Goal: Task Accomplishment & Management: Use online tool/utility

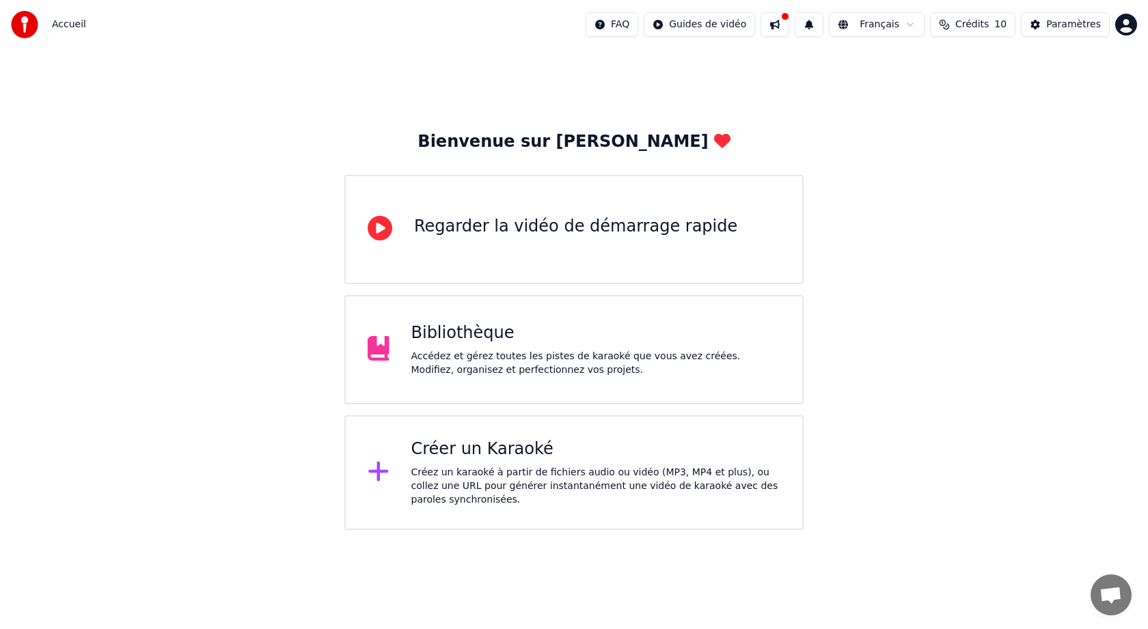
click at [789, 21] on button at bounding box center [775, 24] width 29 height 25
click at [479, 355] on div "Accédez et gérez toutes les pistes de karaoké que vous avez créées. Modifiez, o…" at bounding box center [596, 363] width 370 height 27
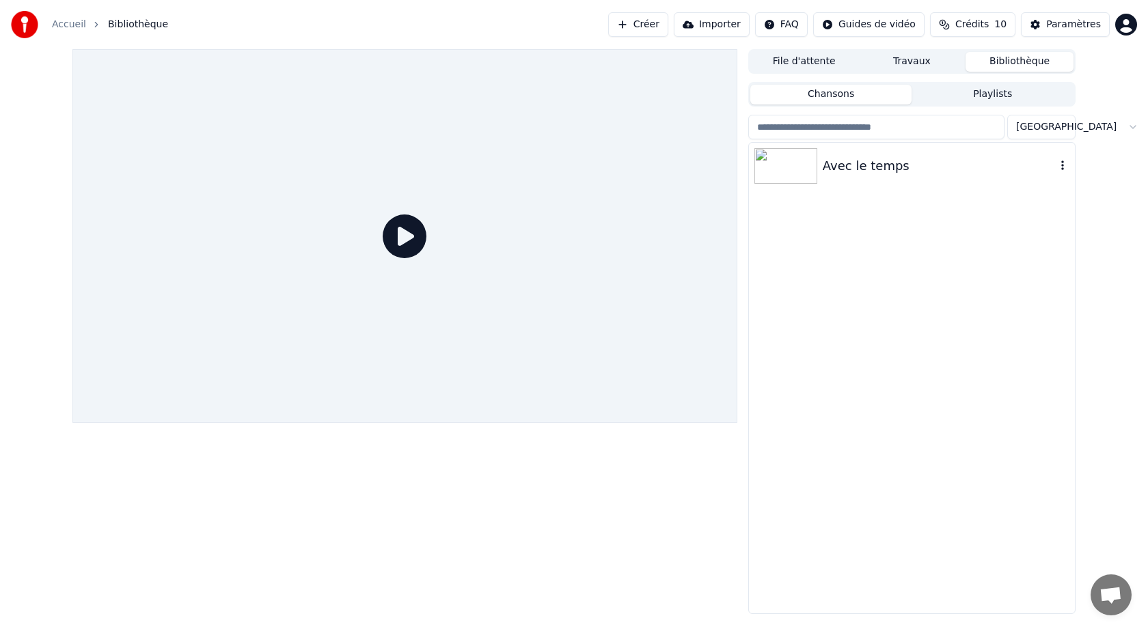
click at [802, 175] on img at bounding box center [785, 166] width 63 height 36
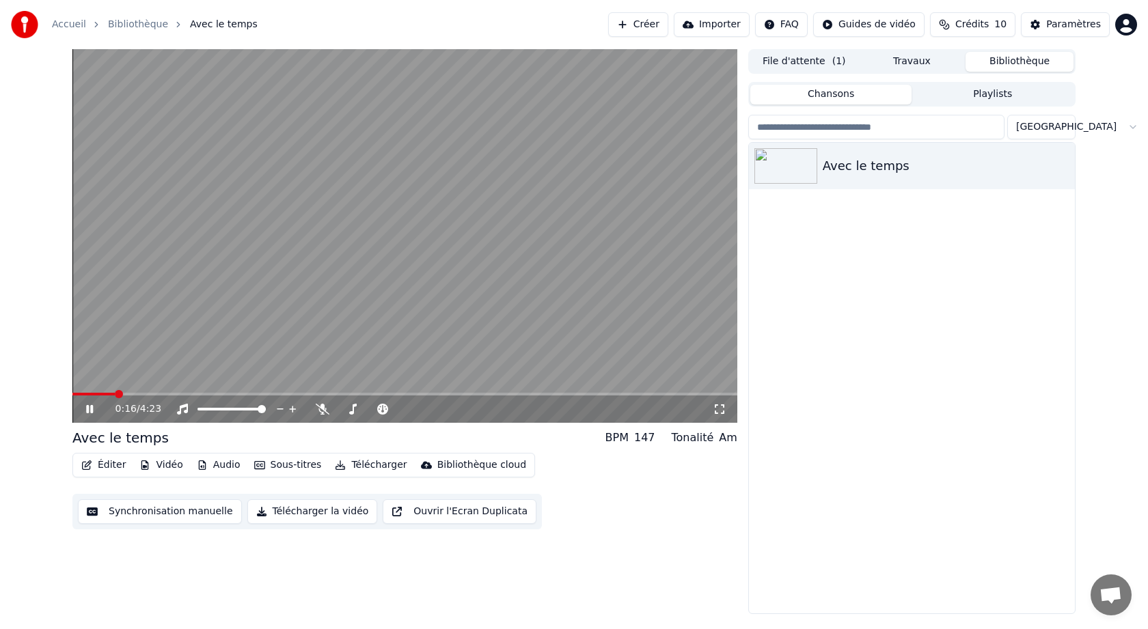
click at [288, 466] on button "Sous-titres" at bounding box center [288, 465] width 79 height 19
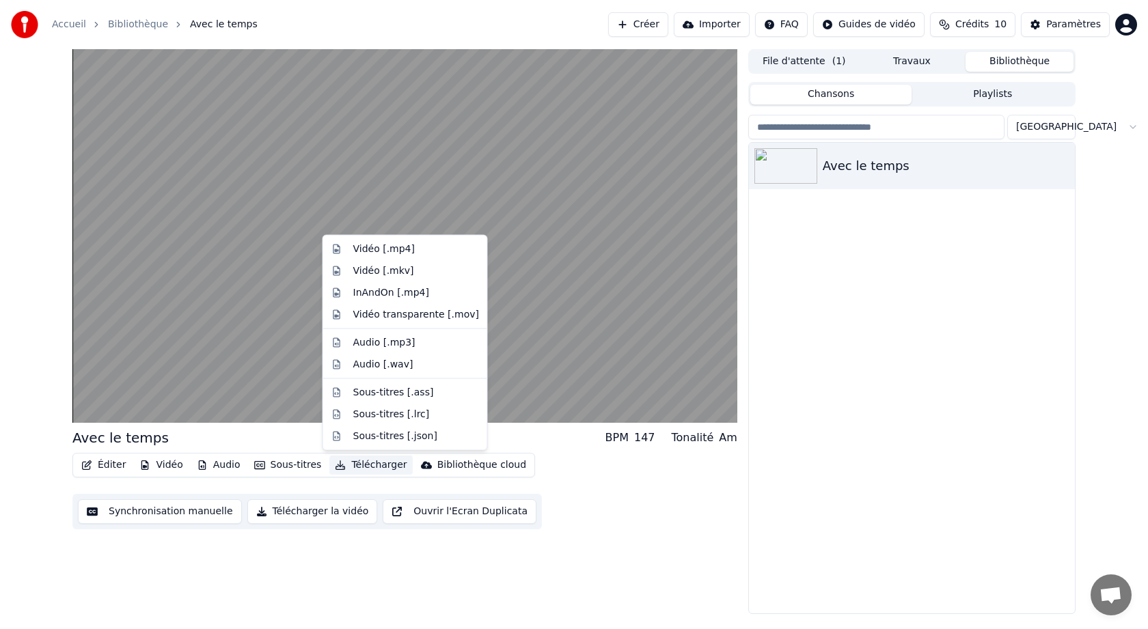
click at [573, 518] on div "Éditer Vidéo Audio Sous-titres Télécharger Bibliothèque cloud Synchronisation m…" at bounding box center [404, 491] width 665 height 77
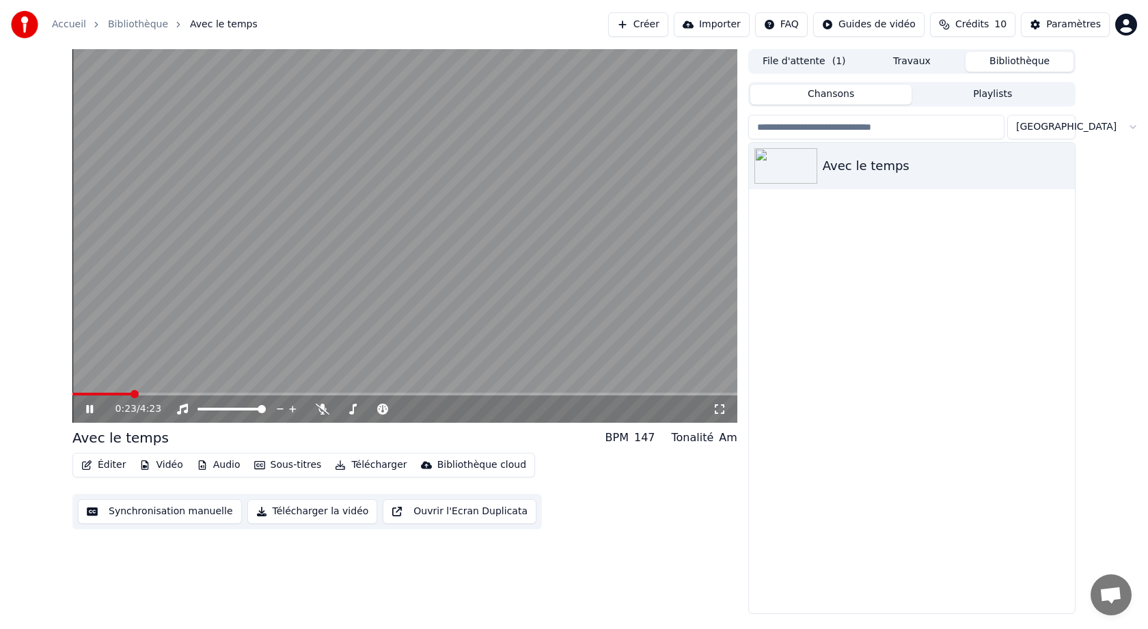
click at [185, 512] on button "Synchronisation manuelle" at bounding box center [160, 511] width 164 height 25
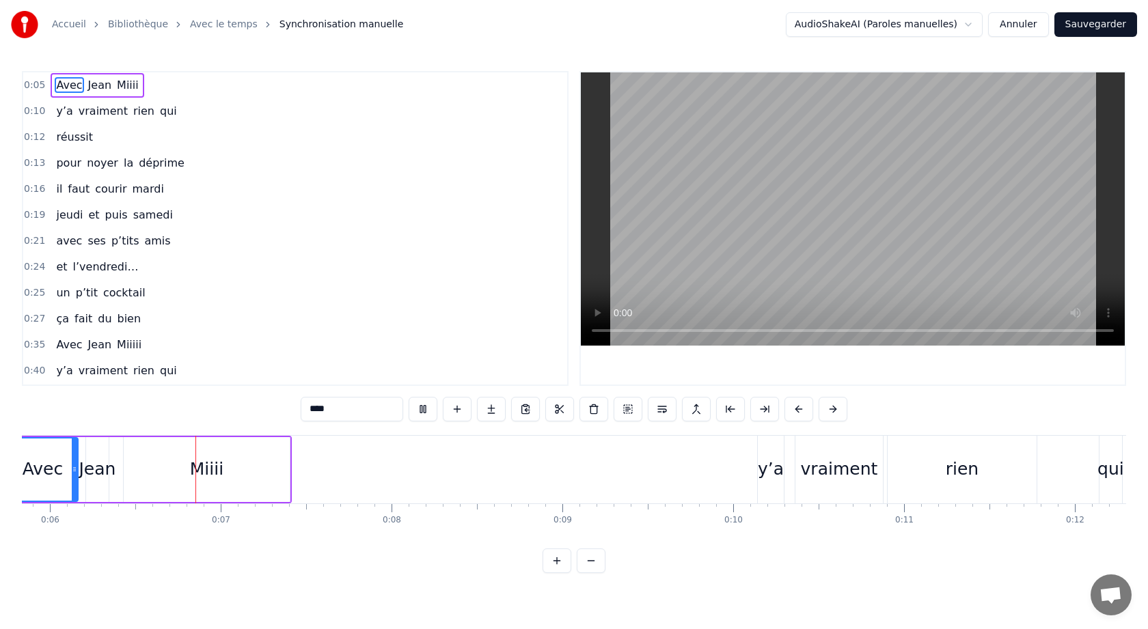
scroll to position [0, 998]
click at [1002, 472] on div "rien" at bounding box center [961, 470] width 149 height 68
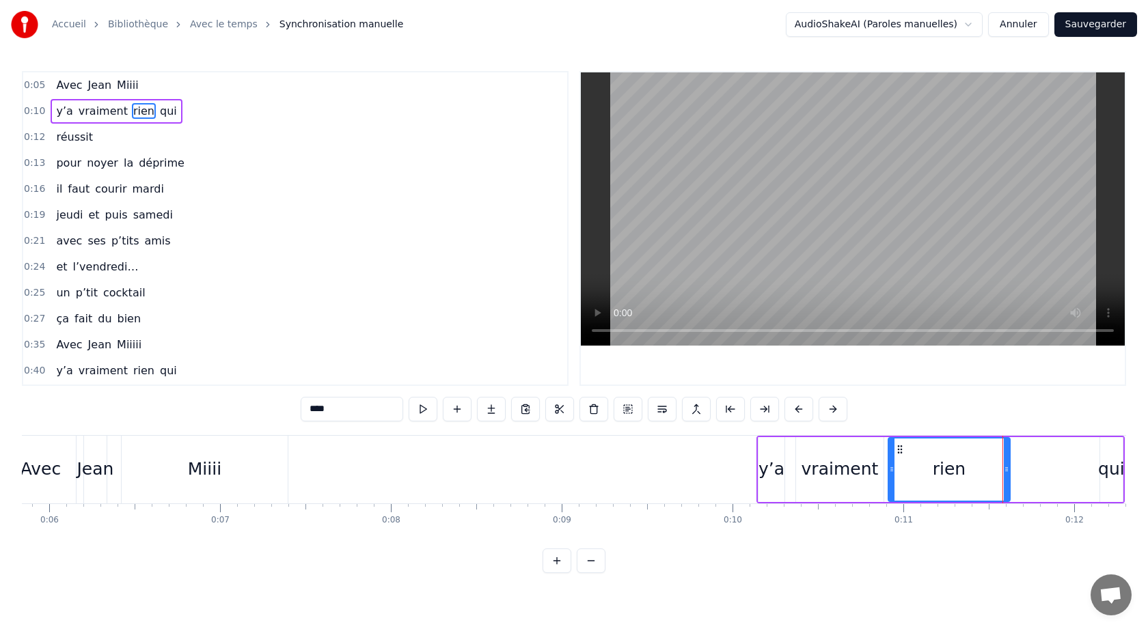
drag, startPoint x: 1033, startPoint y: 473, endPoint x: 1004, endPoint y: 477, distance: 29.7
click at [1004, 477] on div at bounding box center [1006, 470] width 5 height 62
click at [1110, 474] on div "qui" at bounding box center [1111, 469] width 27 height 26
type input "***"
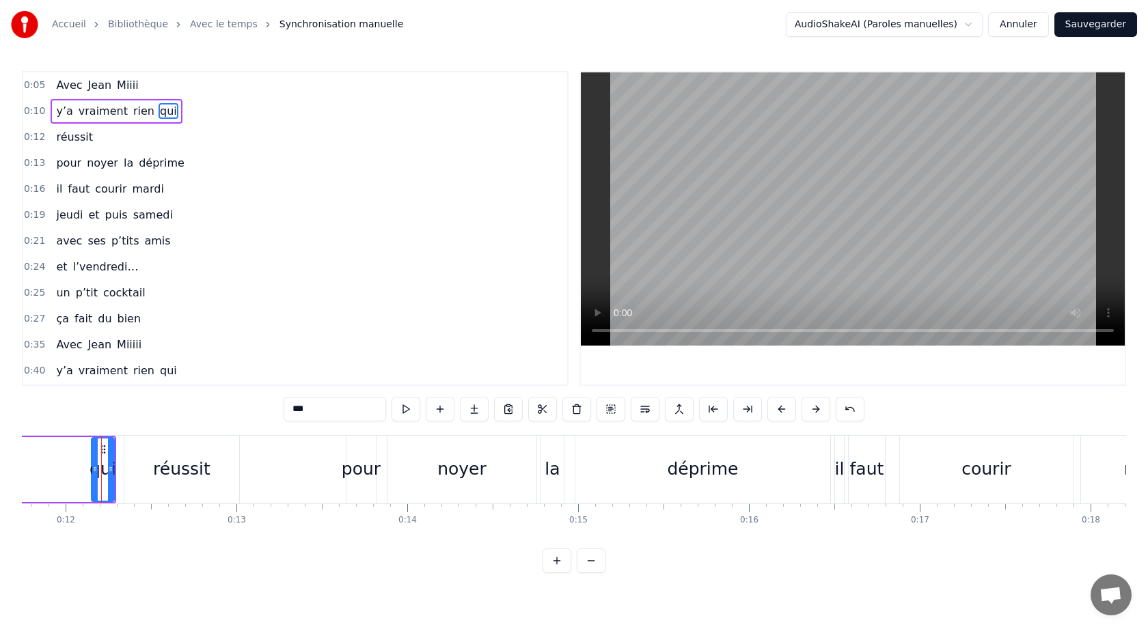
scroll to position [0, 2016]
drag, startPoint x: 221, startPoint y: 558, endPoint x: 254, endPoint y: 559, distance: 32.1
click at [254, 559] on div "0:05 Avec [PERSON_NAME] 0:10 y’a vraiment rien qui 0:12 réussit 0:13 pour noyer…" at bounding box center [574, 322] width 1104 height 502
click at [1073, 547] on div "0:05 Avec [PERSON_NAME] 0:10 y’a vraiment rien qui 0:12 réussit 0:13 pour noyer…" at bounding box center [574, 322] width 1104 height 502
drag, startPoint x: 83, startPoint y: 471, endPoint x: 64, endPoint y: 471, distance: 18.5
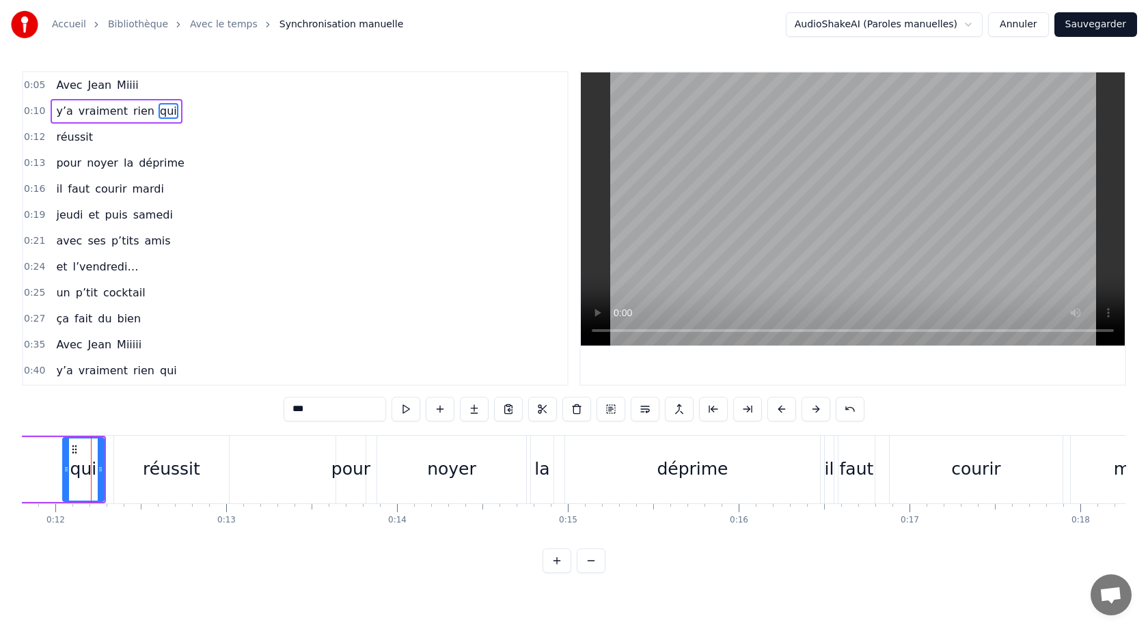
click at [64, 471] on icon at bounding box center [66, 469] width 5 height 11
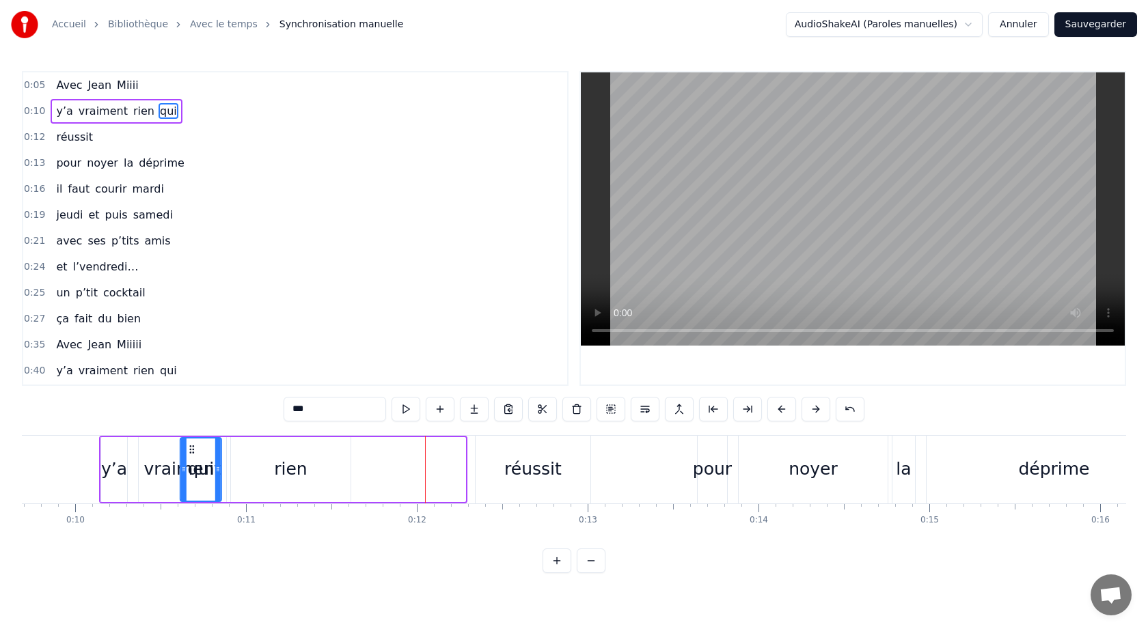
scroll to position [0, 1628]
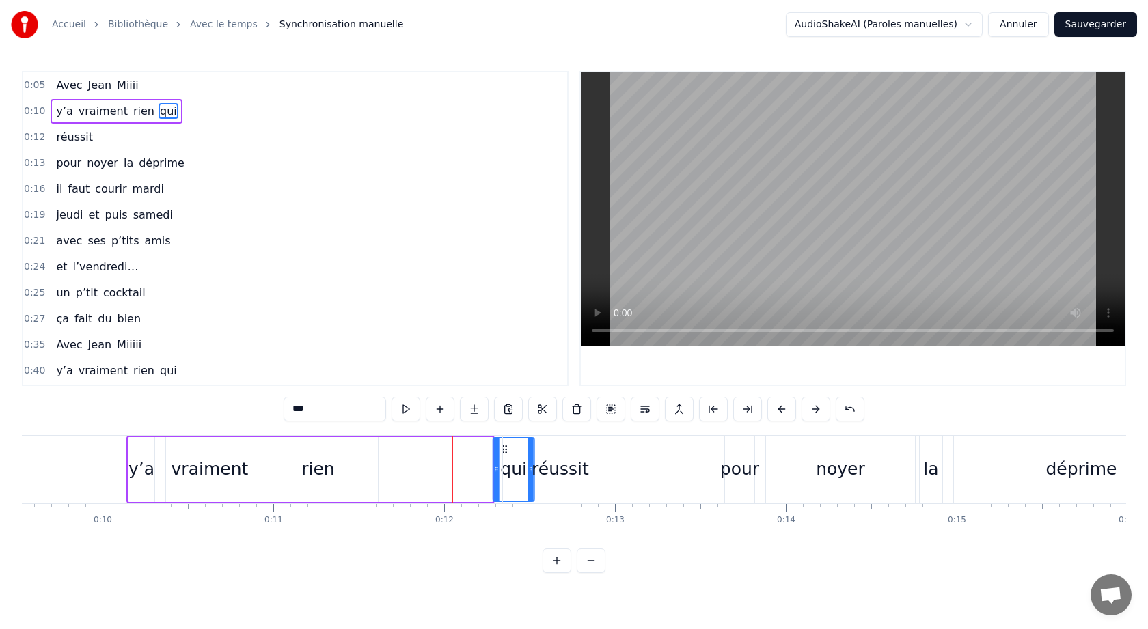
drag, startPoint x: 102, startPoint y: 451, endPoint x: 506, endPoint y: 444, distance: 403.2
click at [450, 471] on div "y’a vraiment rien qui" at bounding box center [331, 470] width 410 height 68
click at [361, 466] on div "rien" at bounding box center [318, 469] width 120 height 65
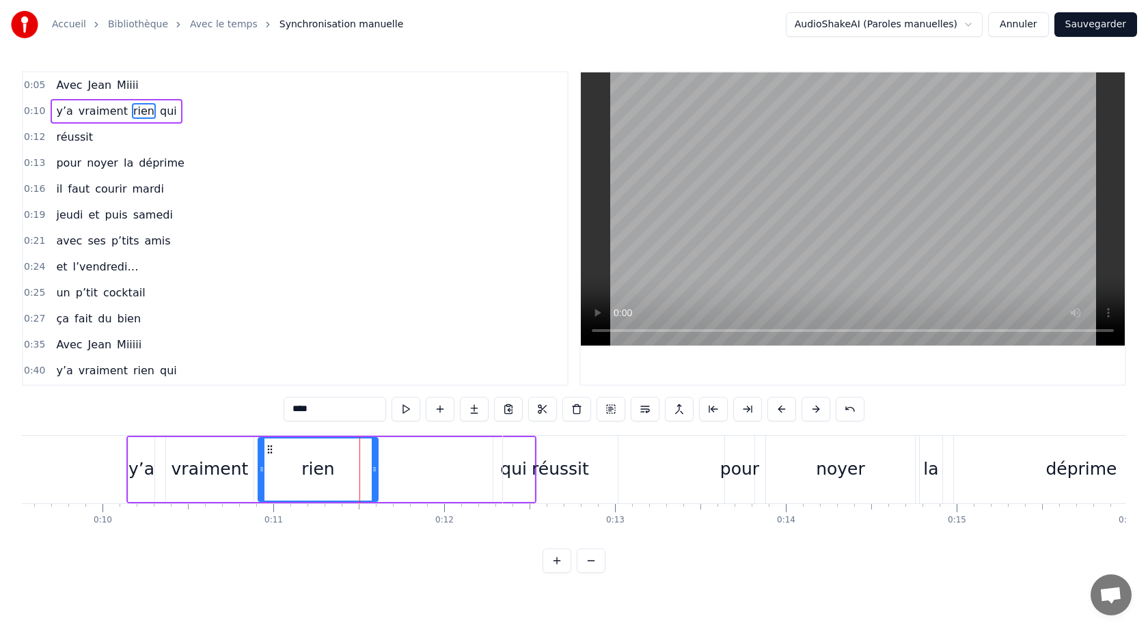
click at [415, 468] on div "y’a vraiment rien qui" at bounding box center [331, 470] width 410 height 68
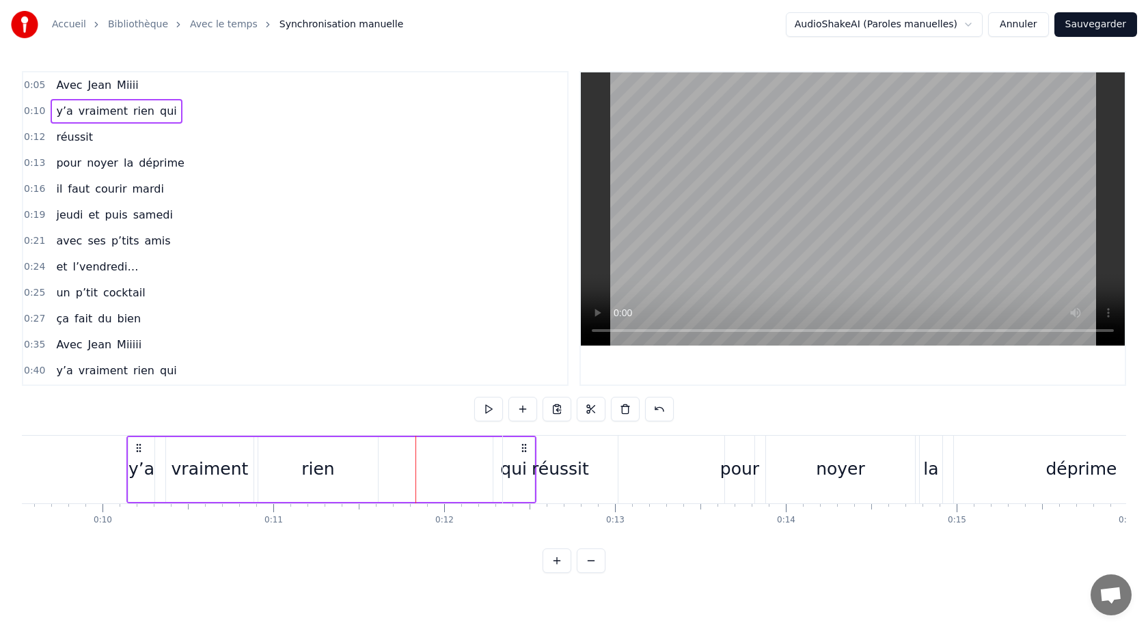
click at [526, 475] on div "réussit" at bounding box center [560, 470] width 115 height 68
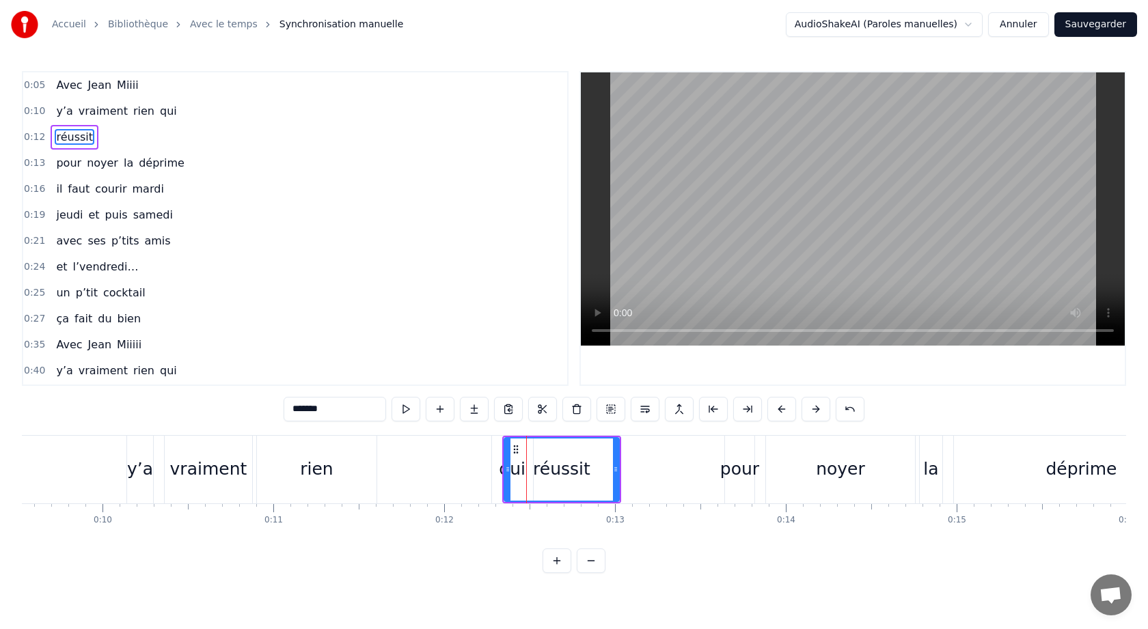
click at [561, 482] on div "réussit" at bounding box center [561, 470] width 113 height 62
click at [502, 474] on div "réussit" at bounding box center [561, 470] width 119 height 68
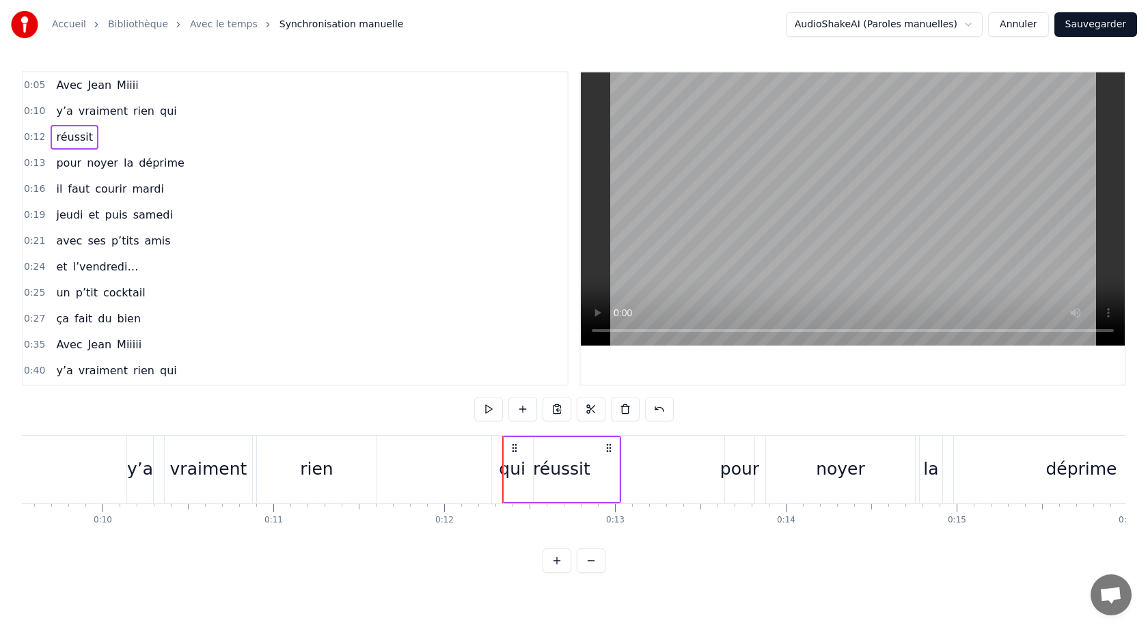
click at [501, 474] on div "qui" at bounding box center [512, 469] width 27 height 26
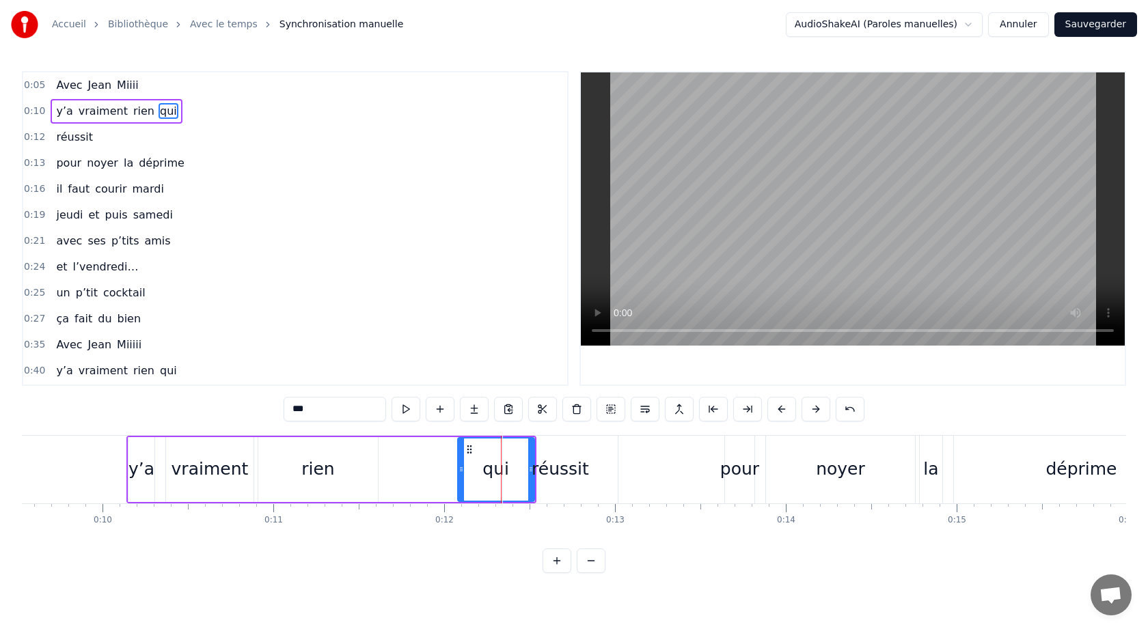
drag, startPoint x: 495, startPoint y: 471, endPoint x: 460, endPoint y: 471, distance: 35.5
click at [460, 471] on circle at bounding box center [460, 471] width 1 height 1
drag, startPoint x: 530, startPoint y: 469, endPoint x: 497, endPoint y: 472, distance: 33.7
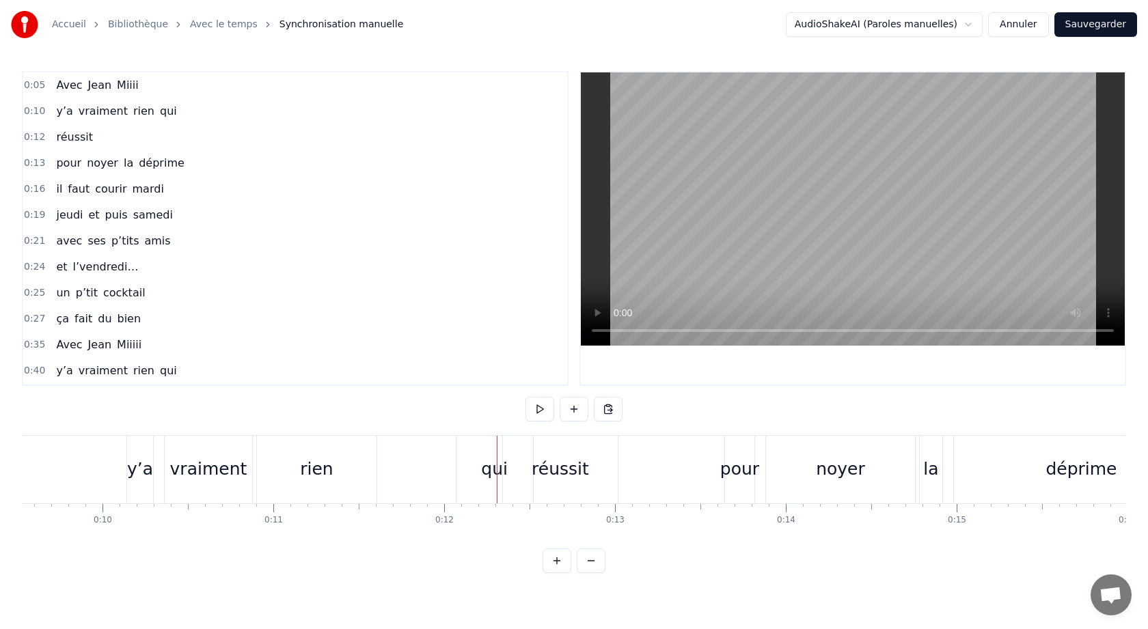
click at [477, 472] on div "qui" at bounding box center [494, 470] width 77 height 68
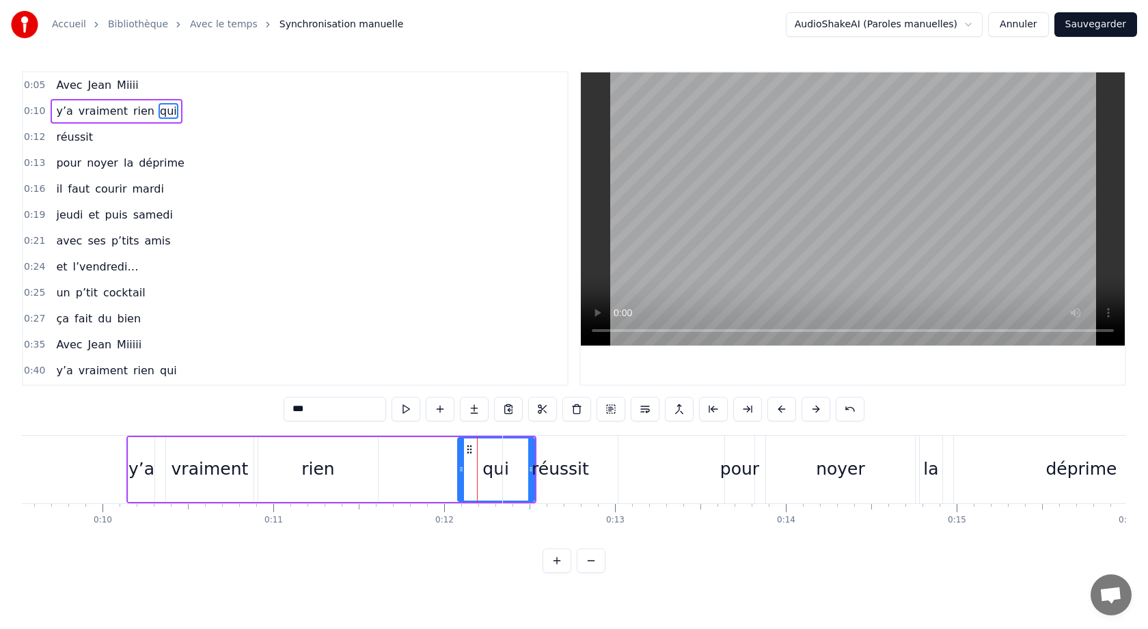
drag, startPoint x: 532, startPoint y: 470, endPoint x: 512, endPoint y: 471, distance: 19.8
click at [512, 471] on div "réussit" at bounding box center [560, 470] width 115 height 68
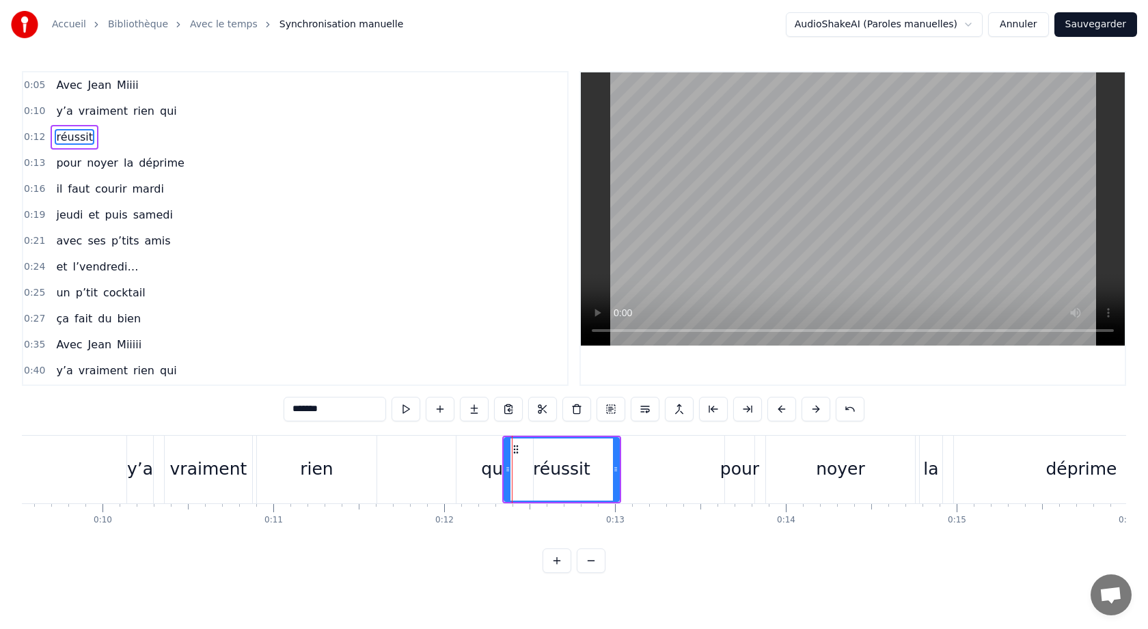
click at [490, 470] on div "qui" at bounding box center [494, 469] width 27 height 26
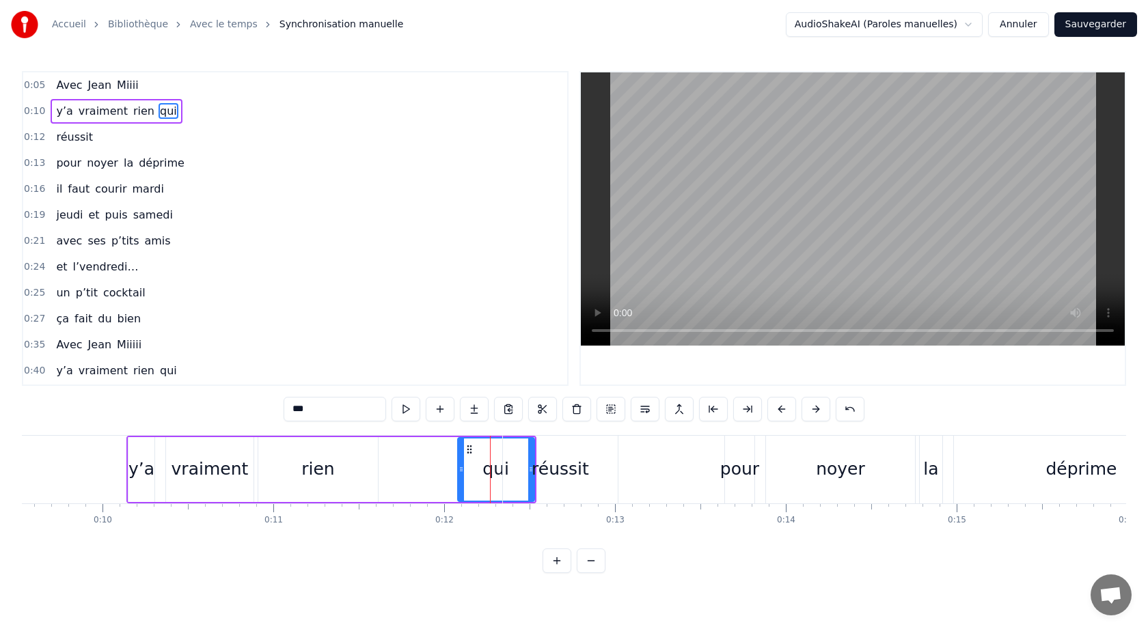
click at [565, 475] on div "réussit" at bounding box center [560, 469] width 57 height 26
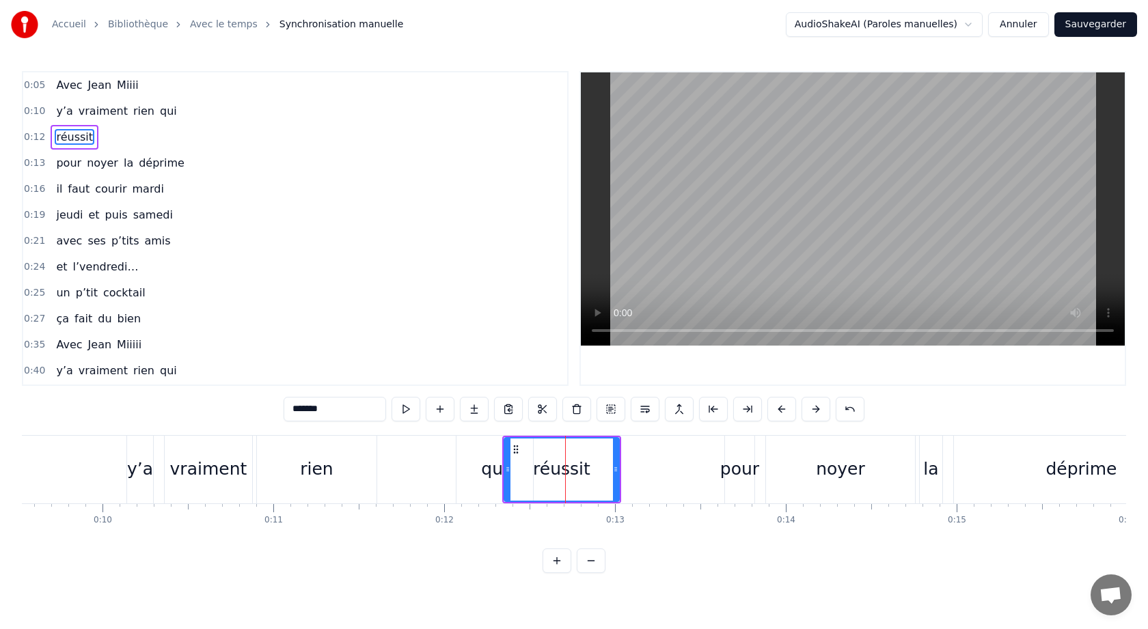
drag, startPoint x: 544, startPoint y: 474, endPoint x: 597, endPoint y: 475, distance: 52.6
click at [598, 475] on div "réussit" at bounding box center [561, 470] width 113 height 62
drag, startPoint x: 517, startPoint y: 450, endPoint x: 558, endPoint y: 452, distance: 41.0
click at [558, 452] on icon at bounding box center [556, 449] width 11 height 11
click at [496, 459] on div "qui" at bounding box center [494, 469] width 27 height 26
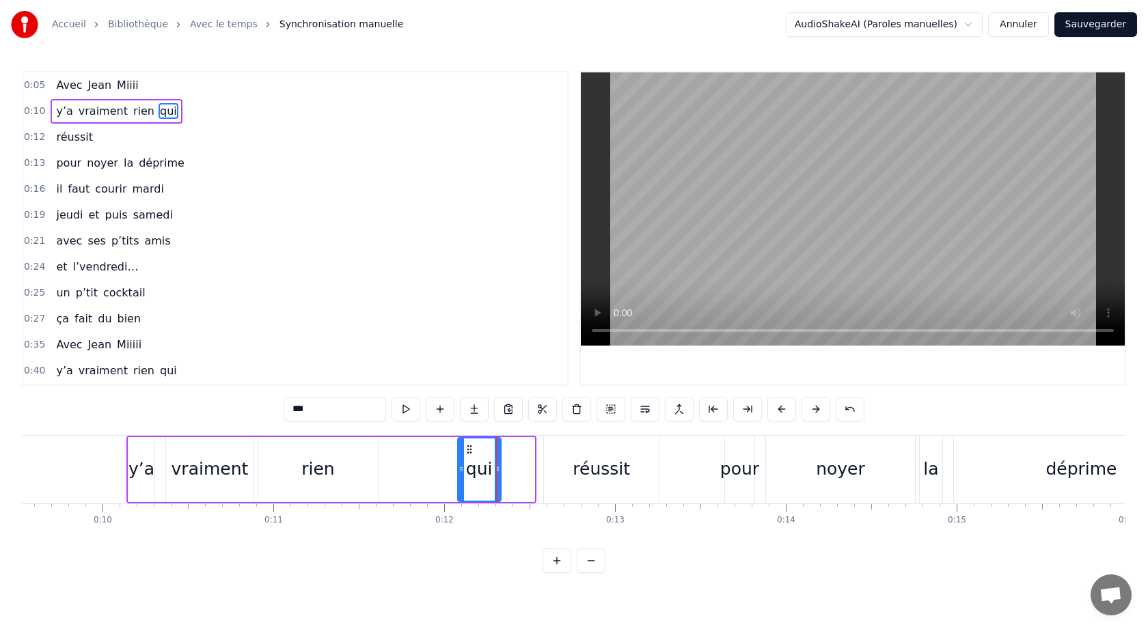
drag, startPoint x: 531, startPoint y: 471, endPoint x: 497, endPoint y: 474, distance: 33.7
click at [497, 474] on icon at bounding box center [497, 469] width 5 height 11
click at [571, 478] on div "réussit" at bounding box center [601, 470] width 115 height 68
type input "*******"
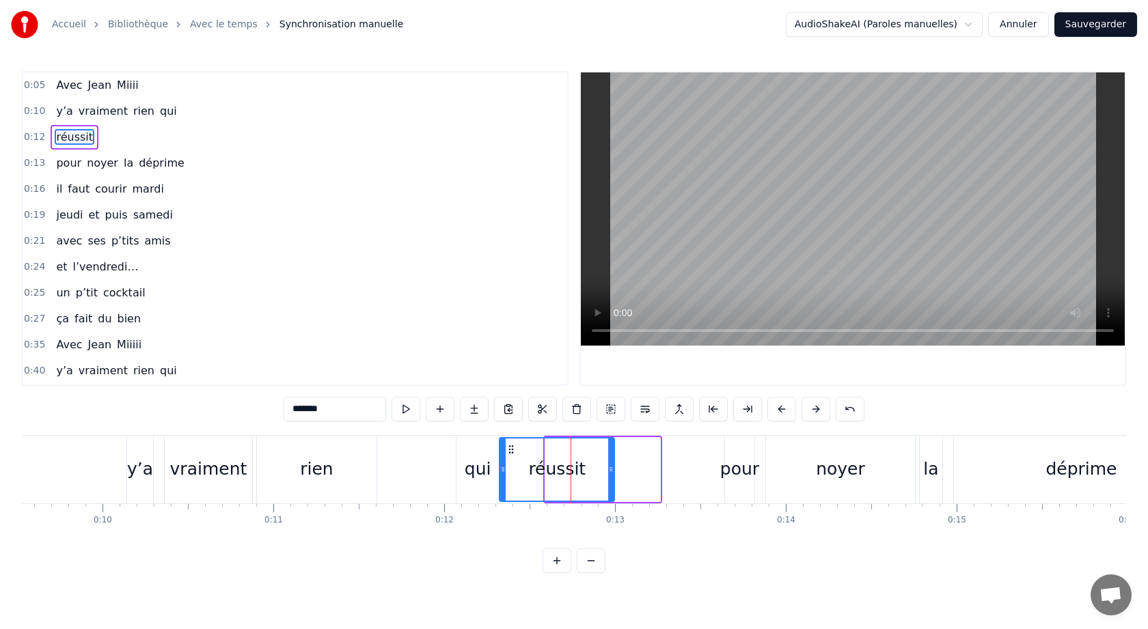
drag, startPoint x: 560, startPoint y: 449, endPoint x: 514, endPoint y: 453, distance: 46.0
click at [514, 453] on icon at bounding box center [511, 449] width 11 height 11
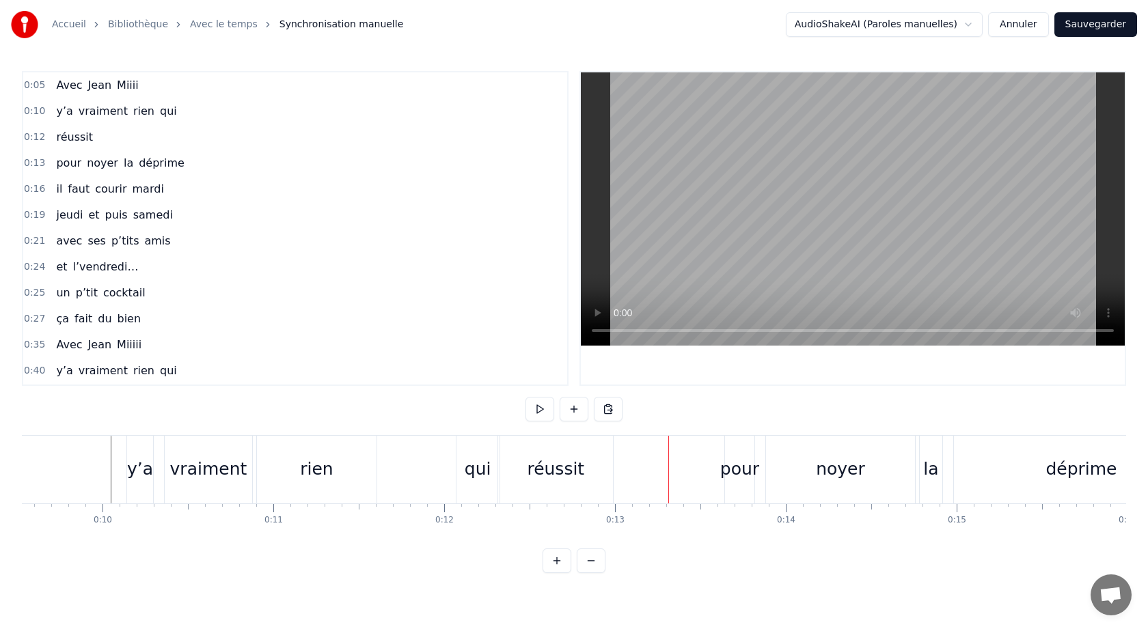
click at [389, 469] on div "y’a vraiment rien qui" at bounding box center [314, 470] width 377 height 68
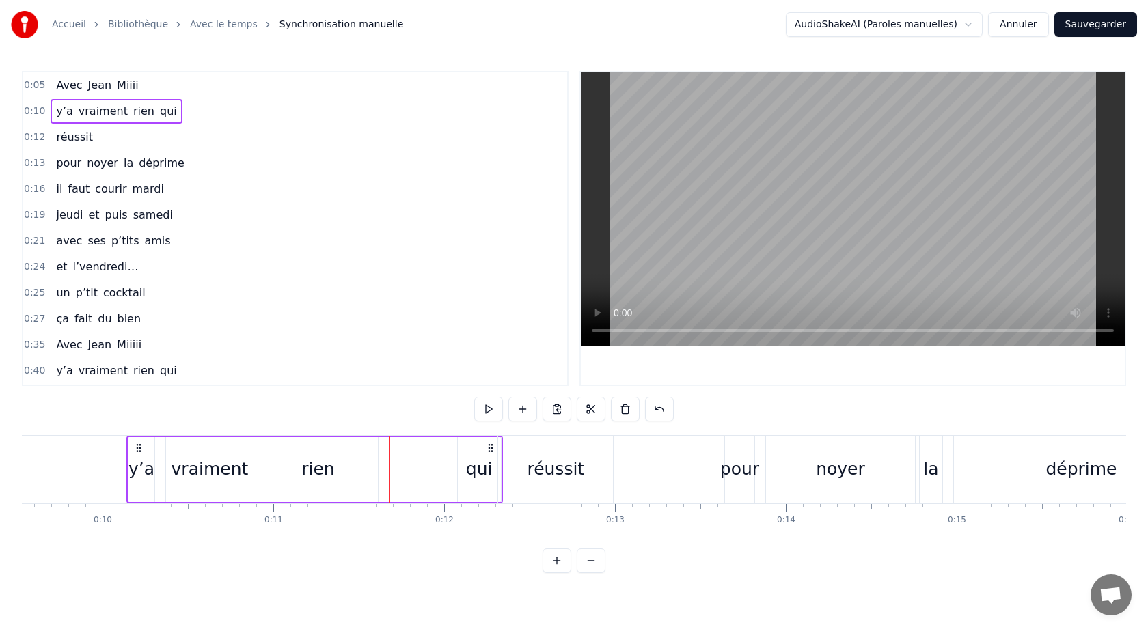
click at [321, 472] on div "rien" at bounding box center [317, 469] width 33 height 26
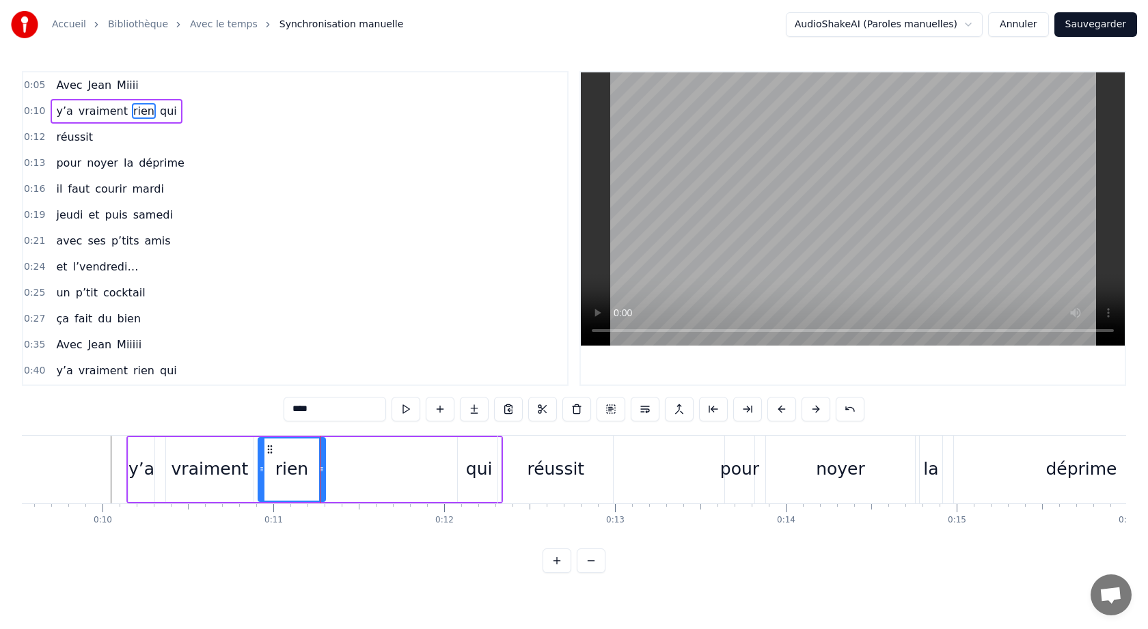
drag, startPoint x: 375, startPoint y: 471, endPoint x: 323, endPoint y: 462, distance: 53.5
click at [323, 462] on div at bounding box center [321, 470] width 5 height 62
click at [476, 465] on div "qui" at bounding box center [479, 469] width 27 height 26
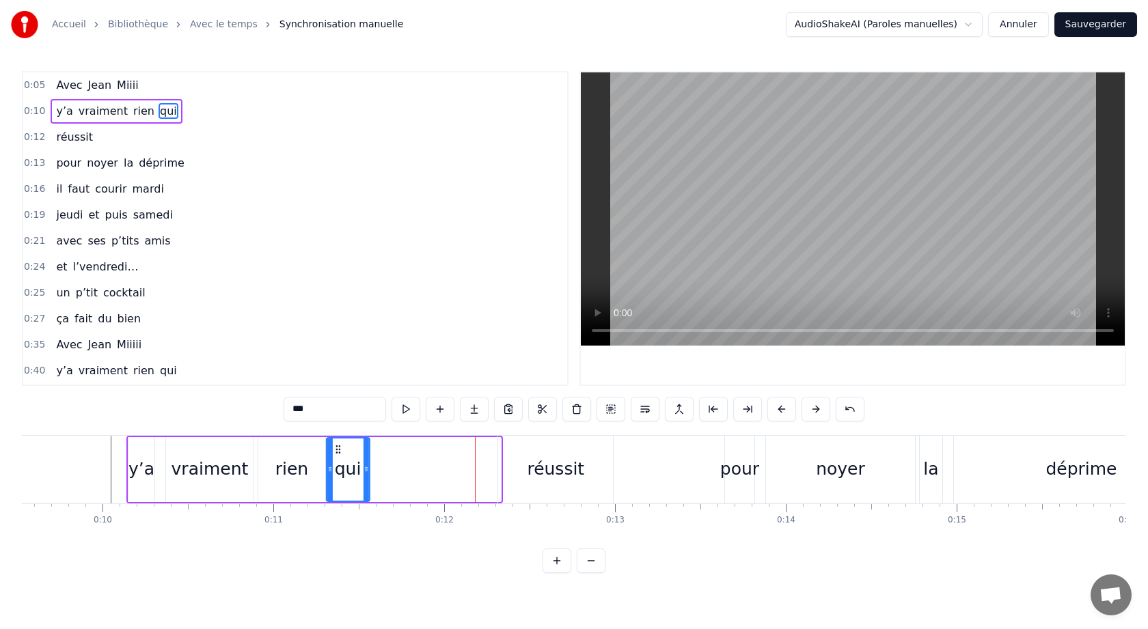
drag, startPoint x: 470, startPoint y: 448, endPoint x: 342, endPoint y: 456, distance: 128.7
click at [340, 457] on div "qui" at bounding box center [348, 470] width 42 height 62
drag, startPoint x: 367, startPoint y: 471, endPoint x: 402, endPoint y: 471, distance: 34.9
click at [402, 471] on icon at bounding box center [401, 469] width 5 height 11
click at [545, 472] on div "réussit" at bounding box center [555, 469] width 57 height 26
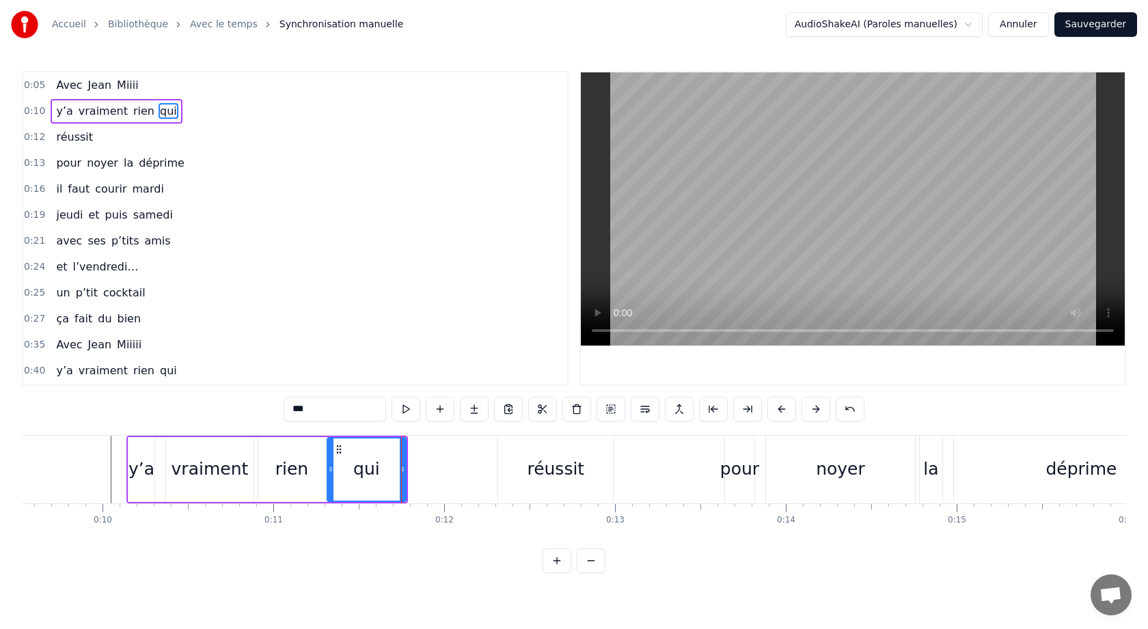
type input "*******"
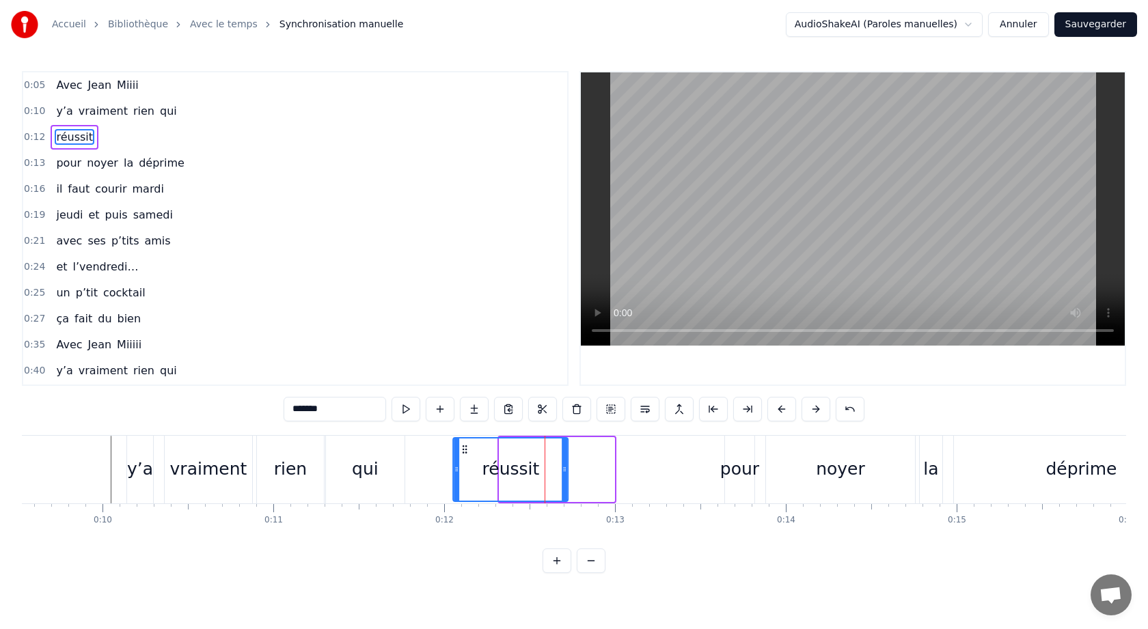
drag, startPoint x: 512, startPoint y: 449, endPoint x: 467, endPoint y: 456, distance: 46.4
click at [467, 456] on div "réussit" at bounding box center [510, 470] width 113 height 62
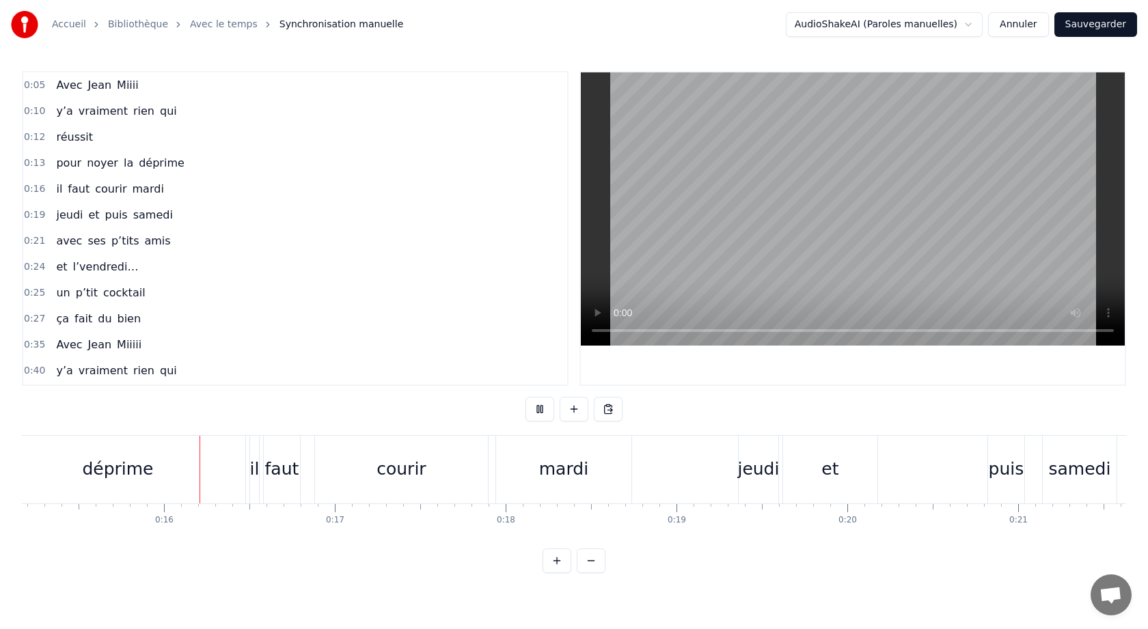
scroll to position [0, 2609]
click at [238, 469] on div "il" at bounding box center [237, 469] width 10 height 26
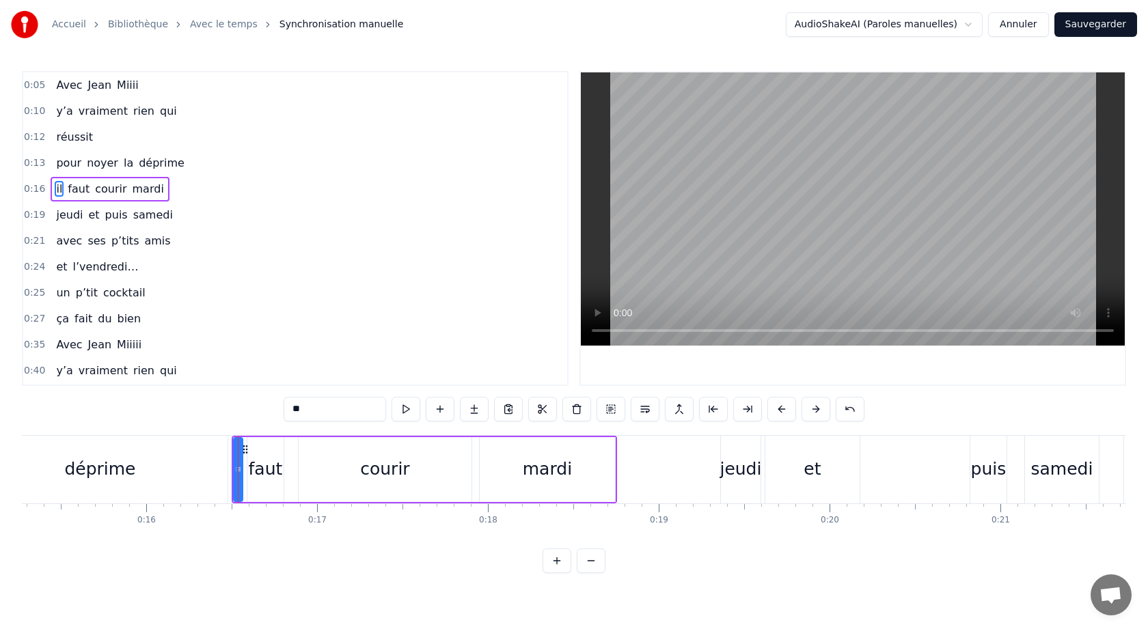
click at [256, 536] on div "Avec [PERSON_NAME] y’a vraiment rien qui réussit pour noyer la déprime il faut …" at bounding box center [574, 486] width 1104 height 102
click at [266, 472] on div "faut" at bounding box center [266, 469] width 34 height 26
click at [234, 465] on div "il" at bounding box center [239, 469] width 10 height 26
drag, startPoint x: 234, startPoint y: 469, endPoint x: 176, endPoint y: 464, distance: 59.0
click at [176, 464] on icon at bounding box center [178, 469] width 5 height 11
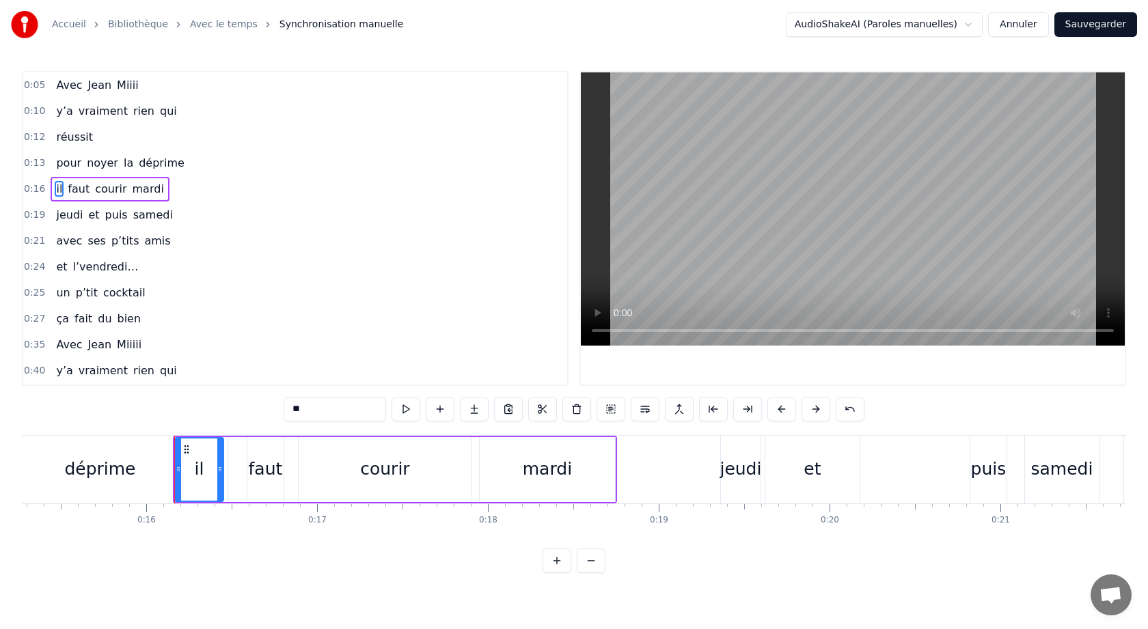
drag, startPoint x: 238, startPoint y: 469, endPoint x: 219, endPoint y: 470, distance: 19.1
click at [219, 470] on icon at bounding box center [219, 469] width 5 height 11
click at [256, 474] on div "faut" at bounding box center [266, 469] width 34 height 26
drag, startPoint x: 248, startPoint y: 472, endPoint x: 225, endPoint y: 472, distance: 23.2
click at [228, 472] on icon at bounding box center [230, 469] width 5 height 11
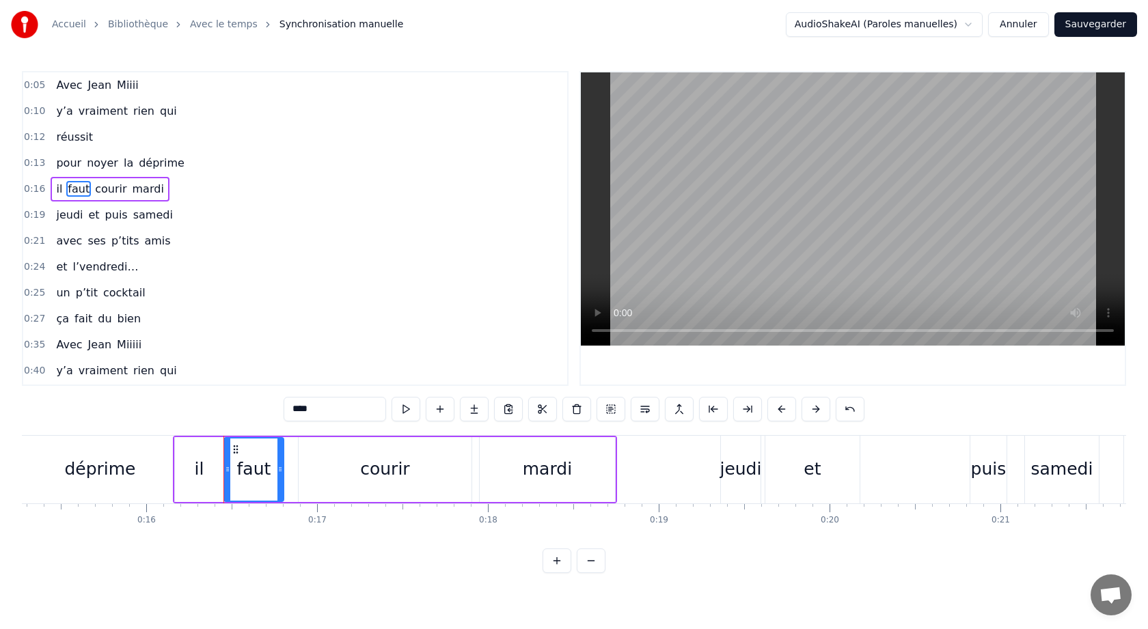
click at [118, 421] on div "0:05 Avec [PERSON_NAME] 0:10 y’a vraiment rien qui 0:12 réussit 0:13 pour noyer…" at bounding box center [574, 322] width 1104 height 502
click at [109, 525] on div "Avec [PERSON_NAME] y’a vraiment rien qui réussit pour noyer la déprime il faut …" at bounding box center [574, 486] width 1104 height 102
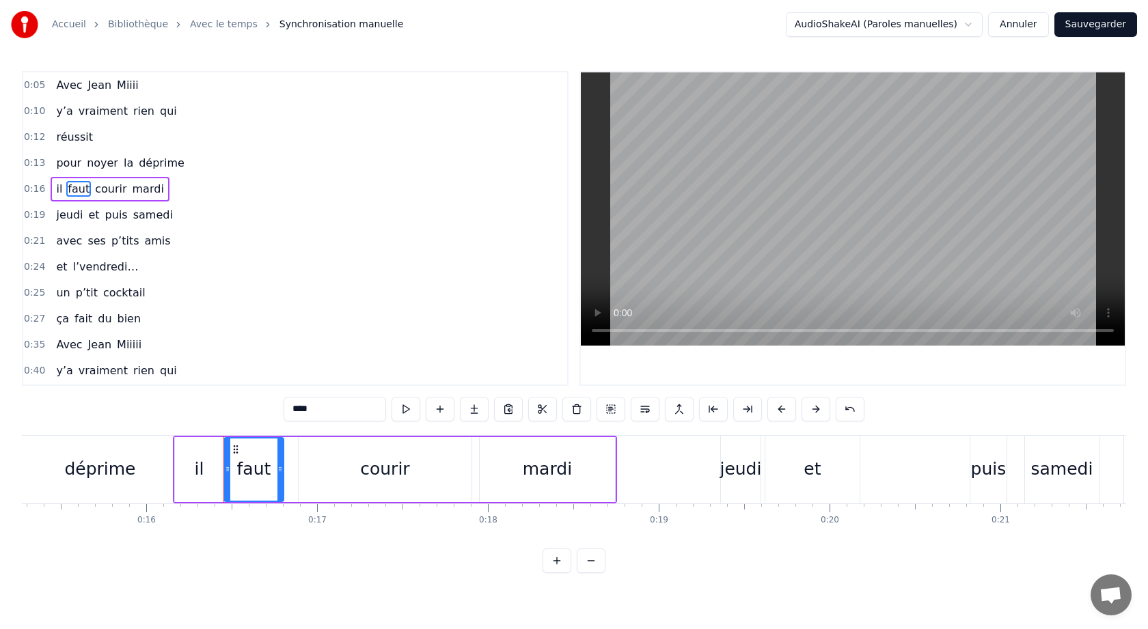
click at [107, 424] on div "0:05 Avec [PERSON_NAME] 0:10 y’a vraiment rien qui 0:12 réussit 0:13 pour noyer…" at bounding box center [574, 322] width 1104 height 502
click at [202, 465] on div "il" at bounding box center [199, 469] width 10 height 26
type input "**"
click at [139, 418] on div "0:05 Avec [PERSON_NAME] 0:10 y’a vraiment rien qui 0:12 réussit 0:13 pour noyer…" at bounding box center [574, 322] width 1104 height 502
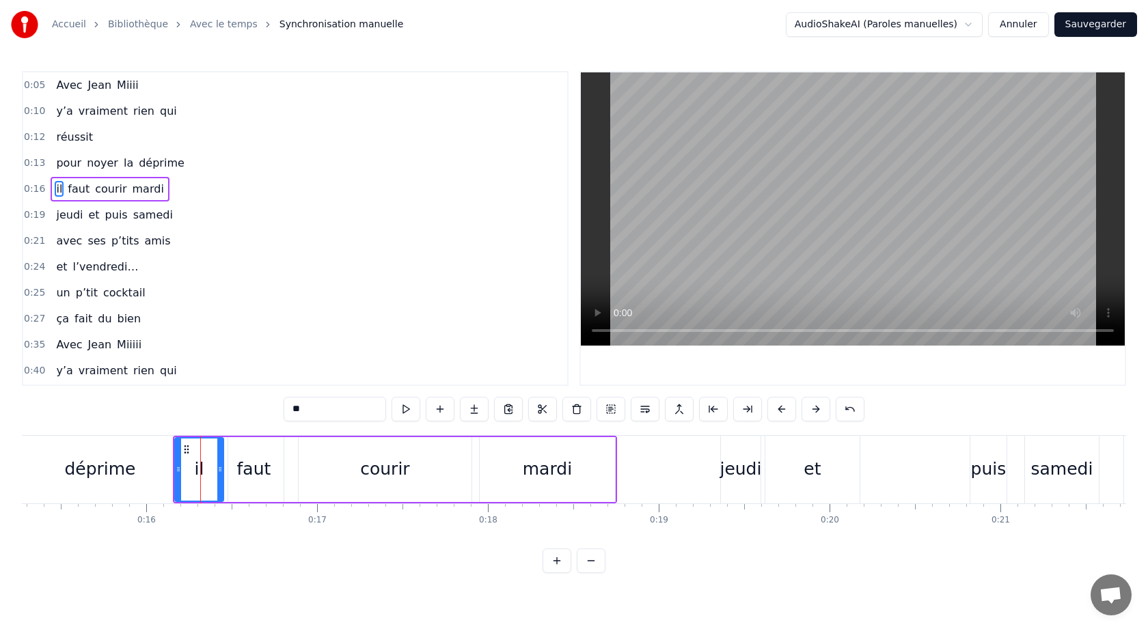
click at [139, 418] on div "0:05 Avec [PERSON_NAME] 0:10 y’a vraiment rien qui 0:12 réussit 0:13 pour noyer…" at bounding box center [574, 322] width 1104 height 502
click at [70, 420] on div "0:05 Avec [PERSON_NAME] 0:10 y’a vraiment rien qui 0:12 réussit 0:13 pour noyer…" at bounding box center [574, 322] width 1104 height 502
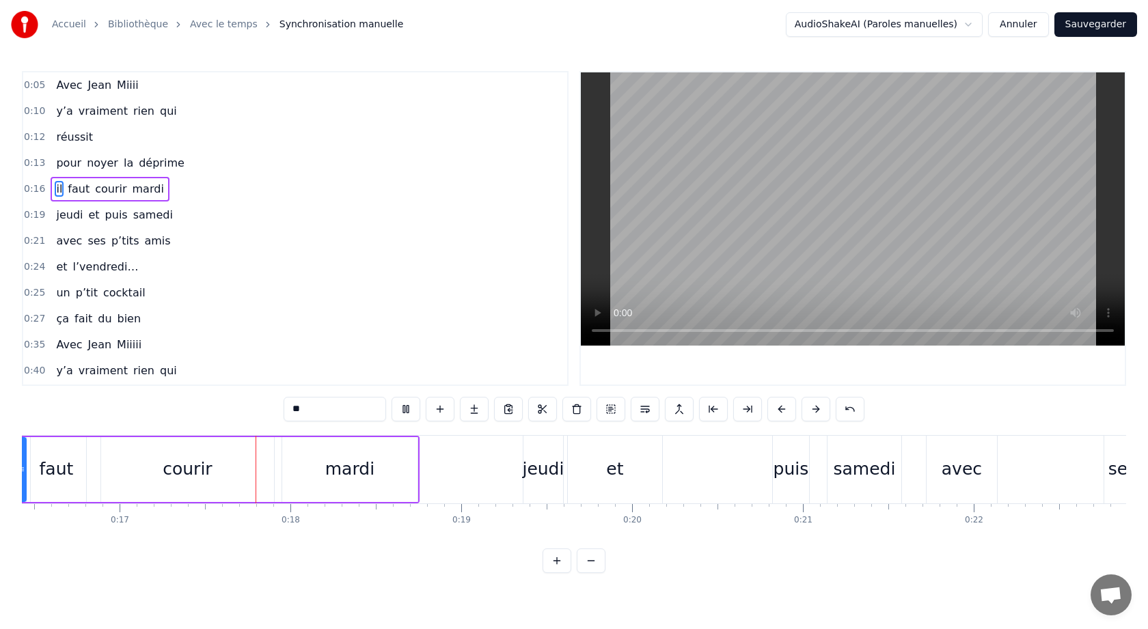
scroll to position [0, 2862]
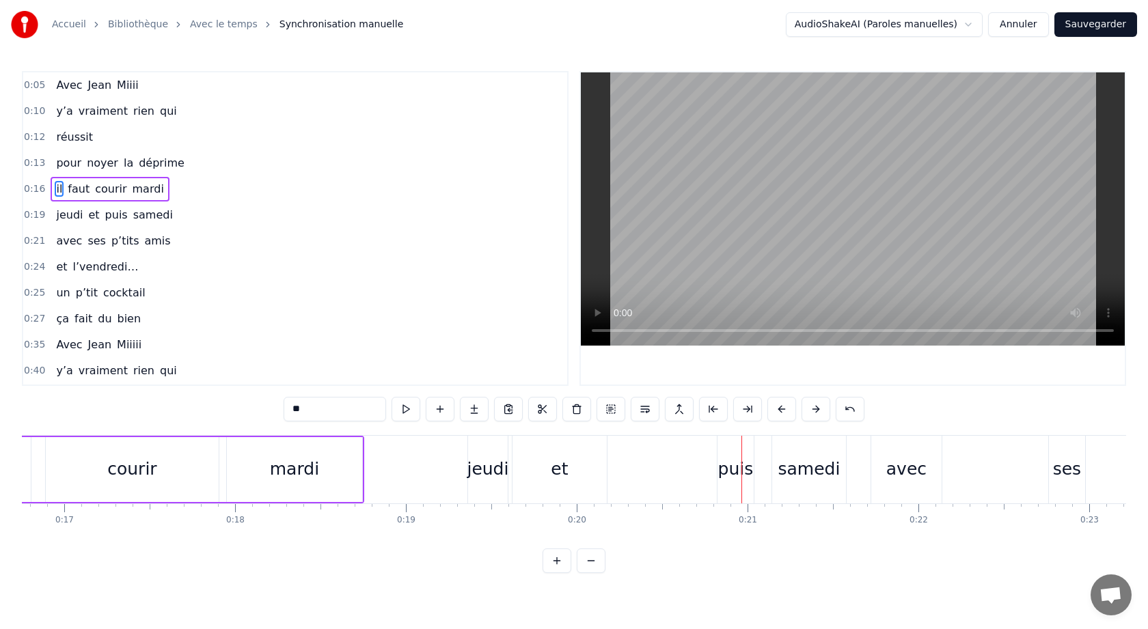
click at [530, 473] on div "et" at bounding box center [559, 470] width 94 height 68
type input "**"
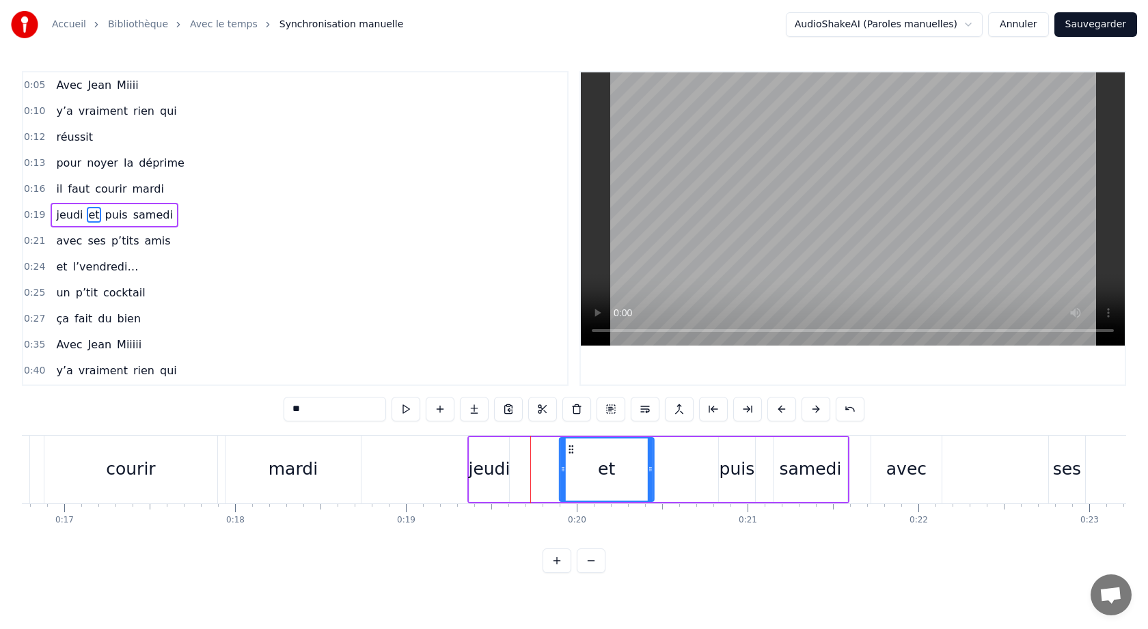
drag, startPoint x: 525, startPoint y: 450, endPoint x: 571, endPoint y: 453, distance: 45.9
click at [571, 453] on icon at bounding box center [571, 449] width 11 height 11
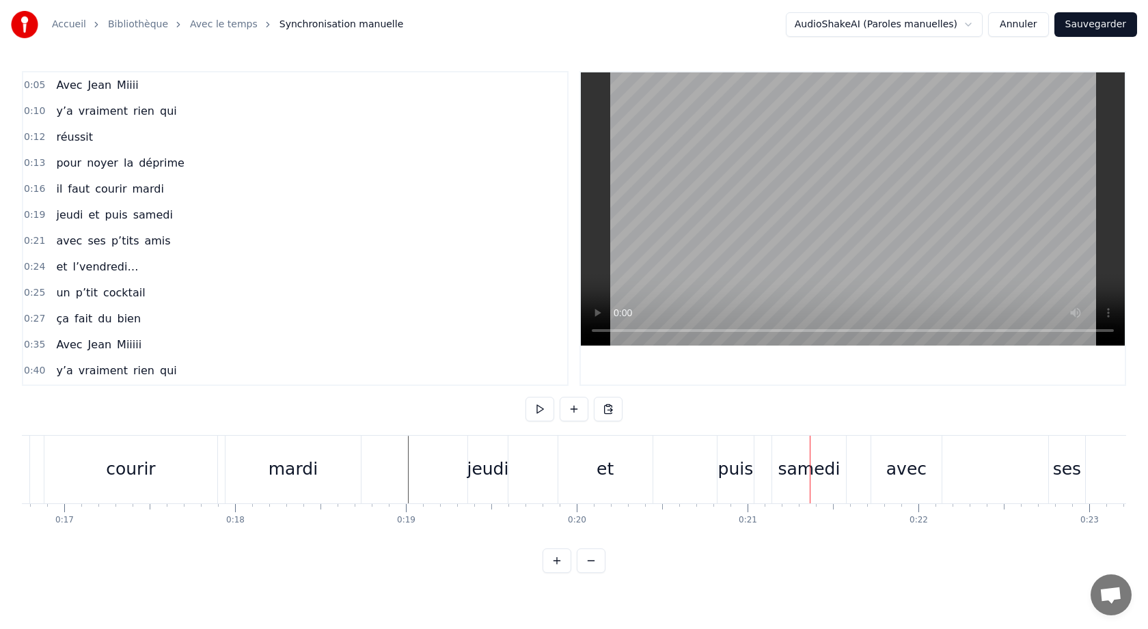
drag, startPoint x: 579, startPoint y: 459, endPoint x: 603, endPoint y: 459, distance: 23.9
click at [603, 459] on div "et" at bounding box center [605, 470] width 94 height 68
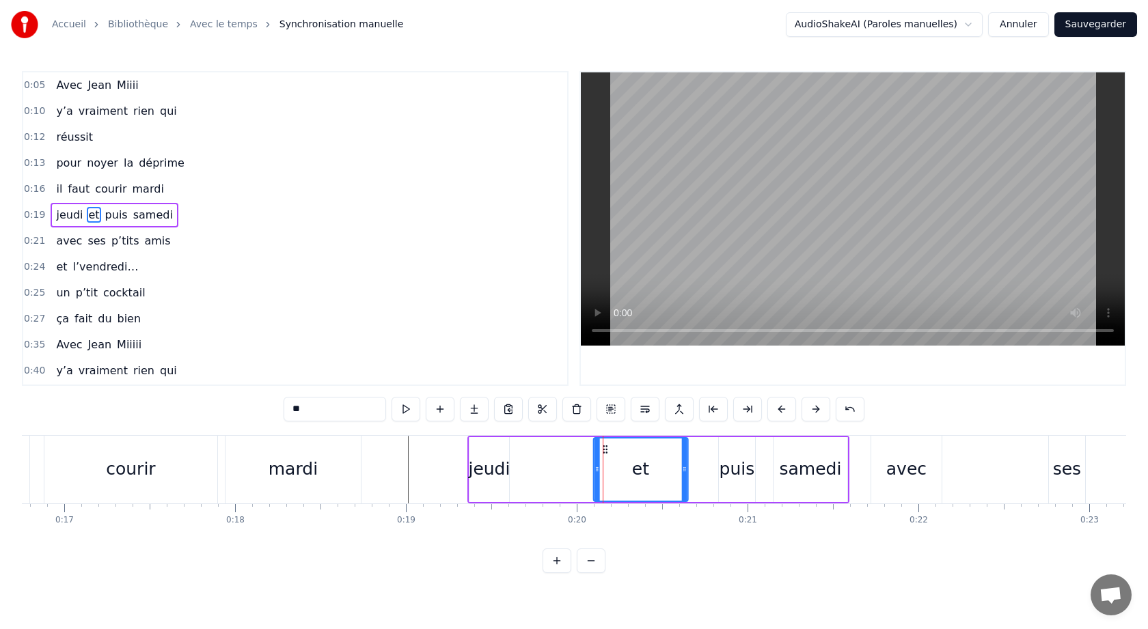
drag, startPoint x: 571, startPoint y: 449, endPoint x: 605, endPoint y: 450, distance: 33.5
click at [605, 450] on icon at bounding box center [604, 449] width 11 height 11
click at [497, 428] on div "0:05 Avec [PERSON_NAME] 0:10 y’a vraiment rien qui 0:12 réussit 0:13 pour noyer…" at bounding box center [574, 322] width 1104 height 502
click at [445, 434] on div "0:05 Avec [PERSON_NAME] 0:10 y’a vraiment rien qui 0:12 réussit 0:13 pour noyer…" at bounding box center [574, 322] width 1104 height 502
click at [474, 429] on div "0:05 Avec [PERSON_NAME] 0:10 y’a vraiment rien qui 0:12 réussit 0:13 pour noyer…" at bounding box center [574, 322] width 1104 height 502
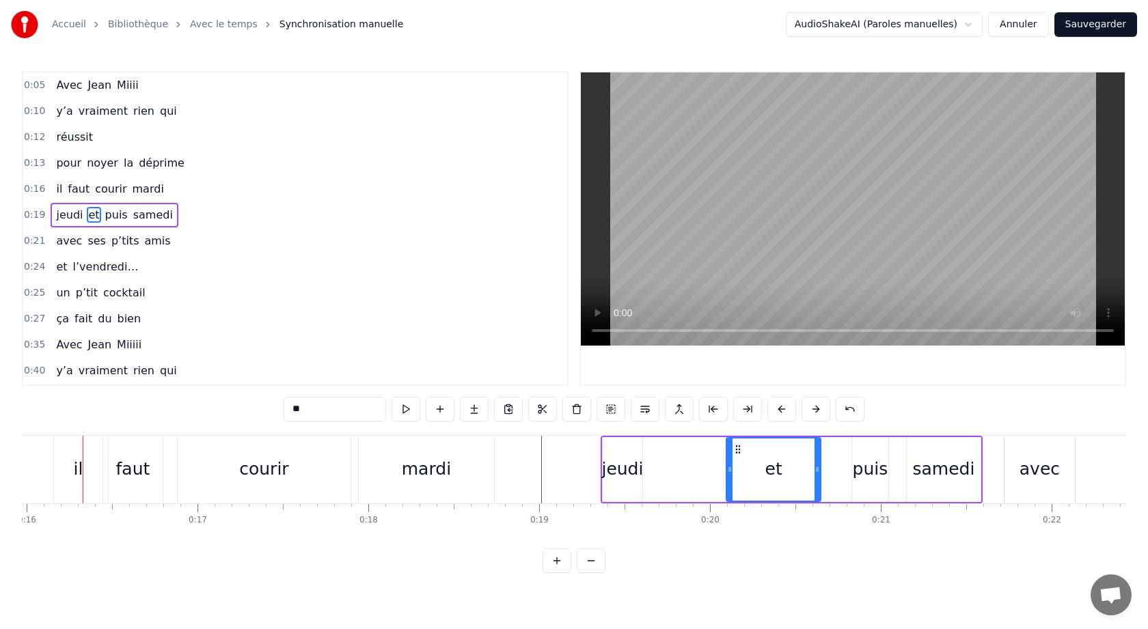
scroll to position [0, 2721]
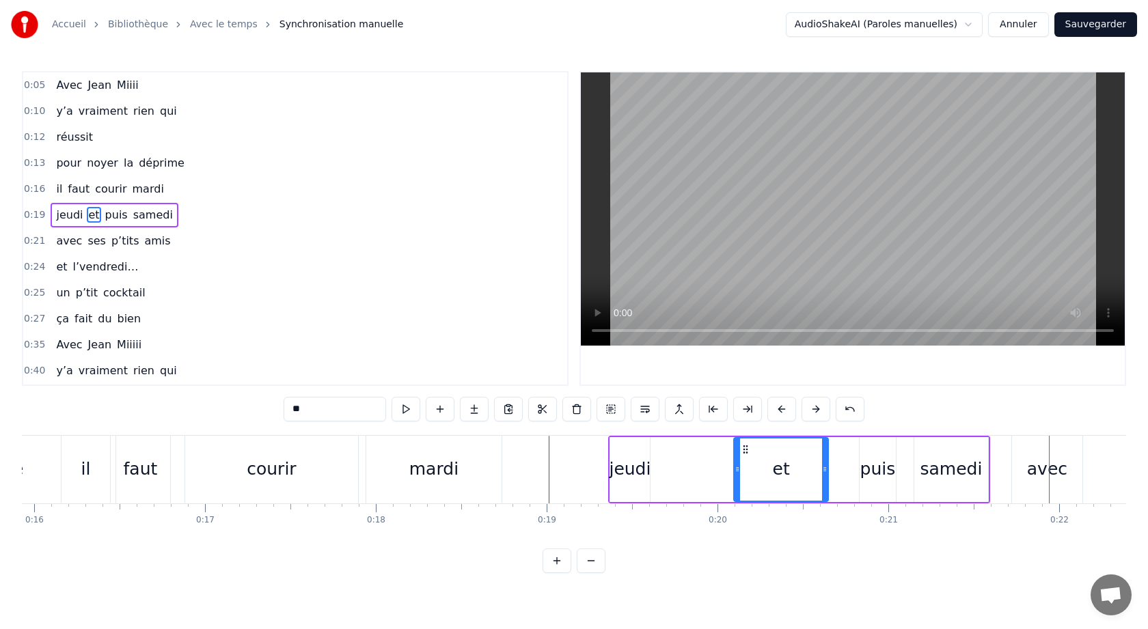
click at [890, 471] on div "puis" at bounding box center [878, 469] width 36 height 26
type input "****"
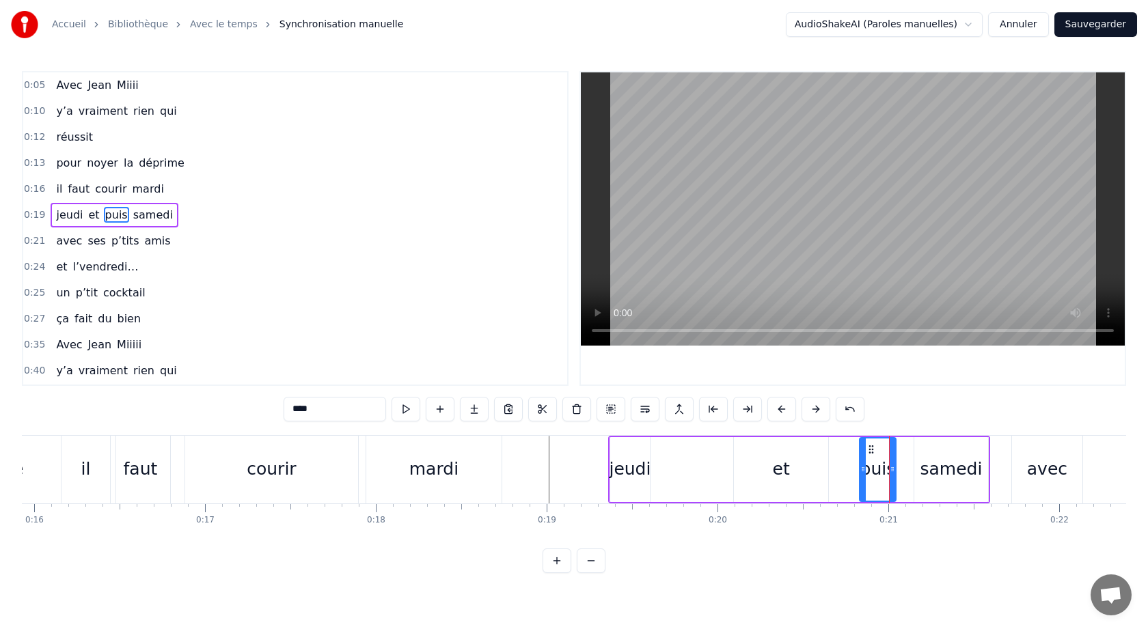
drag, startPoint x: 876, startPoint y: 474, endPoint x: 838, endPoint y: 478, distance: 38.5
click at [838, 478] on div "jeudi et puis samedi" at bounding box center [799, 470] width 382 height 68
click at [869, 453] on div "puis" at bounding box center [878, 469] width 36 height 65
drag, startPoint x: 872, startPoint y: 449, endPoint x: 857, endPoint y: 455, distance: 16.2
click at [861, 452] on icon at bounding box center [866, 449] width 11 height 11
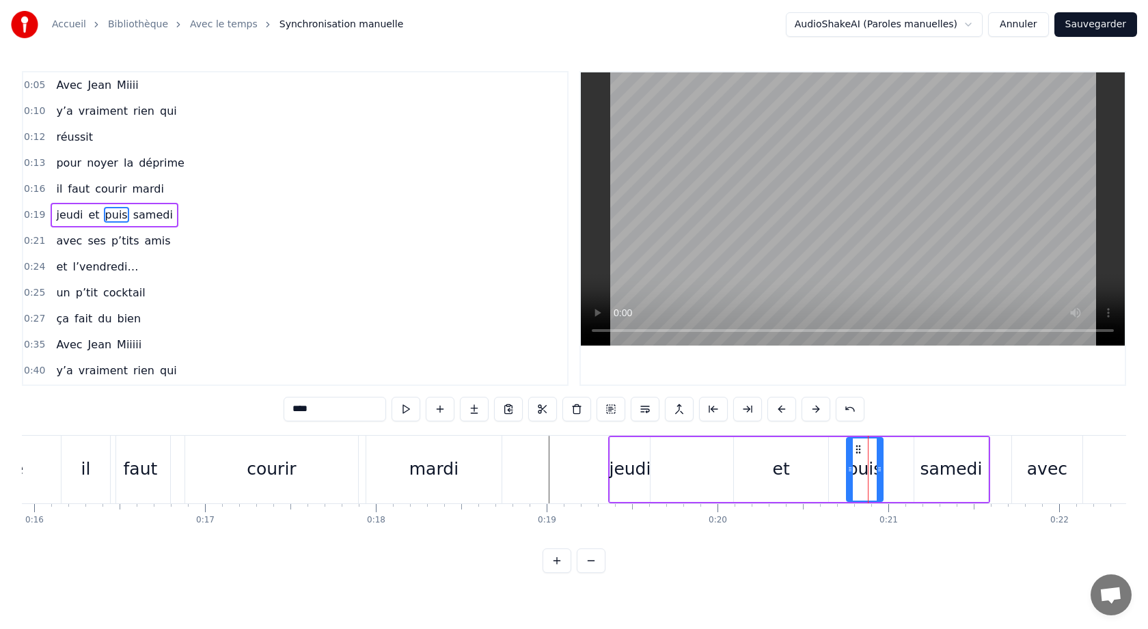
click at [784, 458] on div "et" at bounding box center [781, 469] width 17 height 26
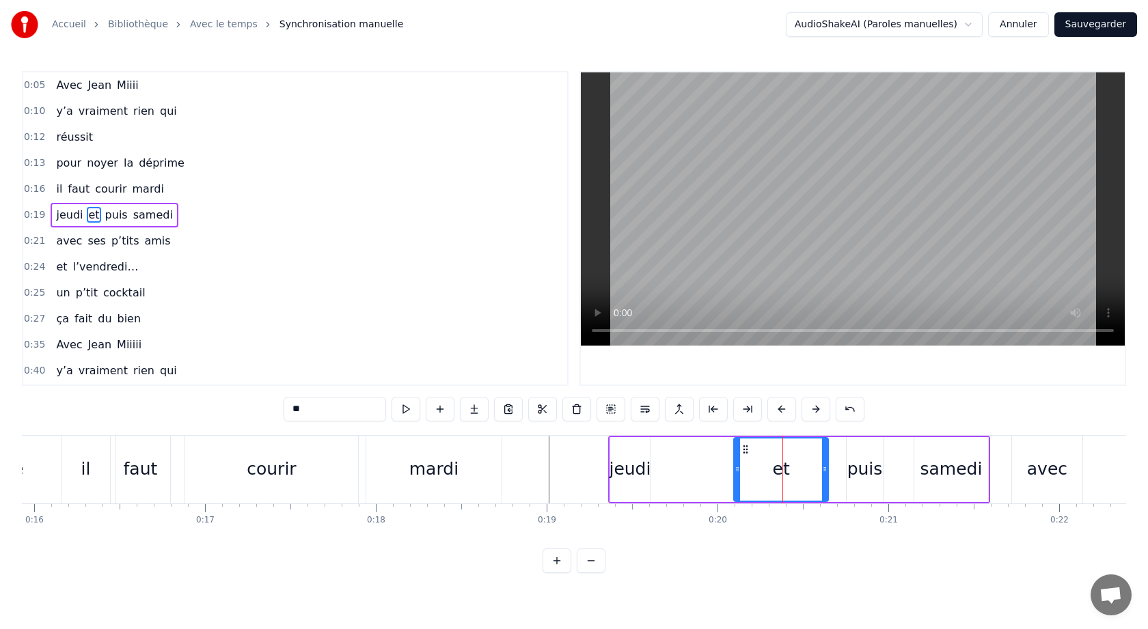
click at [861, 451] on div "puis" at bounding box center [865, 469] width 36 height 65
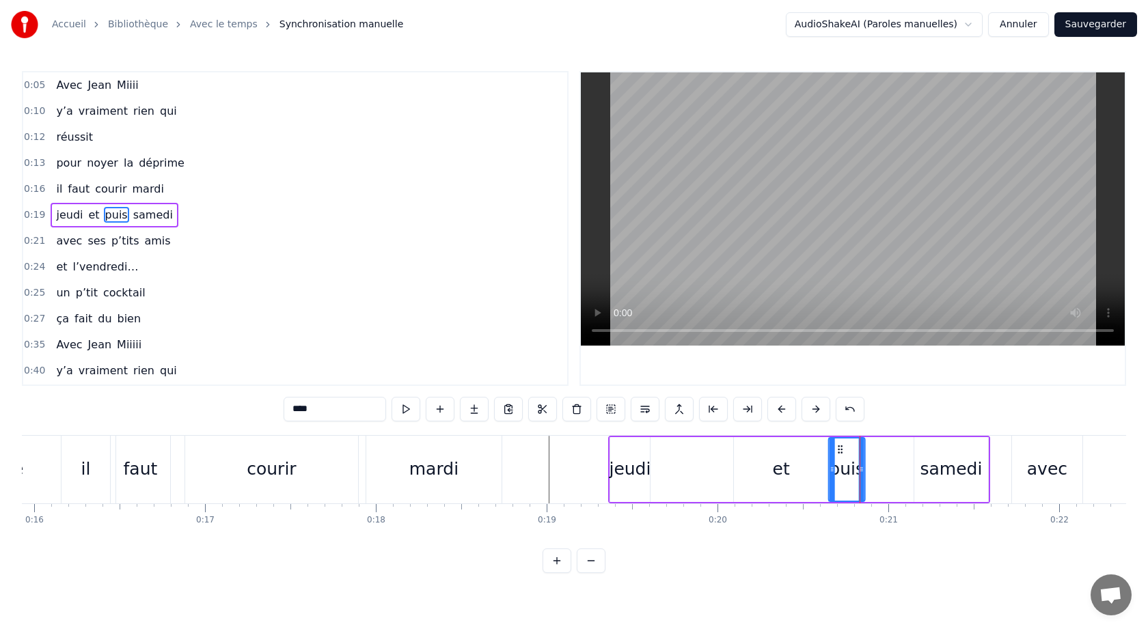
drag, startPoint x: 856, startPoint y: 451, endPoint x: 838, endPoint y: 454, distance: 18.1
click at [838, 454] on div "puis" at bounding box center [847, 470] width 35 height 62
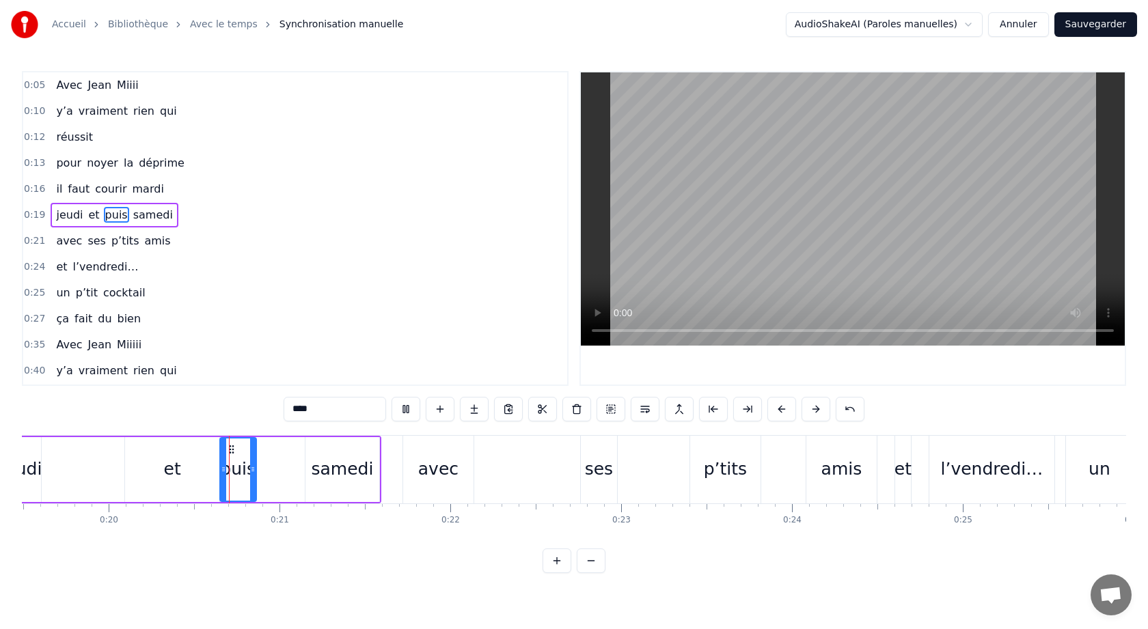
scroll to position [0, 3334]
click at [416, 459] on div "avec" at bounding box center [434, 469] width 40 height 26
type input "****"
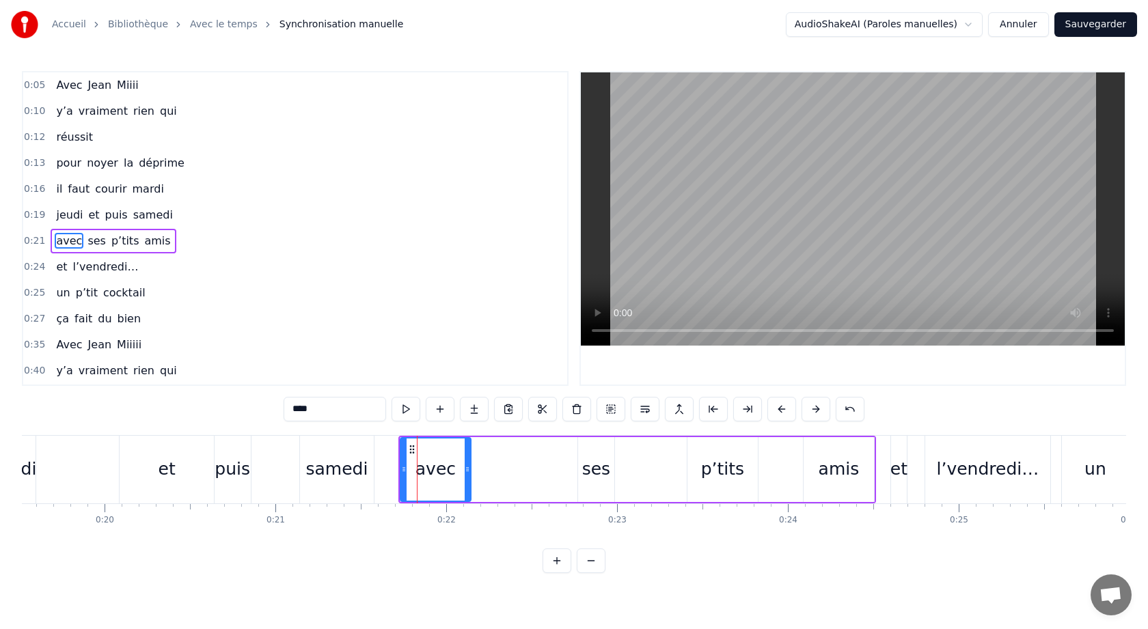
scroll to position [13, 0]
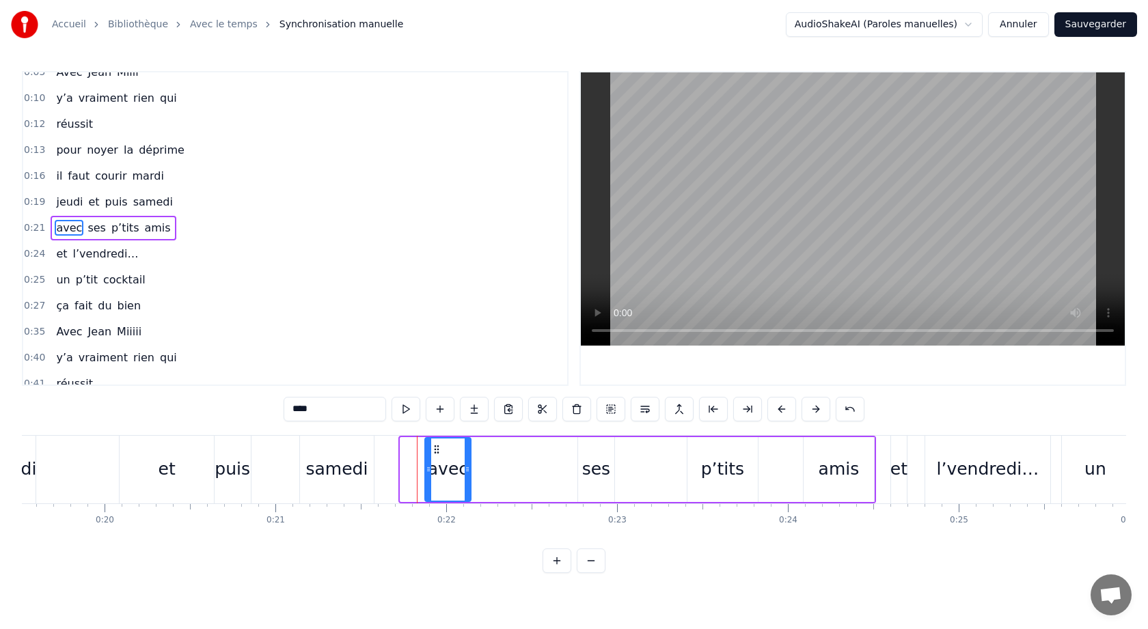
drag, startPoint x: 404, startPoint y: 469, endPoint x: 420, endPoint y: 472, distance: 16.1
click at [426, 471] on icon at bounding box center [428, 469] width 5 height 11
drag, startPoint x: 468, startPoint y: 473, endPoint x: 554, endPoint y: 480, distance: 86.4
click at [556, 478] on div at bounding box center [553, 470] width 5 height 62
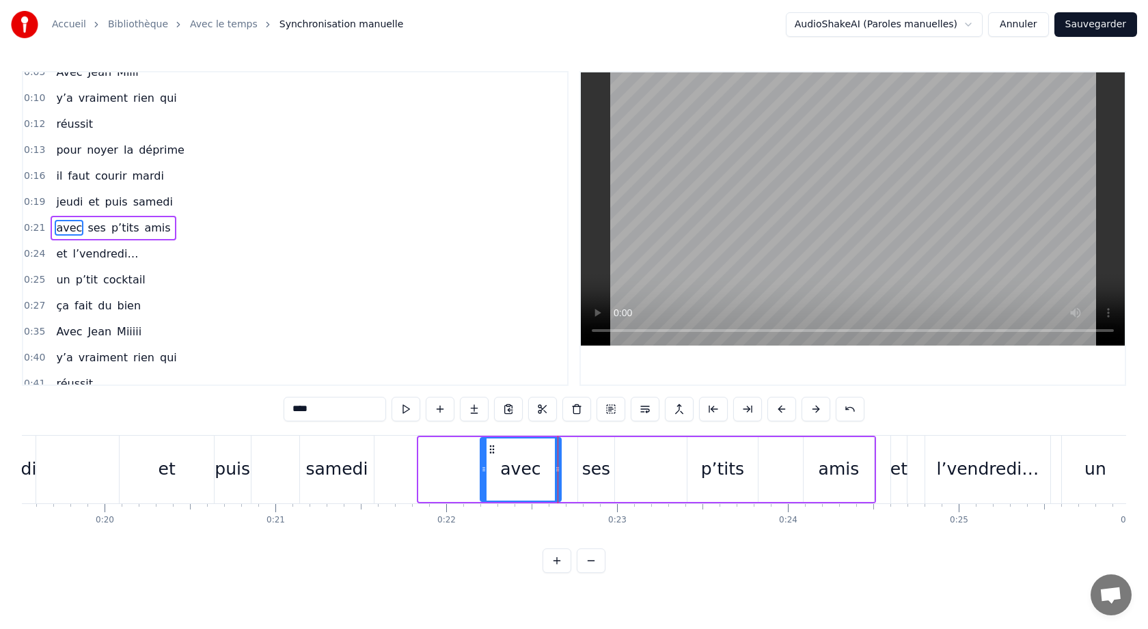
drag, startPoint x: 422, startPoint y: 471, endPoint x: 481, endPoint y: 479, distance: 59.3
click at [482, 478] on div at bounding box center [483, 470] width 5 height 62
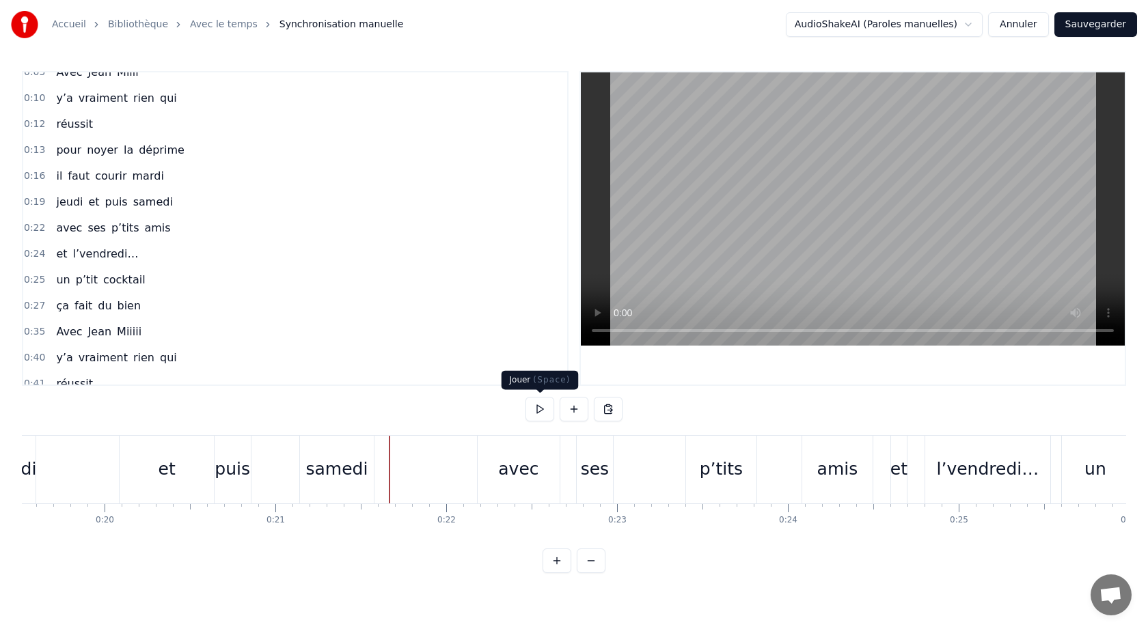
click at [538, 403] on button at bounding box center [539, 409] width 29 height 25
click at [348, 471] on div "samedi" at bounding box center [336, 469] width 62 height 26
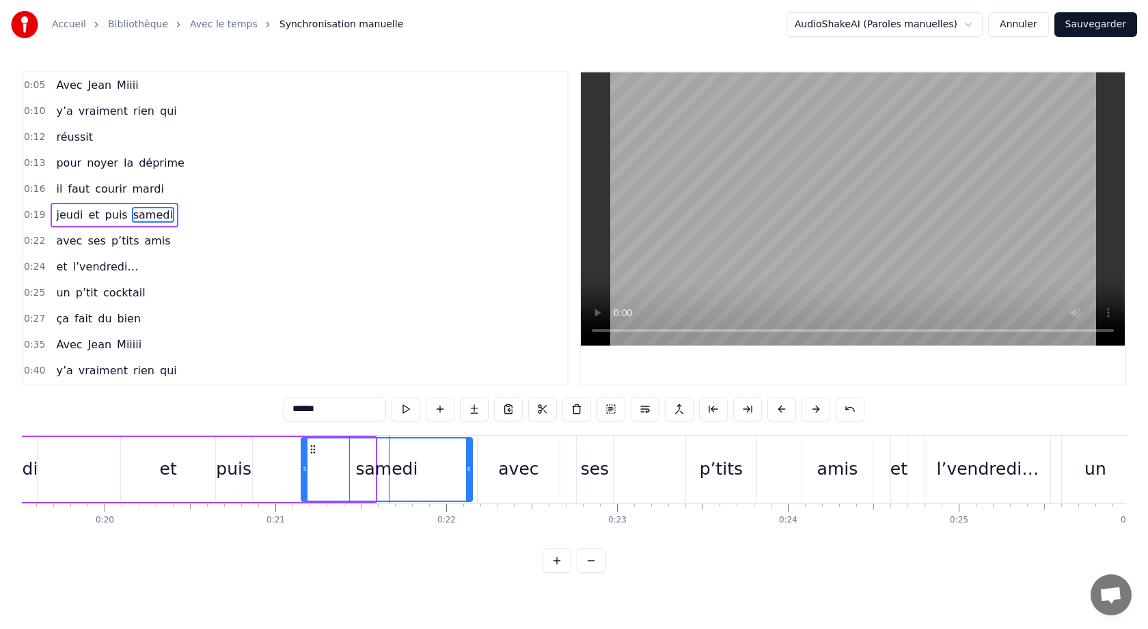
drag, startPoint x: 372, startPoint y: 472, endPoint x: 459, endPoint y: 484, distance: 88.2
click at [466, 481] on div at bounding box center [468, 470] width 5 height 62
click at [404, 417] on button at bounding box center [406, 409] width 29 height 25
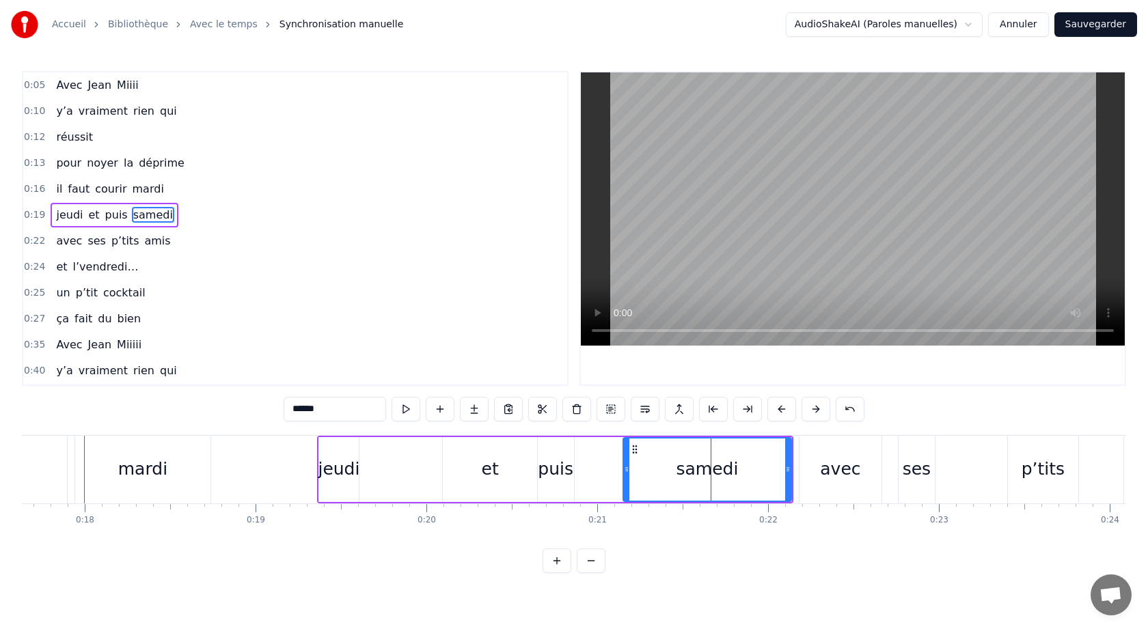
scroll to position [0, 3006]
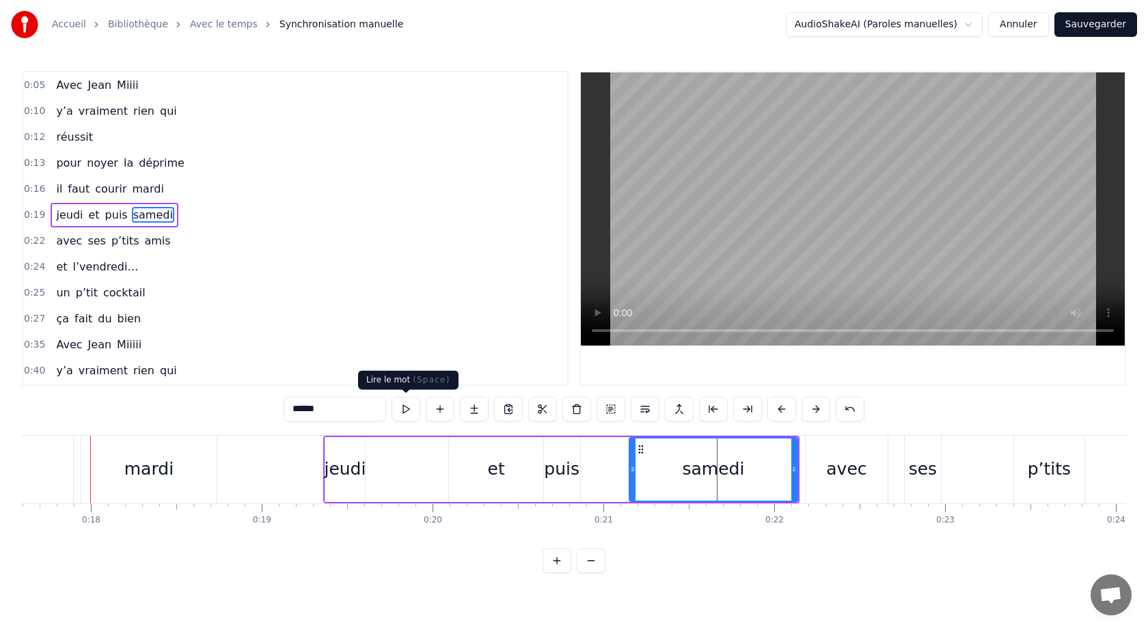
click at [411, 409] on button at bounding box center [406, 409] width 29 height 25
click at [764, 428] on div "0:05 Avec [PERSON_NAME] 0:10 y’a vraiment rien qui 0:12 réussit 0:13 pour noyer…" at bounding box center [574, 322] width 1104 height 502
click at [655, 573] on html "Accueil Bibliothèque Avec le temps Synchronisation manuelle AudioShakeAI (Parol…" at bounding box center [574, 297] width 1148 height 595
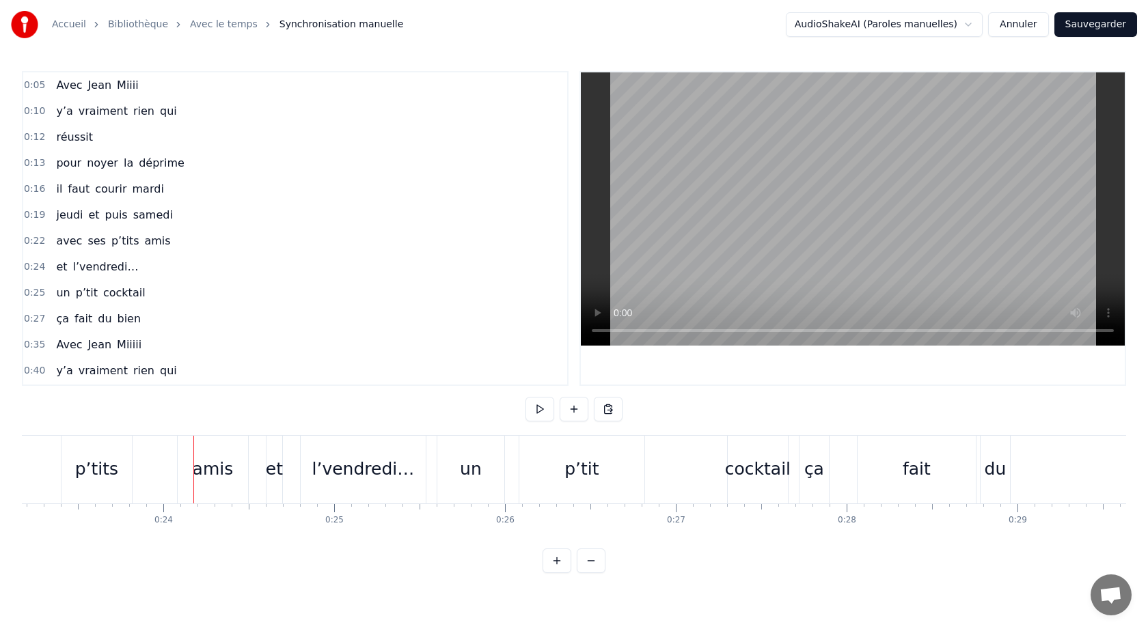
scroll to position [0, 4015]
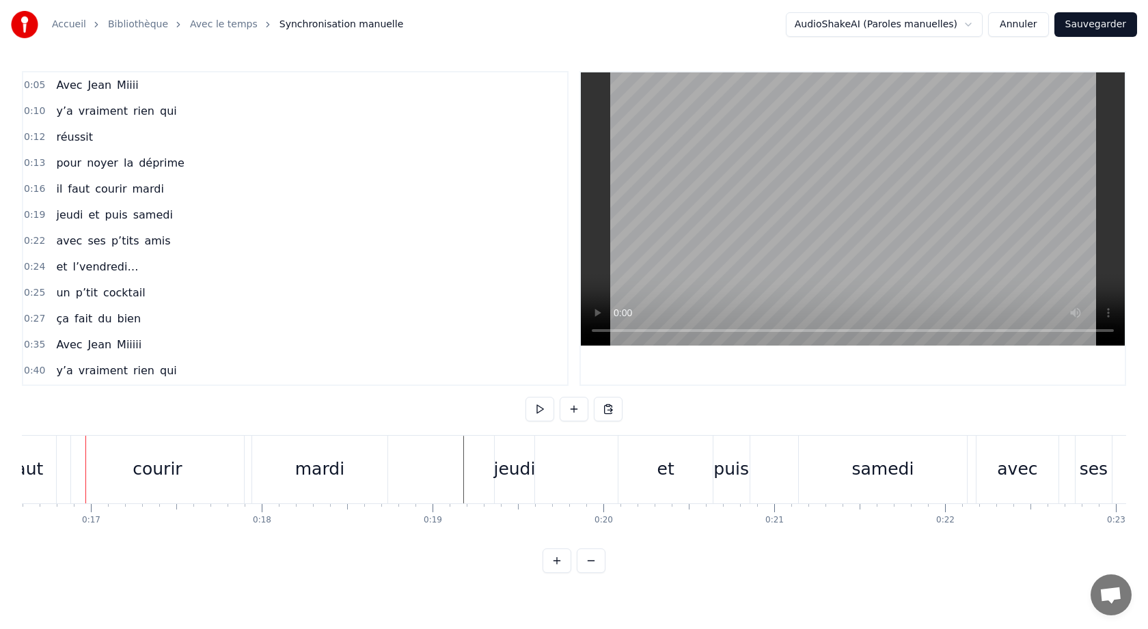
scroll to position [0, 2830]
click at [686, 471] on div "et" at bounding box center [671, 470] width 94 height 68
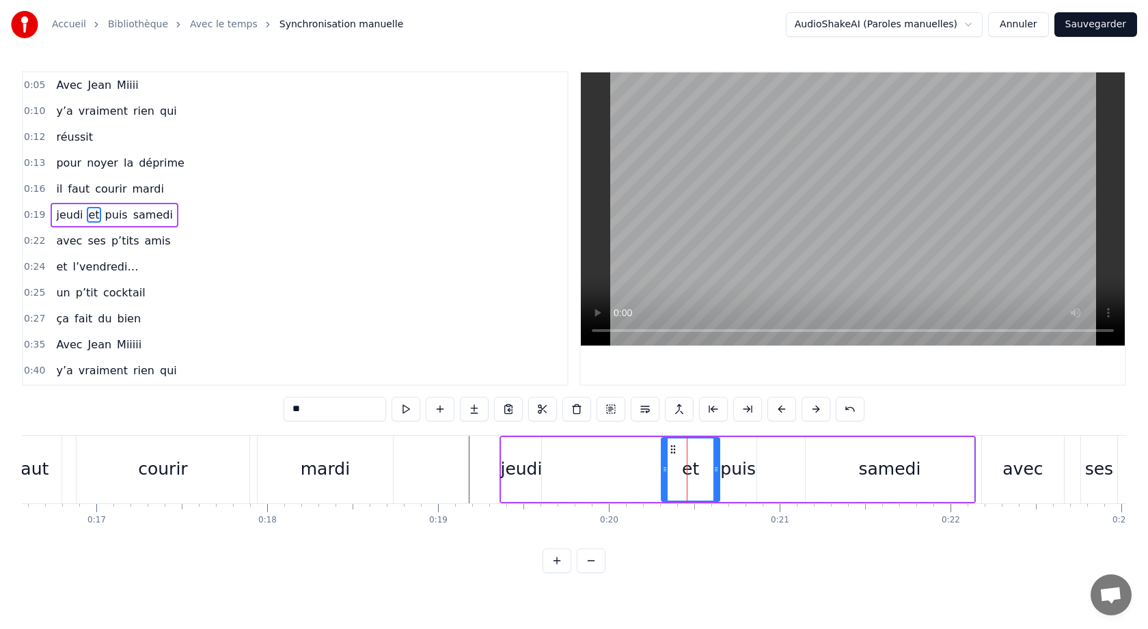
drag, startPoint x: 629, startPoint y: 471, endPoint x: 665, endPoint y: 480, distance: 37.1
click at [665, 480] on div at bounding box center [664, 470] width 5 height 62
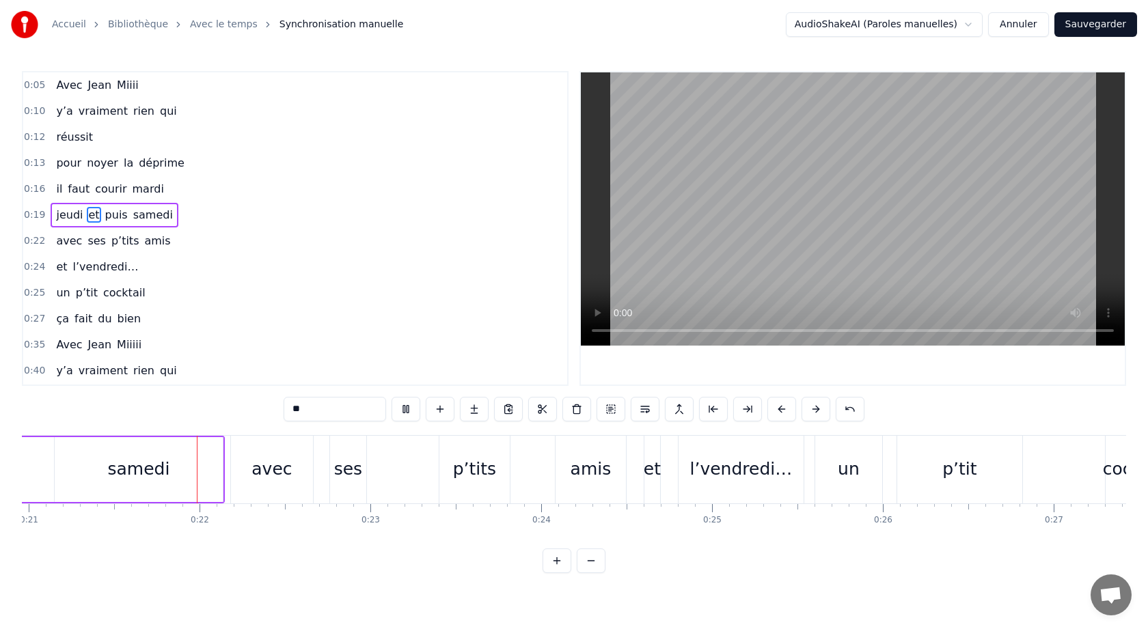
scroll to position [0, 3582]
click at [208, 407] on div "0:05 Avec [PERSON_NAME] 0:10 y’a vraiment rien qui 0:12 réussit 0:13 pour noyer…" at bounding box center [574, 322] width 1104 height 502
click at [778, 405] on button at bounding box center [781, 409] width 29 height 25
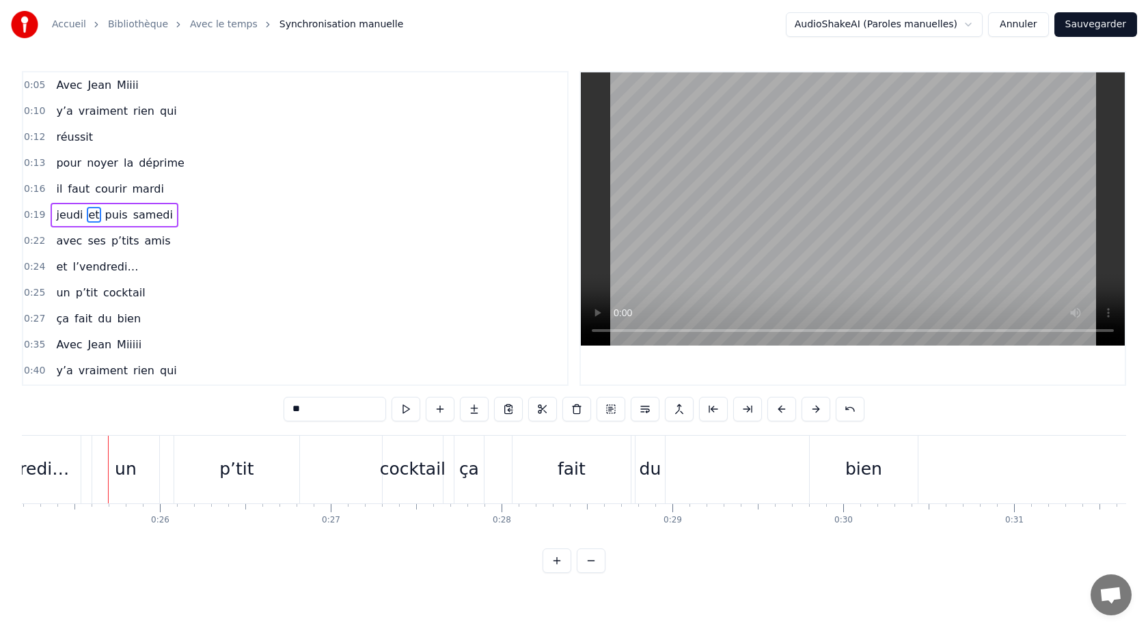
scroll to position [0, 4321]
click at [752, 546] on div "0:05 Avec [PERSON_NAME] 0:10 y’a vraiment rien qui 0:12 réussit 0:13 pour noyer…" at bounding box center [574, 322] width 1104 height 502
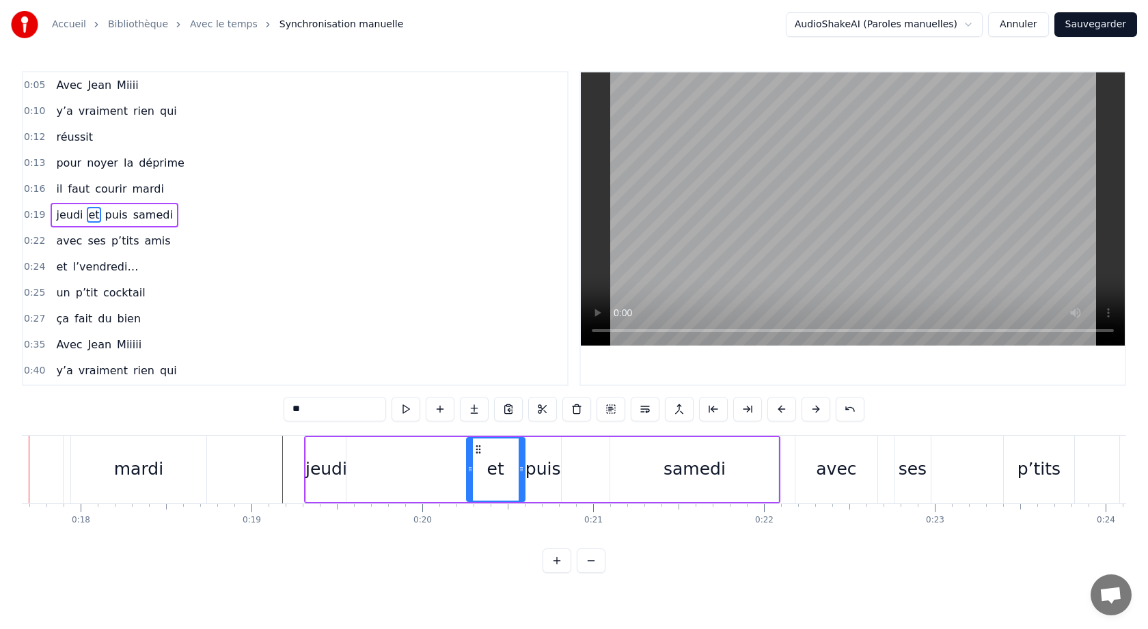
scroll to position [0, 2955]
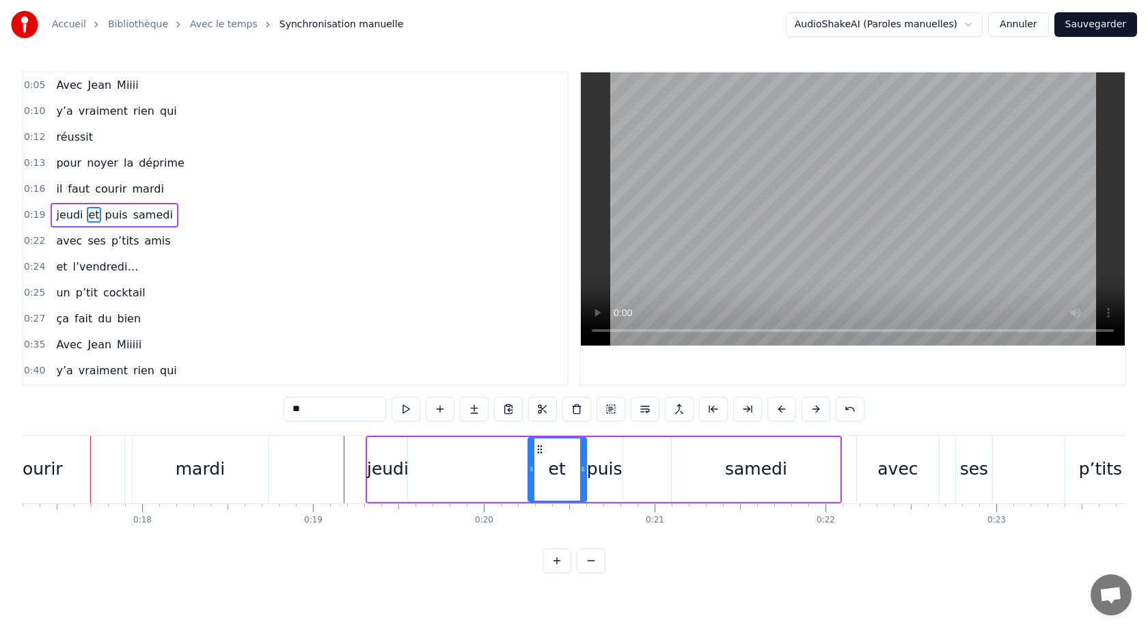
click at [651, 470] on div "jeudi et puis samedi" at bounding box center [604, 470] width 476 height 68
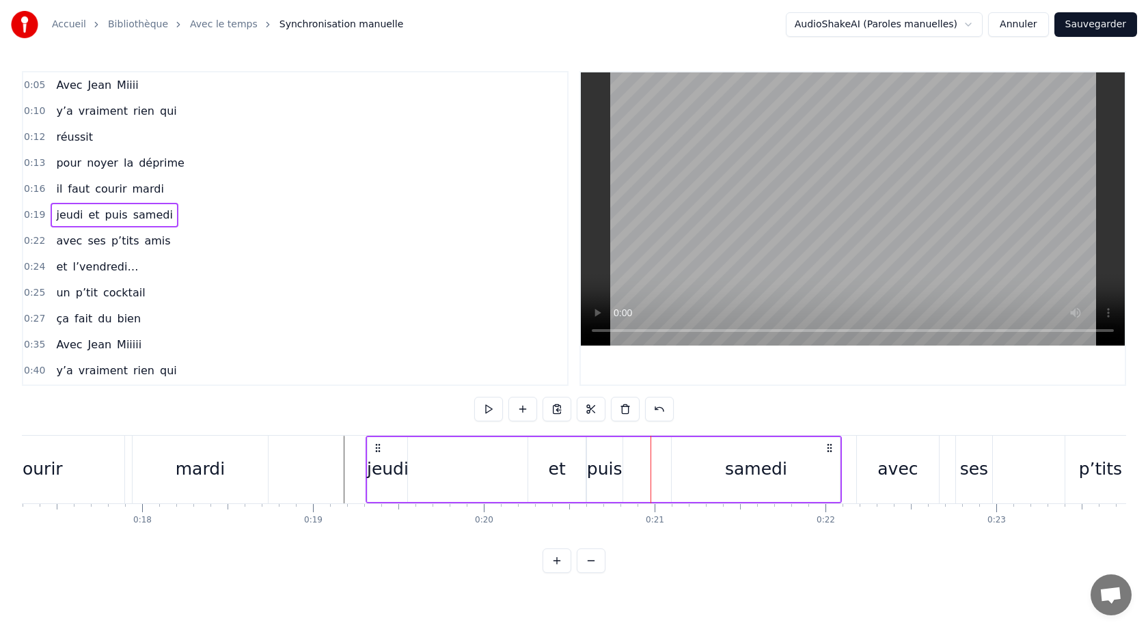
click at [702, 473] on div "samedi" at bounding box center [756, 469] width 168 height 65
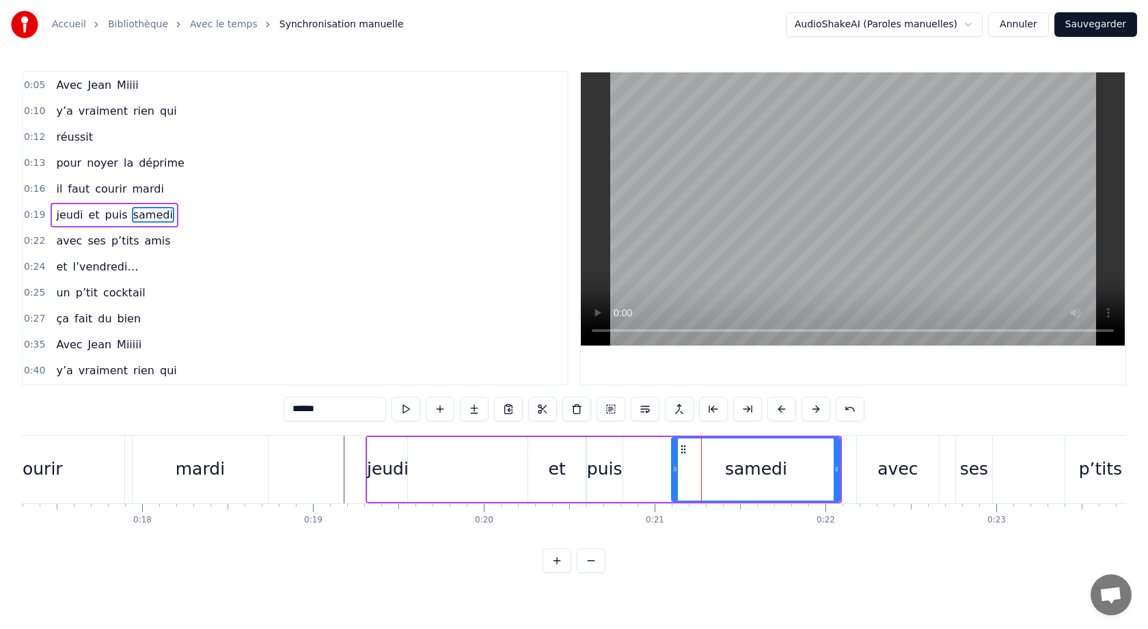
click at [603, 472] on div "puis" at bounding box center [605, 469] width 36 height 26
type input "****"
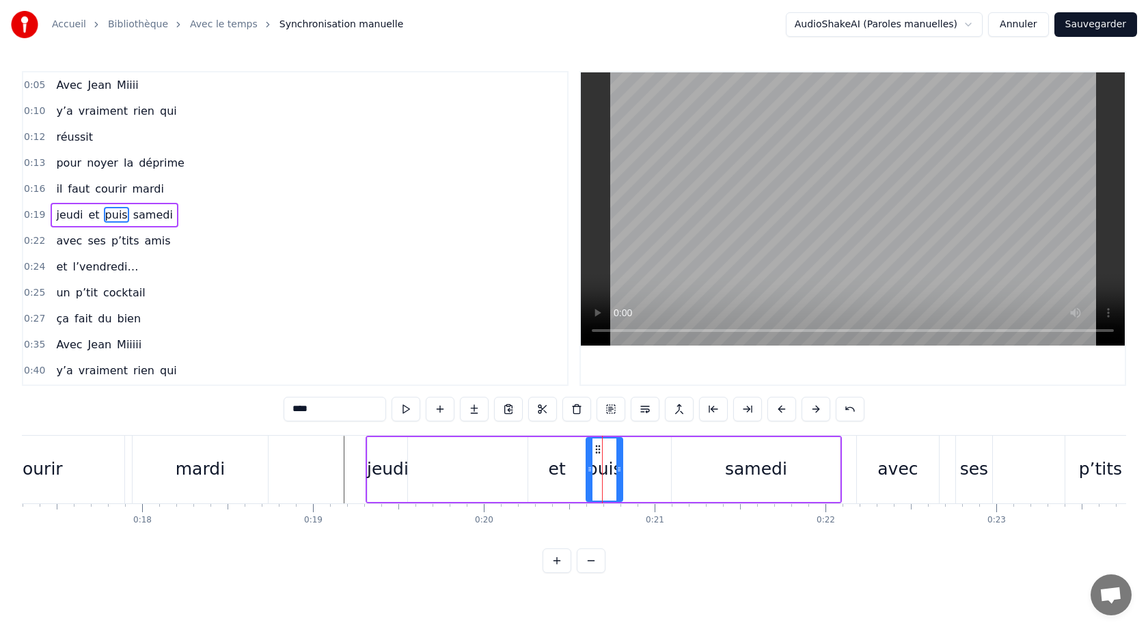
click at [669, 463] on div "jeudi et puis samedi" at bounding box center [604, 470] width 476 height 68
click at [703, 459] on div "samedi" at bounding box center [756, 469] width 168 height 65
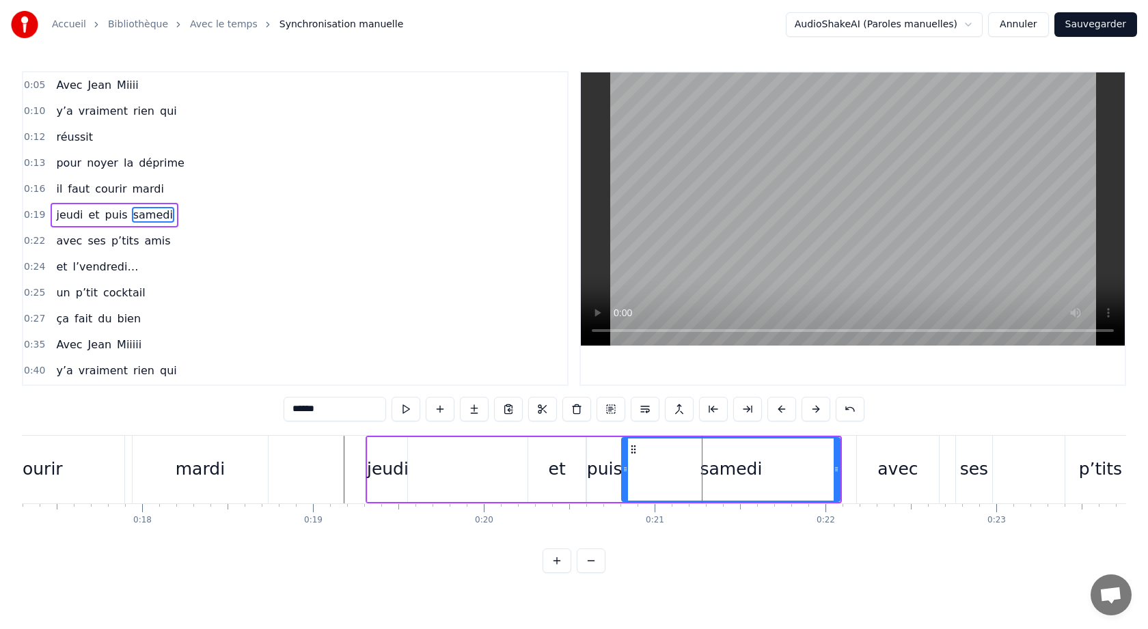
drag, startPoint x: 675, startPoint y: 466, endPoint x: 625, endPoint y: 471, distance: 50.1
click at [625, 471] on icon at bounding box center [624, 469] width 5 height 11
click at [405, 409] on button at bounding box center [406, 409] width 29 height 25
click at [372, 446] on div "jeudi" at bounding box center [388, 469] width 40 height 65
type input "*****"
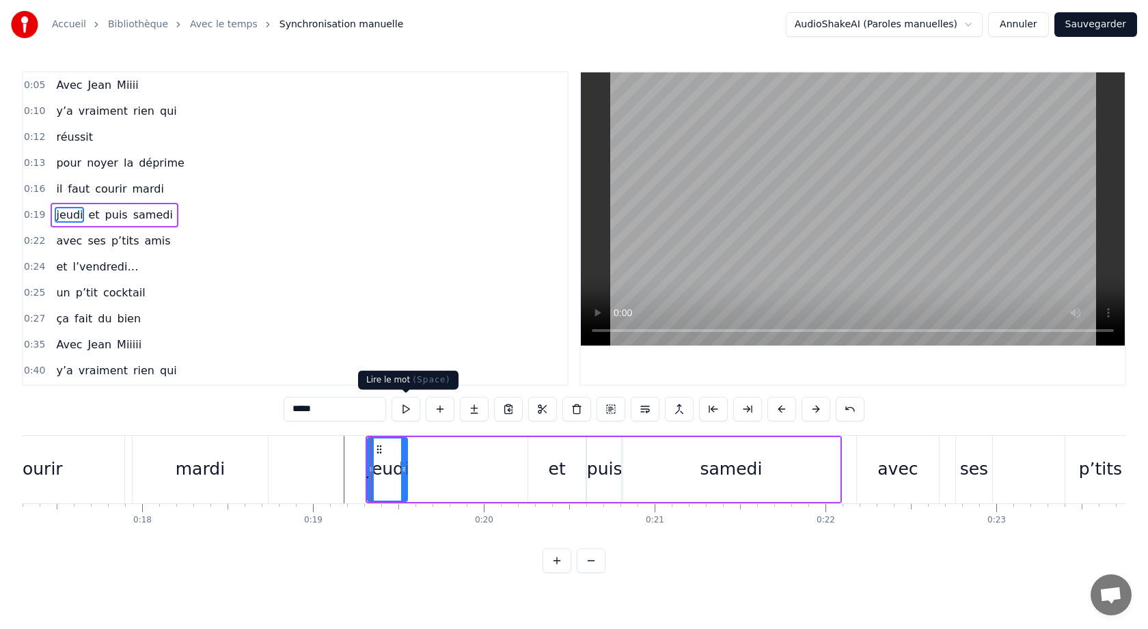
click at [403, 411] on button at bounding box center [406, 409] width 29 height 25
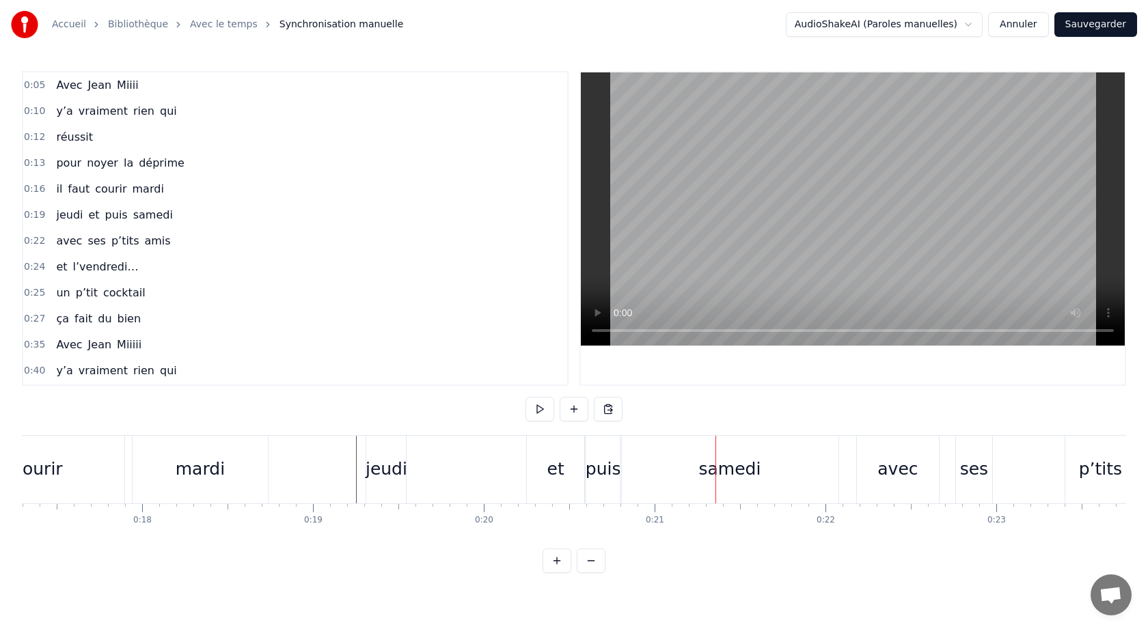
click at [597, 474] on div "puis" at bounding box center [604, 469] width 36 height 26
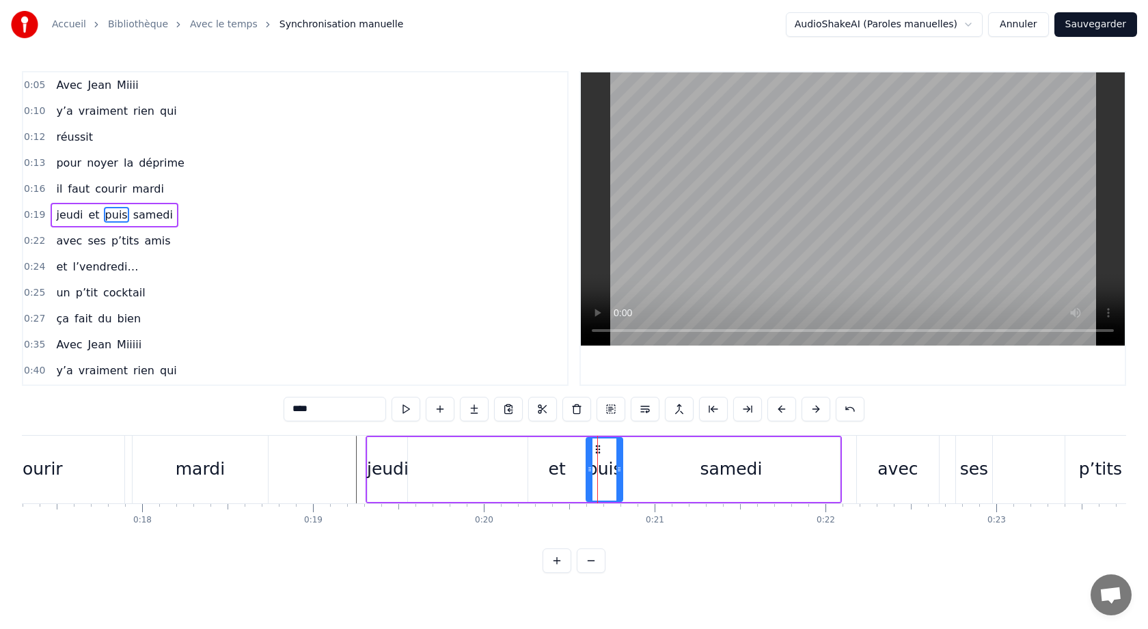
click at [616, 470] on icon at bounding box center [618, 469] width 5 height 11
click at [659, 470] on div "samedi" at bounding box center [731, 469] width 218 height 65
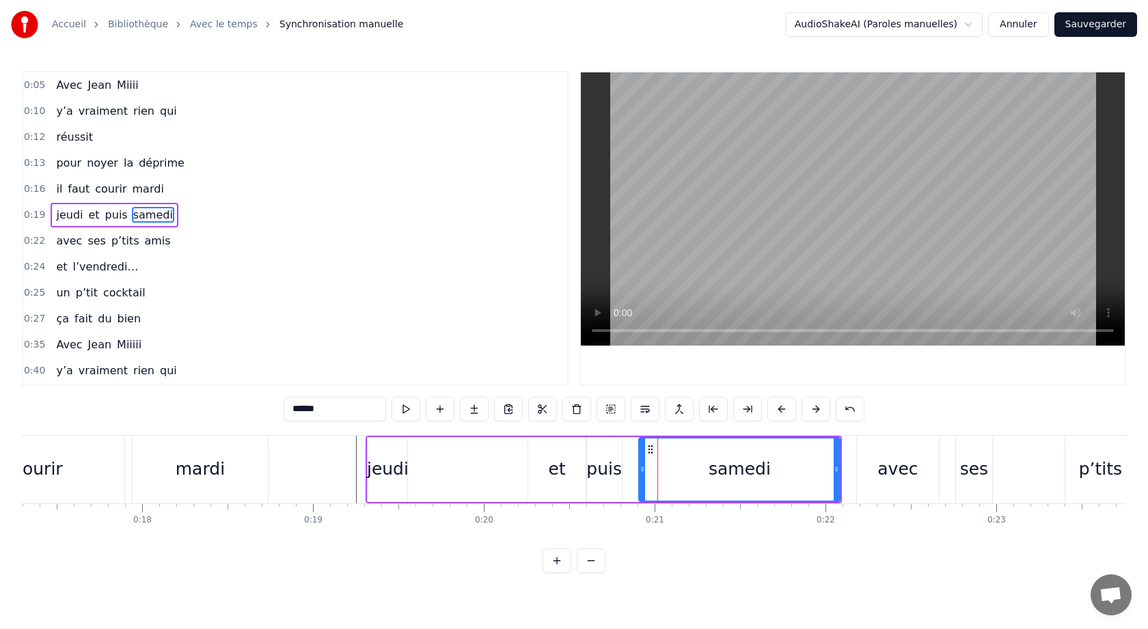
drag, startPoint x: 625, startPoint y: 469, endPoint x: 642, endPoint y: 469, distance: 17.8
click at [642, 469] on icon at bounding box center [642, 469] width 5 height 11
click at [605, 472] on div "puis" at bounding box center [604, 469] width 36 height 26
type input "****"
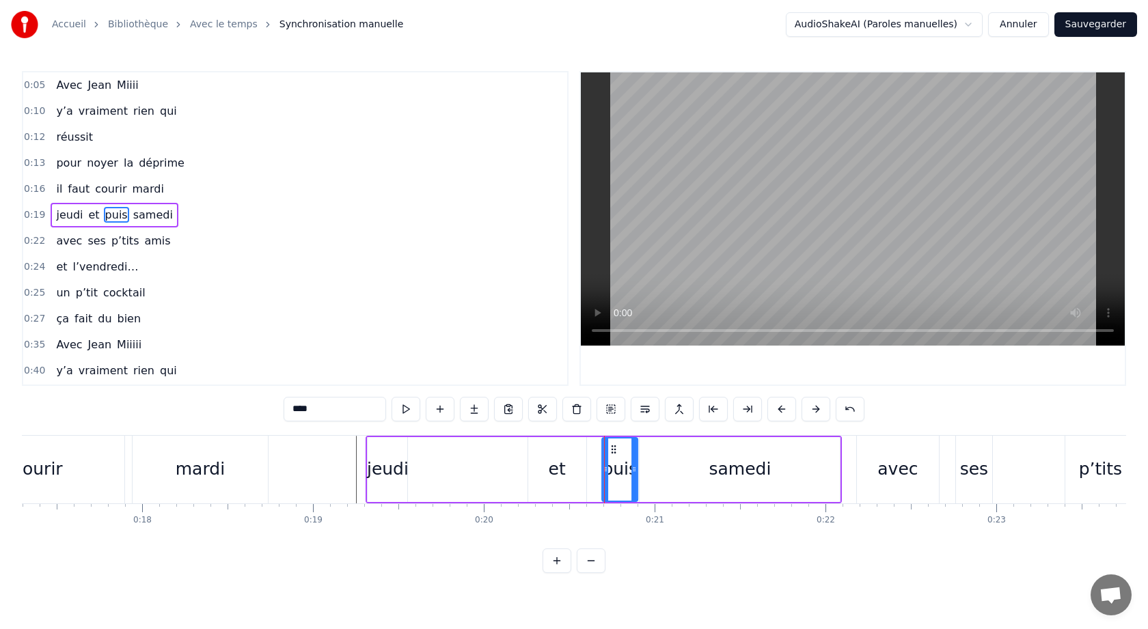
drag, startPoint x: 597, startPoint y: 452, endPoint x: 613, endPoint y: 454, distance: 15.8
click at [613, 454] on icon at bounding box center [613, 449] width 11 height 11
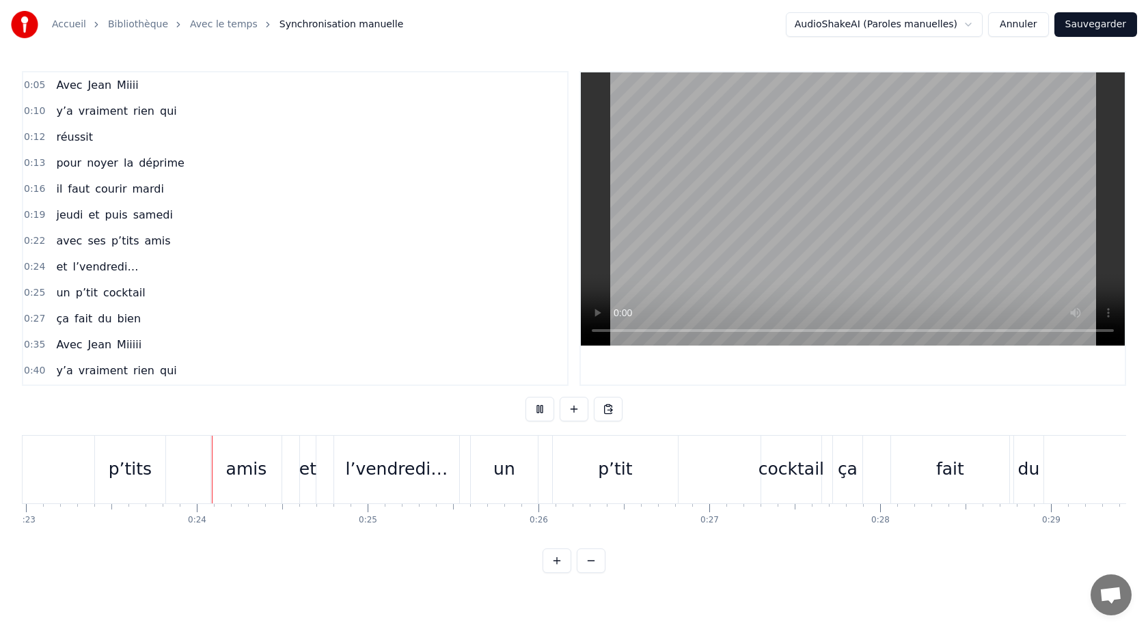
scroll to position [0, 3935]
click at [246, 579] on html "Accueil Bibliothèque Avec le temps Synchronisation manuelle AudioShakeAI (Parol…" at bounding box center [574, 297] width 1148 height 595
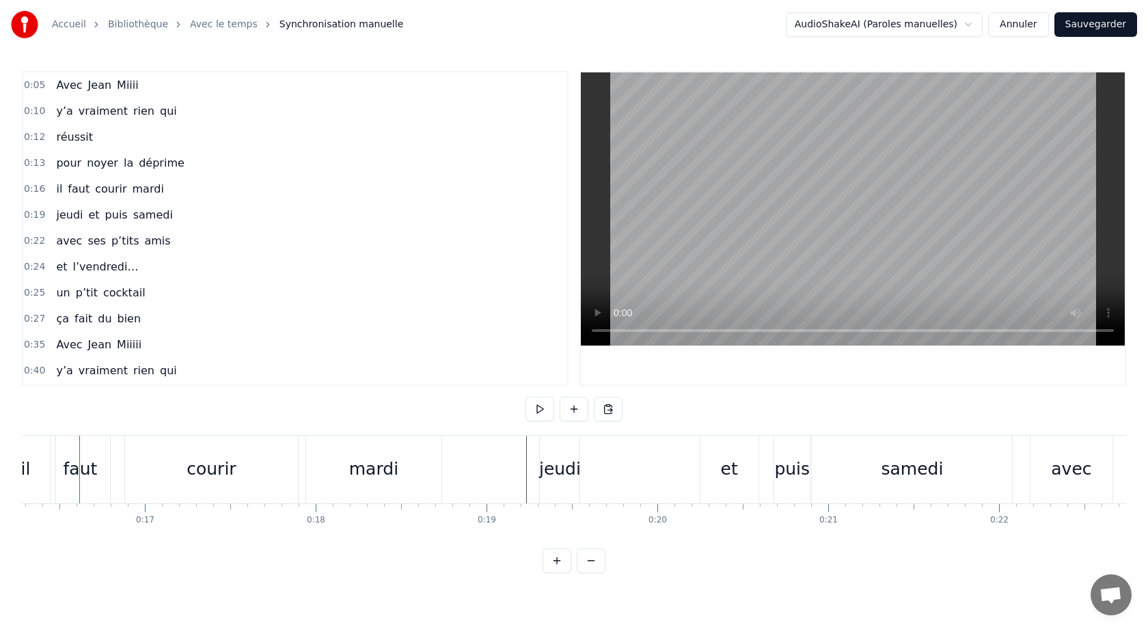
scroll to position [0, 2769]
click at [539, 411] on button at bounding box center [539, 409] width 29 height 25
click at [745, 474] on div "et" at bounding box center [741, 469] width 17 height 26
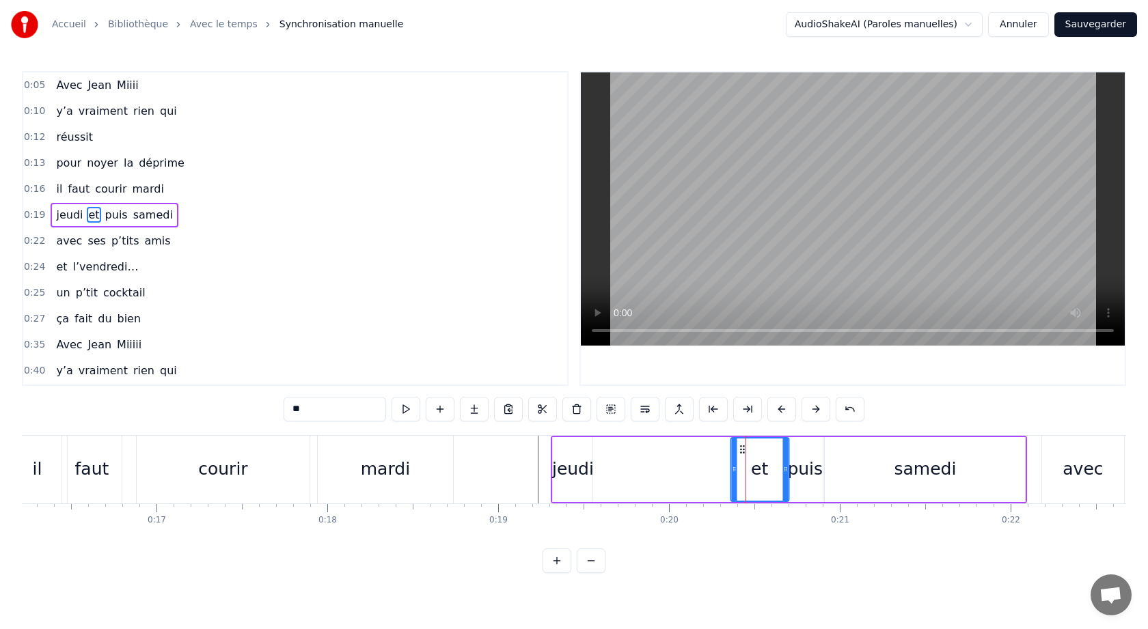
drag, startPoint x: 724, startPoint y: 450, endPoint x: 741, endPoint y: 452, distance: 17.9
click at [741, 452] on icon at bounding box center [742, 449] width 11 height 11
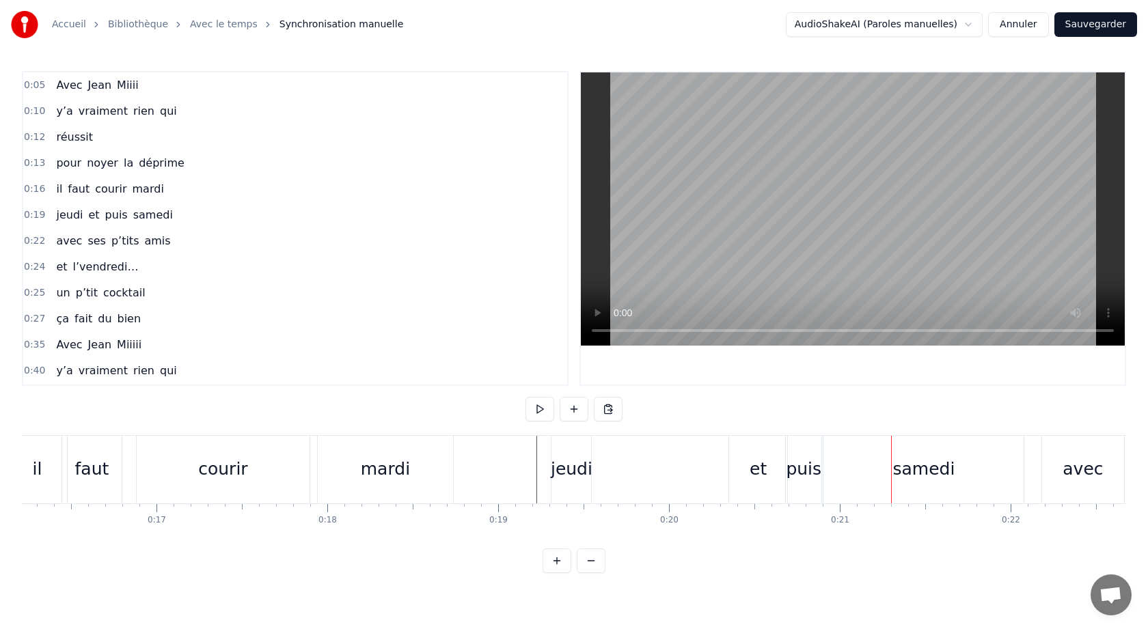
click at [856, 466] on div "samedi" at bounding box center [923, 470] width 200 height 68
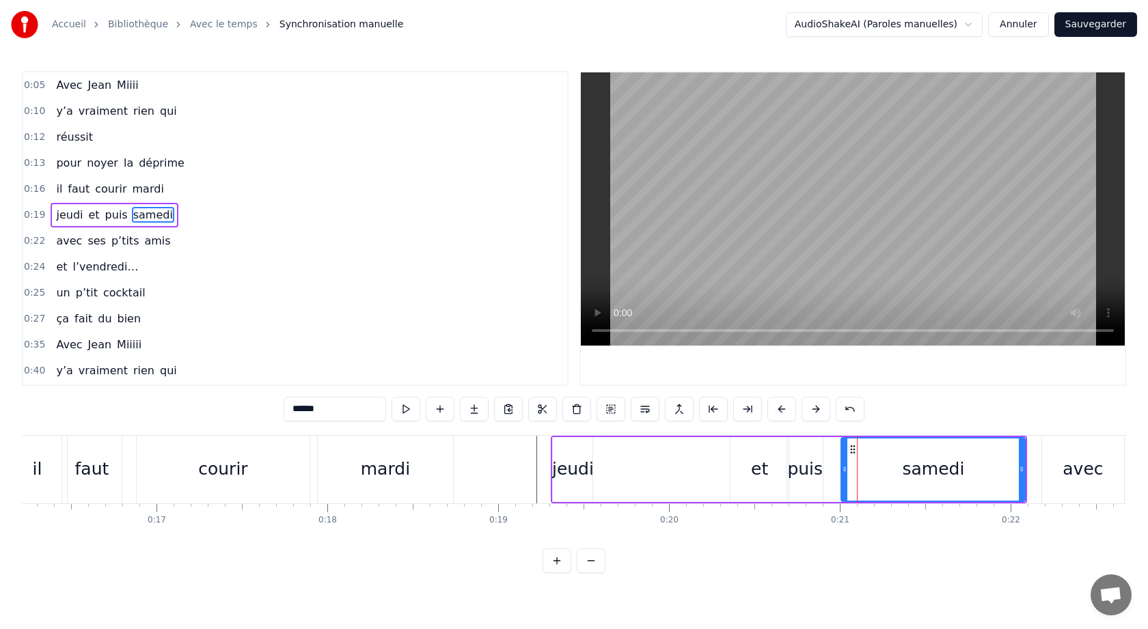
drag, startPoint x: 828, startPoint y: 470, endPoint x: 844, endPoint y: 471, distance: 15.7
click at [844, 471] on icon at bounding box center [844, 469] width 5 height 11
click at [806, 475] on div "puis" at bounding box center [805, 469] width 36 height 26
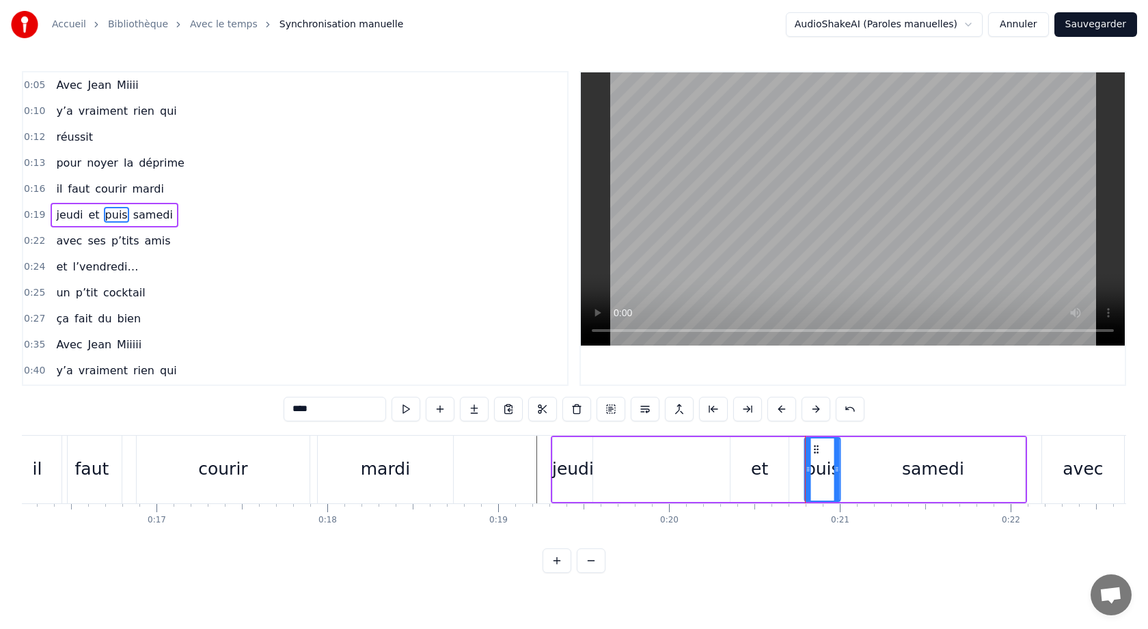
drag, startPoint x: 797, startPoint y: 450, endPoint x: 814, endPoint y: 452, distance: 17.2
click at [814, 452] on icon at bounding box center [816, 449] width 11 height 11
click at [767, 467] on div "et" at bounding box center [759, 469] width 58 height 65
type input "**"
drag, startPoint x: 742, startPoint y: 451, endPoint x: 754, endPoint y: 452, distance: 12.4
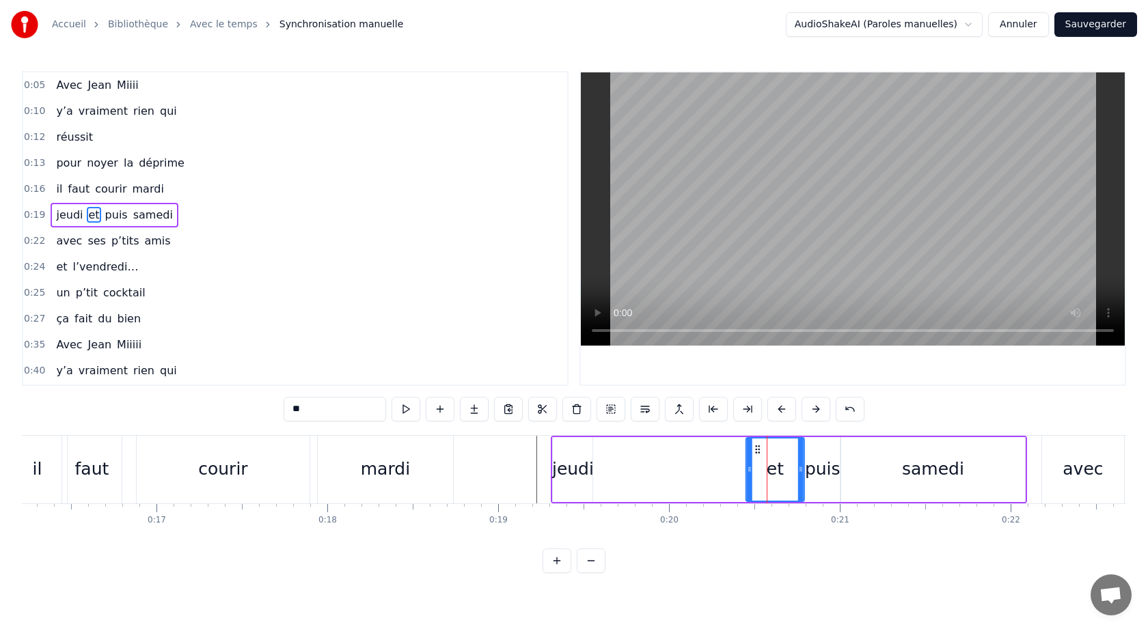
click at [756, 452] on icon at bounding box center [757, 449] width 11 height 11
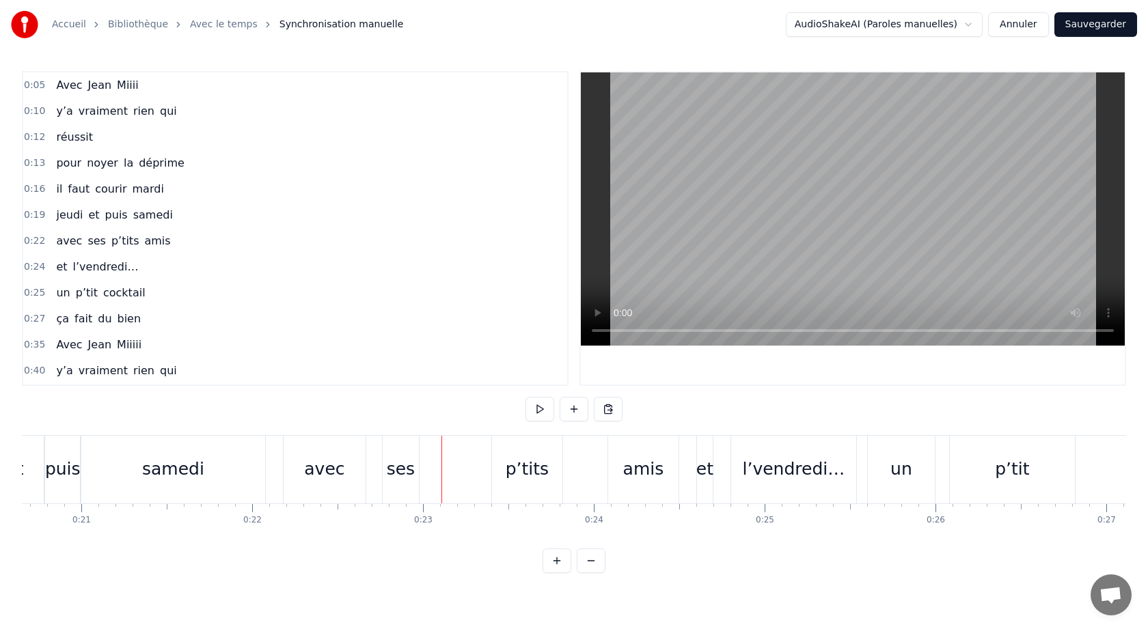
scroll to position [0, 3479]
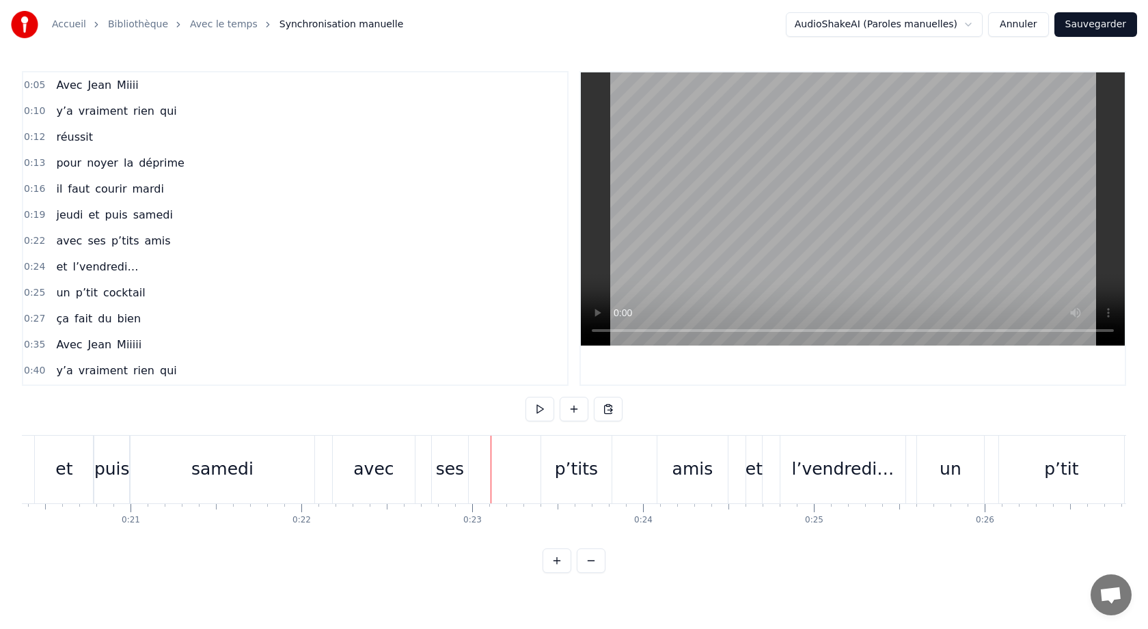
click at [394, 471] on div "avec" at bounding box center [374, 470] width 82 height 68
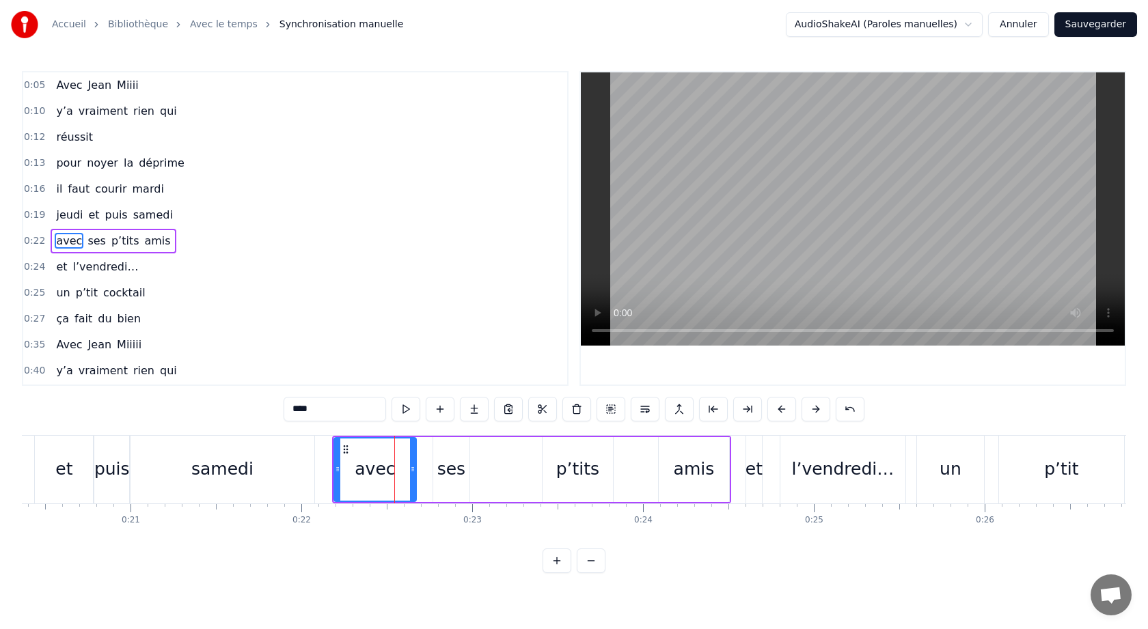
scroll to position [13, 0]
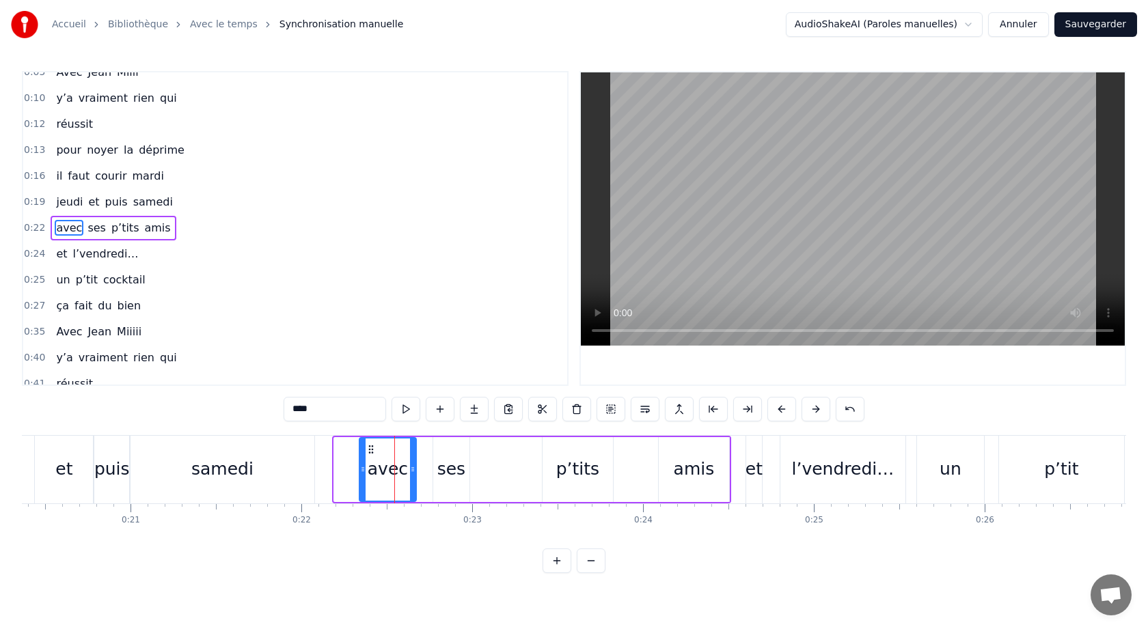
drag, startPoint x: 338, startPoint y: 471, endPoint x: 366, endPoint y: 474, distance: 27.4
click at [366, 474] on icon at bounding box center [362, 469] width 5 height 11
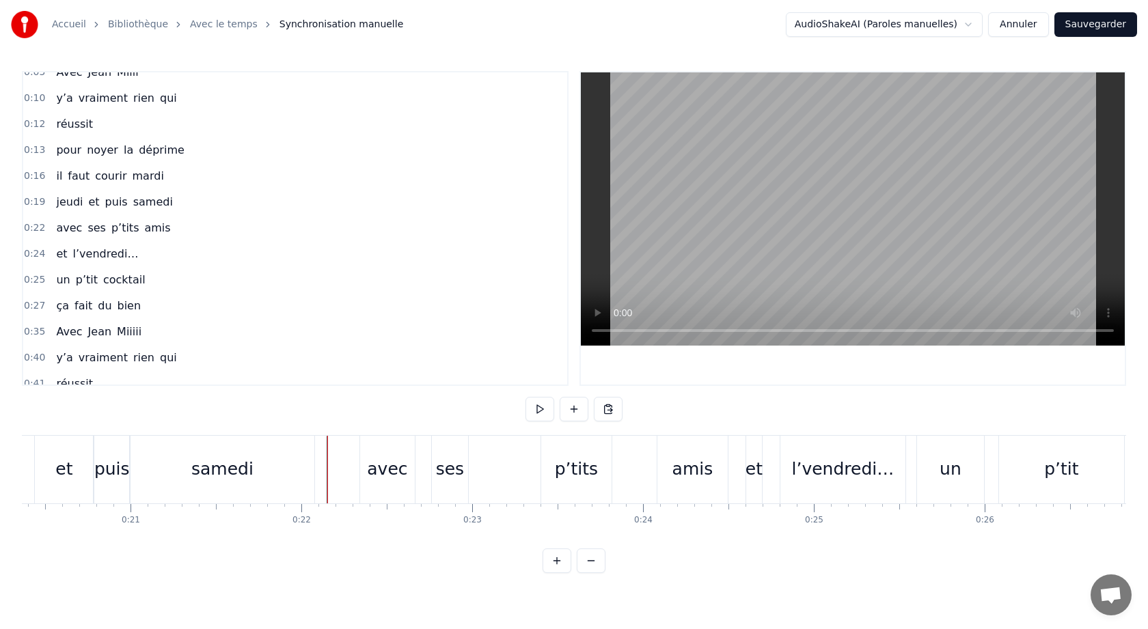
click at [27, 448] on div "jeudi et puis samedi" at bounding box center [79, 470] width 476 height 68
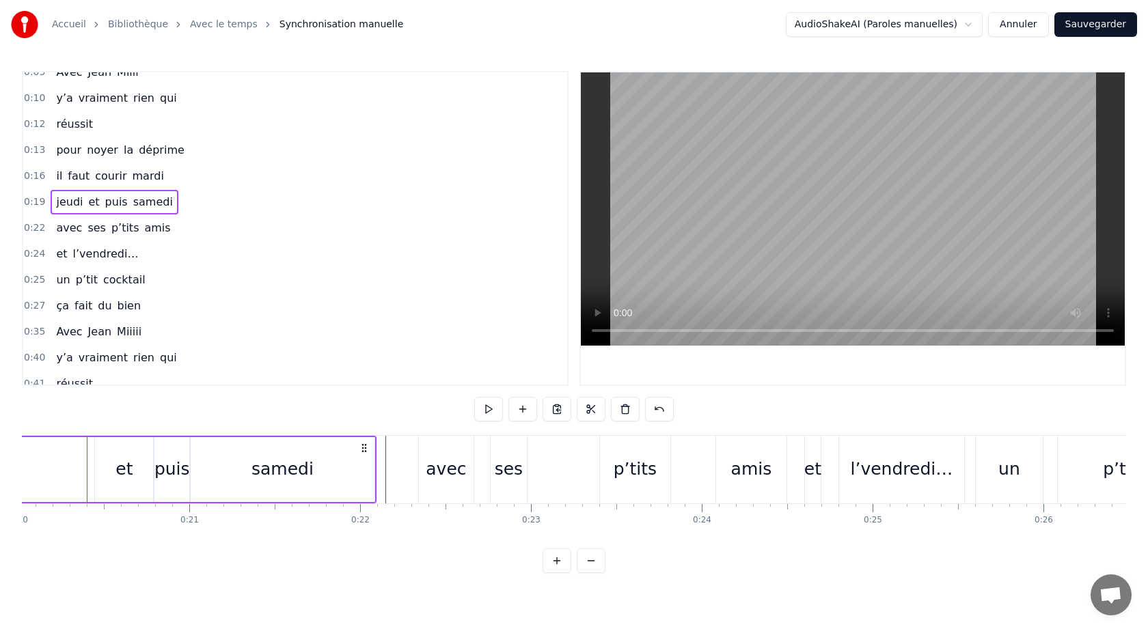
scroll to position [0, 3416]
click at [614, 449] on div "p’tits" at bounding box center [639, 470] width 70 height 68
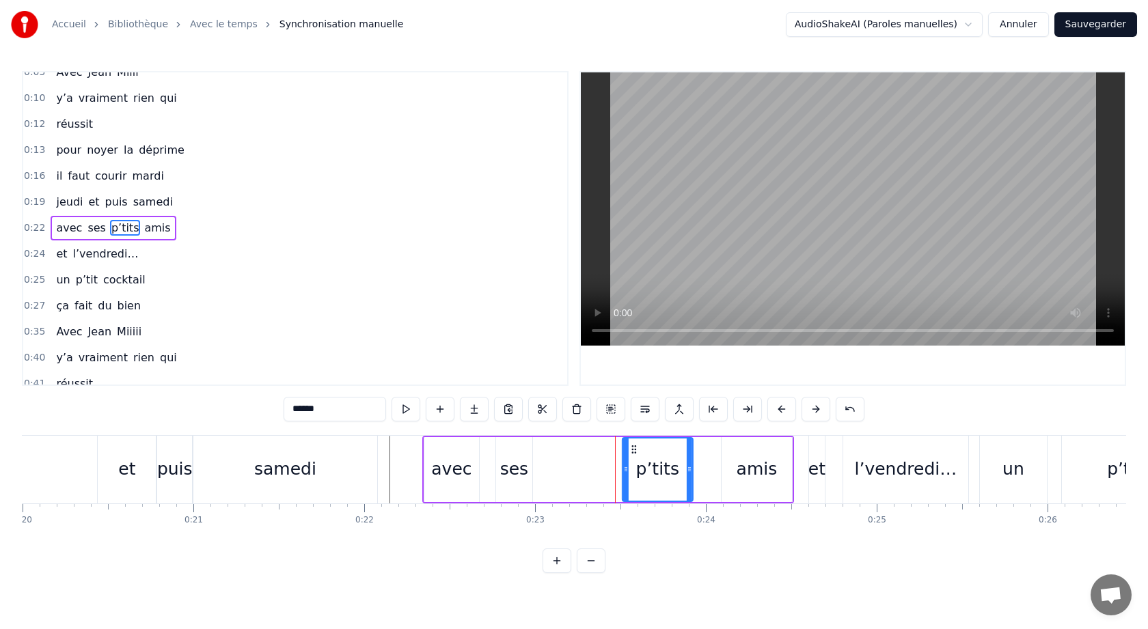
drag, startPoint x: 617, startPoint y: 449, endPoint x: 634, endPoint y: 452, distance: 17.3
click at [634, 452] on icon at bounding box center [634, 449] width 11 height 11
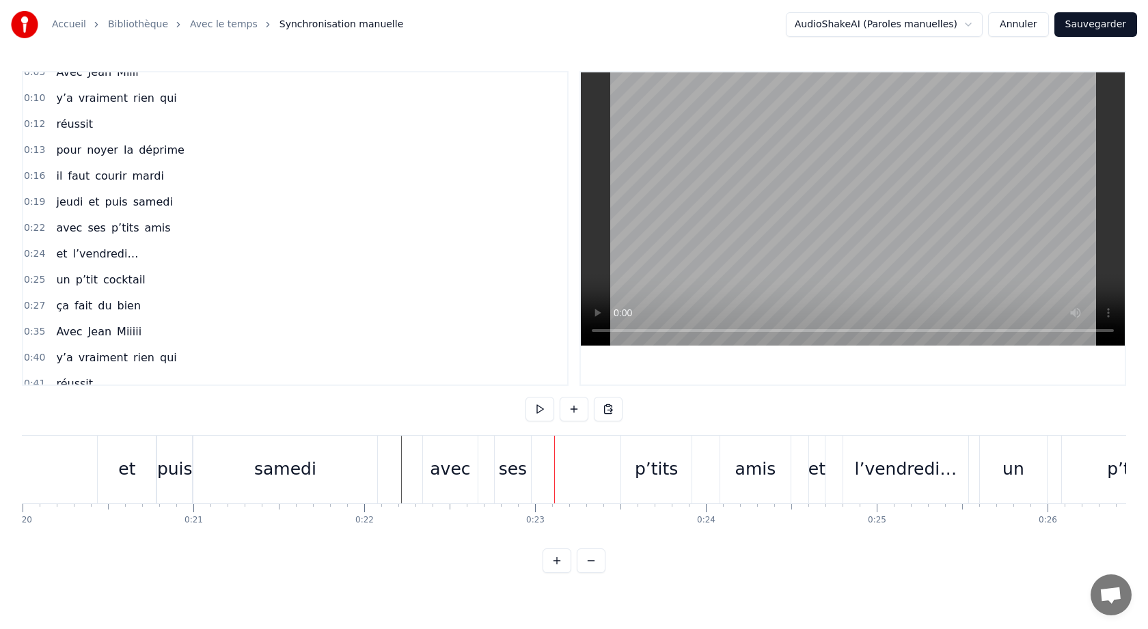
click at [480, 442] on div "avec ses p’tits amis" at bounding box center [608, 470] width 372 height 68
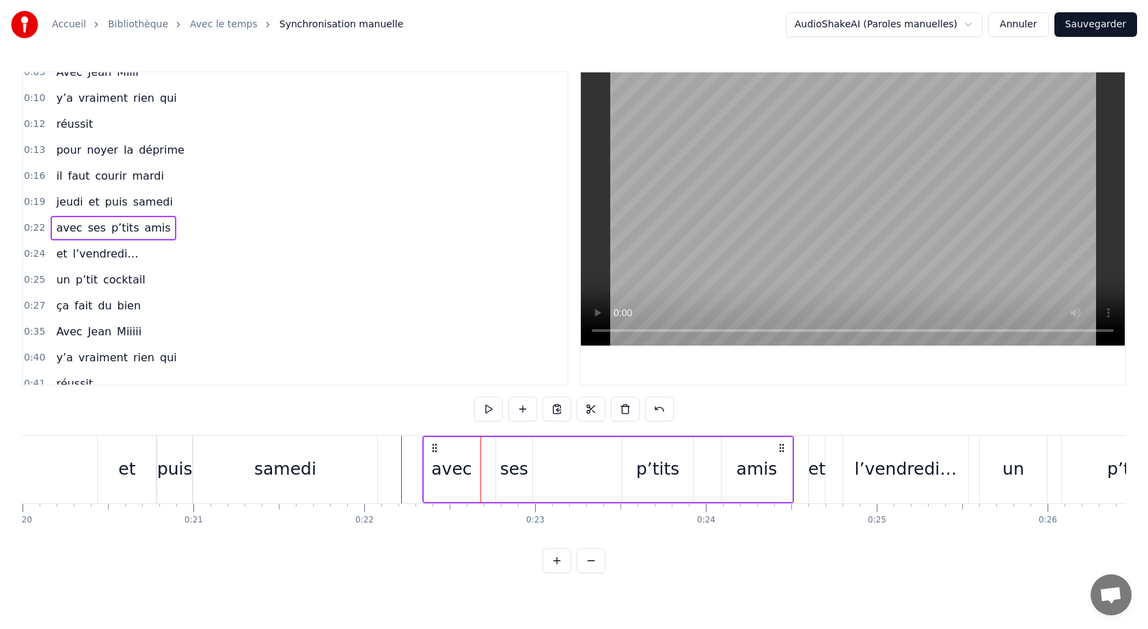
click at [448, 468] on div "avec" at bounding box center [451, 469] width 40 height 26
drag, startPoint x: 435, startPoint y: 451, endPoint x: 450, endPoint y: 451, distance: 15.0
click at [450, 451] on icon at bounding box center [451, 449] width 11 height 11
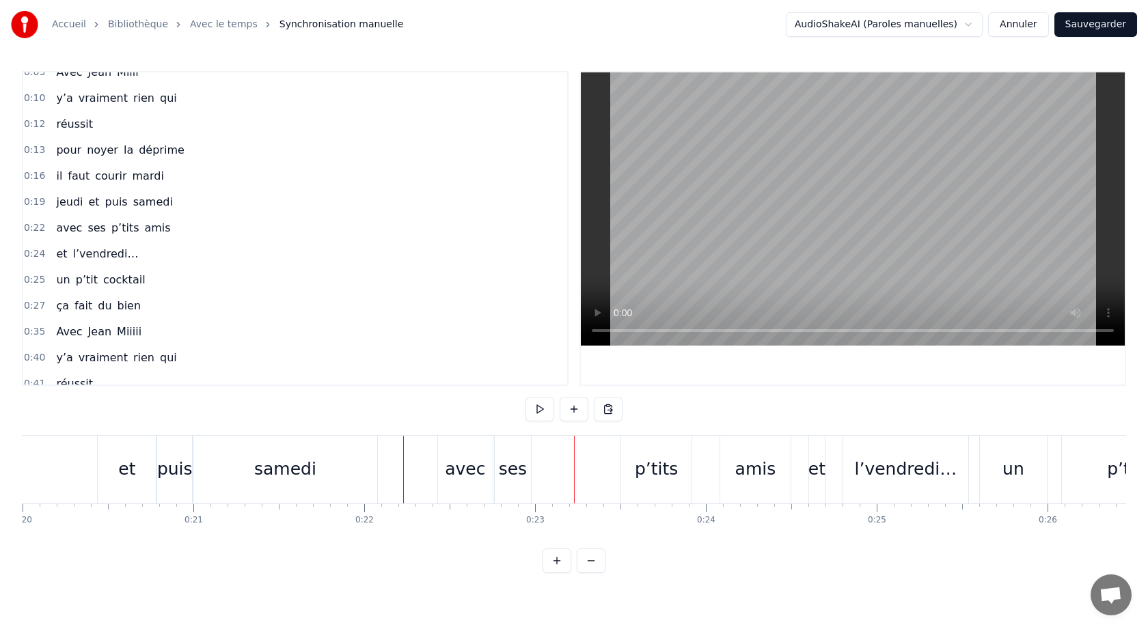
click at [467, 471] on div "avec" at bounding box center [465, 469] width 40 height 26
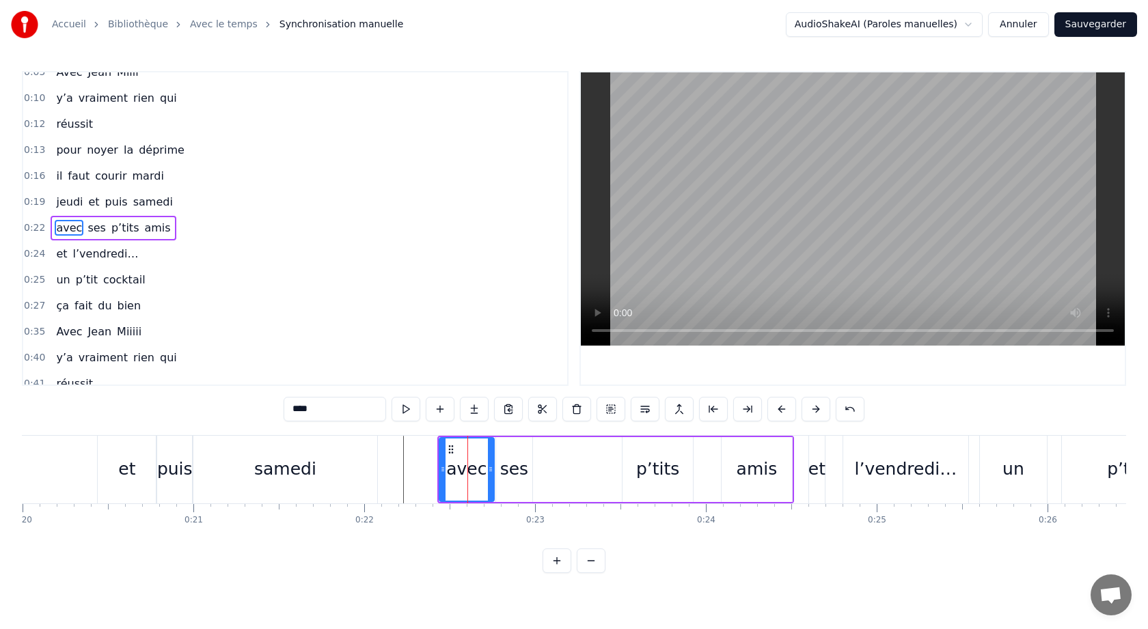
click at [521, 471] on div "ses" at bounding box center [514, 469] width 28 height 26
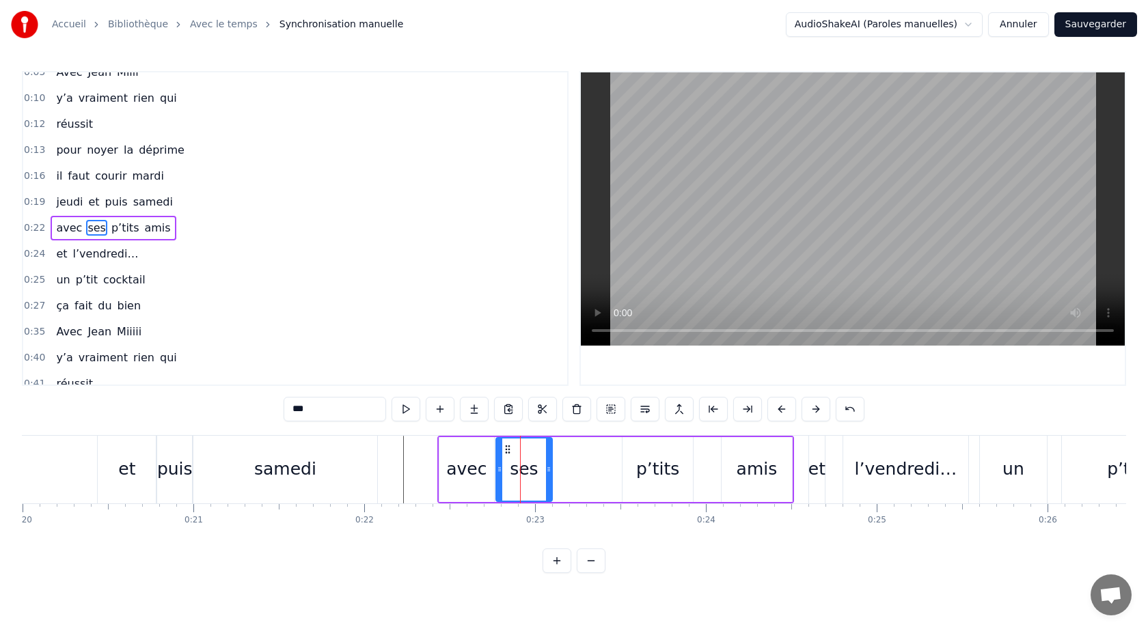
drag, startPoint x: 530, startPoint y: 471, endPoint x: 551, endPoint y: 471, distance: 21.2
click at [551, 471] on icon at bounding box center [548, 469] width 5 height 11
drag, startPoint x: 499, startPoint y: 471, endPoint x: 516, endPoint y: 471, distance: 16.4
click at [516, 471] on icon at bounding box center [515, 469] width 5 height 11
drag, startPoint x: 463, startPoint y: 461, endPoint x: 484, endPoint y: 461, distance: 21.9
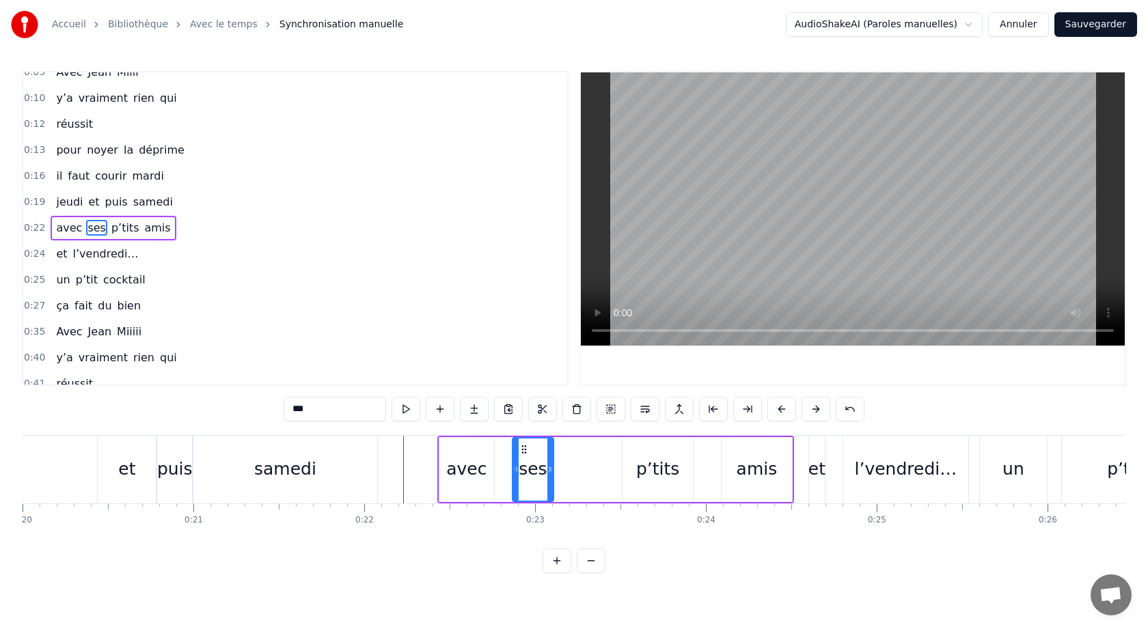
click at [485, 461] on div "avec" at bounding box center [466, 469] width 55 height 65
drag, startPoint x: 451, startPoint y: 450, endPoint x: 467, endPoint y: 450, distance: 16.4
click at [467, 450] on icon at bounding box center [467, 449] width 11 height 11
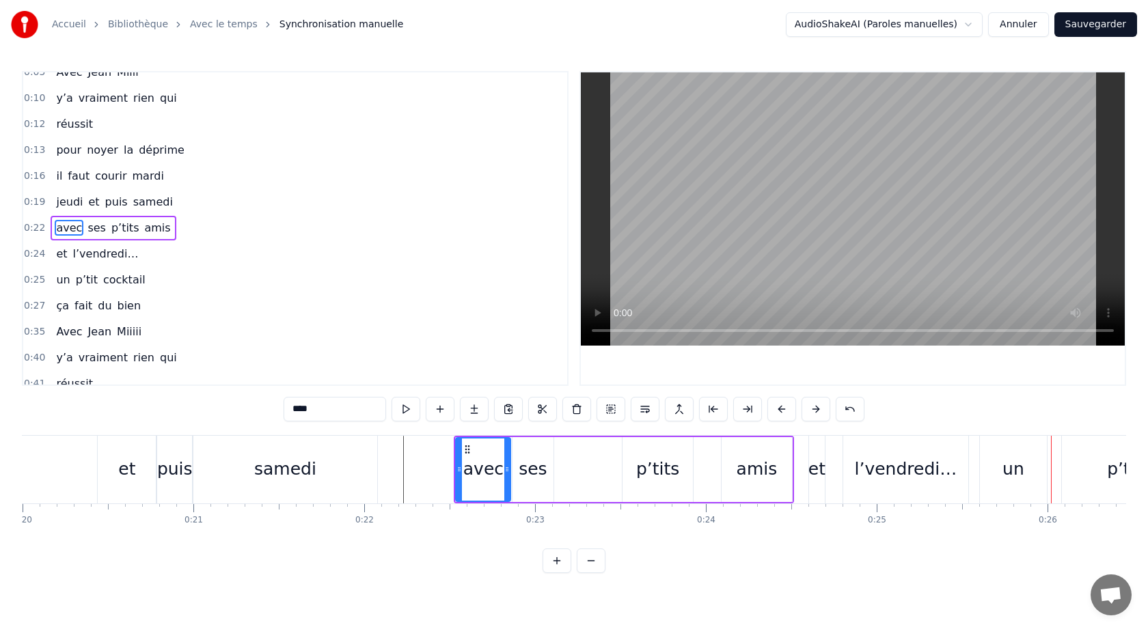
click at [812, 471] on div "et" at bounding box center [816, 469] width 17 height 26
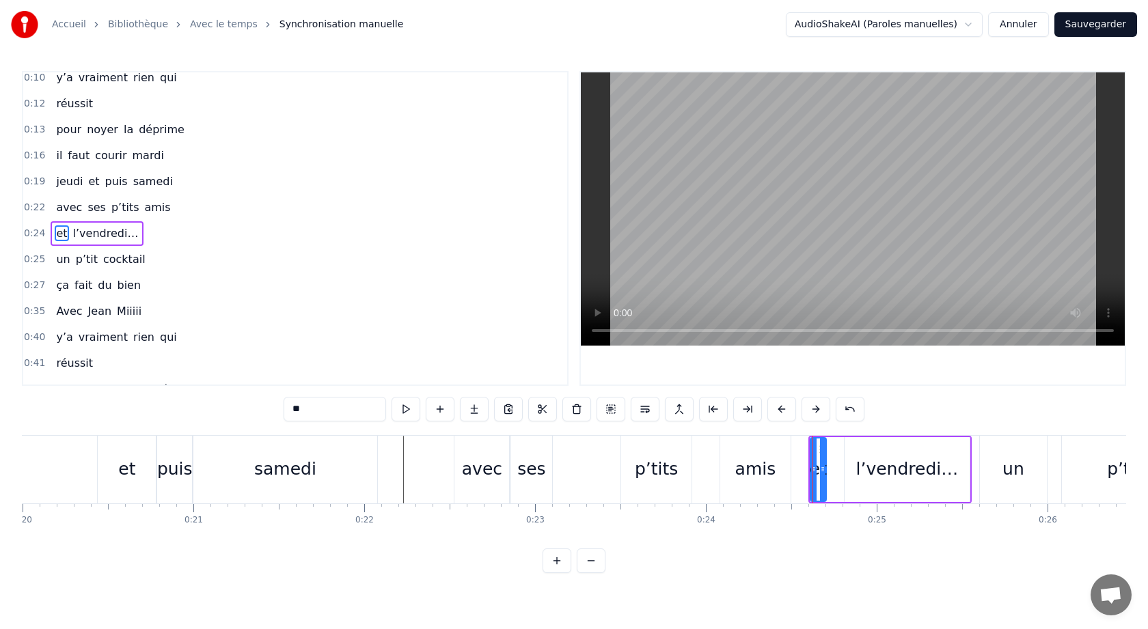
scroll to position [39, 0]
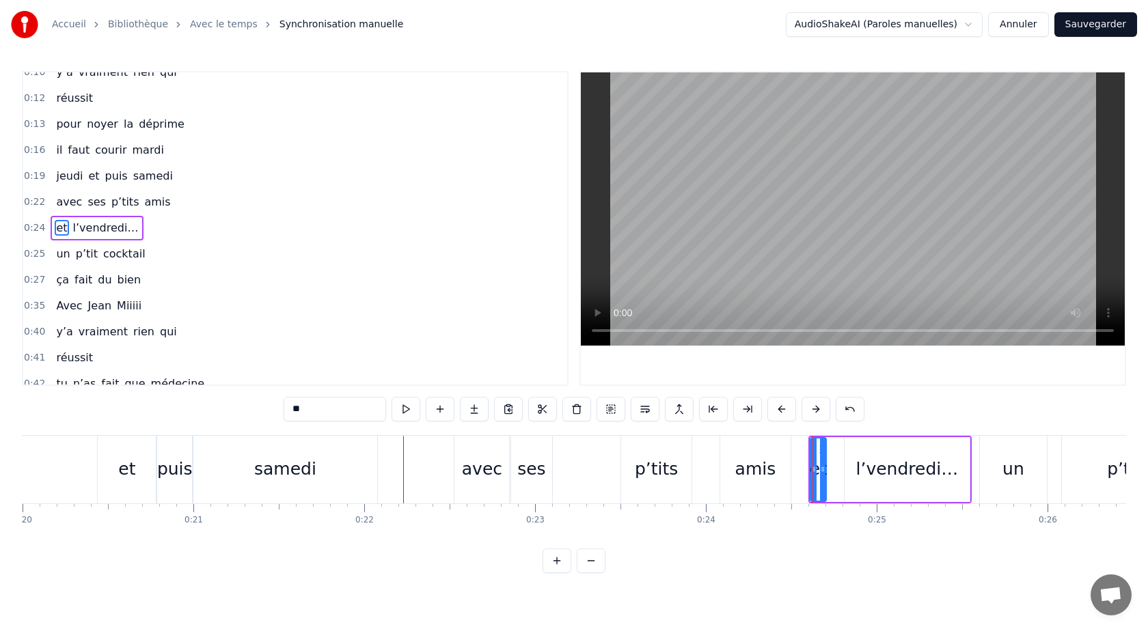
click at [901, 471] on div "l’vendredi…" at bounding box center [907, 469] width 102 height 26
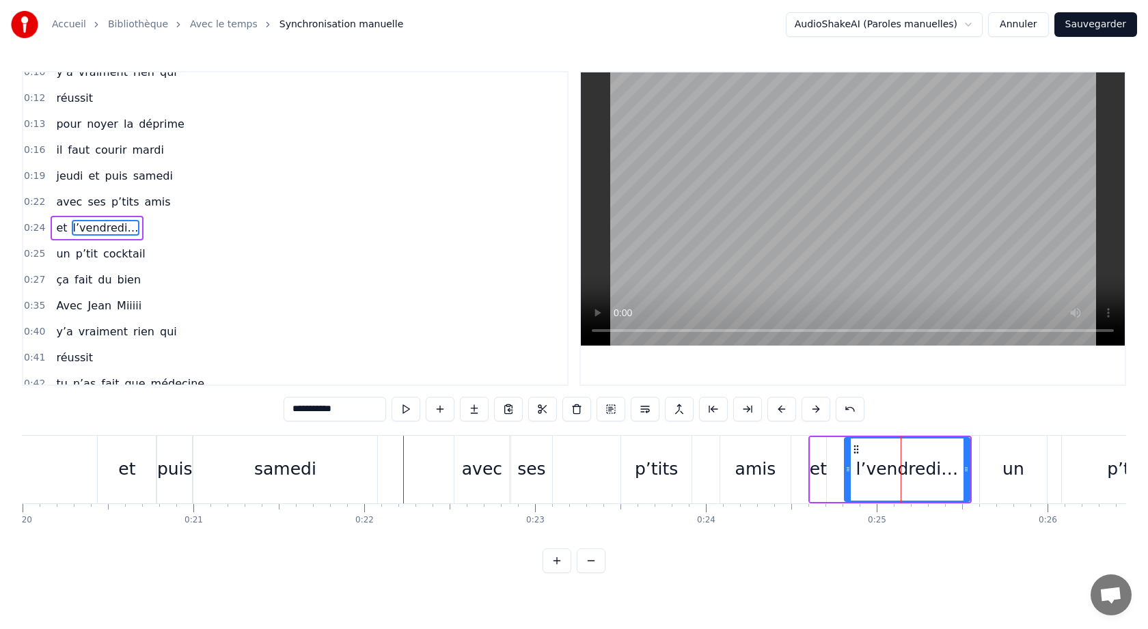
click at [1021, 462] on div "un" at bounding box center [1013, 469] width 22 height 26
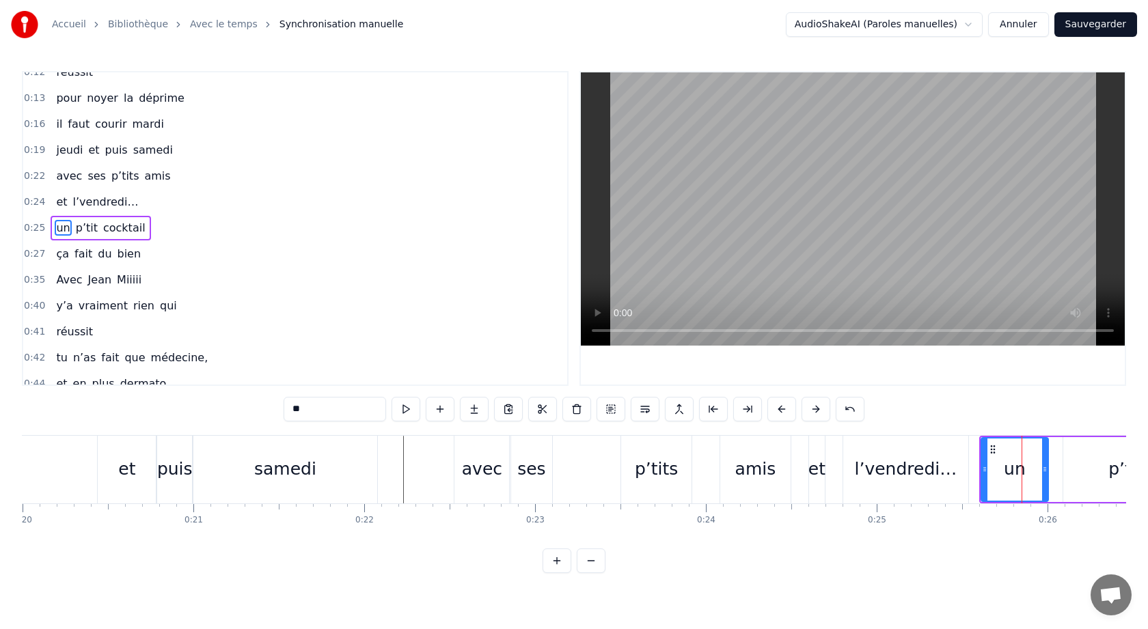
click at [933, 471] on div "l’vendredi…" at bounding box center [906, 469] width 102 height 26
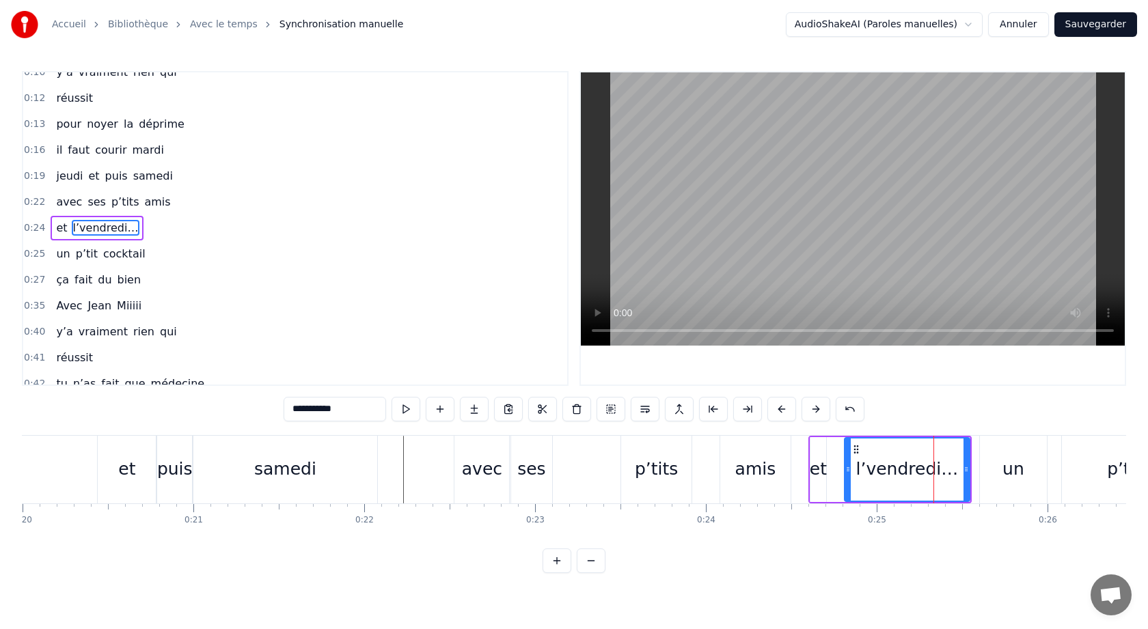
click at [849, 469] on circle at bounding box center [849, 469] width 1 height 1
drag, startPoint x: 858, startPoint y: 452, endPoint x: 868, endPoint y: 452, distance: 10.2
click at [868, 452] on circle at bounding box center [868, 452] width 1 height 1
click at [820, 455] on div "et" at bounding box center [818, 469] width 16 height 65
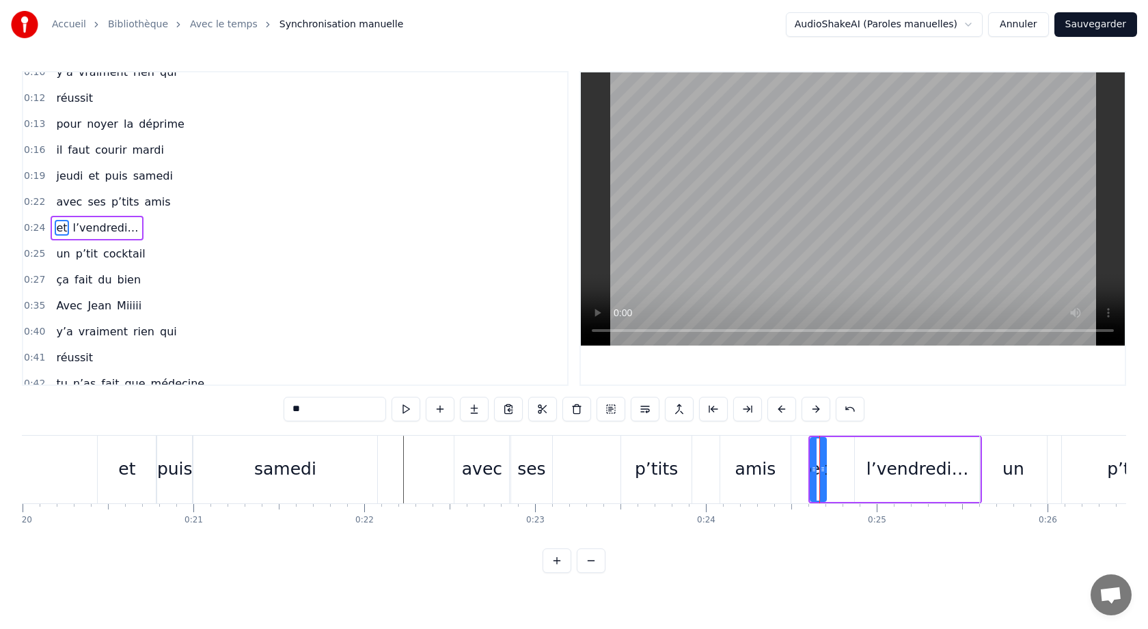
click at [812, 445] on div at bounding box center [813, 470] width 5 height 62
drag, startPoint x: 812, startPoint y: 445, endPoint x: 806, endPoint y: 448, distance: 7.0
click at [806, 448] on div at bounding box center [807, 470] width 5 height 62
drag, startPoint x: 815, startPoint y: 448, endPoint x: 843, endPoint y: 450, distance: 28.1
click at [843, 450] on icon at bounding box center [843, 449] width 11 height 11
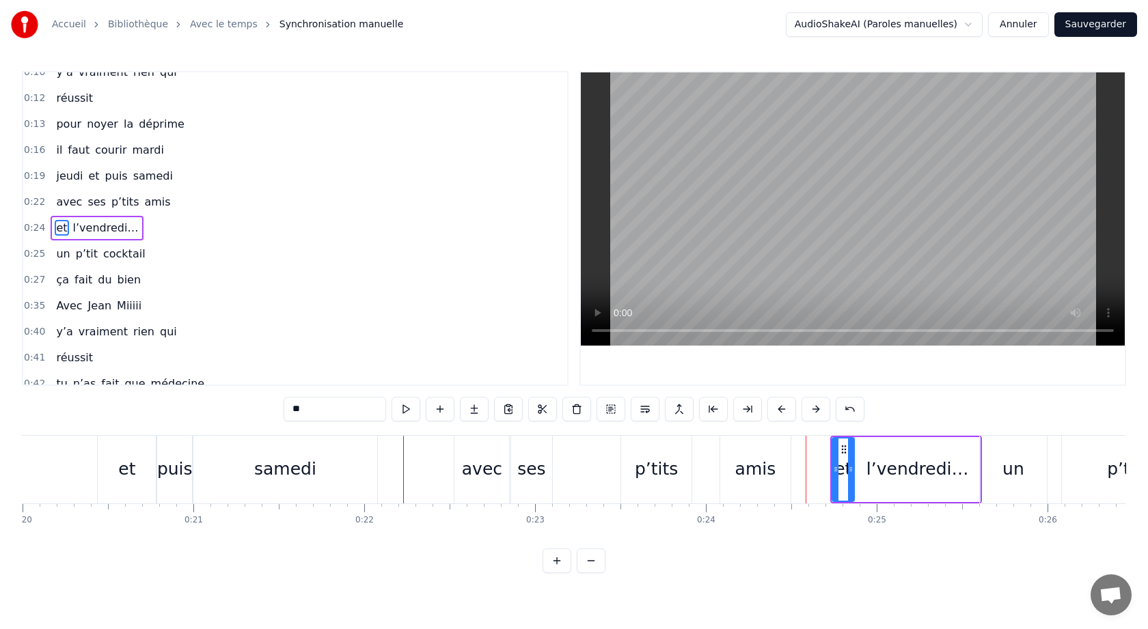
click at [757, 470] on div "amis" at bounding box center [755, 469] width 41 height 26
type input "****"
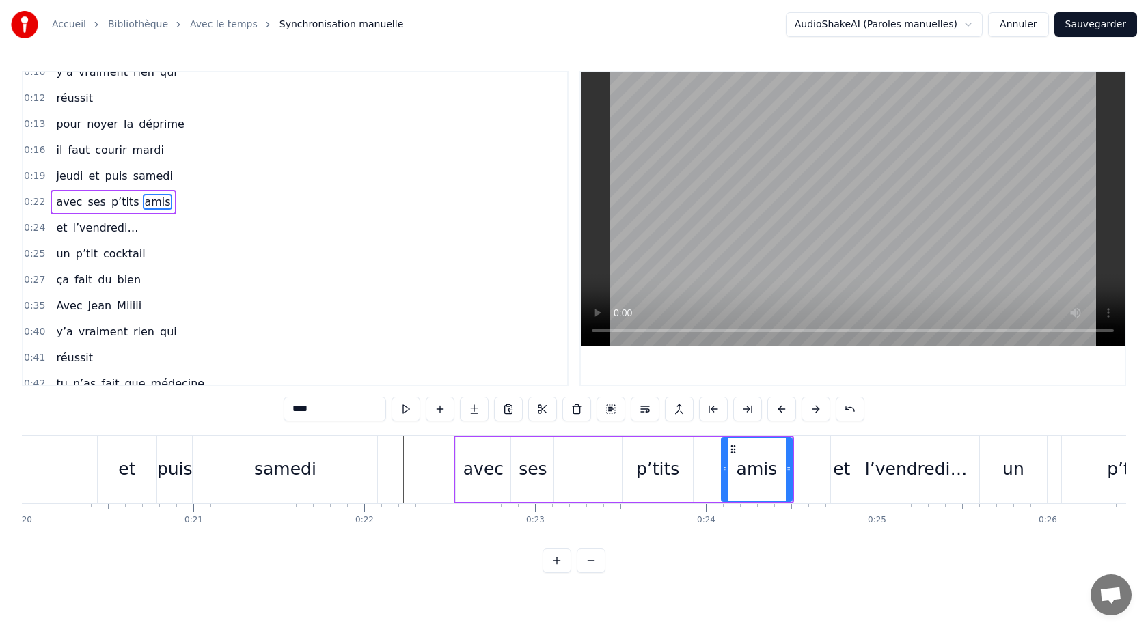
scroll to position [13, 0]
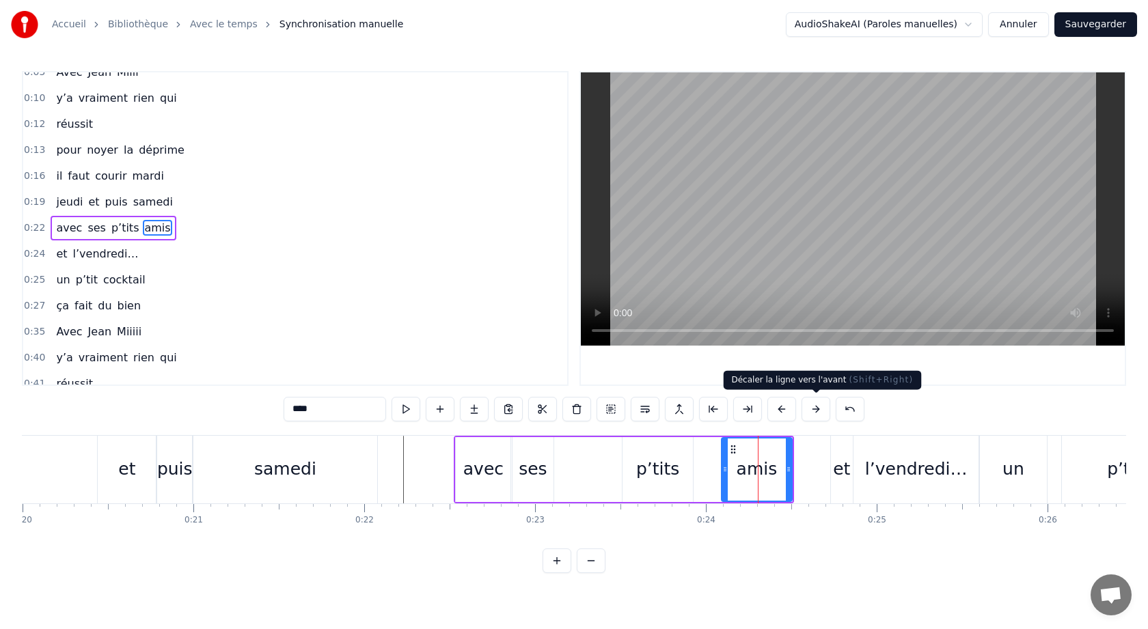
click at [820, 408] on button at bounding box center [816, 409] width 29 height 25
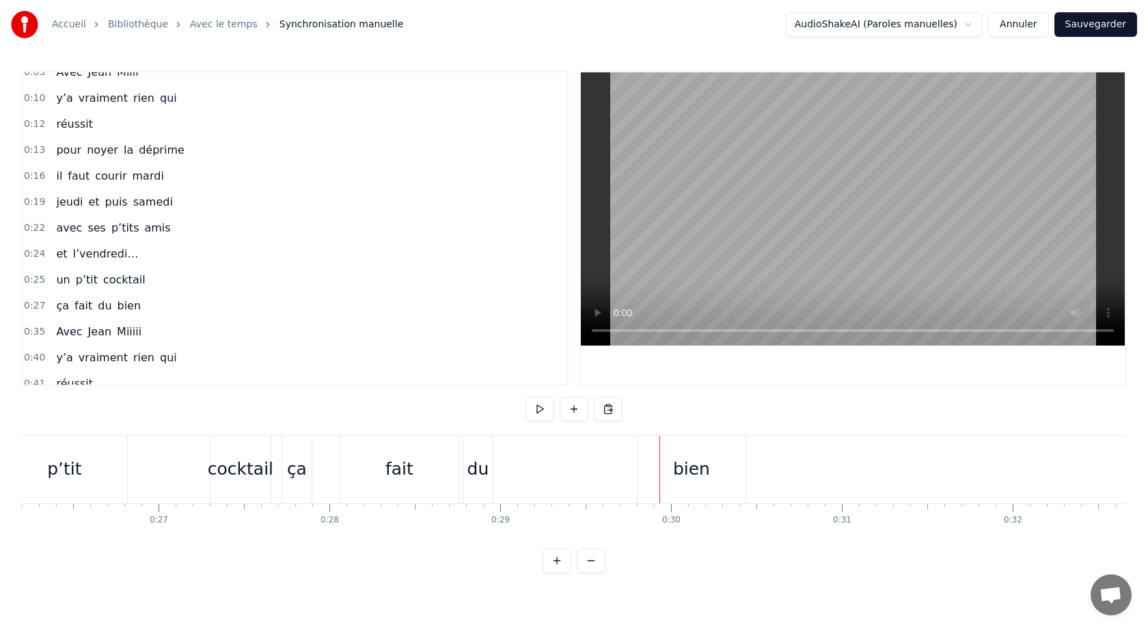
scroll to position [0, 4483]
drag, startPoint x: 687, startPoint y: 466, endPoint x: 707, endPoint y: 467, distance: 19.1
click at [707, 467] on div "bien" at bounding box center [684, 470] width 108 height 68
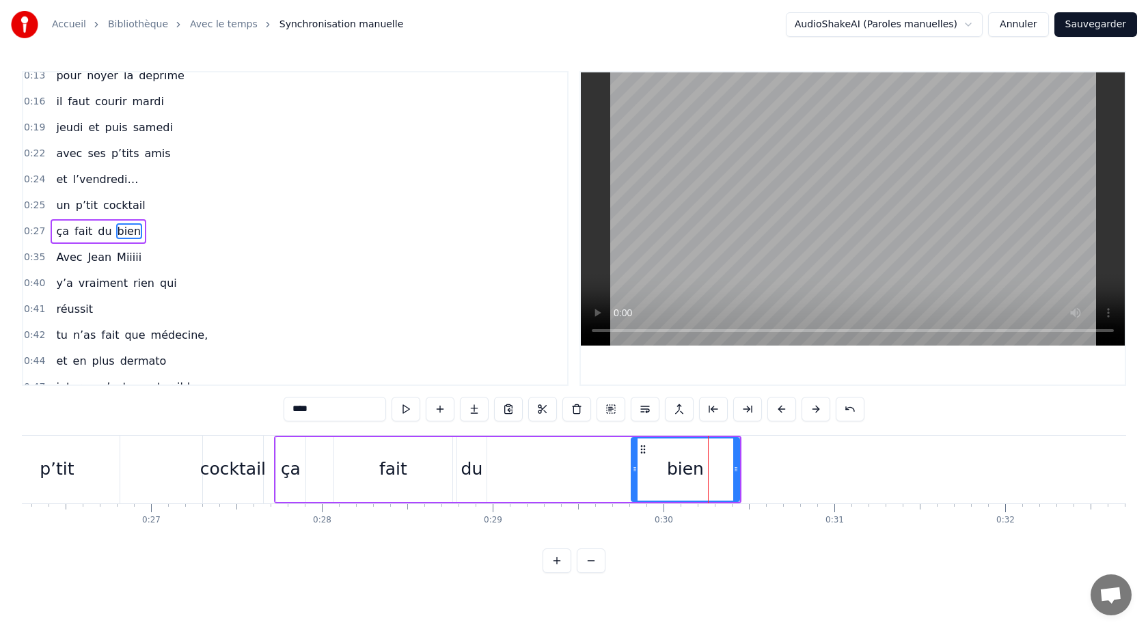
scroll to position [91, 0]
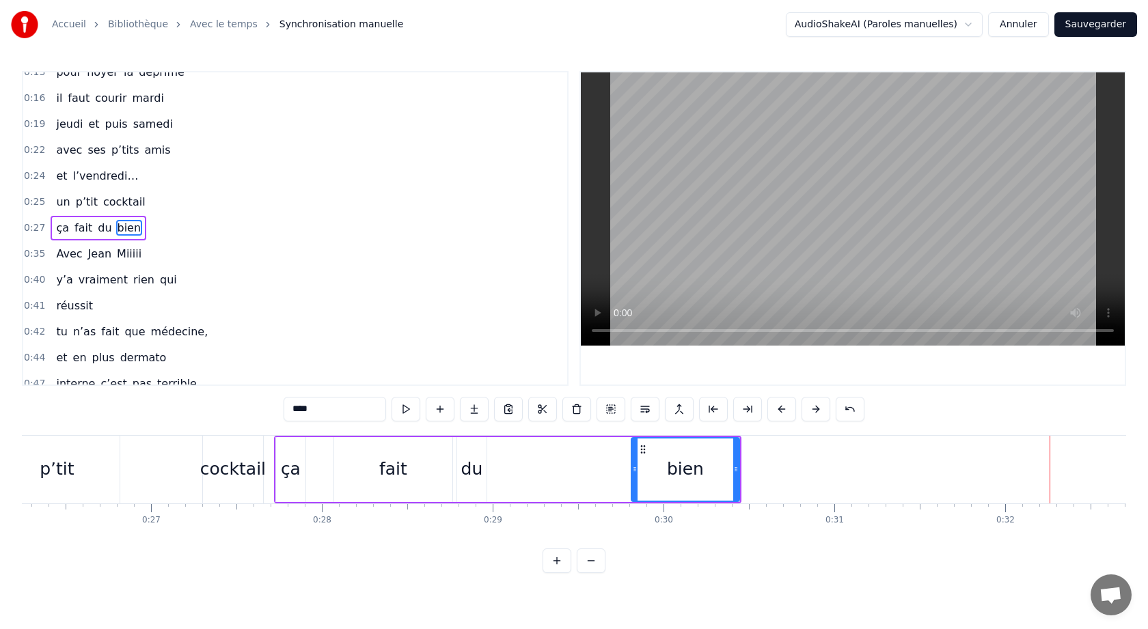
click at [659, 461] on div "bien" at bounding box center [685, 470] width 107 height 62
click at [599, 456] on div "ça fait du bien" at bounding box center [507, 470] width 467 height 68
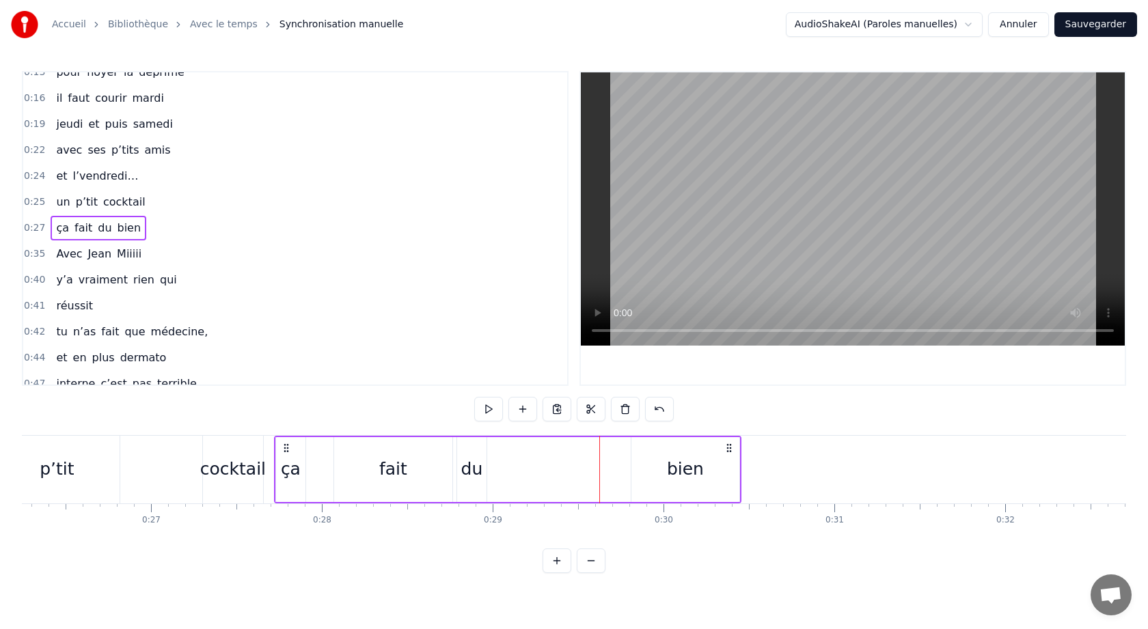
click at [668, 475] on div "bien" at bounding box center [685, 469] width 108 height 65
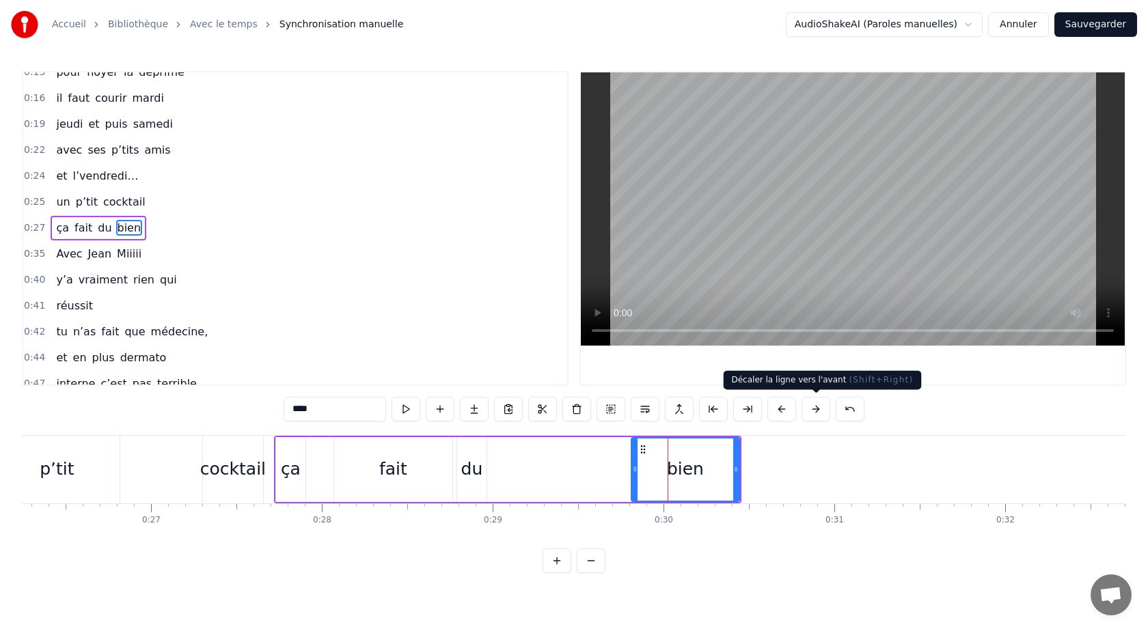
click at [817, 410] on button at bounding box center [816, 409] width 29 height 25
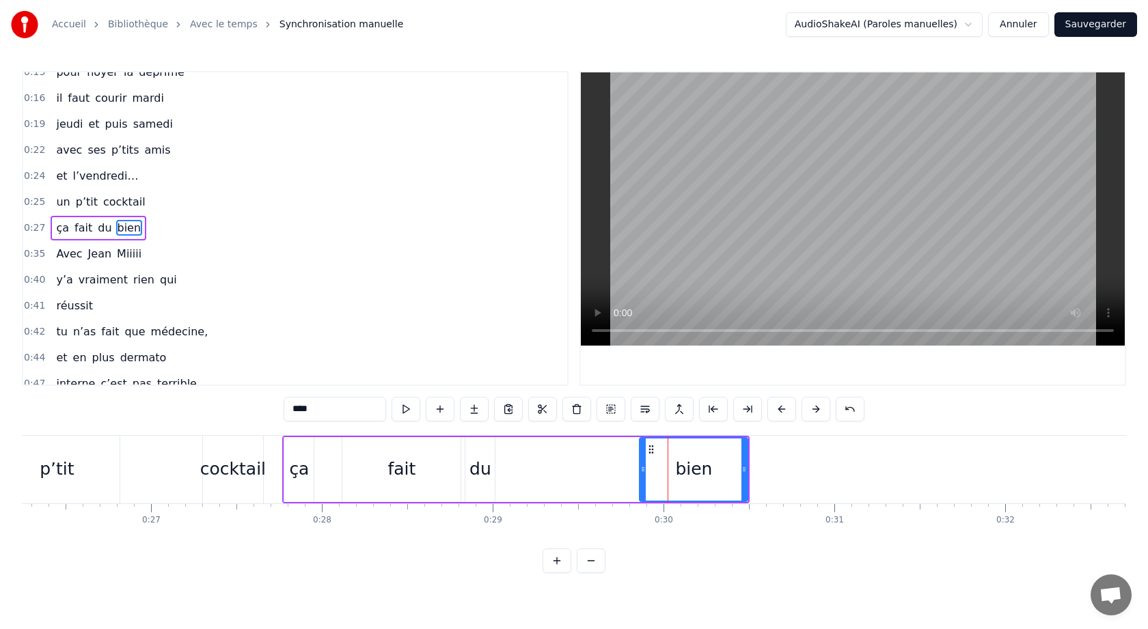
click at [817, 410] on button at bounding box center [816, 409] width 29 height 25
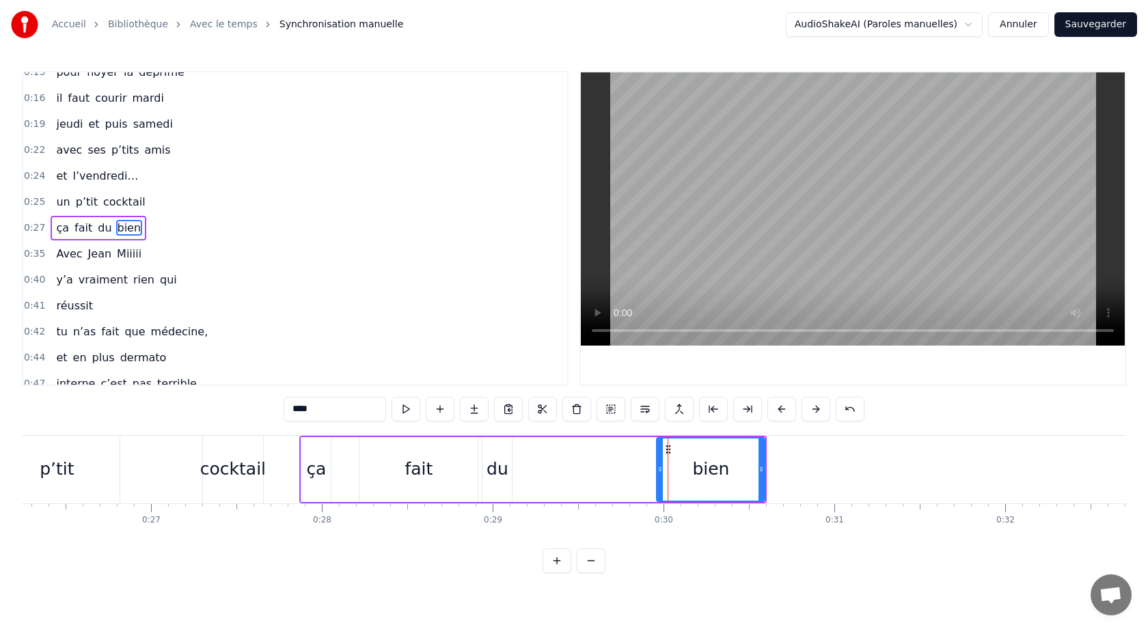
click at [817, 410] on button at bounding box center [816, 409] width 29 height 25
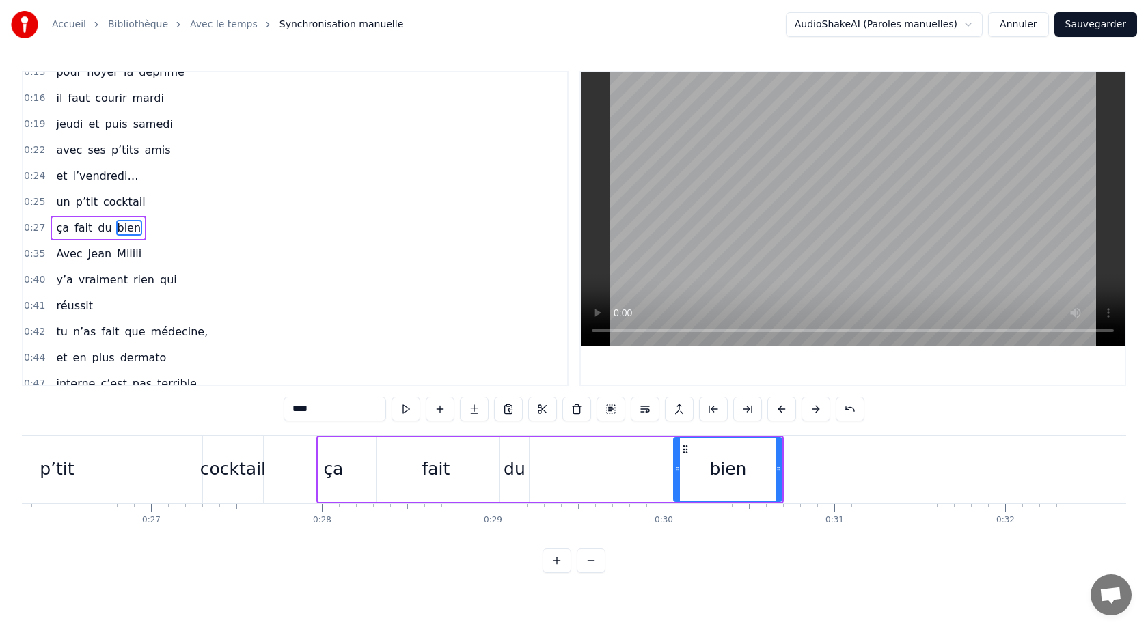
click at [817, 410] on button at bounding box center [816, 409] width 29 height 25
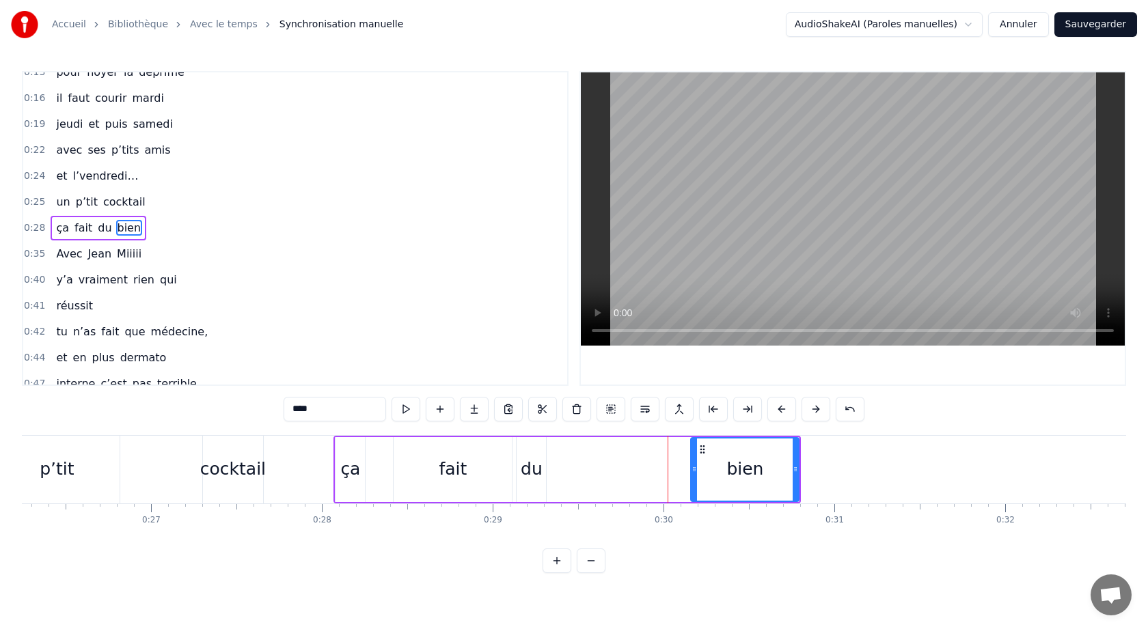
click at [817, 410] on button at bounding box center [816, 409] width 29 height 25
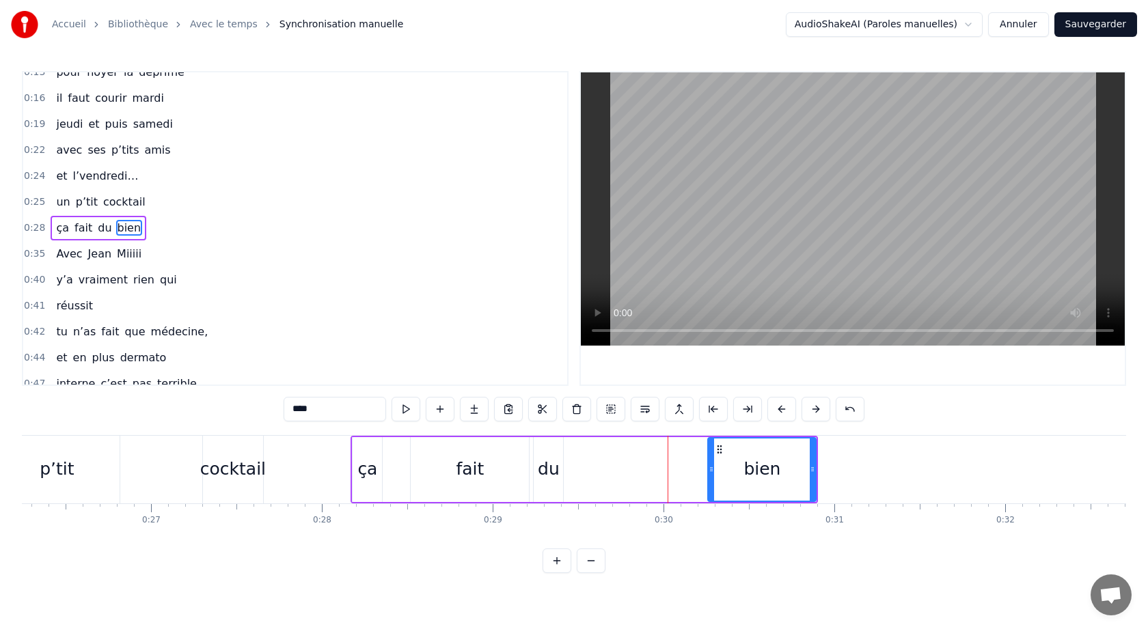
click at [817, 410] on button at bounding box center [816, 409] width 29 height 25
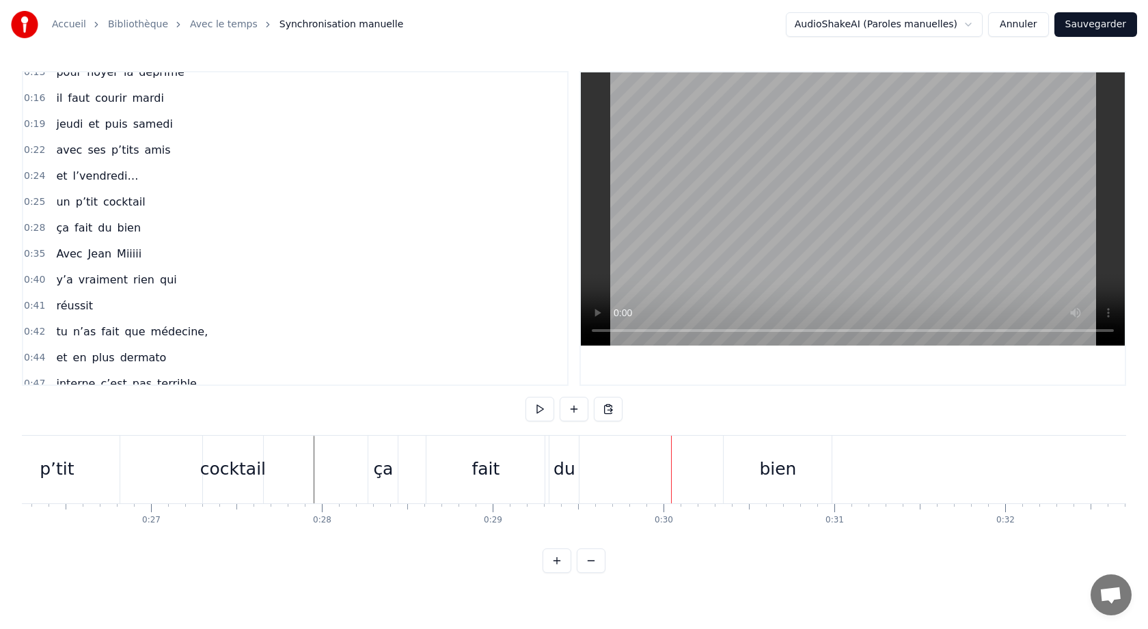
click at [631, 478] on div "ça fait du bien" at bounding box center [601, 470] width 467 height 68
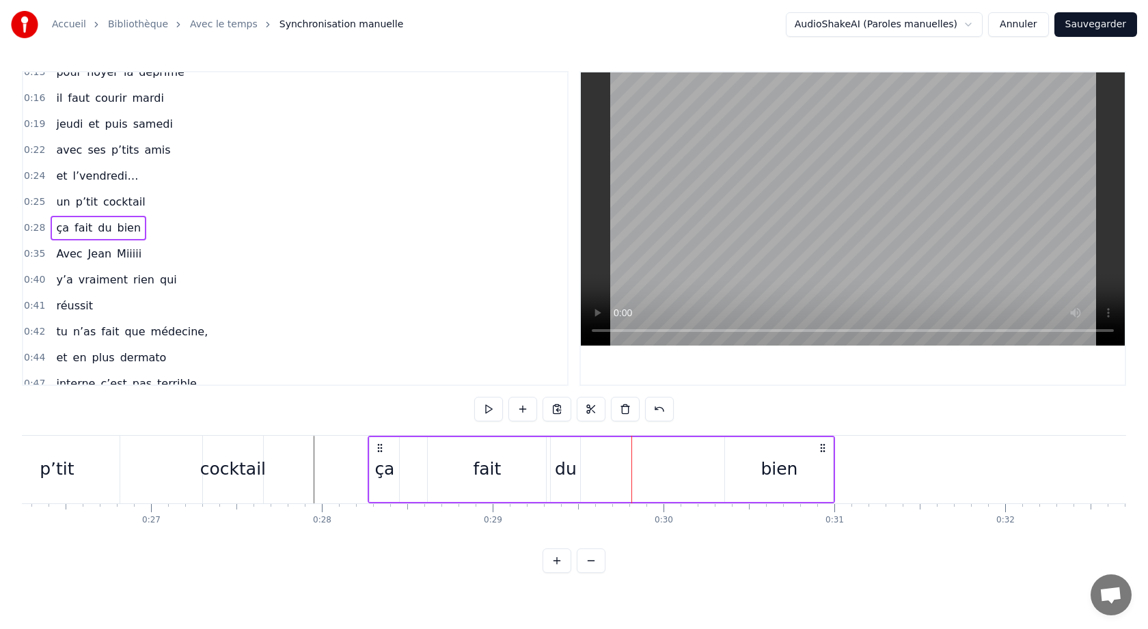
click at [671, 472] on div "ça fait du bien" at bounding box center [601, 470] width 467 height 68
click at [565, 467] on div "du" at bounding box center [566, 469] width 22 height 26
click at [761, 488] on div "bien" at bounding box center [779, 469] width 108 height 65
type input "****"
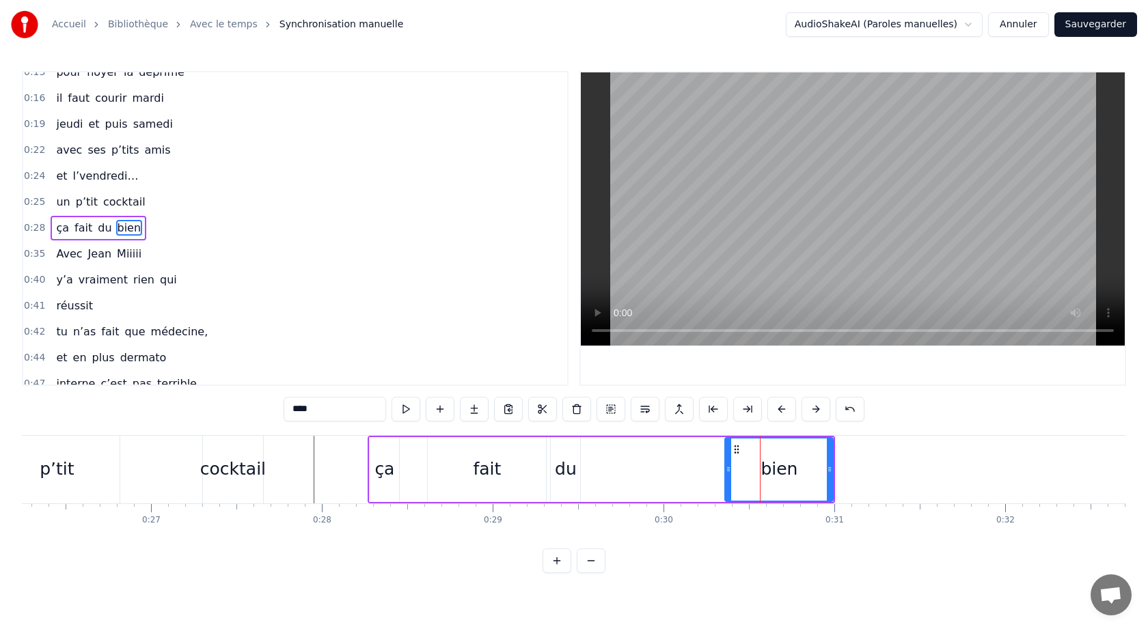
drag, startPoint x: 563, startPoint y: 477, endPoint x: 672, endPoint y: 479, distance: 109.3
click at [674, 479] on div "ça fait du bien" at bounding box center [601, 470] width 467 height 68
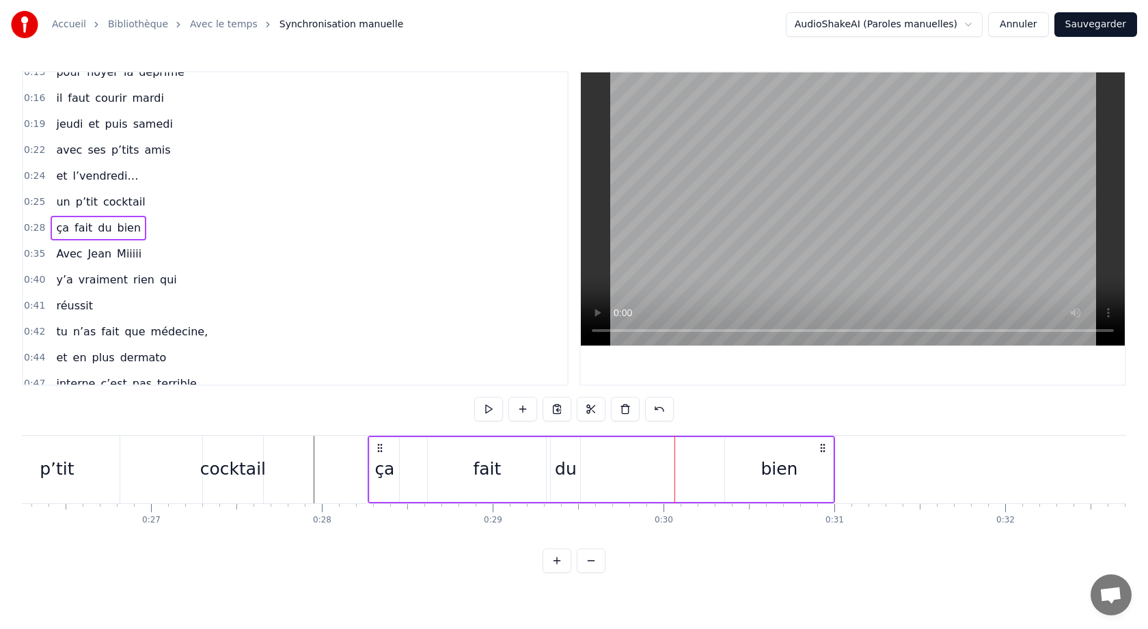
click at [559, 461] on div "du" at bounding box center [566, 469] width 22 height 26
drag, startPoint x: 562, startPoint y: 448, endPoint x: 701, endPoint y: 458, distance: 139.8
click at [701, 458] on div "du" at bounding box center [705, 470] width 28 height 62
click at [489, 456] on div "fait" at bounding box center [487, 469] width 118 height 65
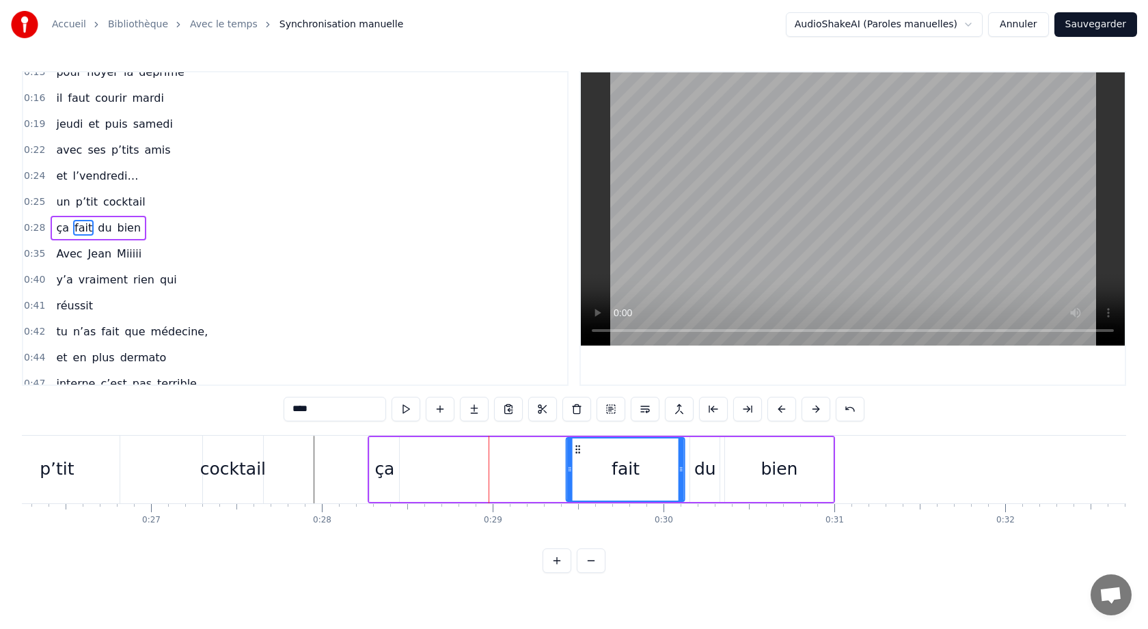
drag, startPoint x: 438, startPoint y: 448, endPoint x: 573, endPoint y: 458, distance: 135.0
click at [575, 458] on div "fait" at bounding box center [625, 470] width 117 height 62
click at [379, 456] on div "ça" at bounding box center [384, 469] width 20 height 26
type input "**"
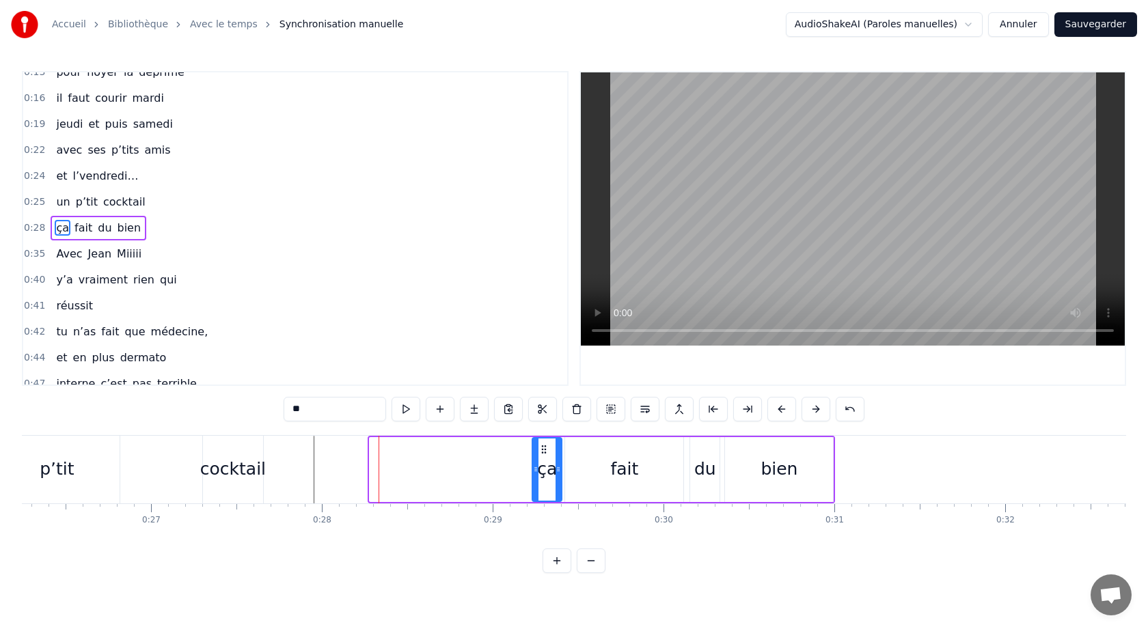
drag, startPoint x: 379, startPoint y: 448, endPoint x: 542, endPoint y: 456, distance: 162.8
click at [542, 456] on div "ça" at bounding box center [547, 470] width 28 height 62
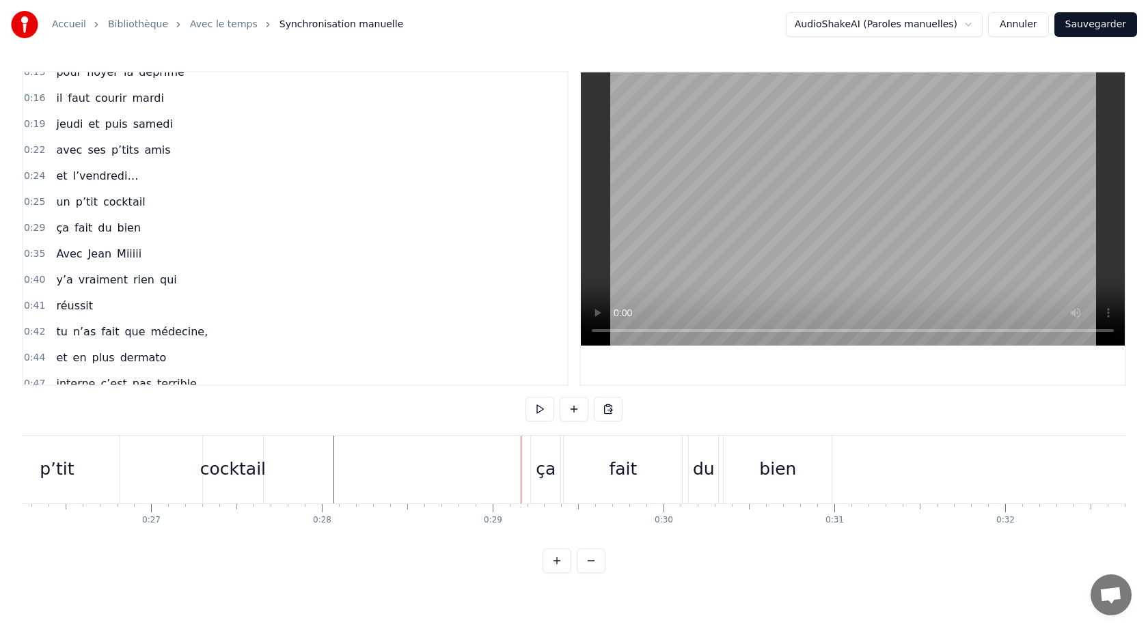
click at [549, 467] on div "ça" at bounding box center [546, 469] width 20 height 26
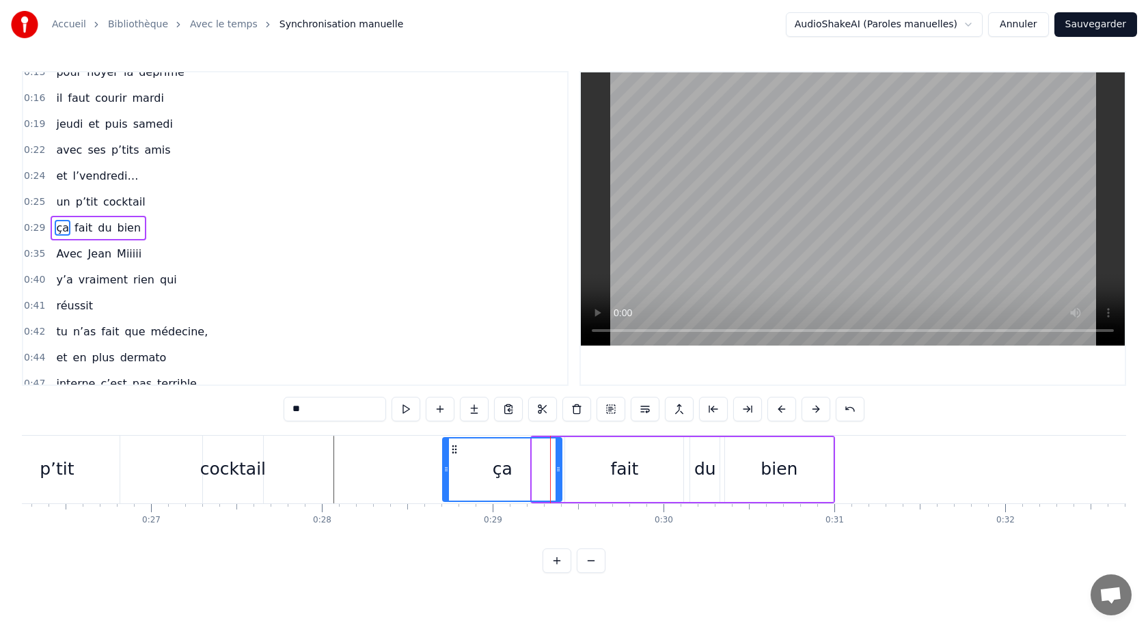
drag, startPoint x: 534, startPoint y: 471, endPoint x: 444, endPoint y: 468, distance: 89.6
click at [444, 468] on icon at bounding box center [445, 469] width 5 height 11
drag, startPoint x: 560, startPoint y: 469, endPoint x: 518, endPoint y: 474, distance: 42.6
click at [518, 474] on icon at bounding box center [515, 469] width 5 height 11
click at [600, 471] on div "fait" at bounding box center [624, 469] width 118 height 65
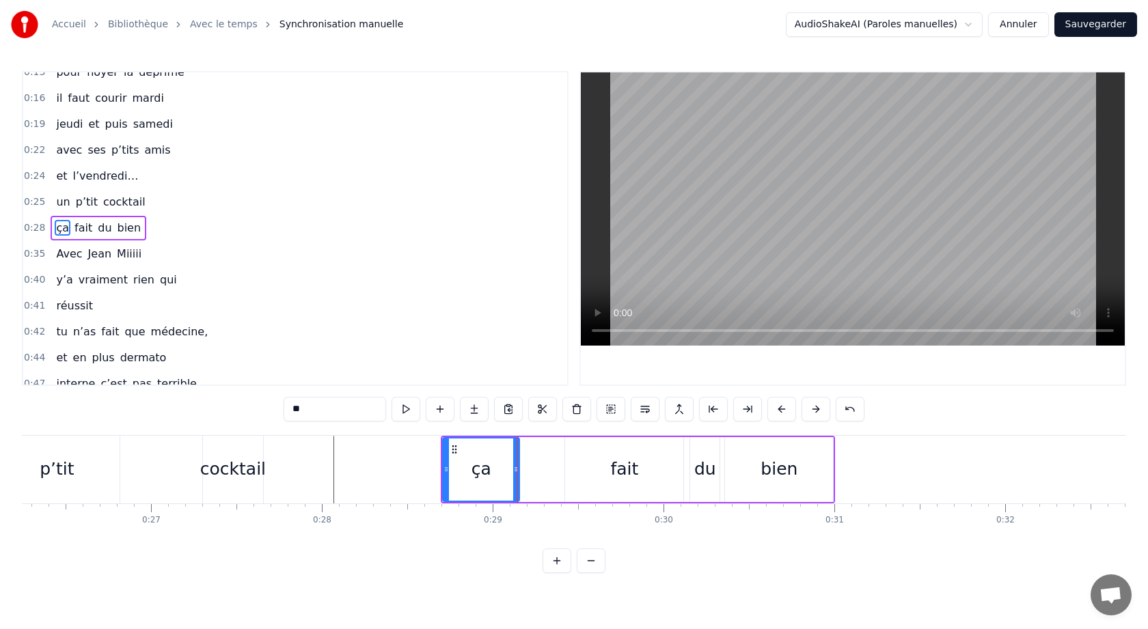
type input "****"
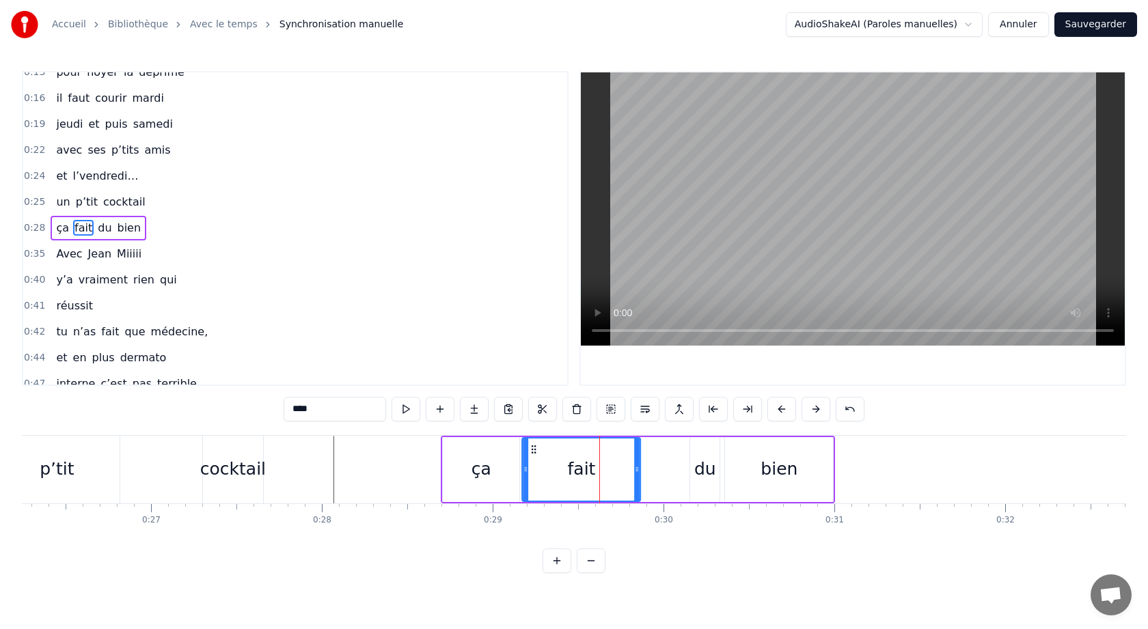
drag, startPoint x: 575, startPoint y: 451, endPoint x: 532, endPoint y: 454, distance: 43.2
click at [532, 454] on div "fait" at bounding box center [581, 470] width 117 height 62
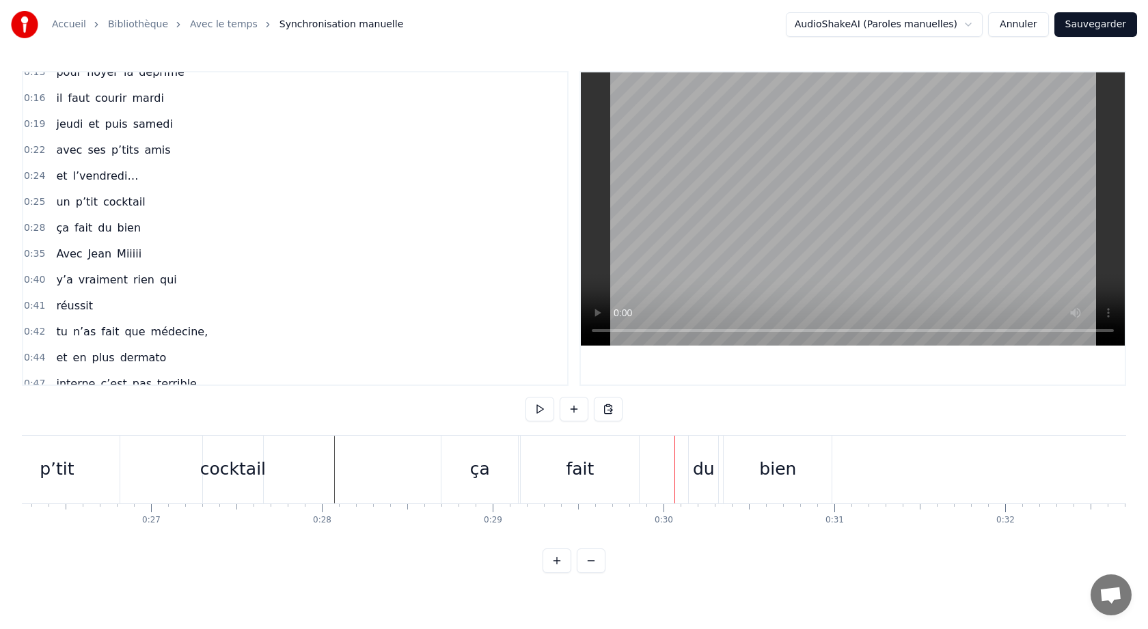
click at [610, 458] on div "fait" at bounding box center [580, 470] width 118 height 68
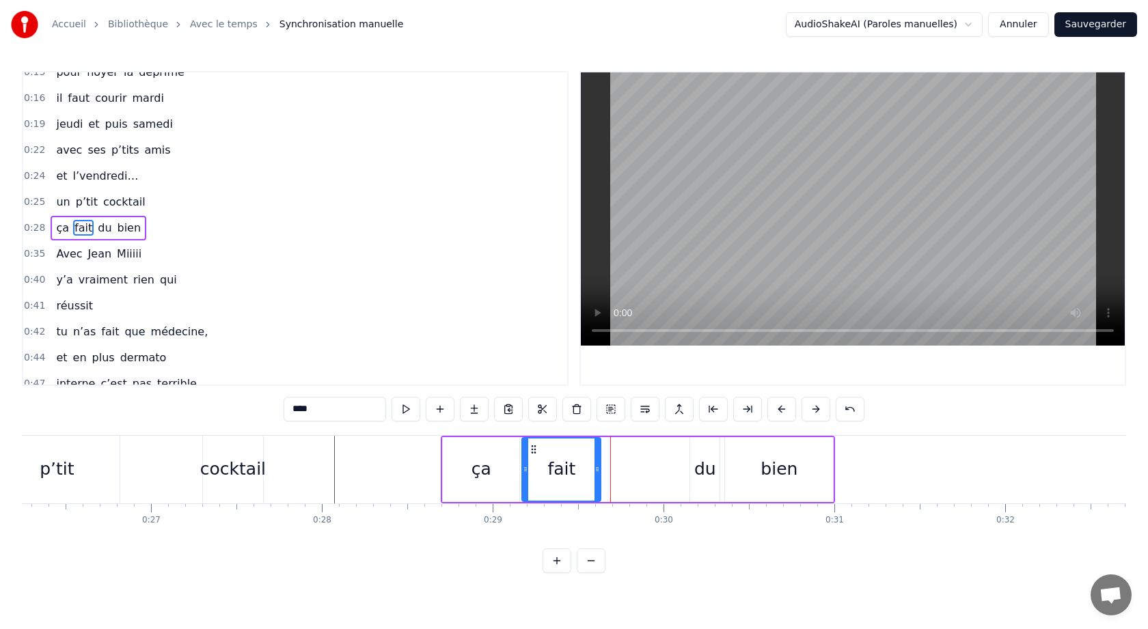
drag, startPoint x: 636, startPoint y: 471, endPoint x: 593, endPoint y: 479, distance: 43.8
click at [596, 476] on div at bounding box center [596, 470] width 5 height 62
click at [642, 473] on div "ça fait du bien" at bounding box center [638, 470] width 394 height 68
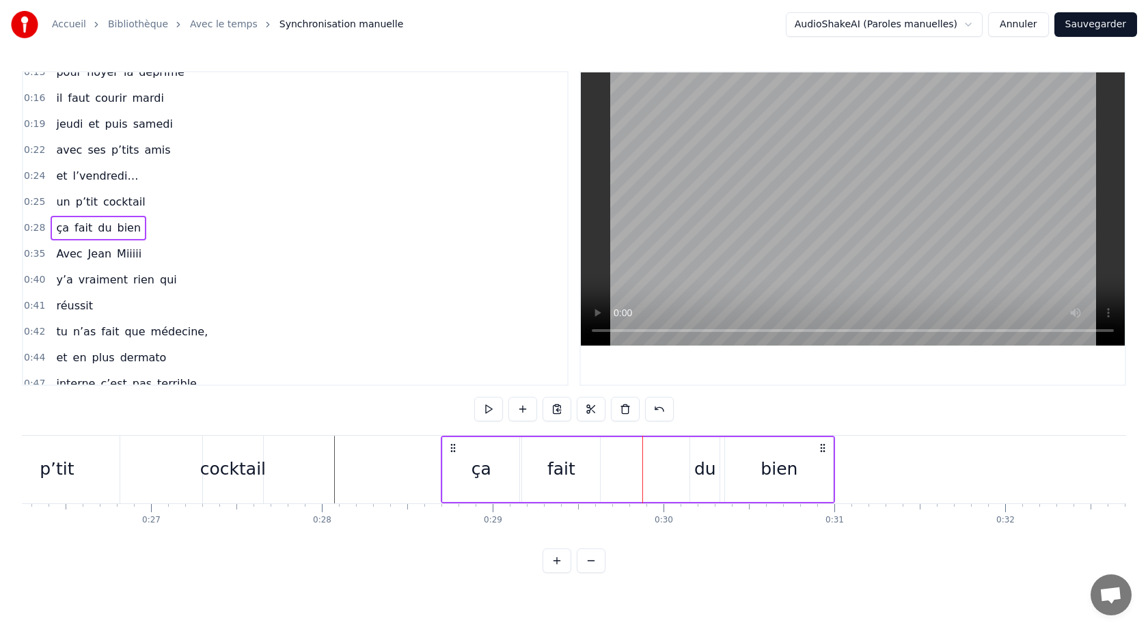
click at [709, 473] on div "du" at bounding box center [705, 469] width 22 height 26
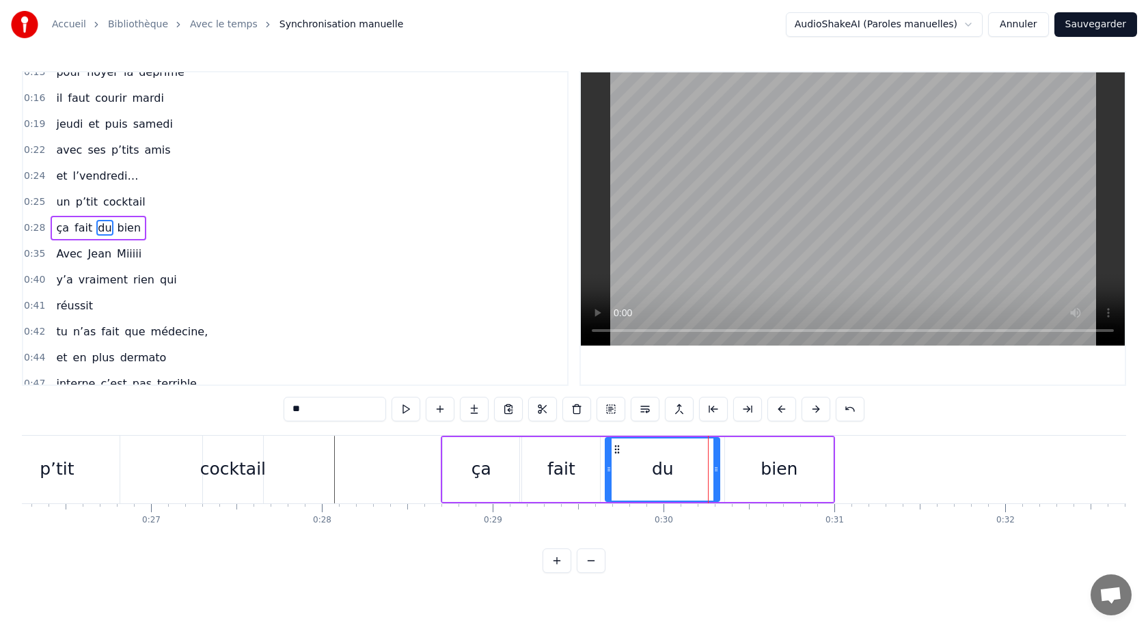
drag, startPoint x: 694, startPoint y: 471, endPoint x: 609, endPoint y: 476, distance: 84.9
click at [609, 476] on div at bounding box center [608, 470] width 5 height 62
drag, startPoint x: 717, startPoint y: 469, endPoint x: 660, endPoint y: 481, distance: 58.6
click at [662, 477] on div at bounding box center [662, 470] width 5 height 62
drag, startPoint x: 769, startPoint y: 470, endPoint x: 728, endPoint y: 474, distance: 41.2
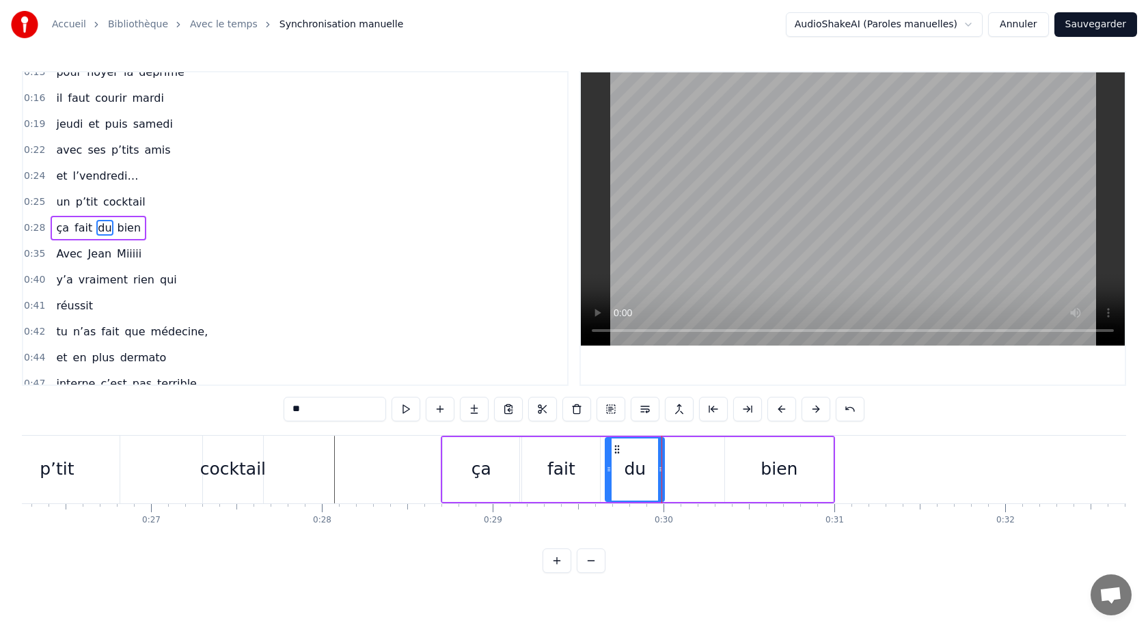
click at [728, 474] on div "bien" at bounding box center [779, 469] width 108 height 65
type input "****"
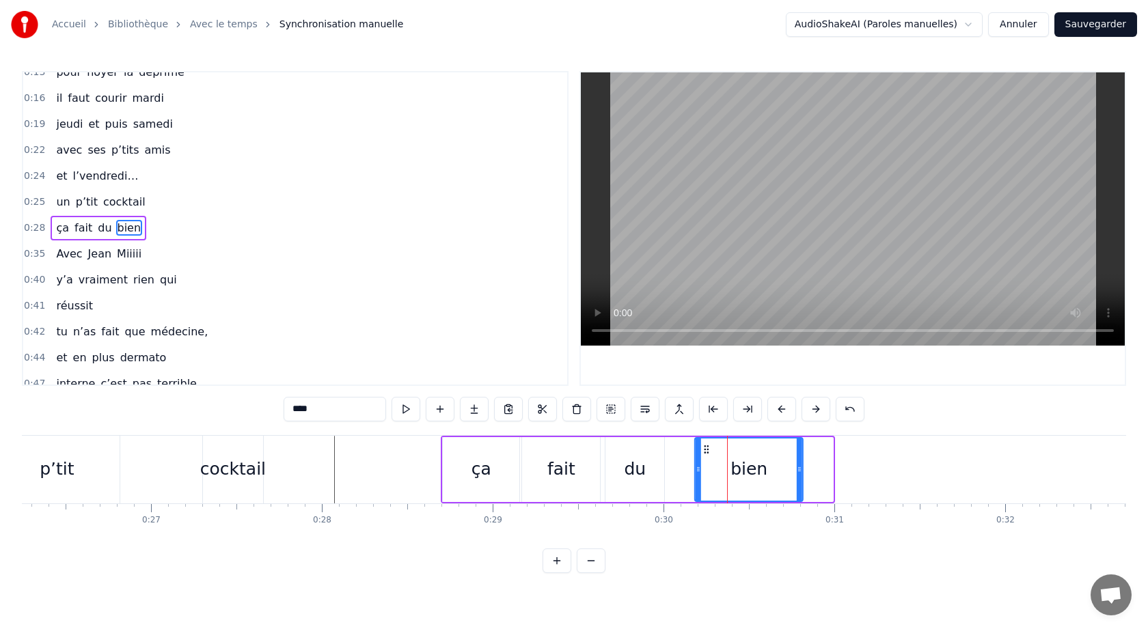
drag, startPoint x: 739, startPoint y: 450, endPoint x: 707, endPoint y: 453, distance: 32.3
click at [707, 452] on icon at bounding box center [706, 449] width 11 height 11
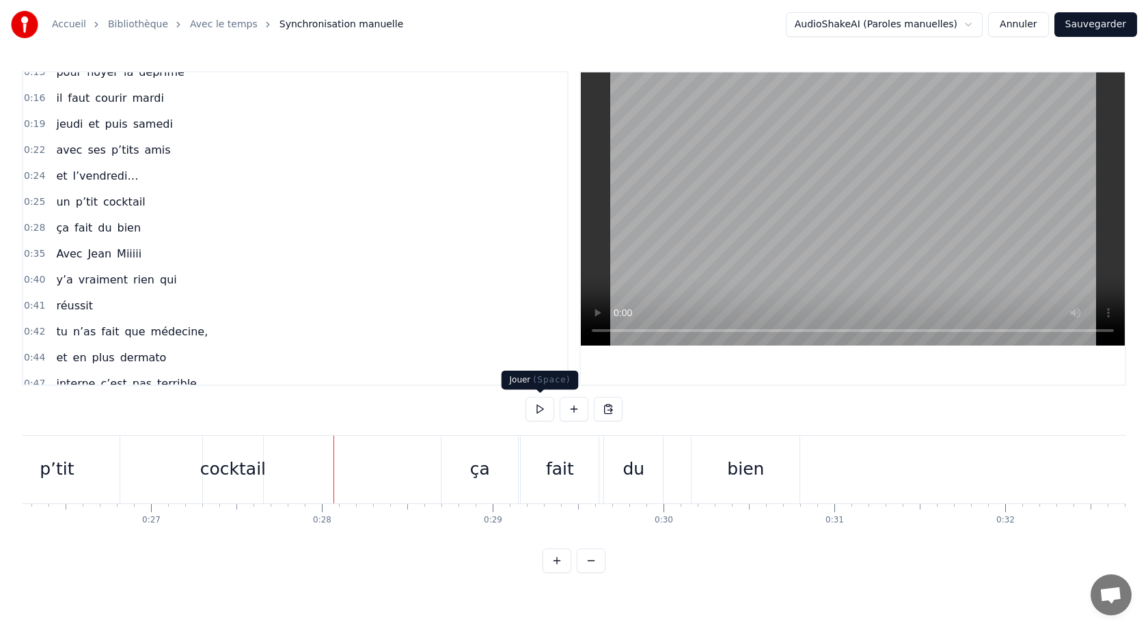
click at [538, 408] on button at bounding box center [539, 409] width 29 height 25
click at [530, 464] on div "fait" at bounding box center [560, 470] width 78 height 68
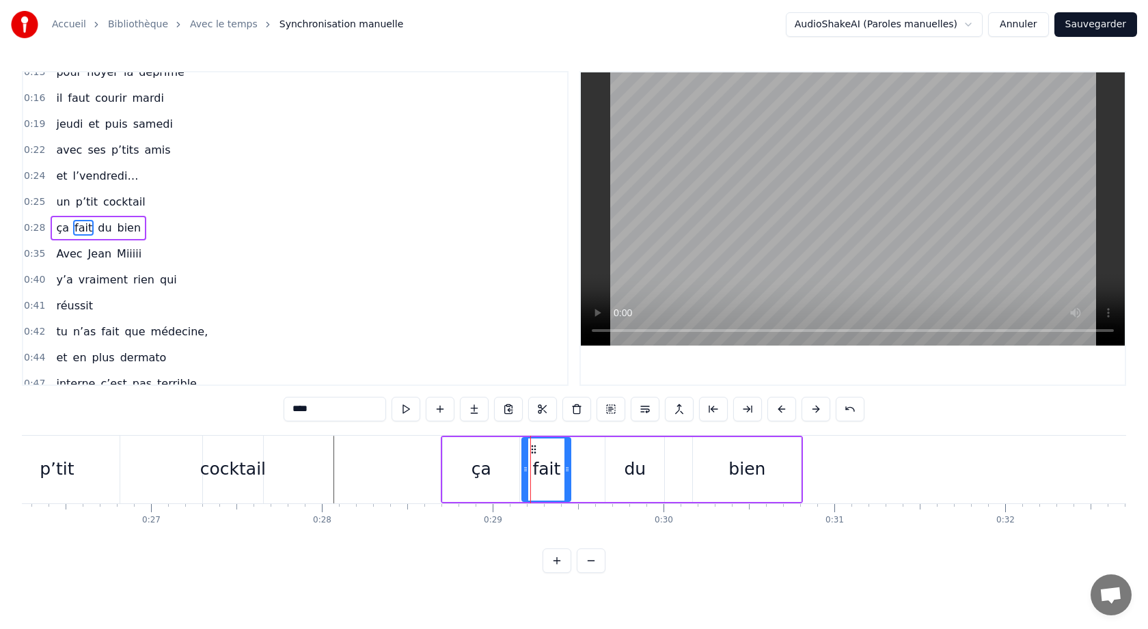
drag, startPoint x: 598, startPoint y: 471, endPoint x: 569, endPoint y: 472, distance: 29.4
click at [569, 472] on icon at bounding box center [566, 469] width 5 height 11
click at [629, 468] on div "du" at bounding box center [635, 469] width 22 height 26
type input "**"
drag, startPoint x: 617, startPoint y: 448, endPoint x: 581, endPoint y: 452, distance: 36.4
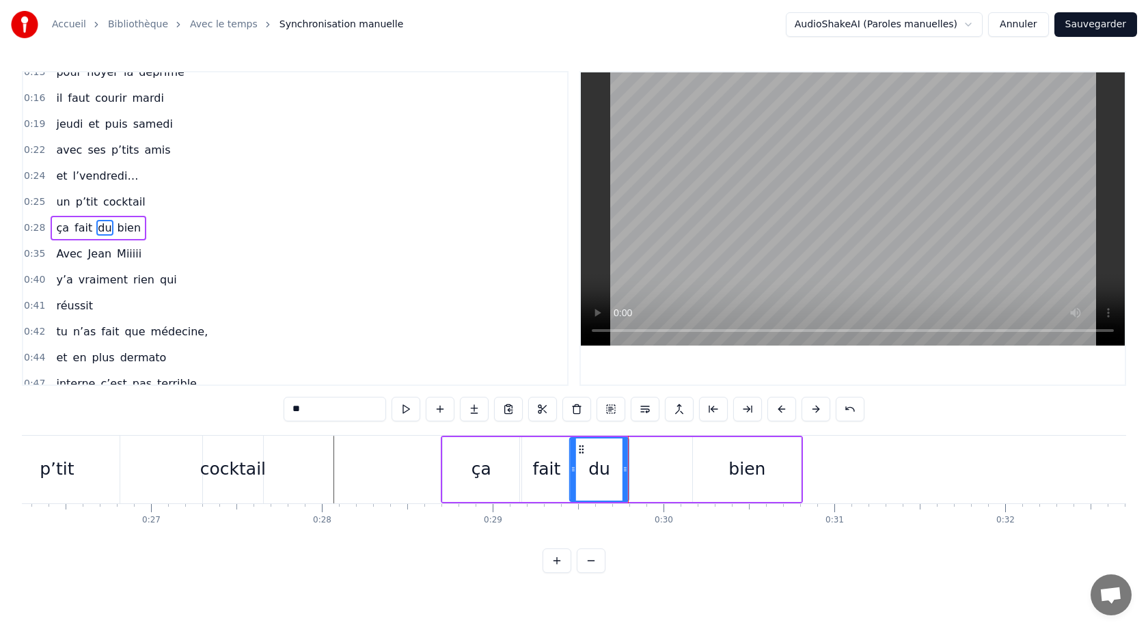
click at [581, 452] on icon at bounding box center [581, 449] width 11 height 11
drag, startPoint x: 624, startPoint y: 471, endPoint x: 614, endPoint y: 471, distance: 10.2
click at [614, 471] on circle at bounding box center [614, 471] width 1 height 1
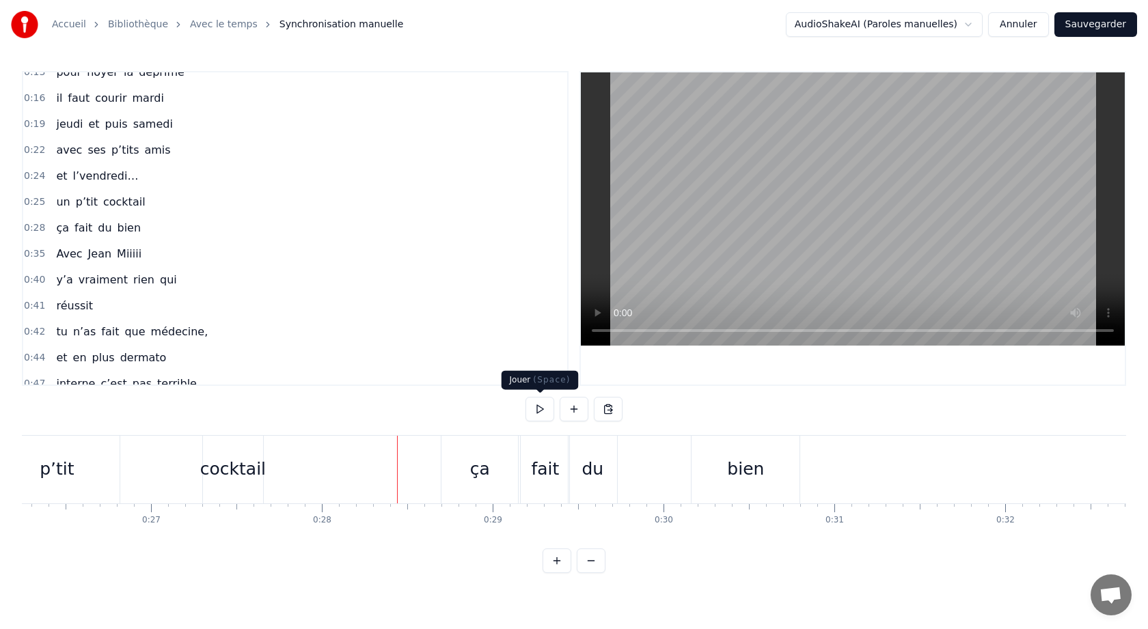
click at [541, 408] on button at bounding box center [539, 409] width 29 height 25
click at [741, 463] on div "bien" at bounding box center [745, 469] width 37 height 26
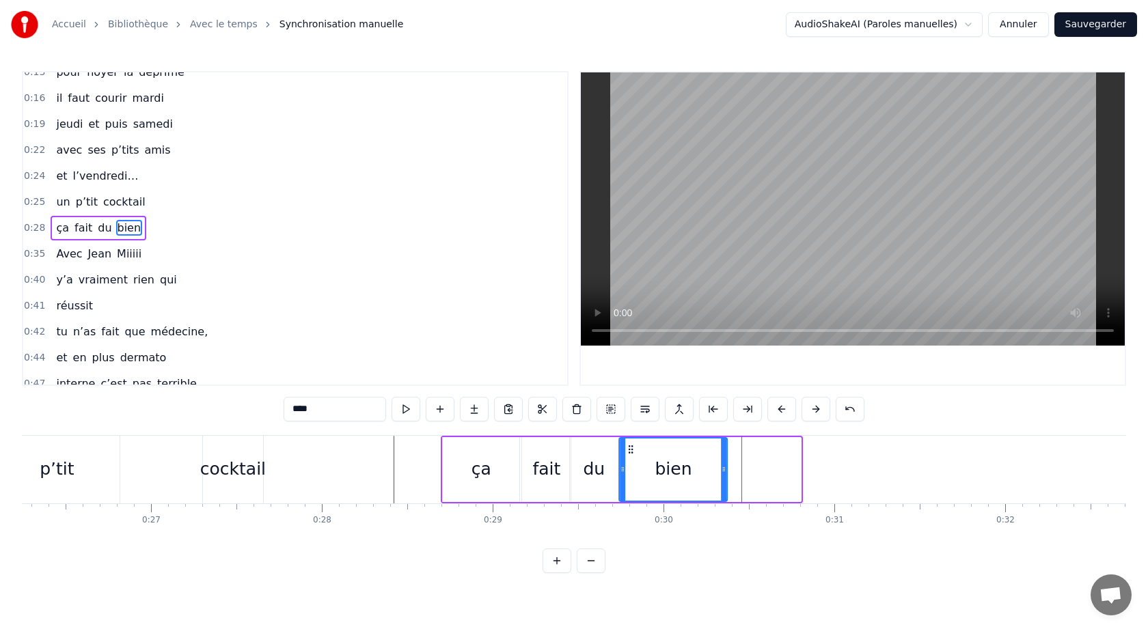
drag, startPoint x: 706, startPoint y: 447, endPoint x: 632, endPoint y: 461, distance: 75.1
click at [632, 461] on div "bien" at bounding box center [673, 470] width 107 height 62
drag, startPoint x: 724, startPoint y: 471, endPoint x: 785, endPoint y: 471, distance: 60.8
click at [785, 471] on icon at bounding box center [784, 469] width 5 height 11
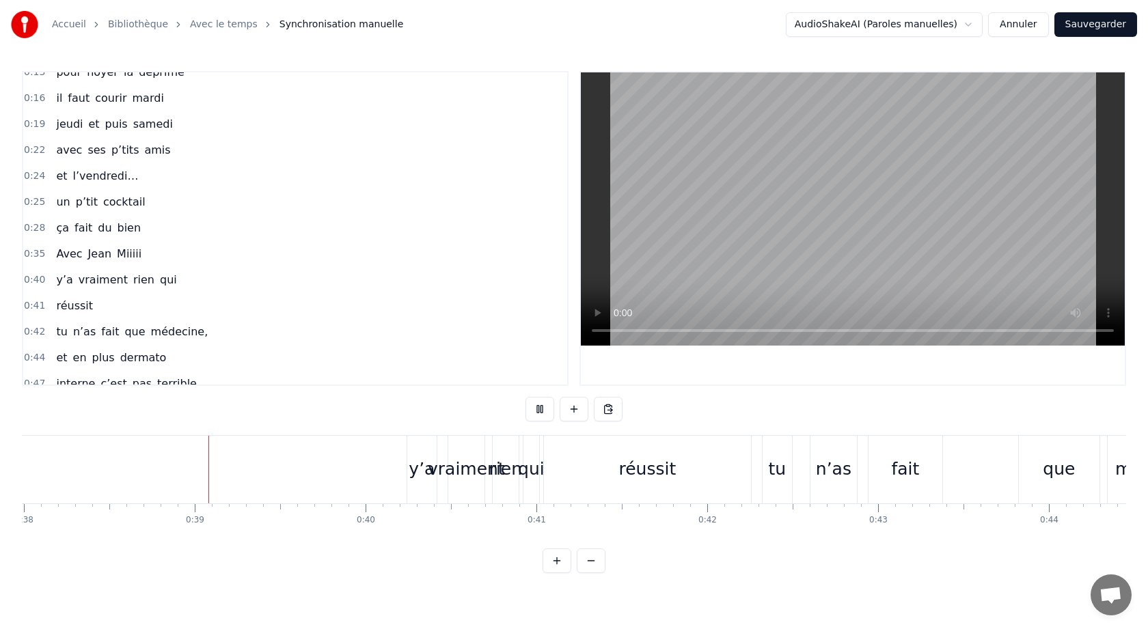
scroll to position [0, 6494]
click at [552, 476] on div "réussit" at bounding box center [642, 470] width 207 height 68
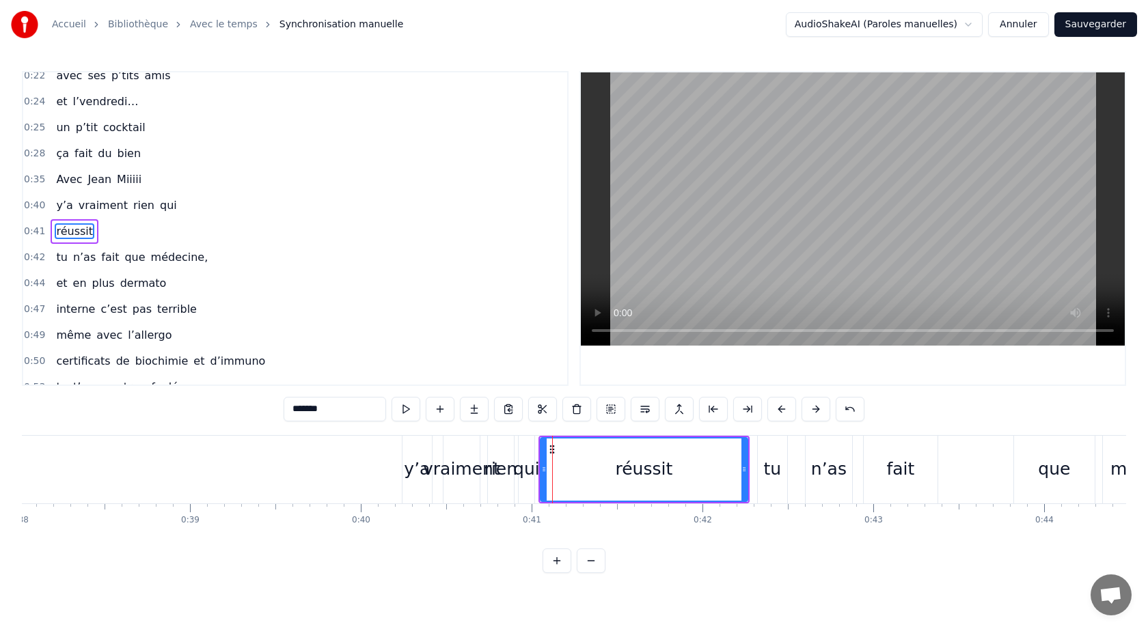
scroll to position [169, 0]
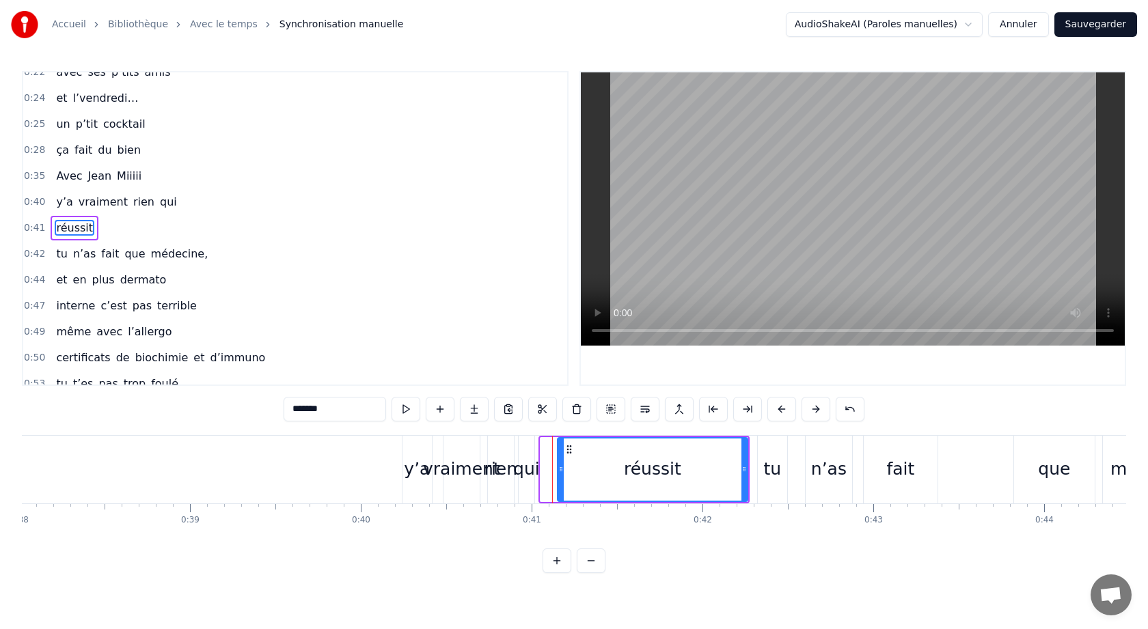
drag, startPoint x: 543, startPoint y: 470, endPoint x: 558, endPoint y: 472, distance: 15.8
click at [559, 472] on icon at bounding box center [560, 469] width 5 height 11
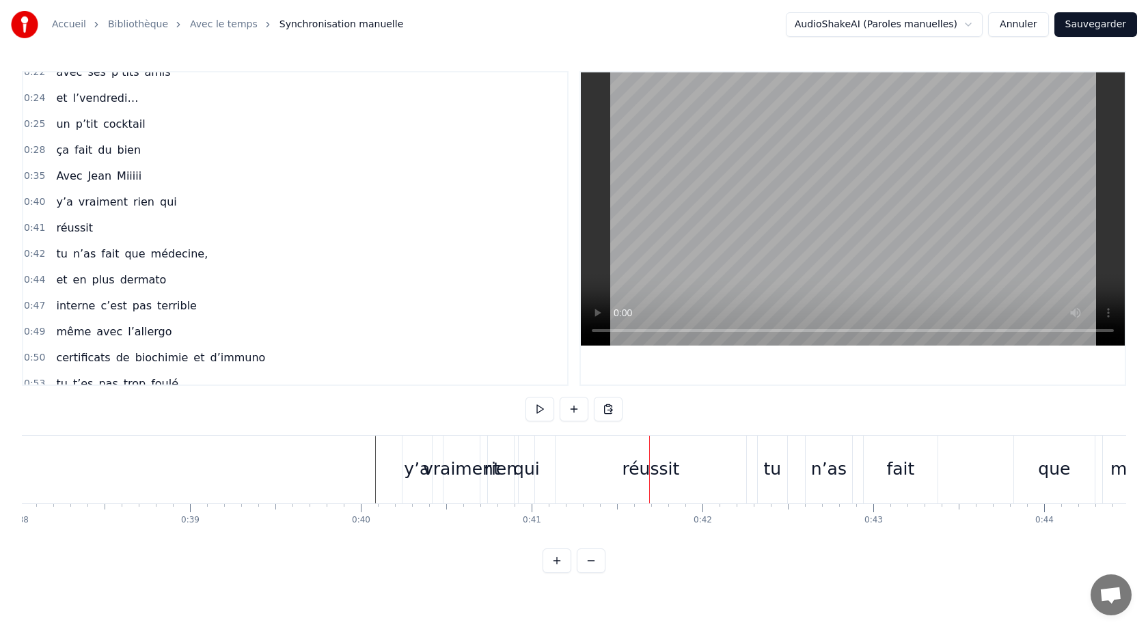
click at [465, 469] on div "vraiment" at bounding box center [461, 469] width 77 height 26
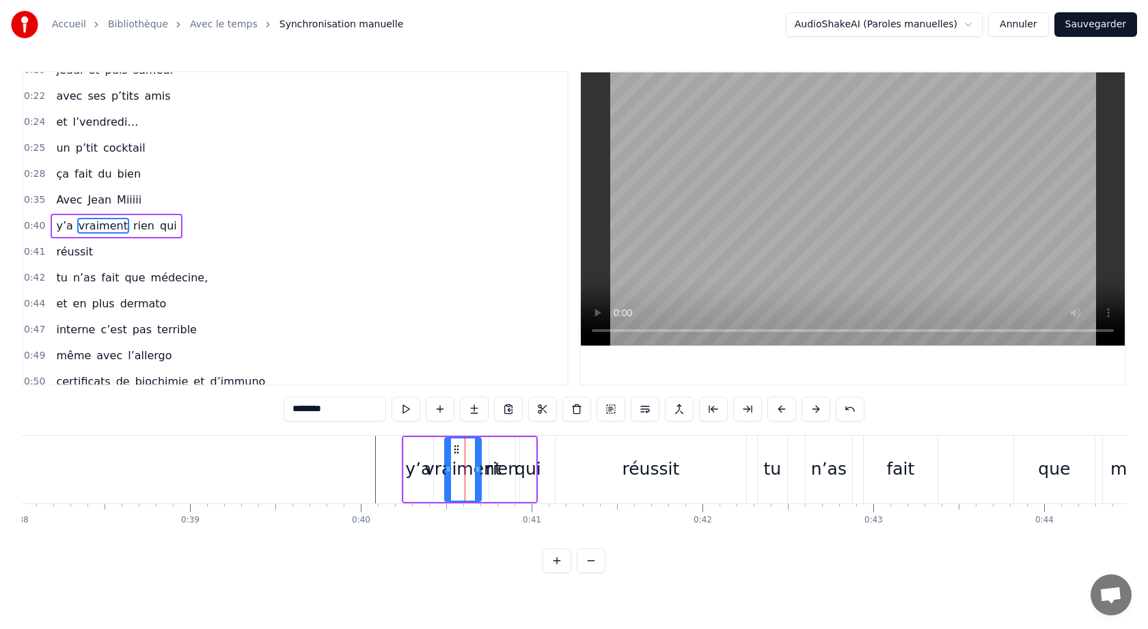
scroll to position [143, 0]
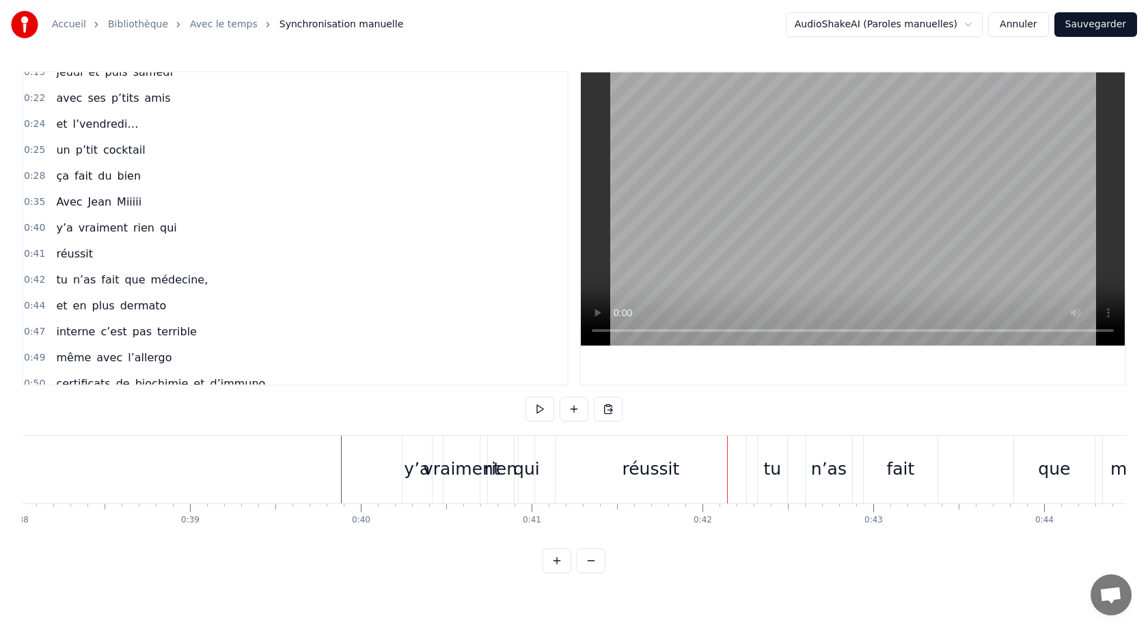
click at [607, 452] on div "réussit" at bounding box center [651, 470] width 191 height 68
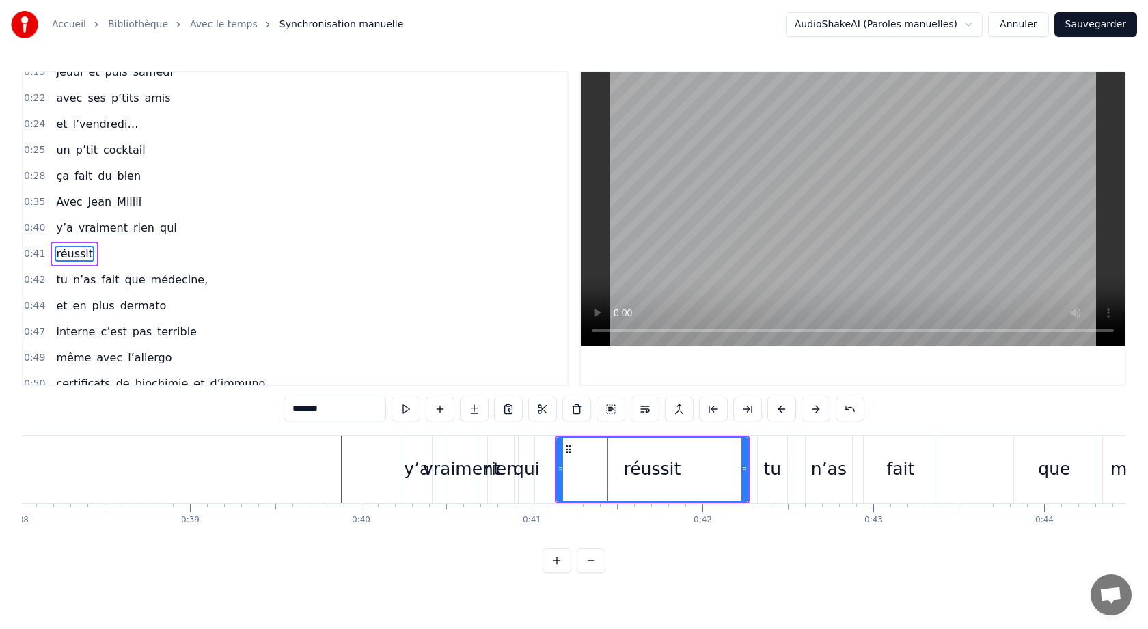
scroll to position [169, 0]
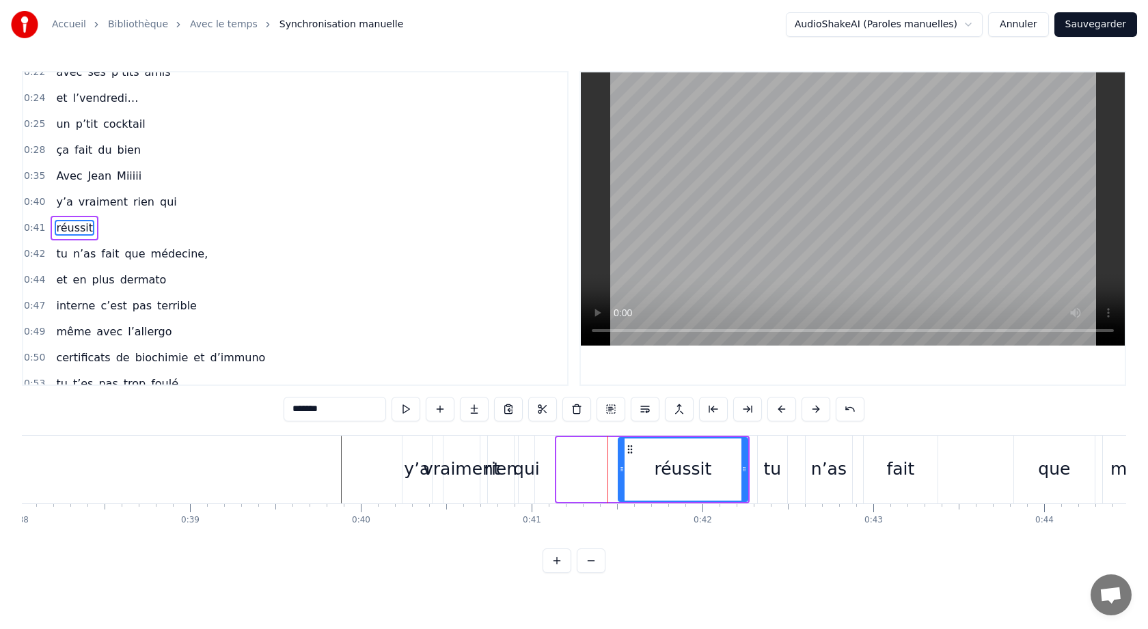
drag, startPoint x: 560, startPoint y: 471, endPoint x: 618, endPoint y: 480, distance: 58.8
click at [619, 480] on div at bounding box center [621, 470] width 5 height 62
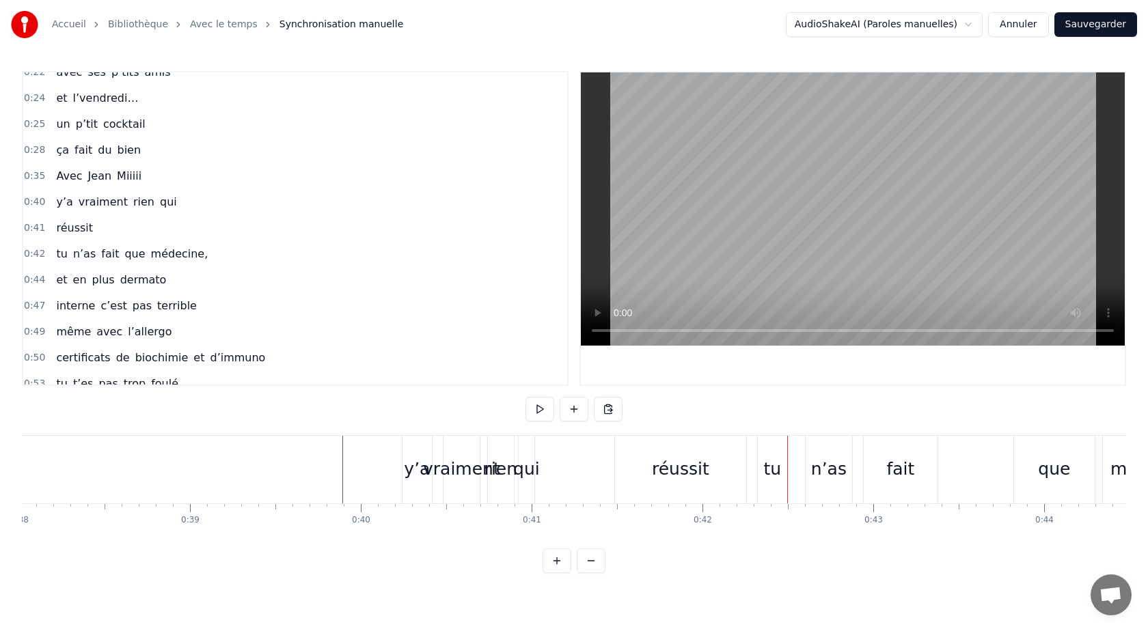
click at [685, 459] on div "réussit" at bounding box center [680, 469] width 57 height 26
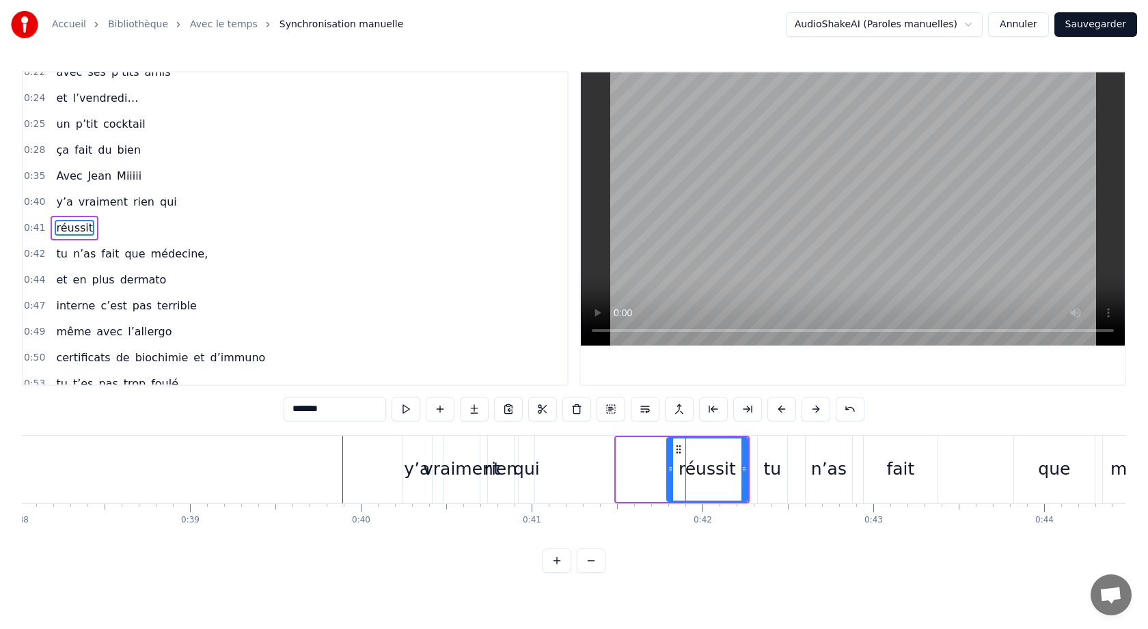
drag, startPoint x: 618, startPoint y: 469, endPoint x: 666, endPoint y: 476, distance: 48.2
click at [668, 475] on div at bounding box center [670, 470] width 5 height 62
click at [530, 474] on div "qui" at bounding box center [526, 469] width 27 height 26
type input "***"
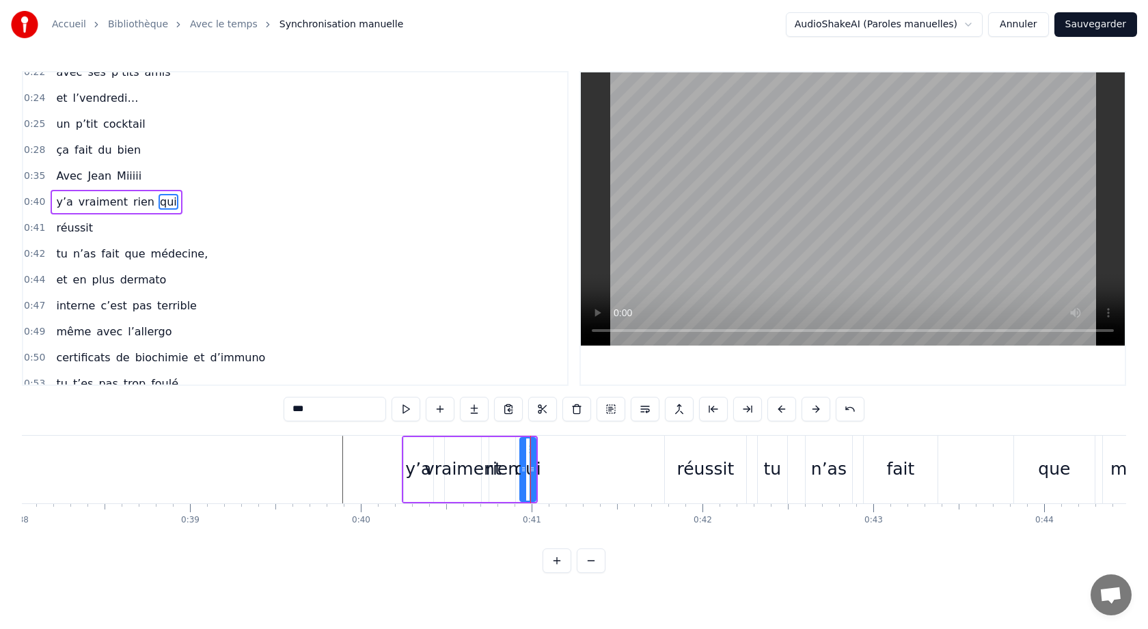
scroll to position [143, 0]
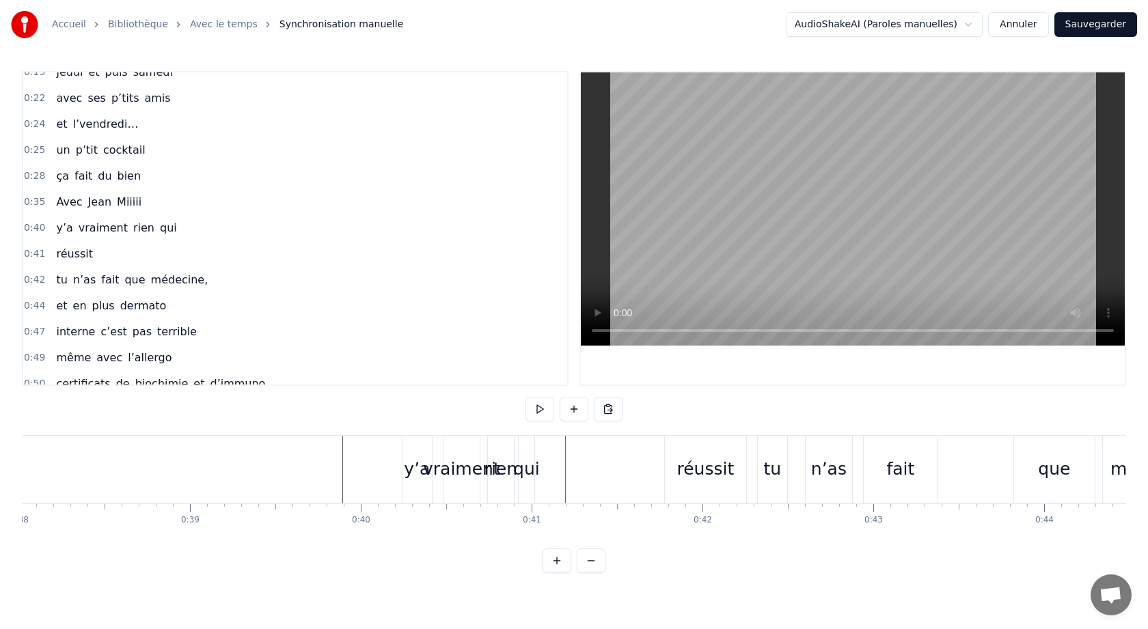
click at [526, 471] on div "qui" at bounding box center [526, 469] width 27 height 26
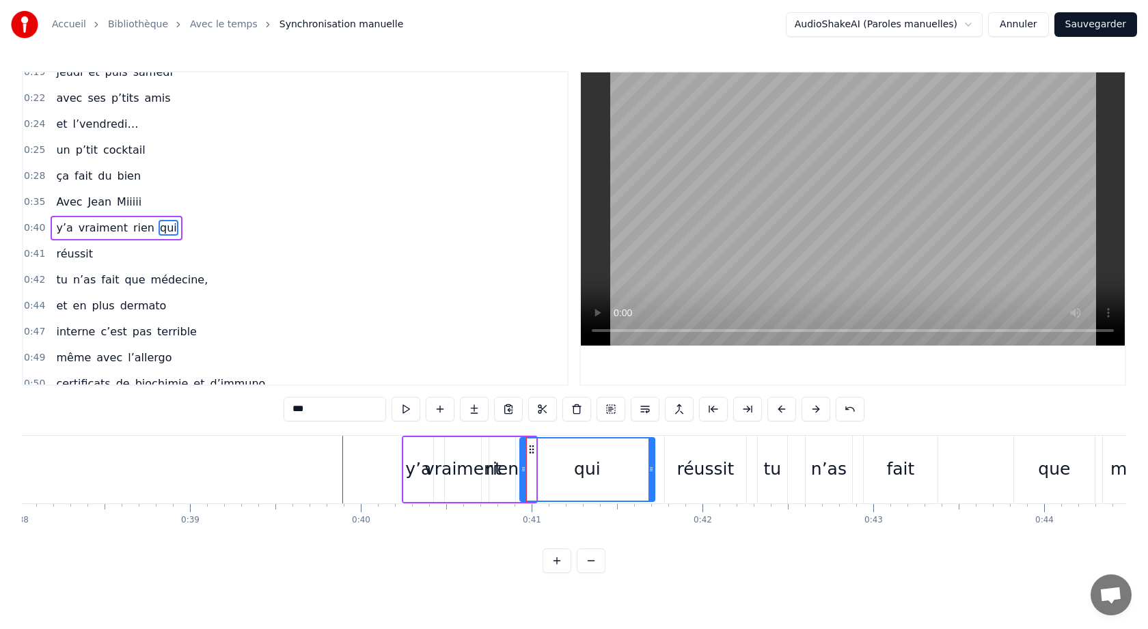
drag, startPoint x: 532, startPoint y: 473, endPoint x: 651, endPoint y: 480, distance: 119.1
click at [651, 480] on div at bounding box center [650, 470] width 5 height 62
drag, startPoint x: 525, startPoint y: 470, endPoint x: 581, endPoint y: 471, distance: 56.0
click at [598, 474] on icon at bounding box center [596, 469] width 5 height 11
click at [503, 465] on div "rien" at bounding box center [502, 469] width 33 height 26
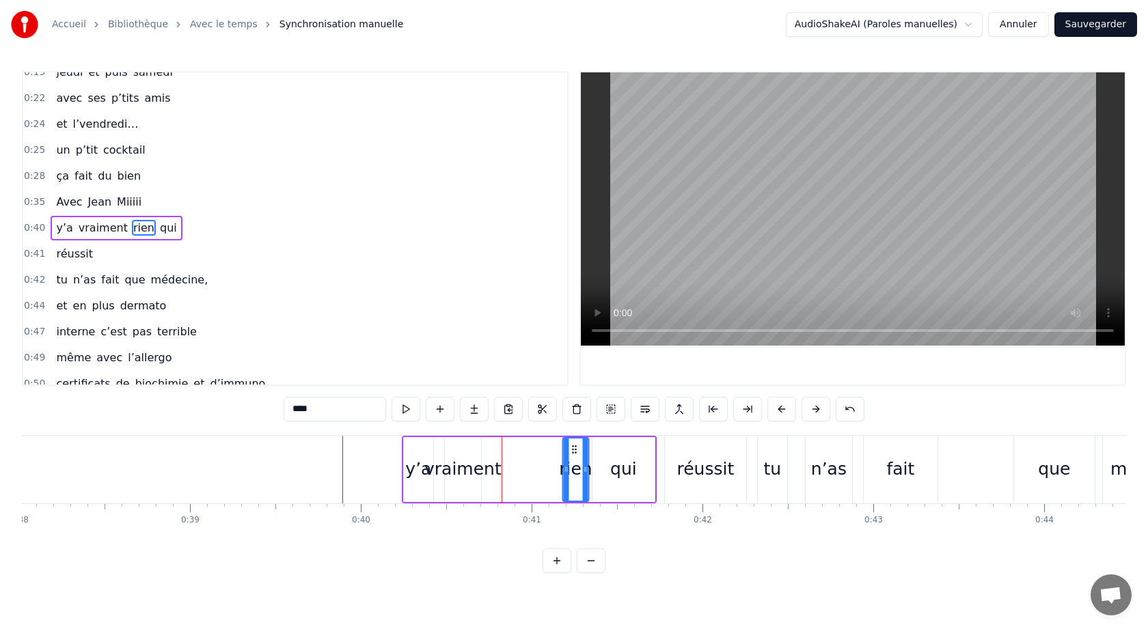
drag, startPoint x: 501, startPoint y: 450, endPoint x: 574, endPoint y: 452, distance: 73.2
click at [574, 452] on icon at bounding box center [574, 449] width 11 height 11
click at [468, 459] on div "vraiment" at bounding box center [462, 469] width 77 height 26
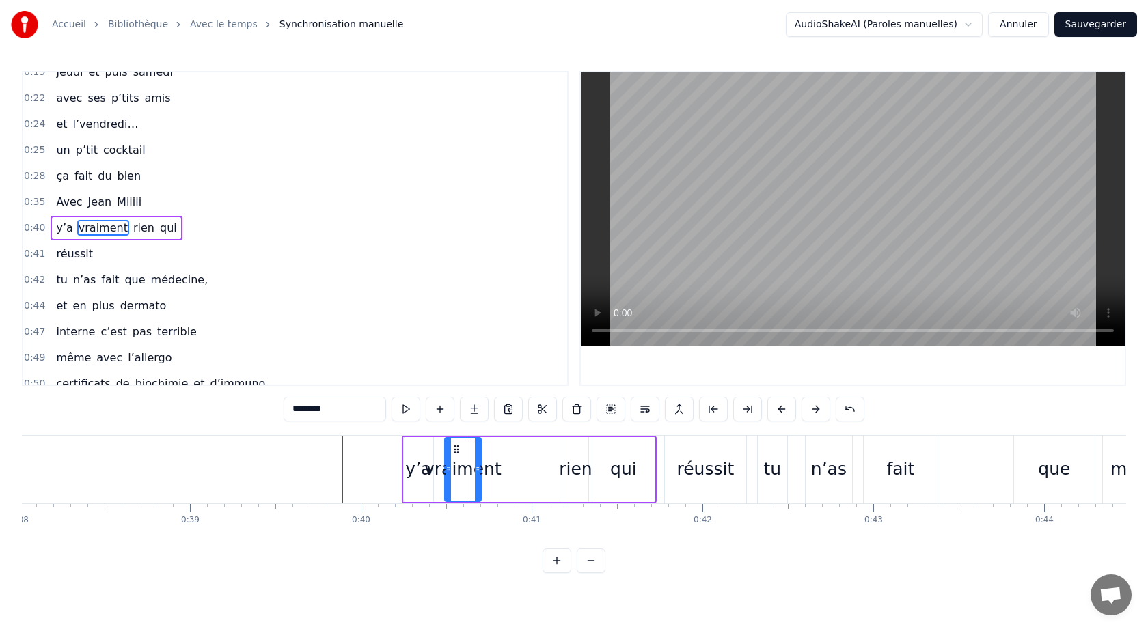
click at [491, 465] on div "vraiment" at bounding box center [462, 469] width 77 height 26
click at [447, 454] on div at bounding box center [448, 470] width 5 height 62
click at [423, 453] on div "y’a" at bounding box center [418, 469] width 29 height 65
click at [453, 457] on div "vraiment" at bounding box center [462, 469] width 77 height 26
type input "********"
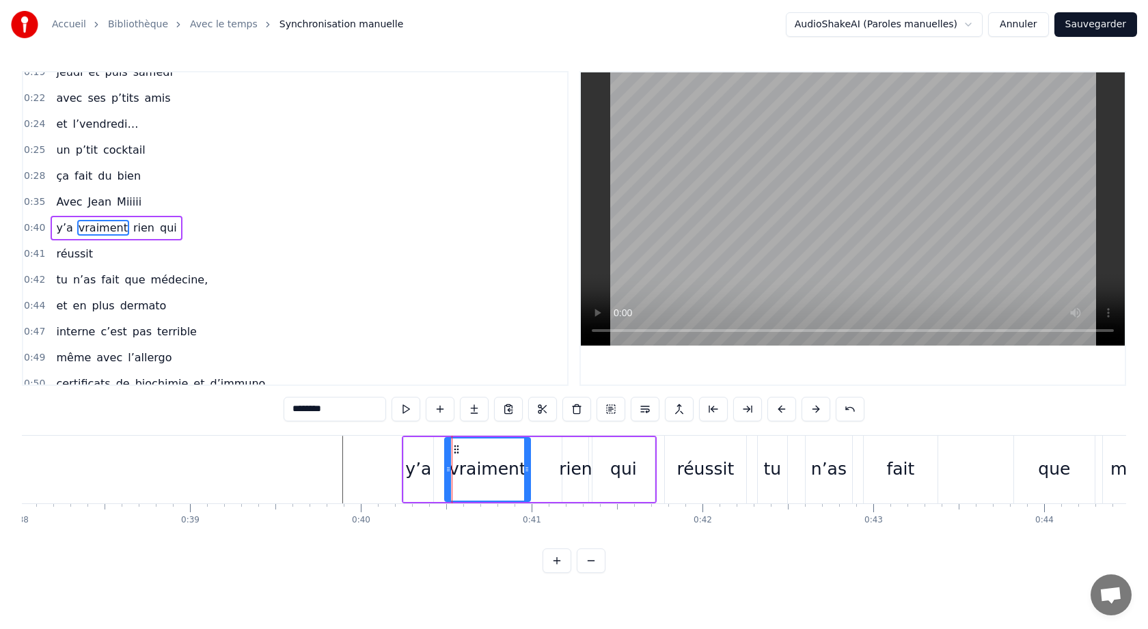
drag, startPoint x: 476, startPoint y: 469, endPoint x: 525, endPoint y: 469, distance: 49.2
click at [525, 469] on icon at bounding box center [526, 469] width 5 height 11
drag, startPoint x: 447, startPoint y: 467, endPoint x: 467, endPoint y: 469, distance: 19.9
click at [468, 469] on icon at bounding box center [469, 469] width 5 height 11
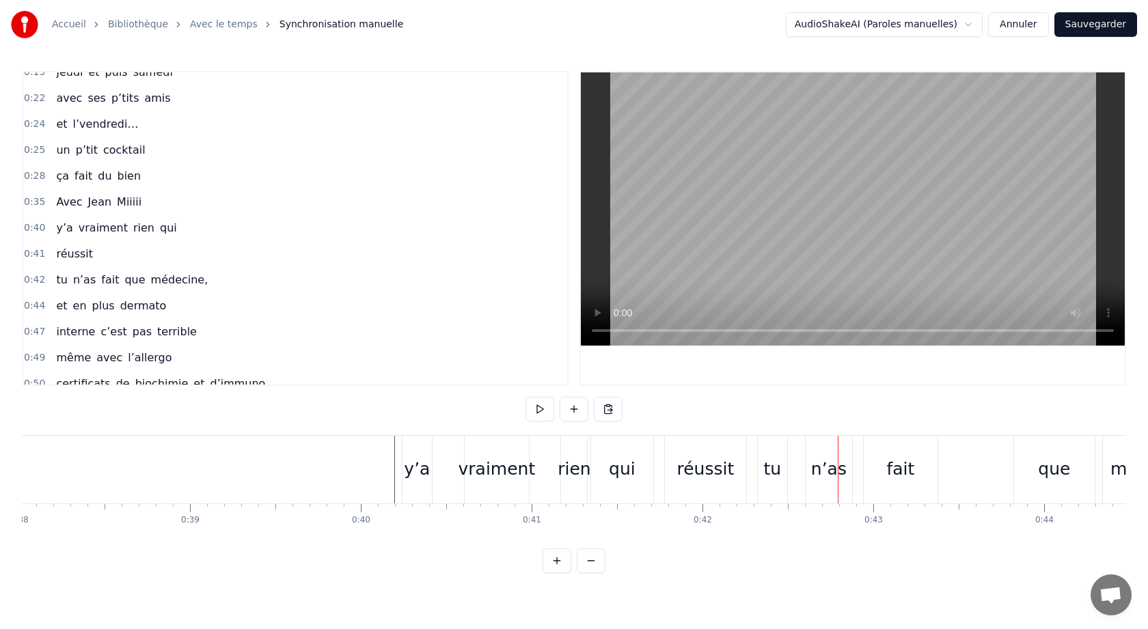
click at [647, 476] on div "qui" at bounding box center [622, 470] width 62 height 68
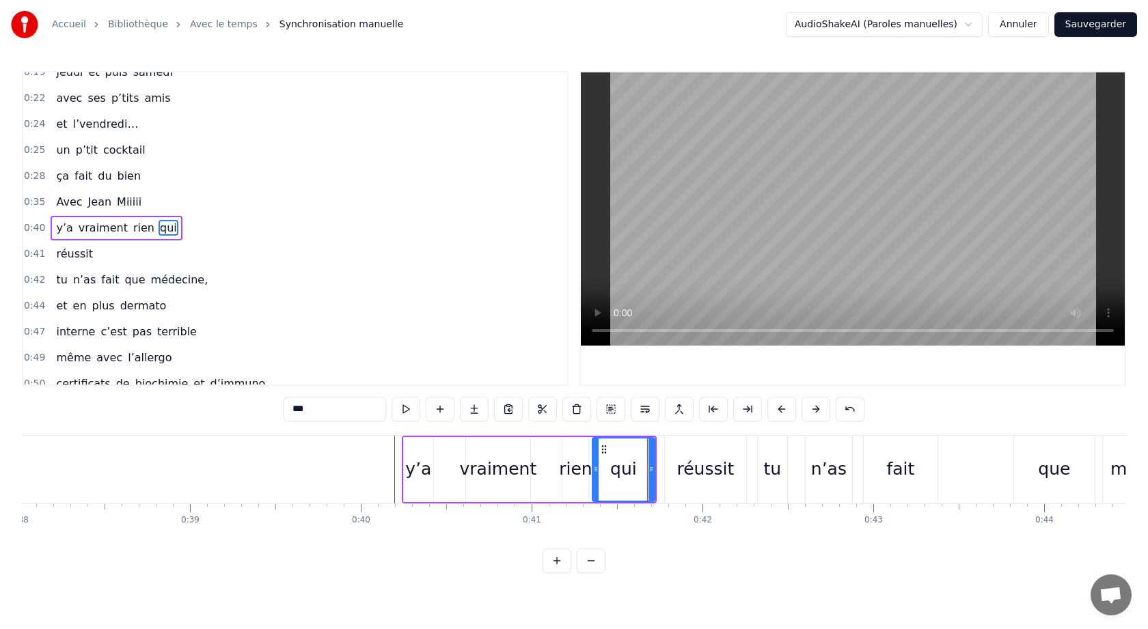
click at [683, 476] on div "réussit" at bounding box center [705, 469] width 57 height 26
type input "*******"
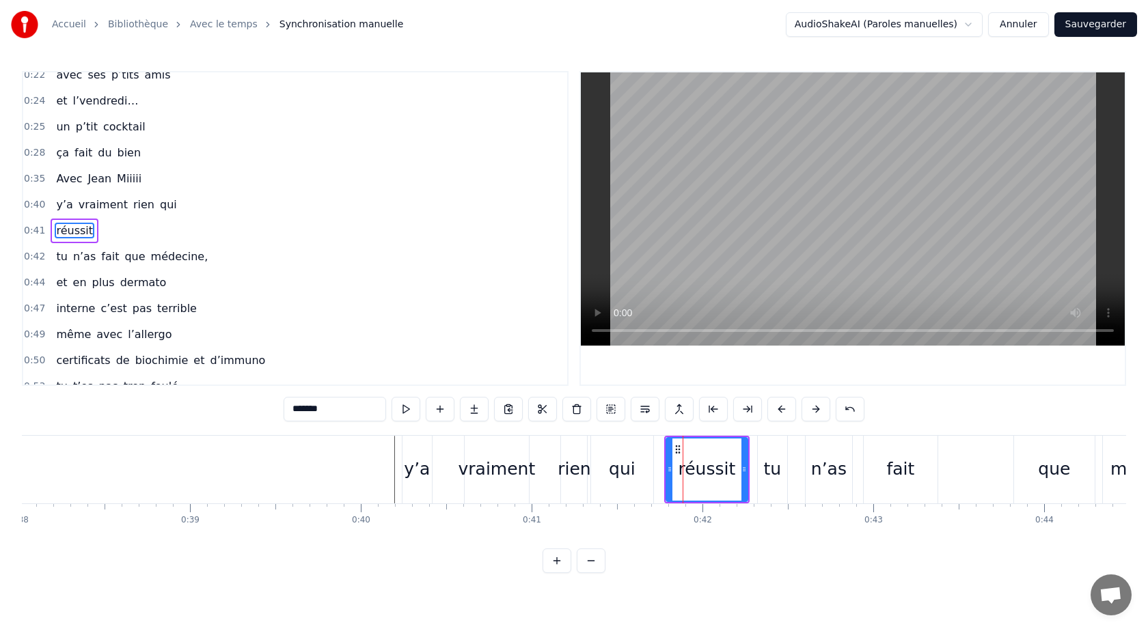
scroll to position [169, 0]
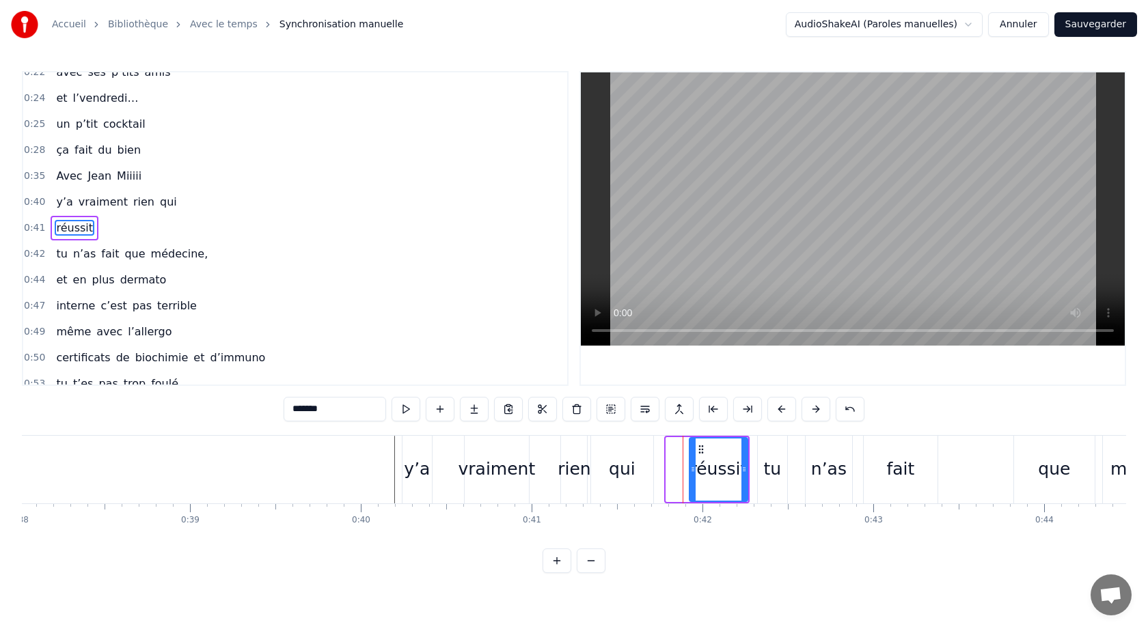
drag, startPoint x: 669, startPoint y: 471, endPoint x: 690, endPoint y: 474, distance: 21.5
click at [692, 474] on icon at bounding box center [692, 469] width 5 height 11
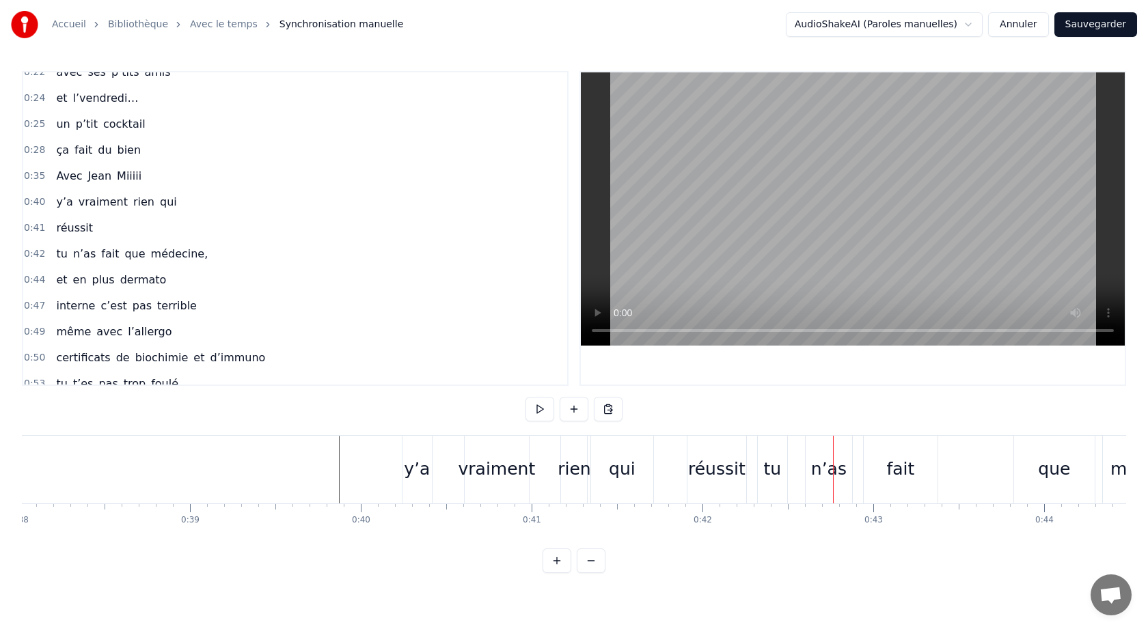
click at [625, 463] on div "qui" at bounding box center [622, 469] width 27 height 26
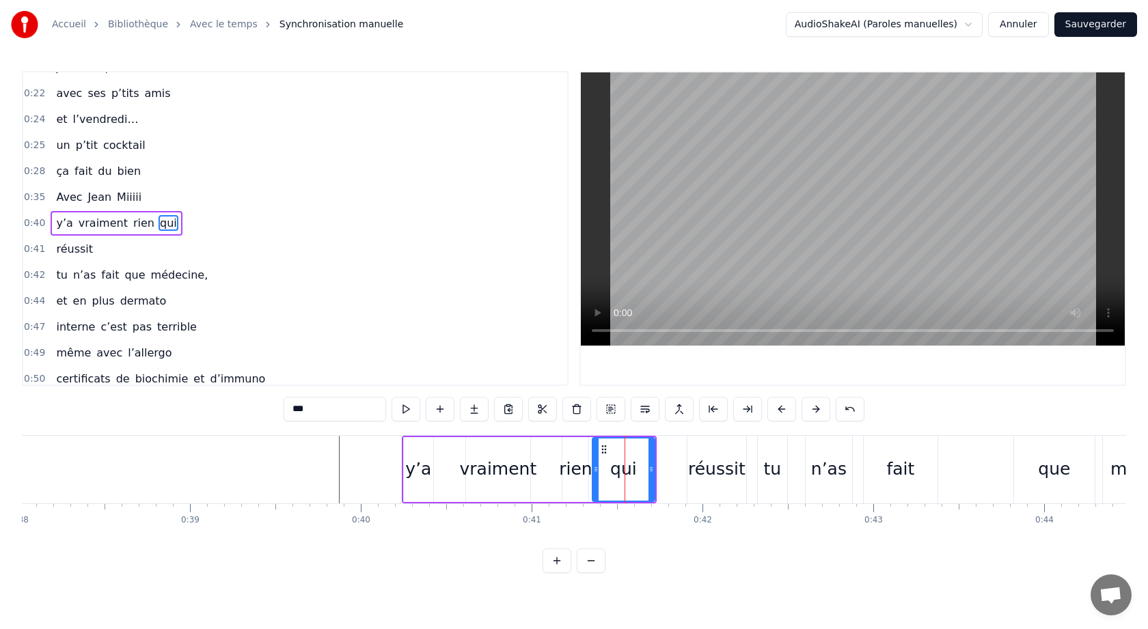
scroll to position [143, 0]
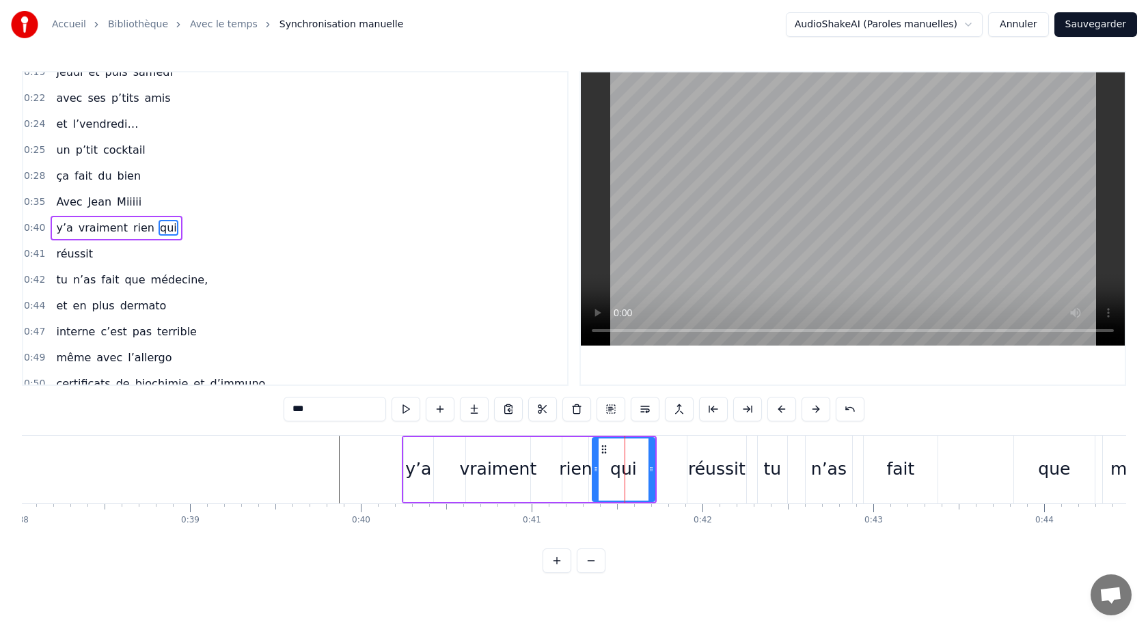
click at [654, 469] on div "qui" at bounding box center [624, 469] width 64 height 65
drag, startPoint x: 651, startPoint y: 470, endPoint x: 672, endPoint y: 473, distance: 21.4
click at [673, 473] on icon at bounding box center [674, 469] width 5 height 11
click at [707, 472] on div "réussit" at bounding box center [716, 469] width 57 height 26
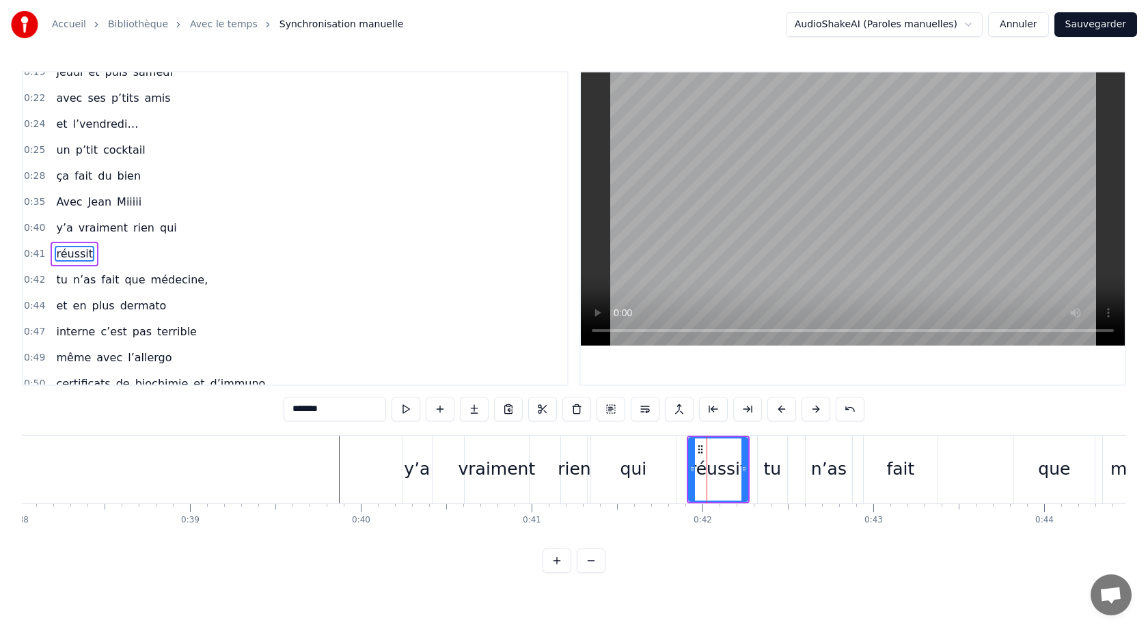
scroll to position [169, 0]
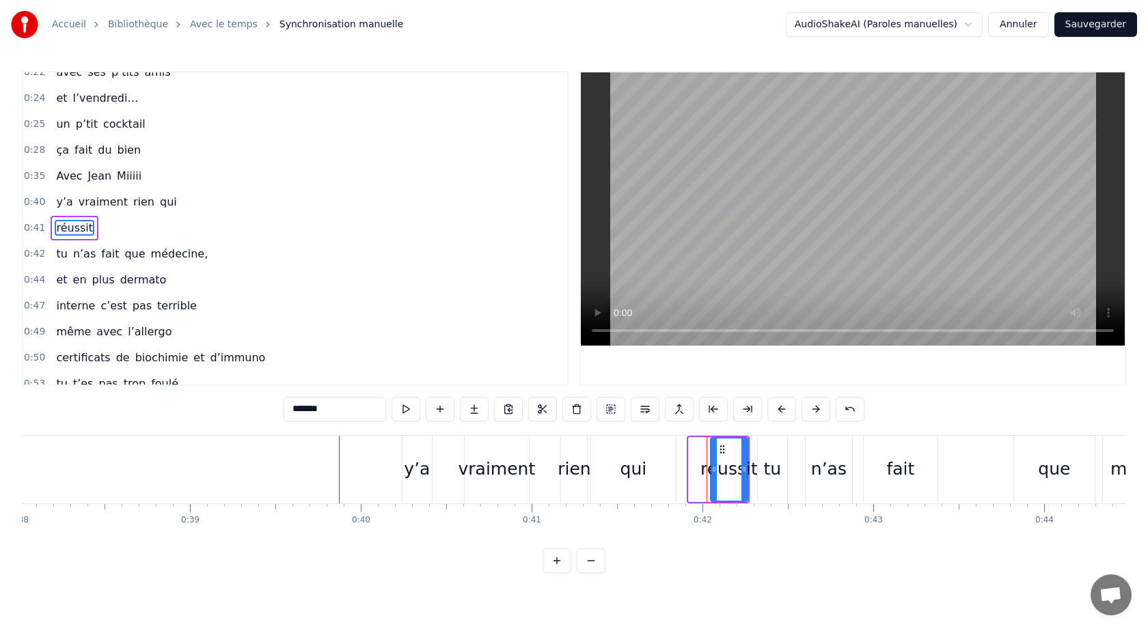
drag, startPoint x: 691, startPoint y: 471, endPoint x: 711, endPoint y: 473, distance: 20.6
click at [712, 473] on icon at bounding box center [713, 469] width 5 height 11
click at [637, 469] on div "qui" at bounding box center [633, 469] width 27 height 26
type input "***"
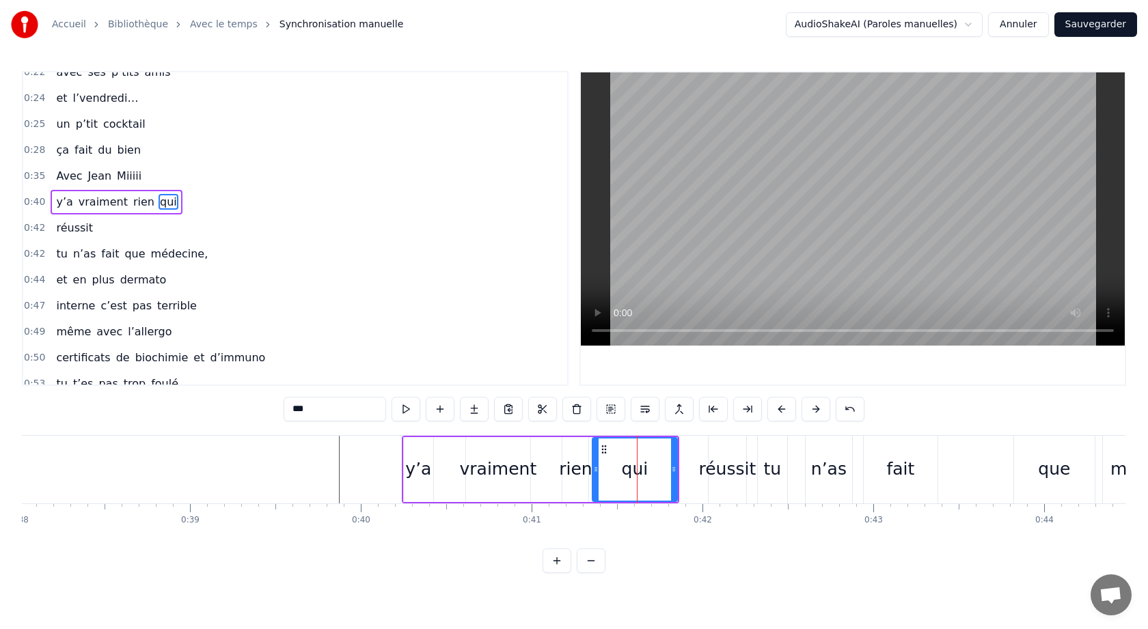
scroll to position [143, 0]
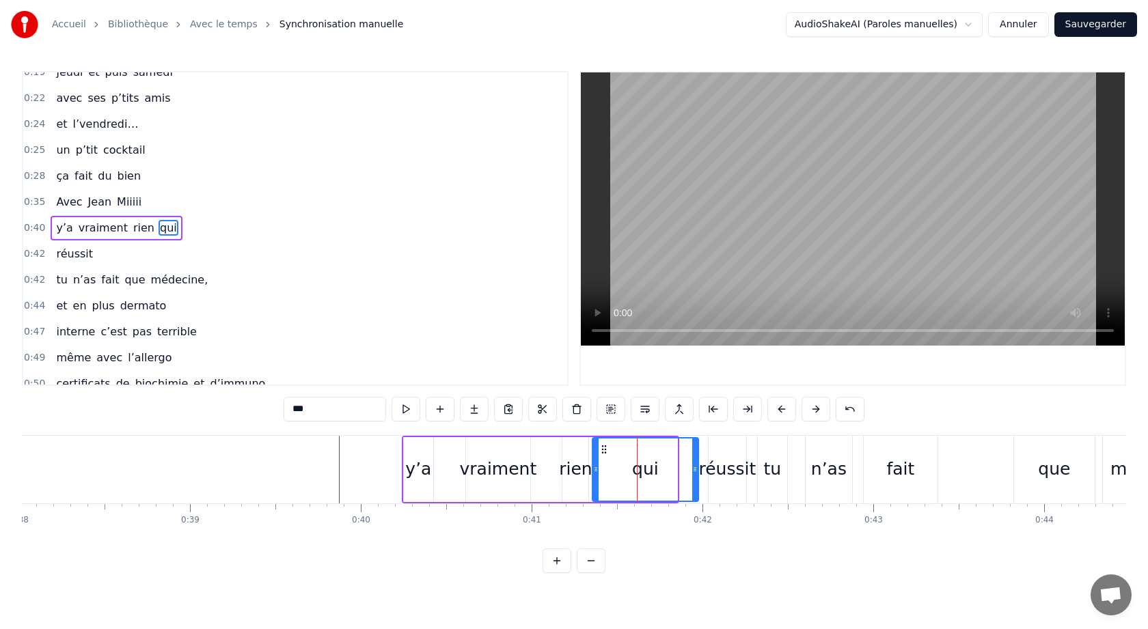
drag, startPoint x: 674, startPoint y: 470, endPoint x: 692, endPoint y: 471, distance: 18.5
click at [694, 471] on icon at bounding box center [694, 469] width 5 height 11
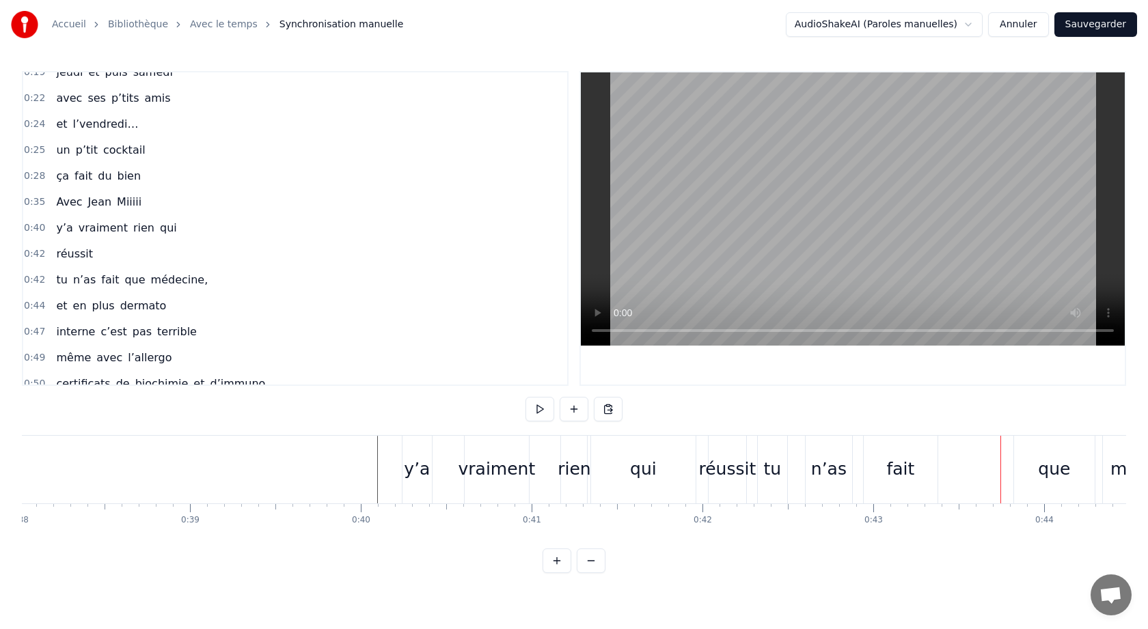
click at [771, 472] on div "tu" at bounding box center [773, 469] width 18 height 26
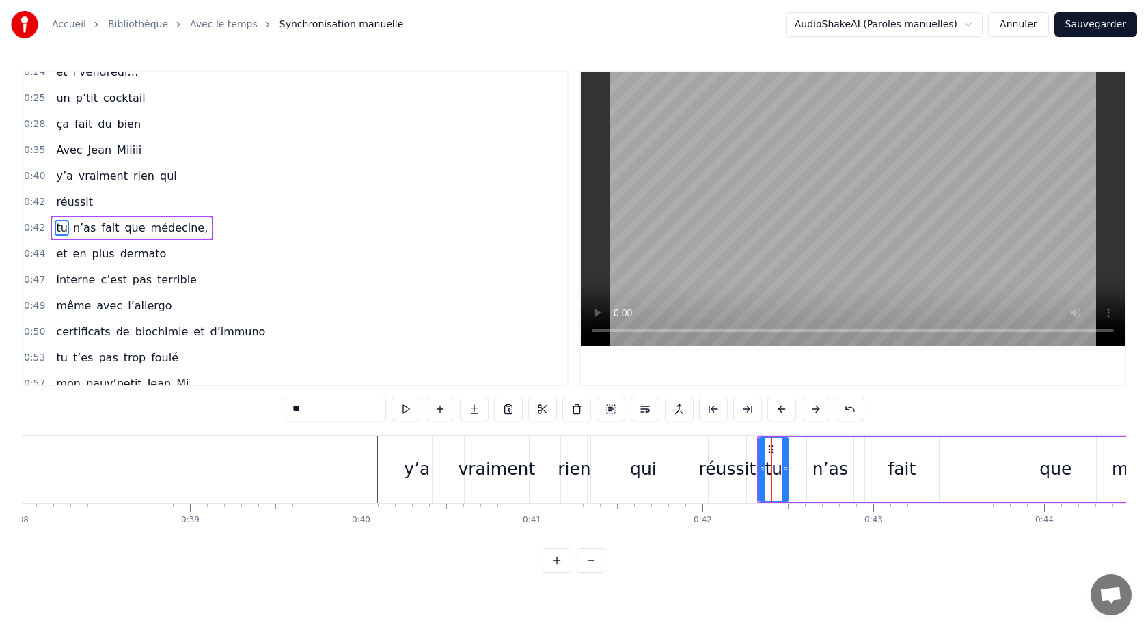
click at [927, 571] on div "0:05 Avec [PERSON_NAME] 0:10 y’a vraiment rien qui 0:12 réussit 0:13 pour noyer…" at bounding box center [574, 322] width 1104 height 502
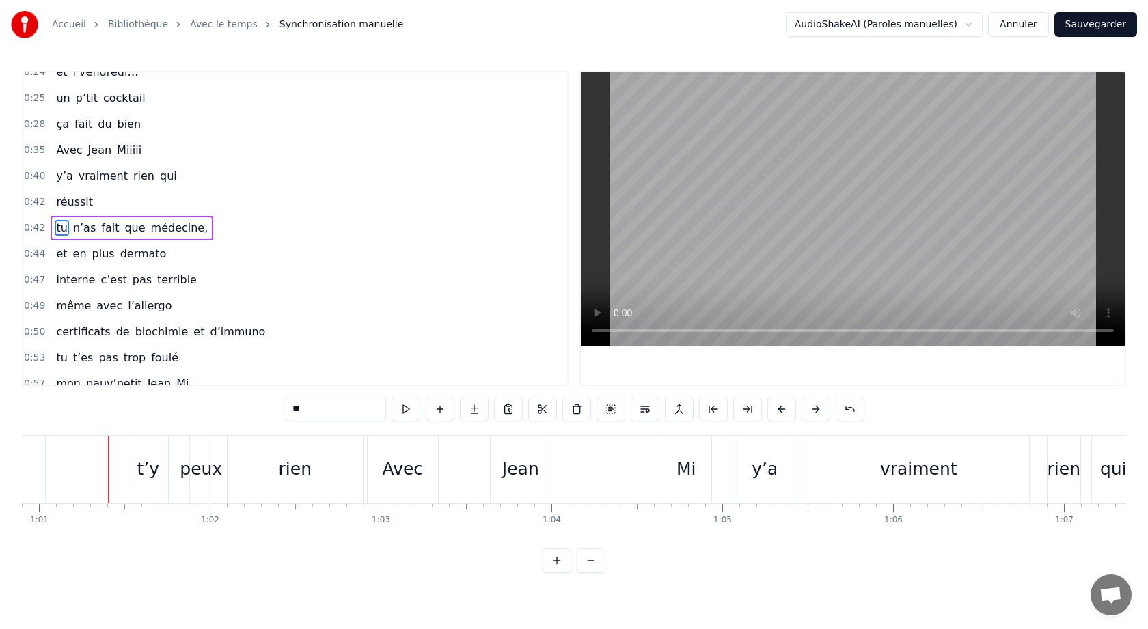
scroll to position [0, 10421]
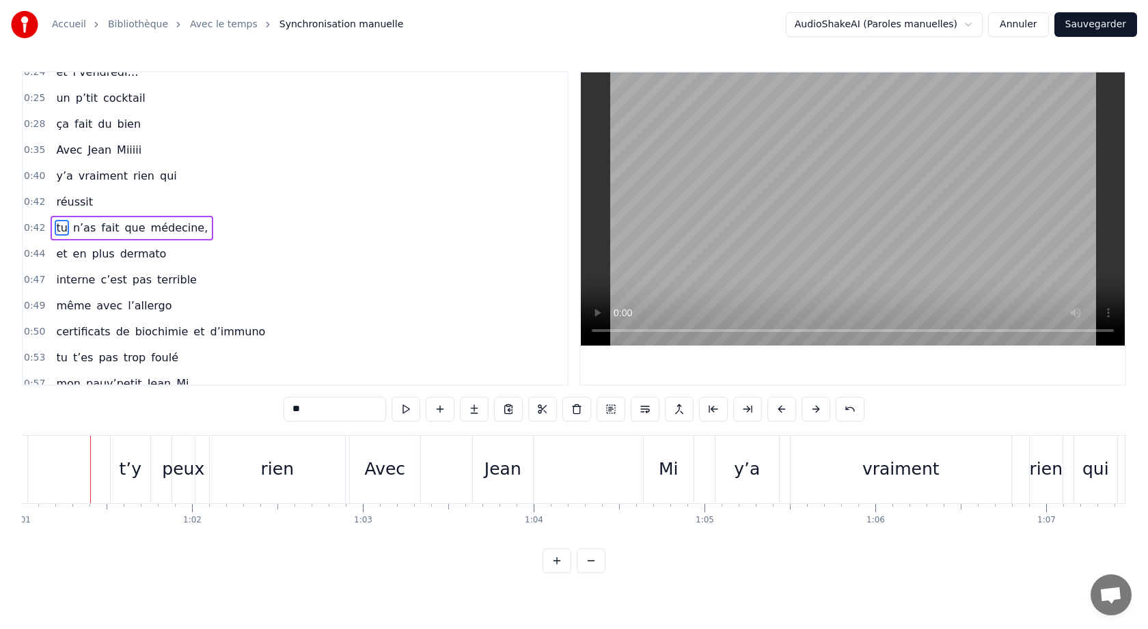
click at [938, 387] on div "0:05 Avec [PERSON_NAME] 0:10 y’a vraiment rien qui 0:12 réussit 0:13 pour noyer…" at bounding box center [574, 322] width 1104 height 502
click at [797, 369] on div at bounding box center [853, 228] width 544 height 312
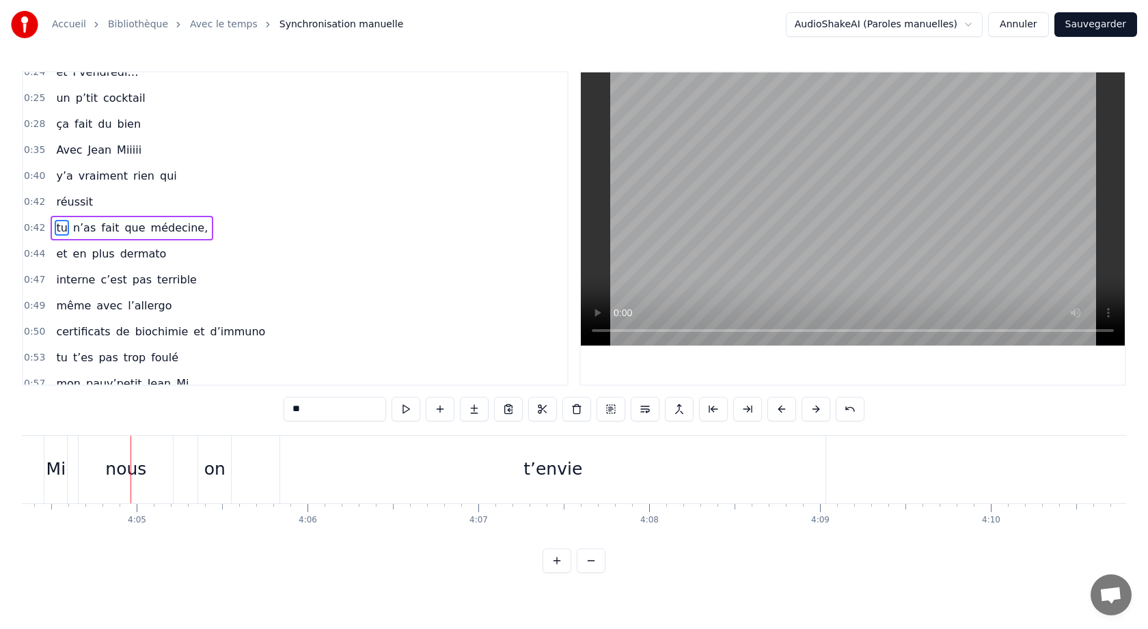
scroll to position [0, 41778]
click at [977, 590] on html "Accueil Bibliothèque Avec le temps Synchronisation manuelle AudioShakeAI (Parol…" at bounding box center [574, 297] width 1148 height 595
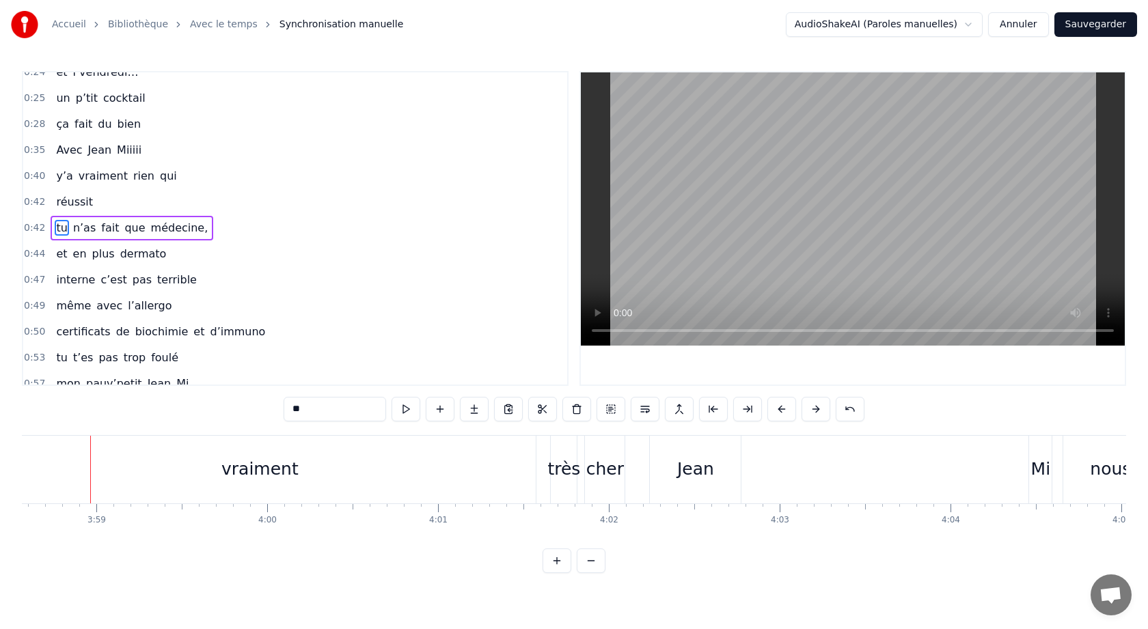
click at [700, 469] on div "Jean" at bounding box center [695, 469] width 37 height 26
type input "****"
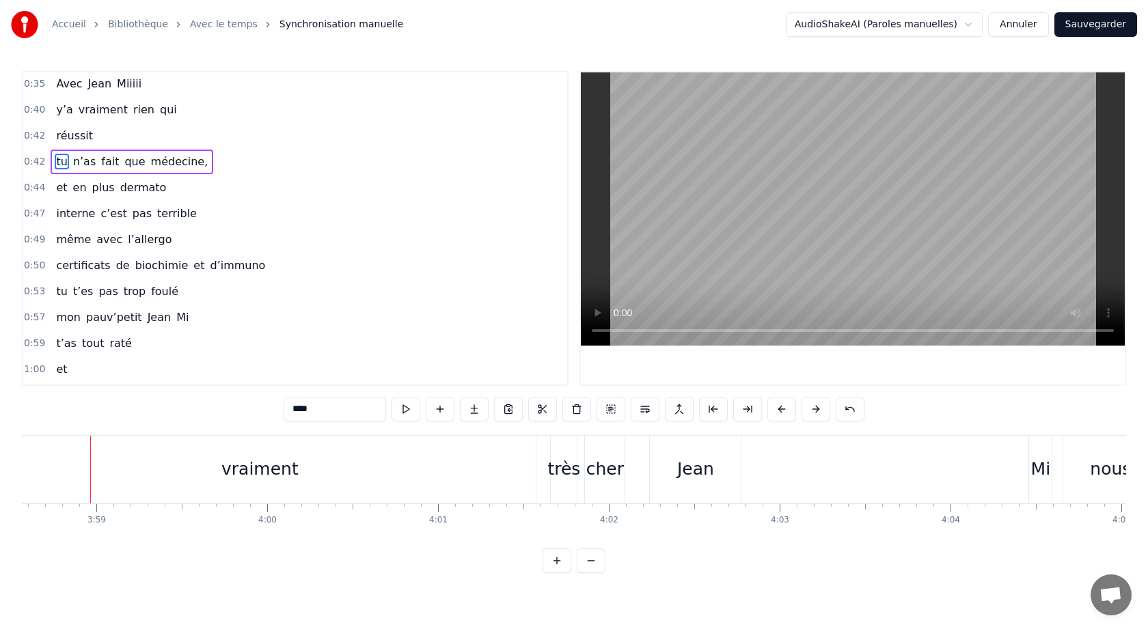
click at [91, 469] on div at bounding box center [90, 470] width 1 height 68
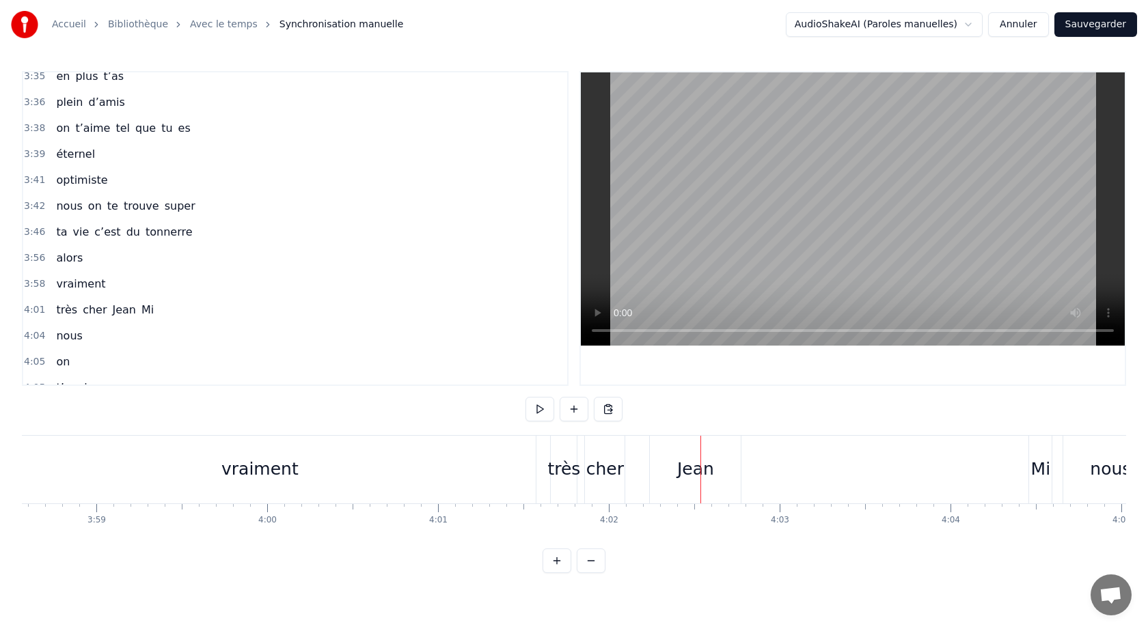
scroll to position [1817, 0]
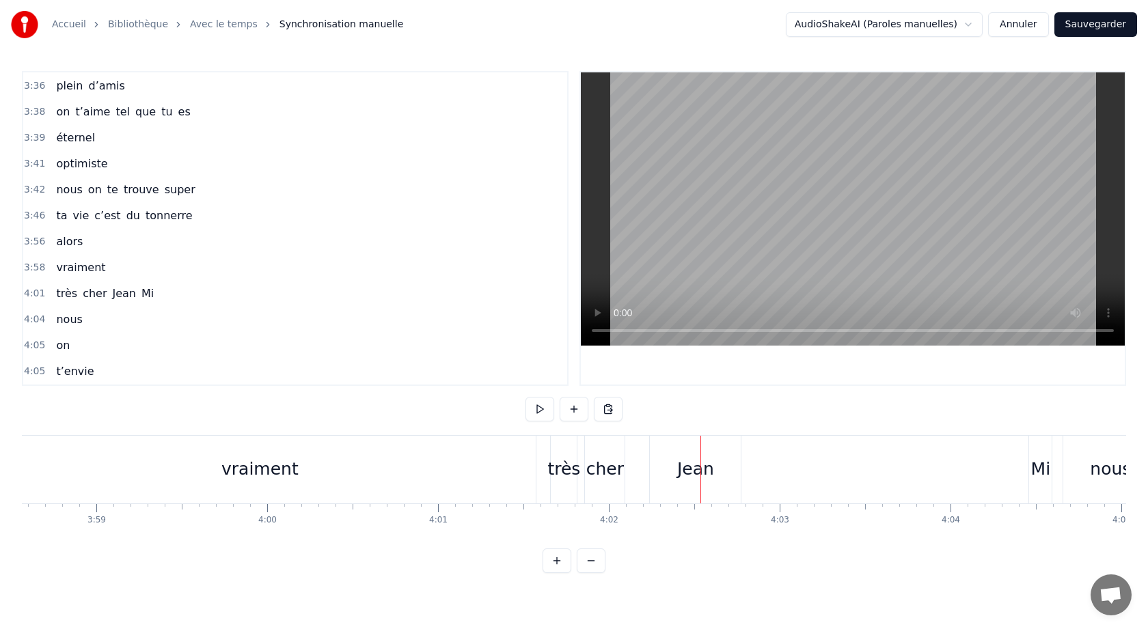
click at [709, 471] on div "Jean" at bounding box center [695, 469] width 37 height 26
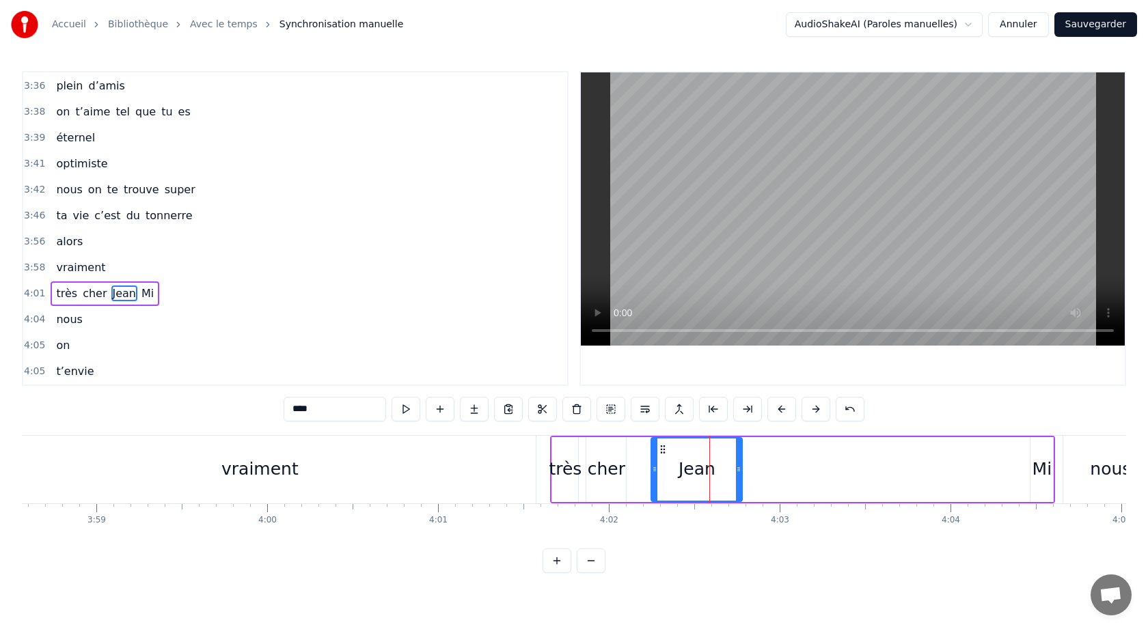
click at [712, 471] on div "Jean" at bounding box center [697, 469] width 37 height 26
click at [368, 409] on input "****" at bounding box center [335, 409] width 102 height 25
click at [1037, 471] on div "Mi" at bounding box center [1042, 469] width 20 height 26
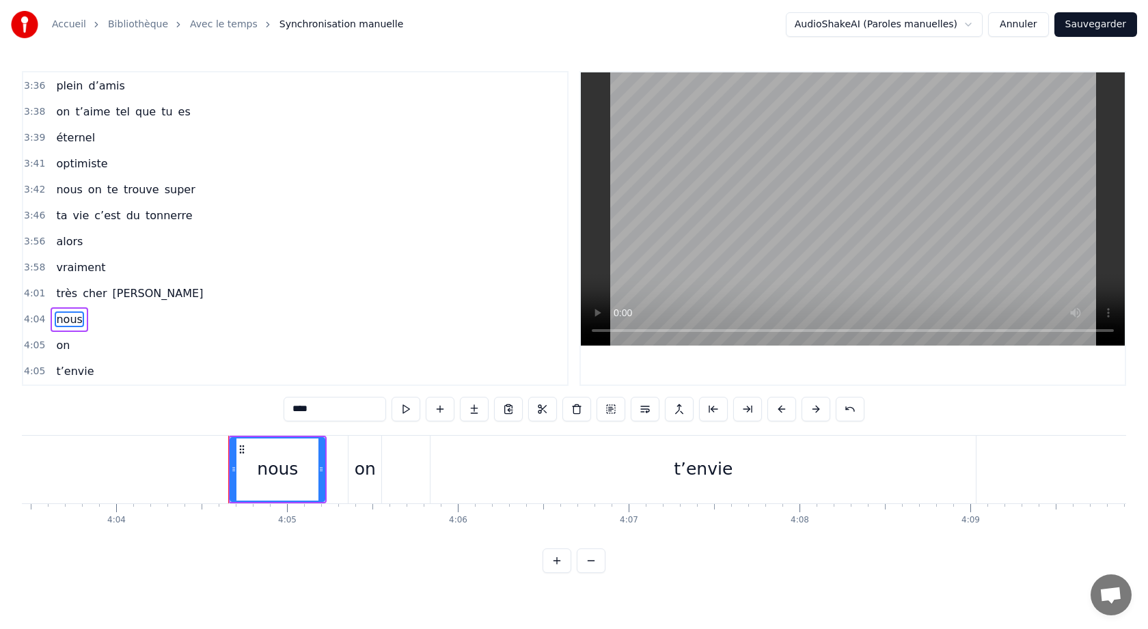
scroll to position [0, 41726]
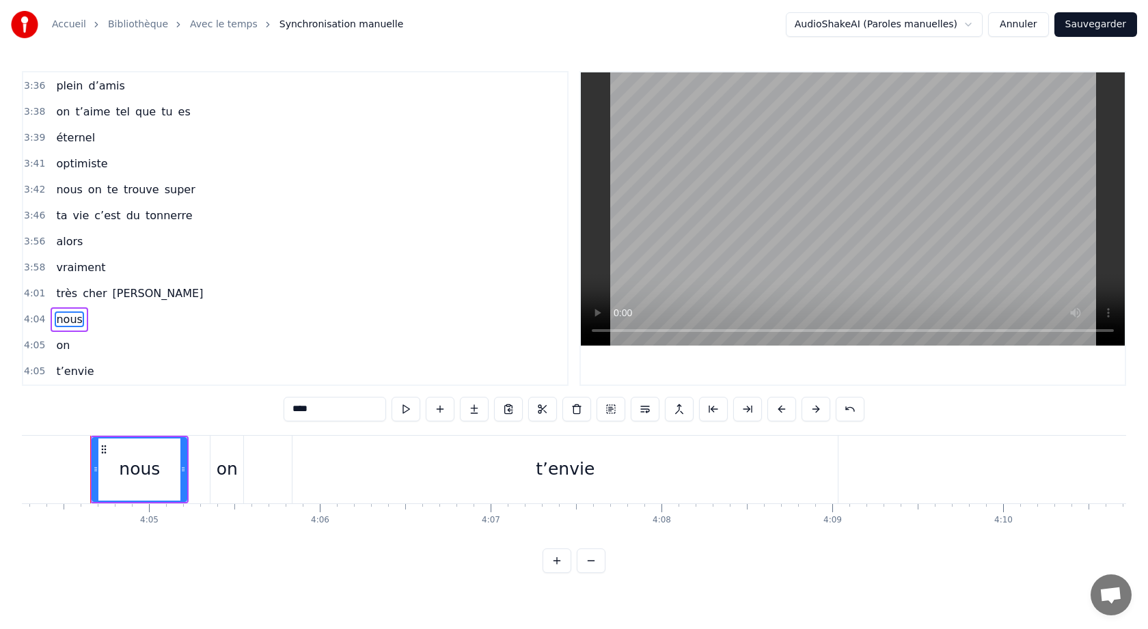
click at [425, 575] on html "Accueil Bibliothèque Avec le temps Synchronisation manuelle AudioShakeAI (Parol…" at bounding box center [574, 297] width 1148 height 595
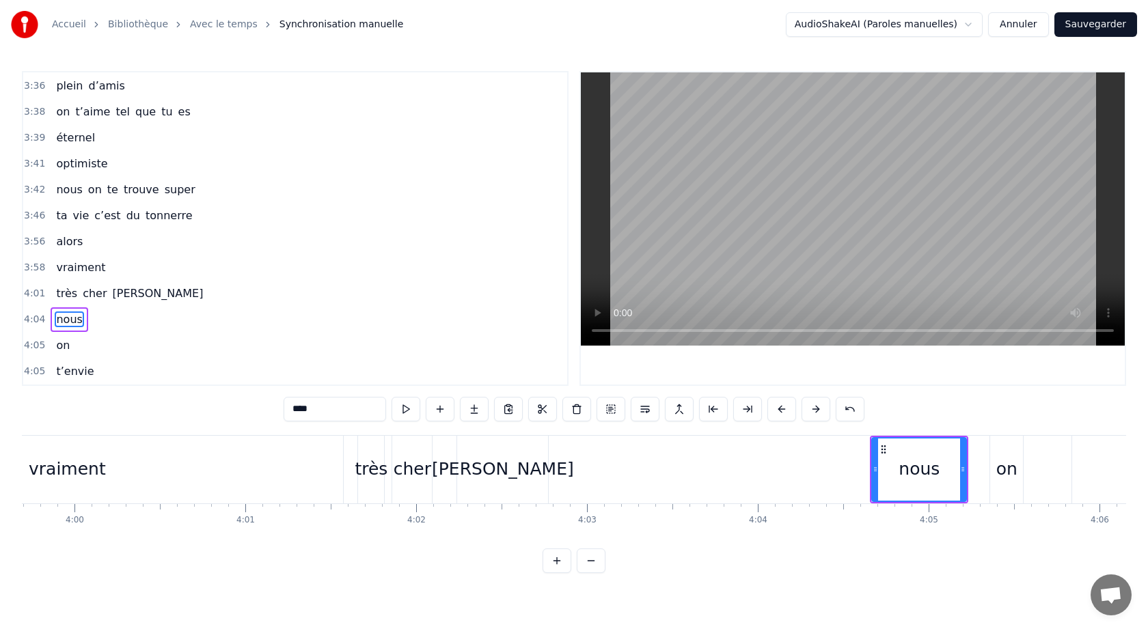
scroll to position [0, 40871]
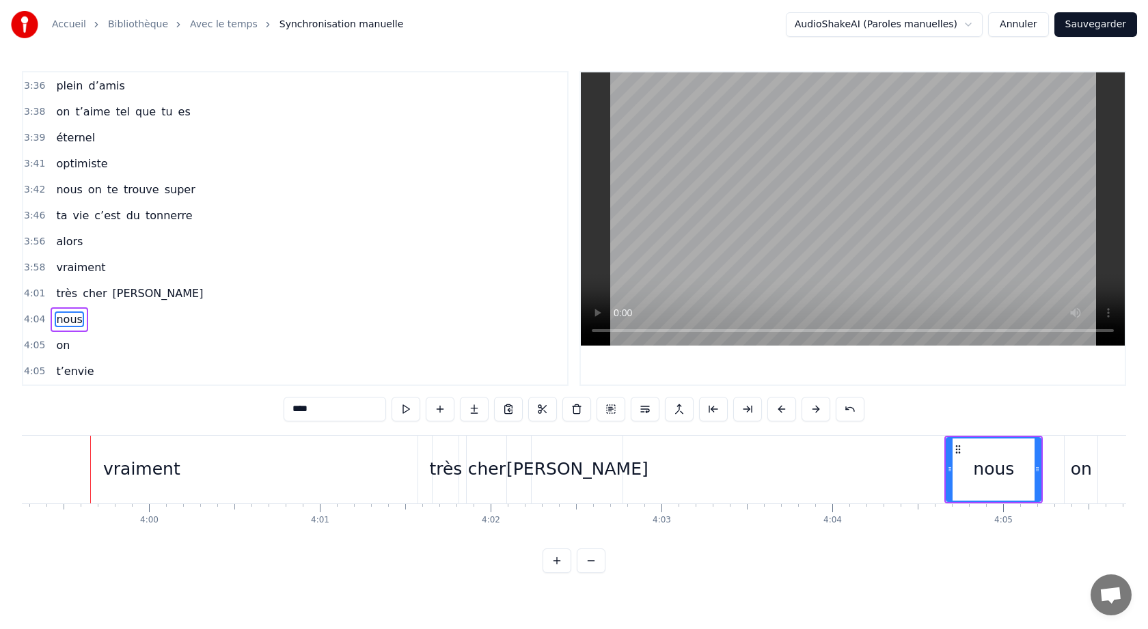
click at [443, 474] on div "très" at bounding box center [445, 469] width 33 height 26
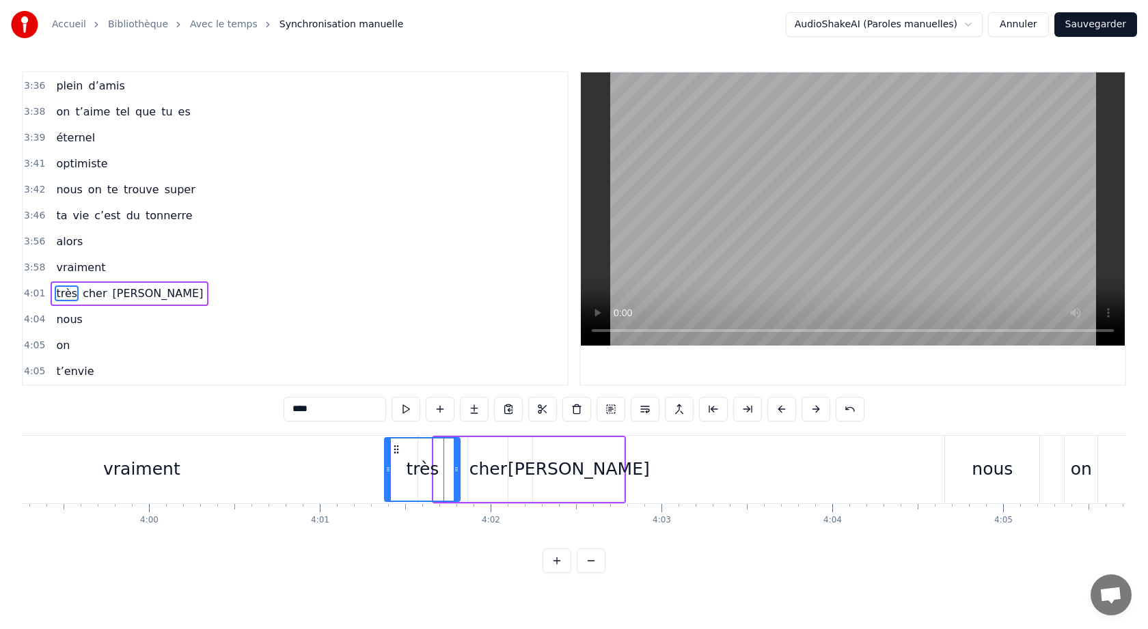
drag, startPoint x: 438, startPoint y: 473, endPoint x: 389, endPoint y: 476, distance: 49.3
click at [389, 476] on div at bounding box center [387, 470] width 5 height 62
drag, startPoint x: 456, startPoint y: 469, endPoint x: 417, endPoint y: 476, distance: 40.1
click at [417, 475] on div at bounding box center [416, 470] width 5 height 62
click at [487, 463] on div "cher" at bounding box center [488, 469] width 38 height 26
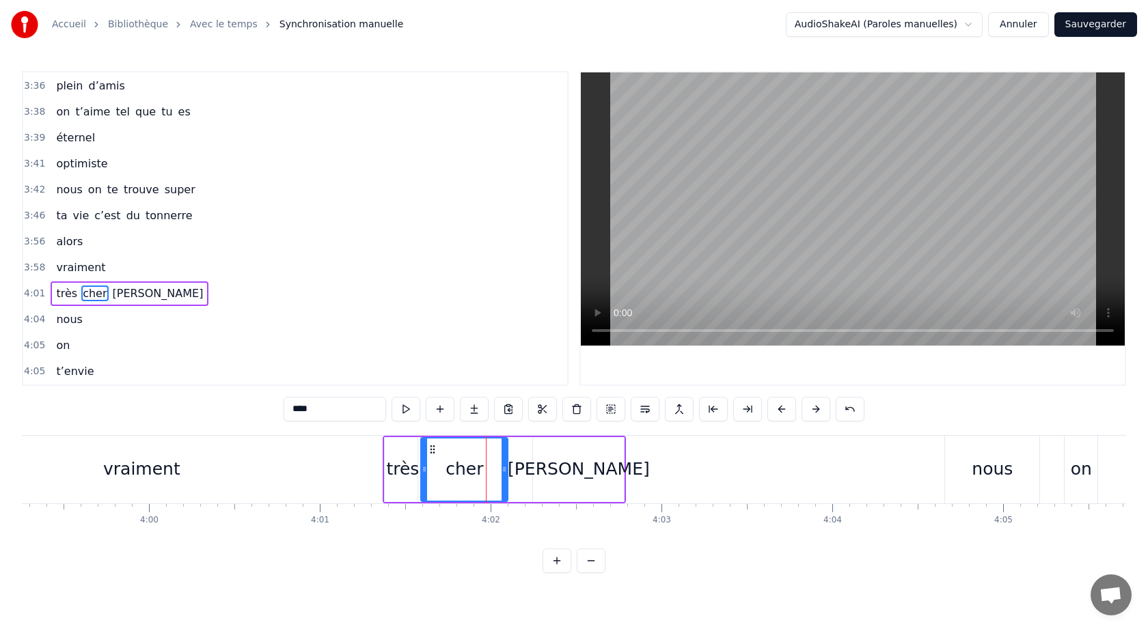
drag, startPoint x: 471, startPoint y: 467, endPoint x: 424, endPoint y: 471, distance: 46.6
click at [424, 471] on icon at bounding box center [424, 469] width 5 height 11
drag, startPoint x: 503, startPoint y: 469, endPoint x: 460, endPoint y: 470, distance: 43.1
click at [460, 470] on icon at bounding box center [461, 469] width 5 height 11
click at [324, 458] on div "vraiment" at bounding box center [141, 470] width 552 height 68
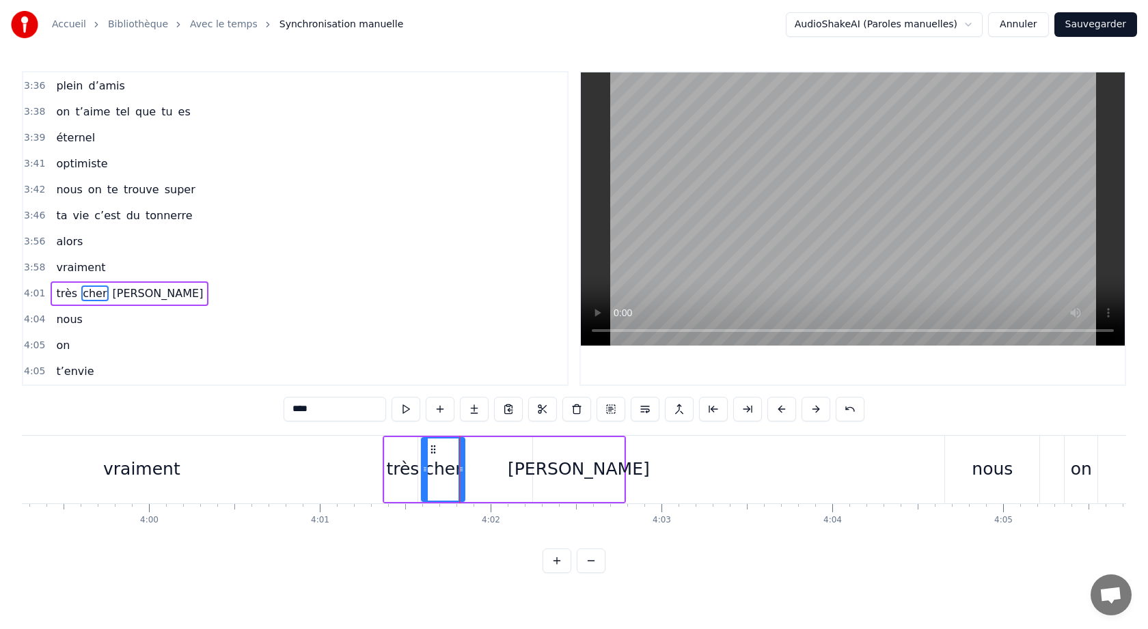
type input "********"
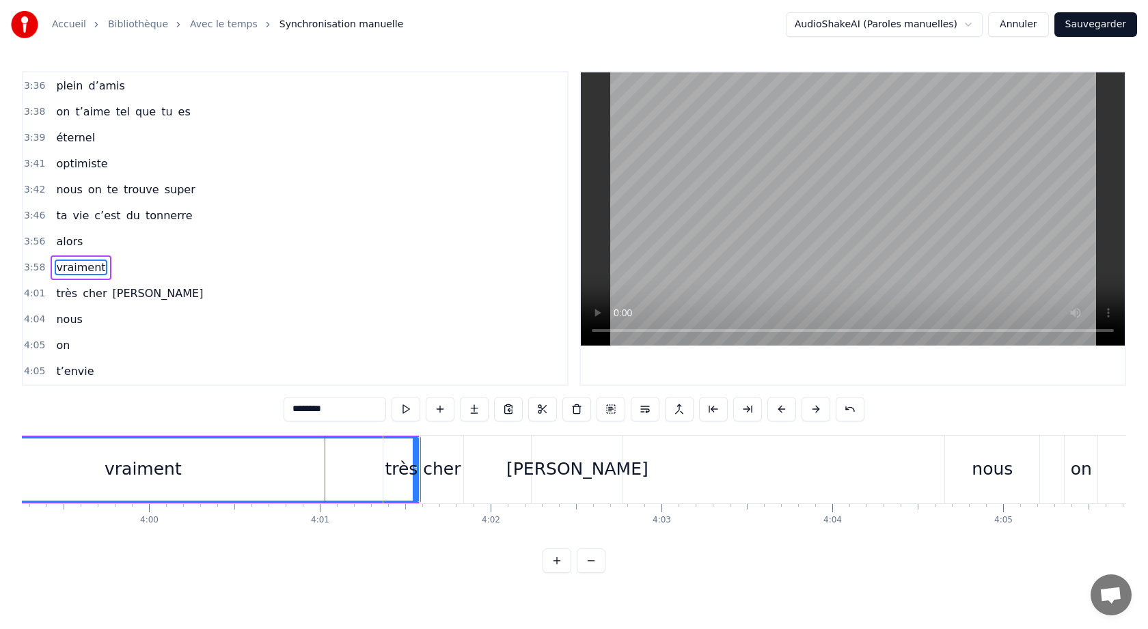
drag, startPoint x: 416, startPoint y: 470, endPoint x: 353, endPoint y: 470, distance: 63.5
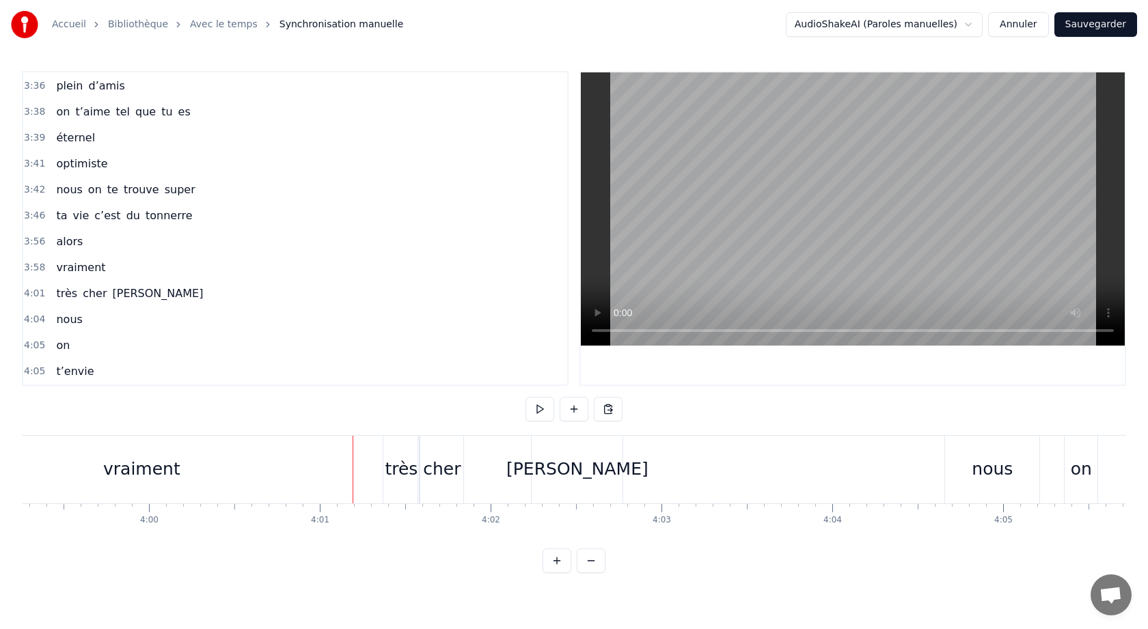
click at [345, 471] on div "vraiment" at bounding box center [141, 470] width 552 height 68
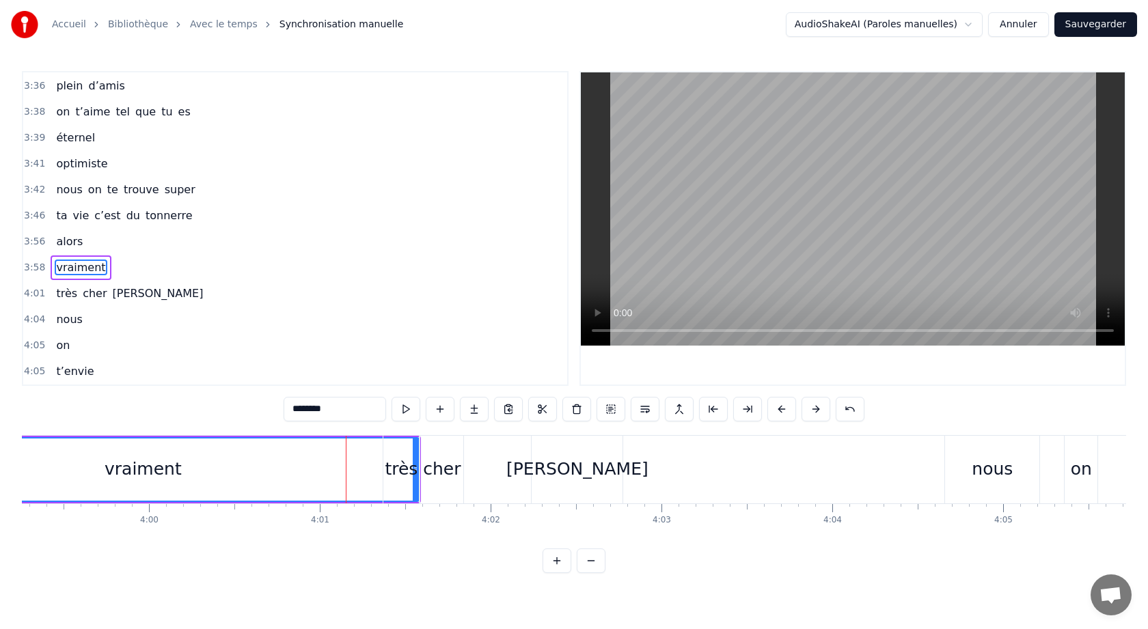
drag, startPoint x: 417, startPoint y: 470, endPoint x: 342, endPoint y: 474, distance: 74.6
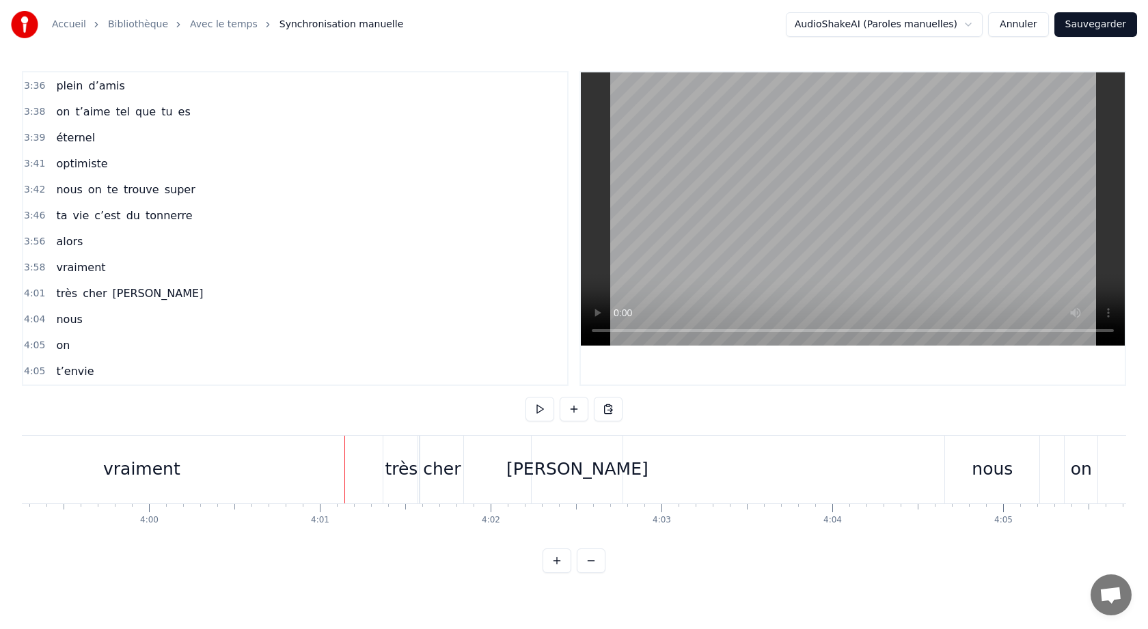
click at [265, 468] on div "vraiment" at bounding box center [141, 470] width 552 height 68
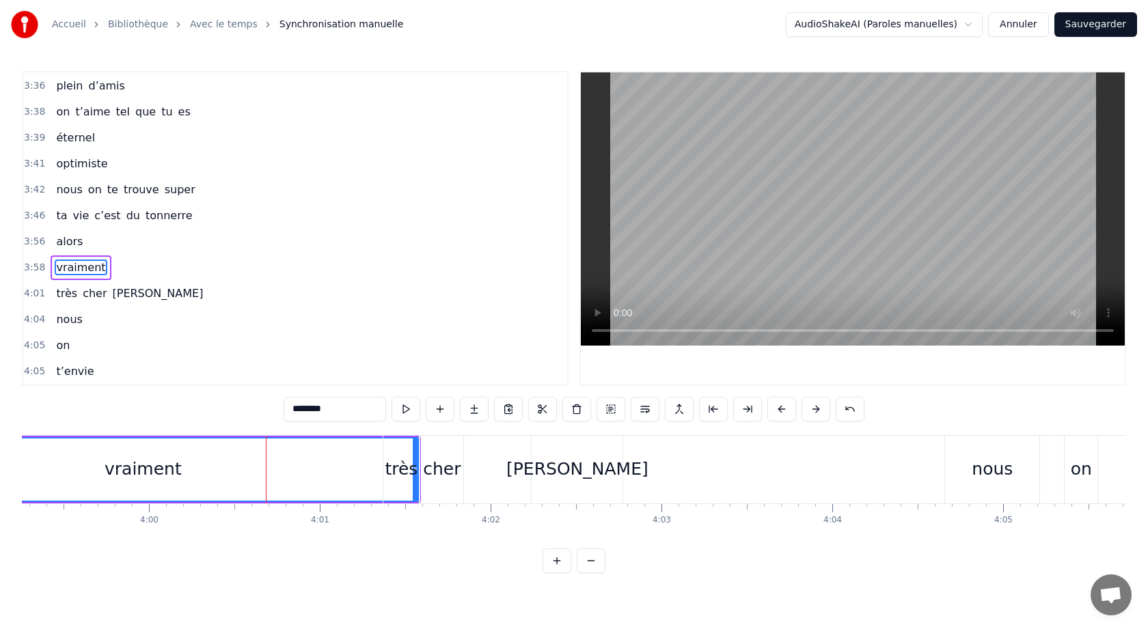
click at [332, 461] on div "vraiment" at bounding box center [142, 470] width 551 height 62
click at [358, 437] on div "vraiment" at bounding box center [142, 469] width 553 height 65
drag, startPoint x: 415, startPoint y: 468, endPoint x: 370, endPoint y: 468, distance: 45.1
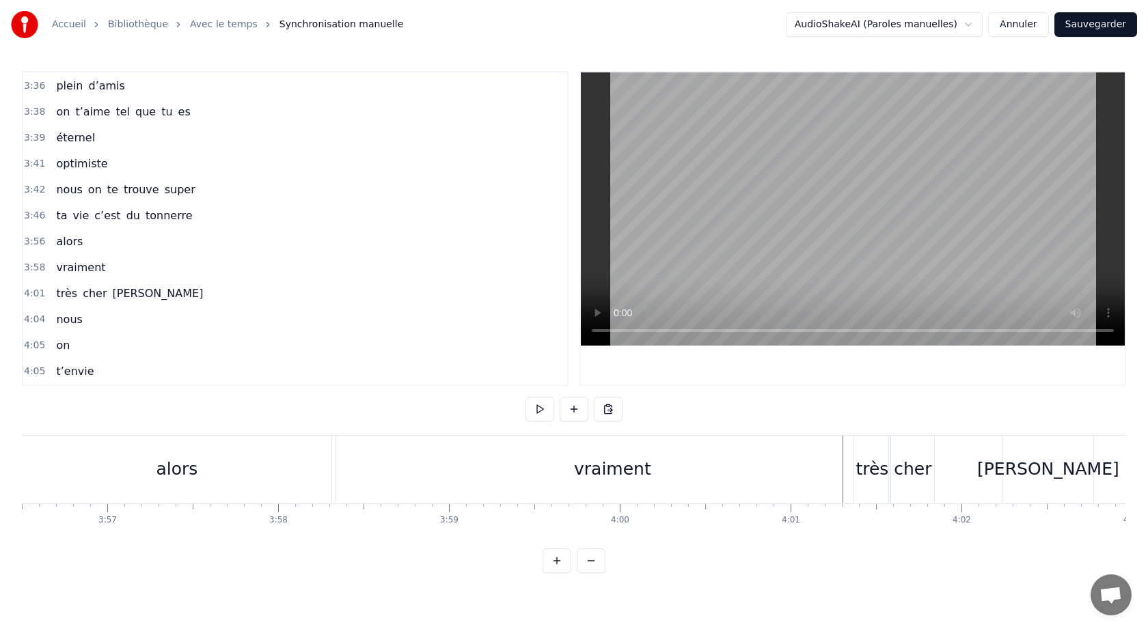
scroll to position [0, 40383]
click at [440, 465] on div "vraiment" at bounding box center [630, 470] width 552 height 68
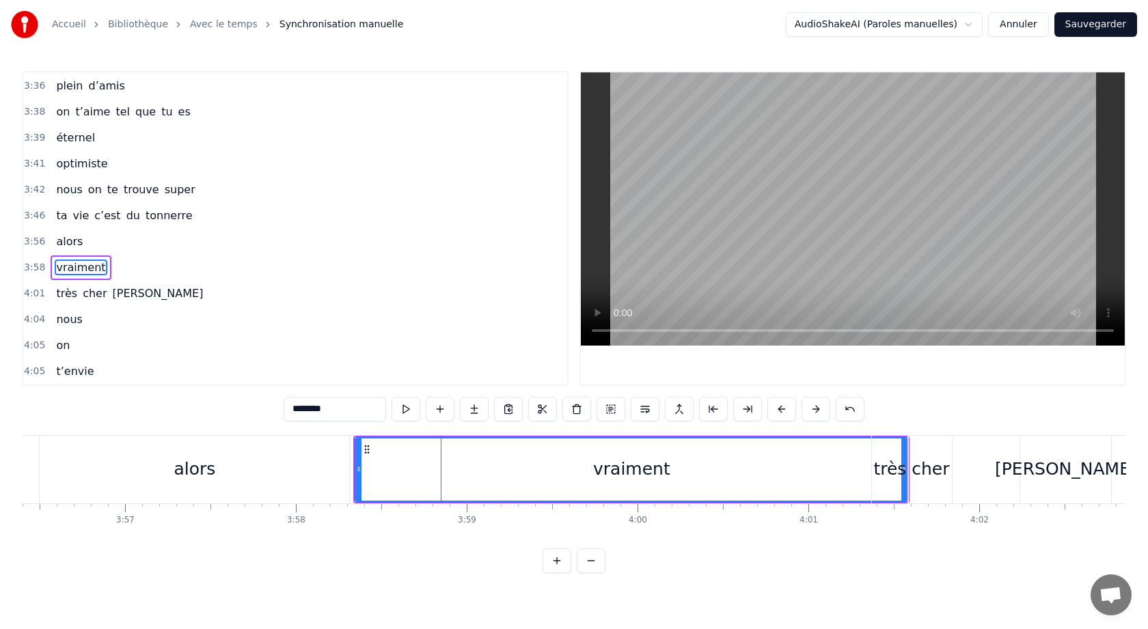
drag, startPoint x: 905, startPoint y: 470, endPoint x: 847, endPoint y: 479, distance: 58.8
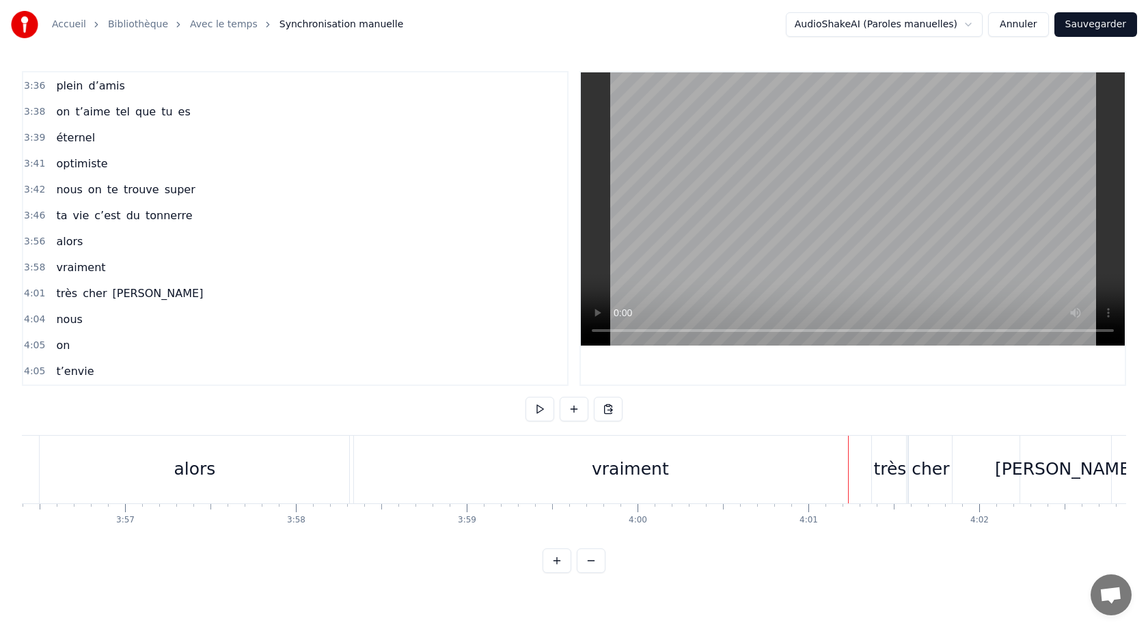
click at [610, 478] on div "vraiment" at bounding box center [630, 469] width 77 height 26
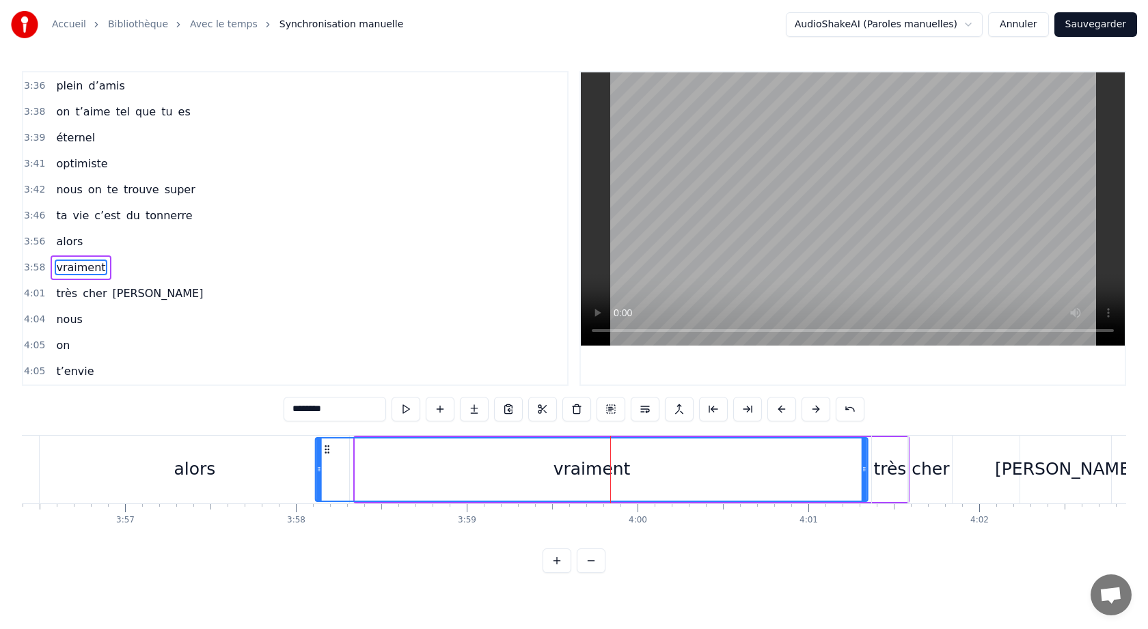
drag, startPoint x: 367, startPoint y: 450, endPoint x: 327, endPoint y: 455, distance: 40.0
click at [327, 455] on div "vraiment" at bounding box center [591, 470] width 551 height 62
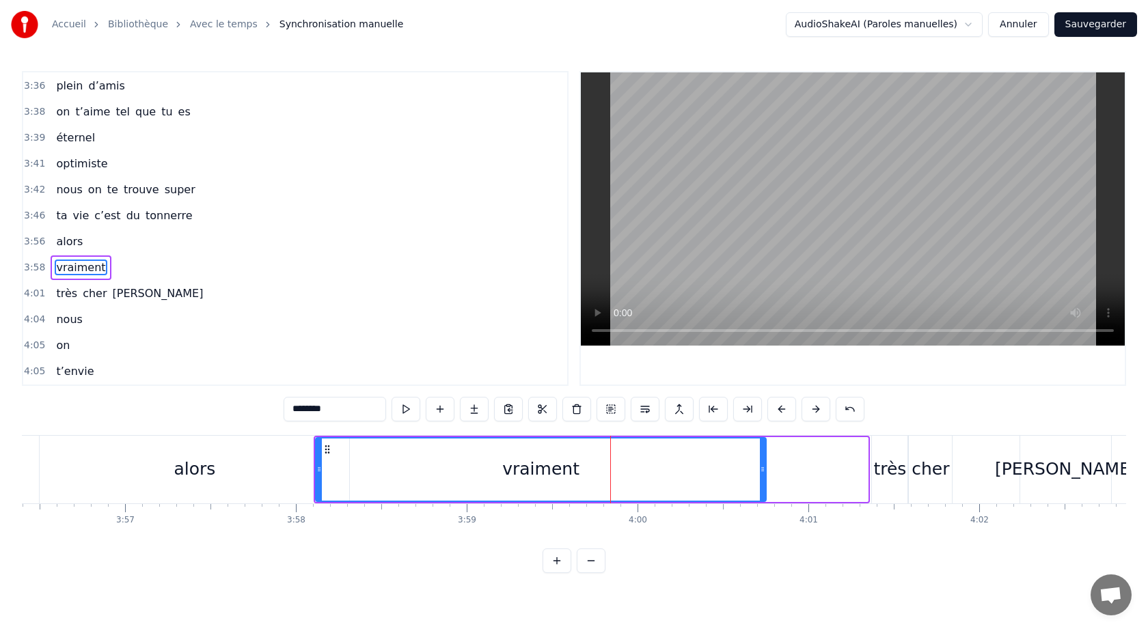
drag, startPoint x: 866, startPoint y: 471, endPoint x: 764, endPoint y: 478, distance: 102.1
click at [764, 478] on div at bounding box center [762, 470] width 5 height 62
drag, startPoint x: 320, startPoint y: 470, endPoint x: 346, endPoint y: 476, distance: 27.2
click at [348, 474] on icon at bounding box center [350, 469] width 5 height 11
click at [322, 430] on div "0:05 Avec [PERSON_NAME] 0:10 y’a vraiment rien qui 0:12 réussit 0:13 pour noyer…" at bounding box center [574, 322] width 1104 height 502
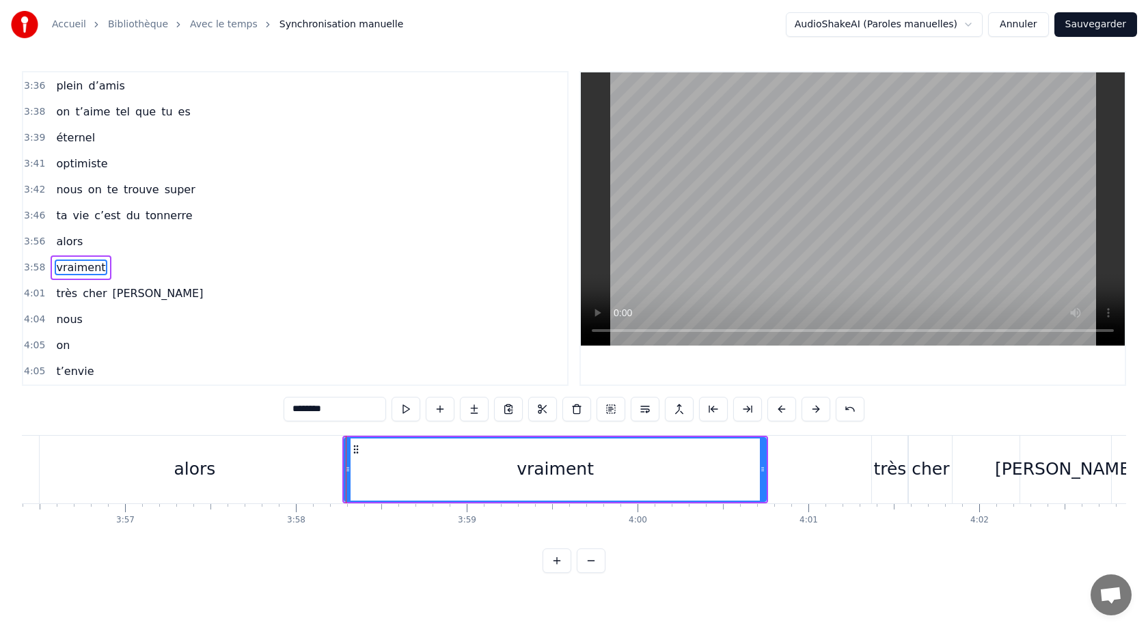
click at [342, 529] on div "Avec [PERSON_NAME] y’a vraiment rien qui réussit pour noyer la déprime il faut …" at bounding box center [574, 486] width 1104 height 102
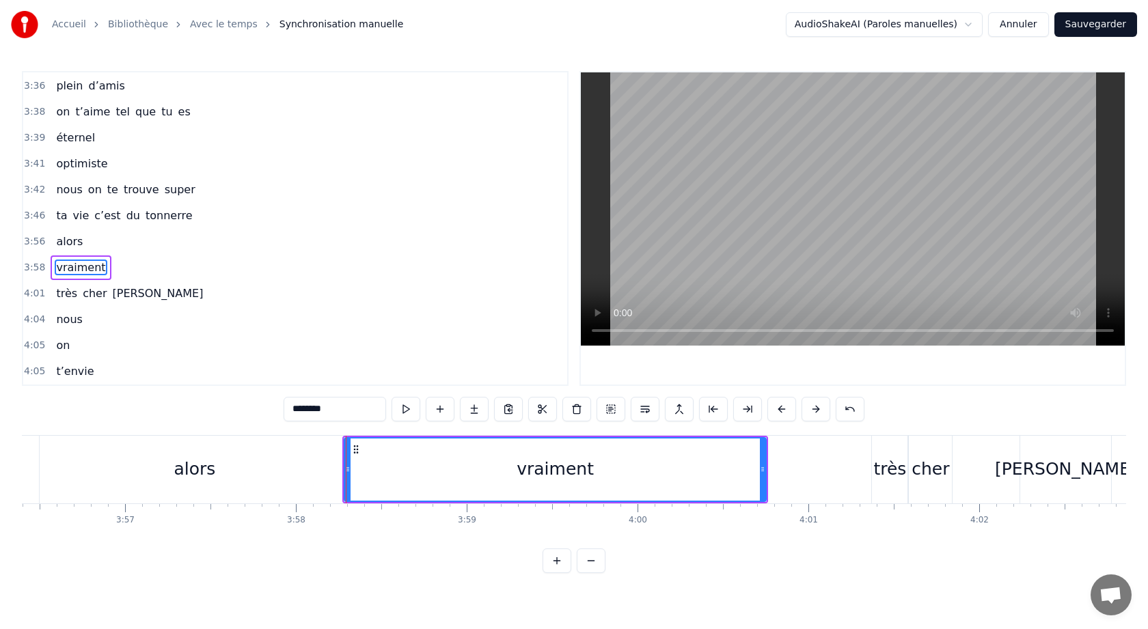
click at [415, 437] on div "vraiment" at bounding box center [555, 469] width 423 height 65
click at [337, 441] on div "alors" at bounding box center [195, 470] width 310 height 68
type input "*****"
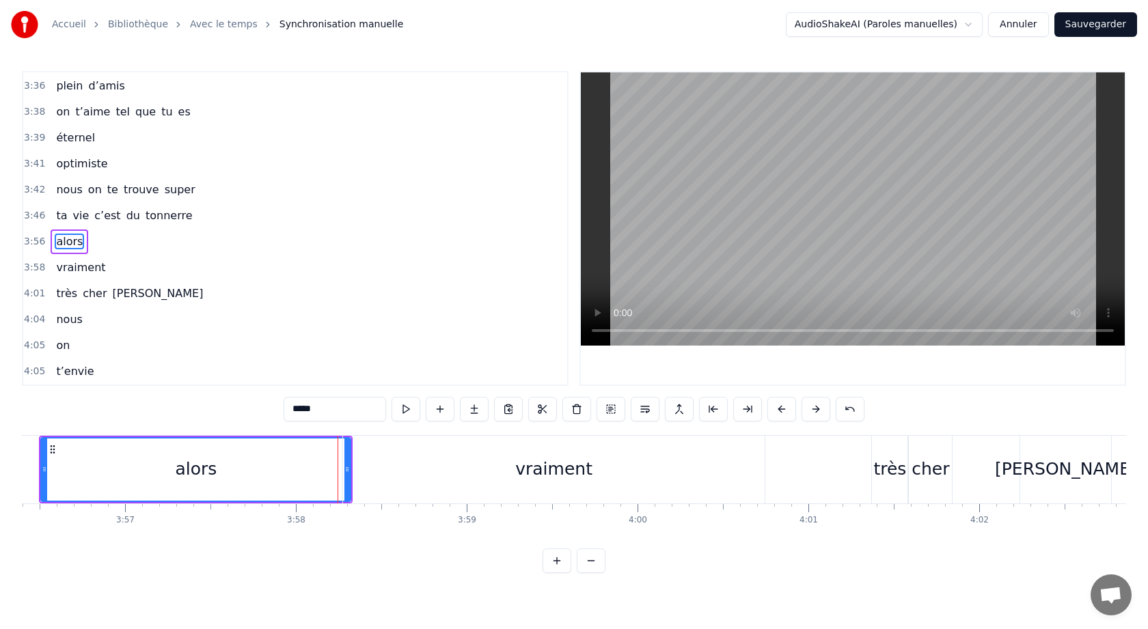
drag, startPoint x: 348, startPoint y: 467, endPoint x: 322, endPoint y: 469, distance: 26.0
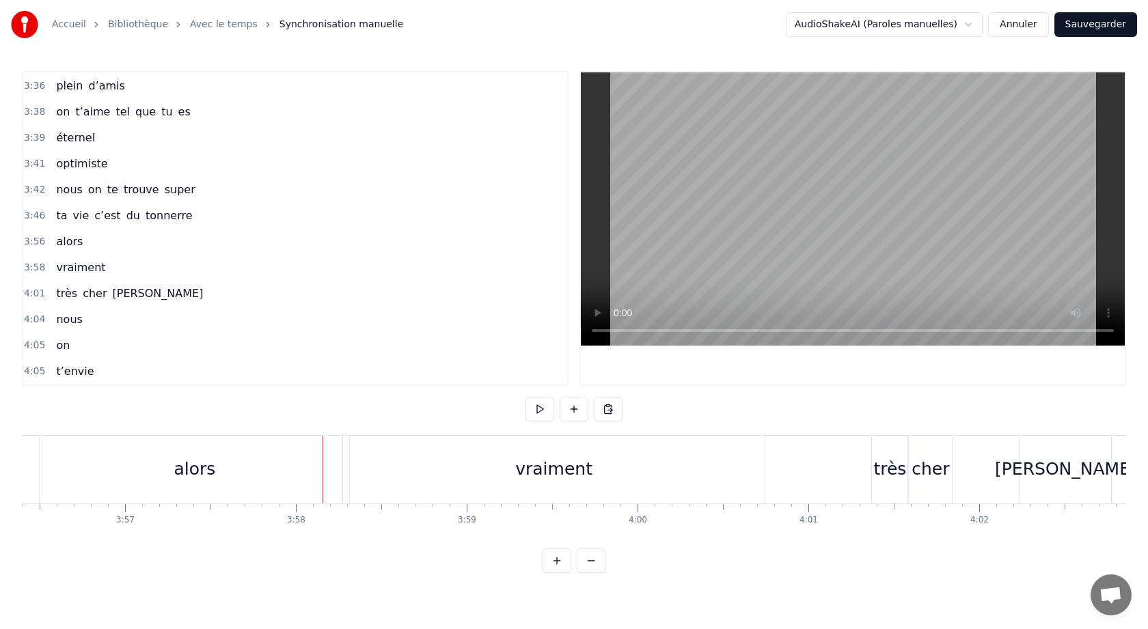
click at [334, 471] on div "alors" at bounding box center [195, 470] width 310 height 68
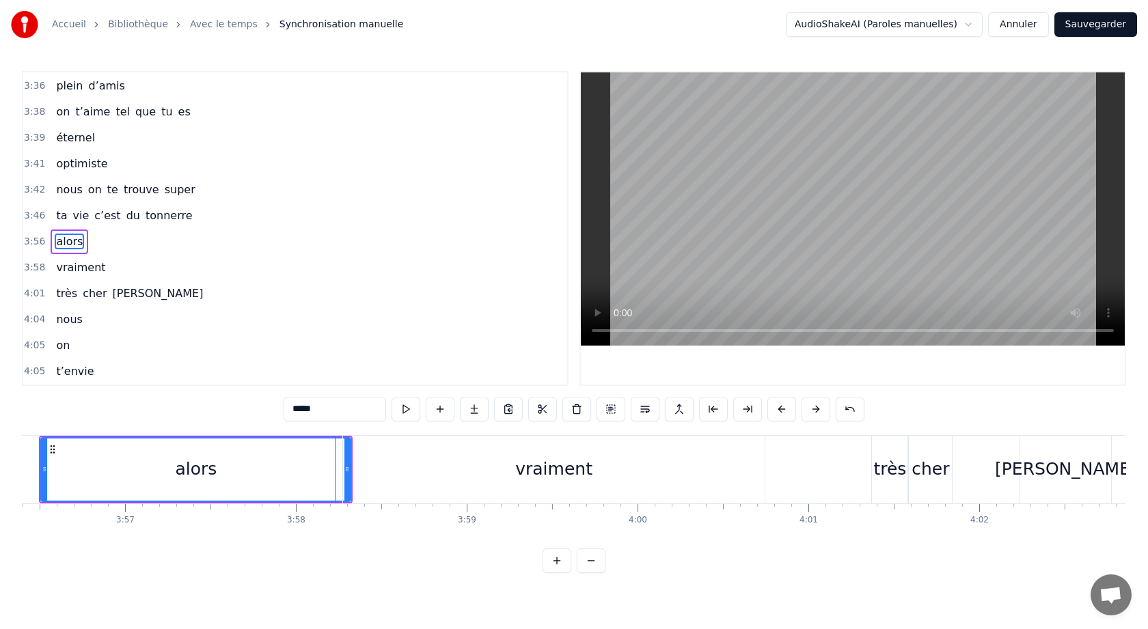
drag, startPoint x: 350, startPoint y: 469, endPoint x: 359, endPoint y: 471, distance: 9.0
click at [360, 470] on div "vraiment" at bounding box center [554, 470] width 422 height 68
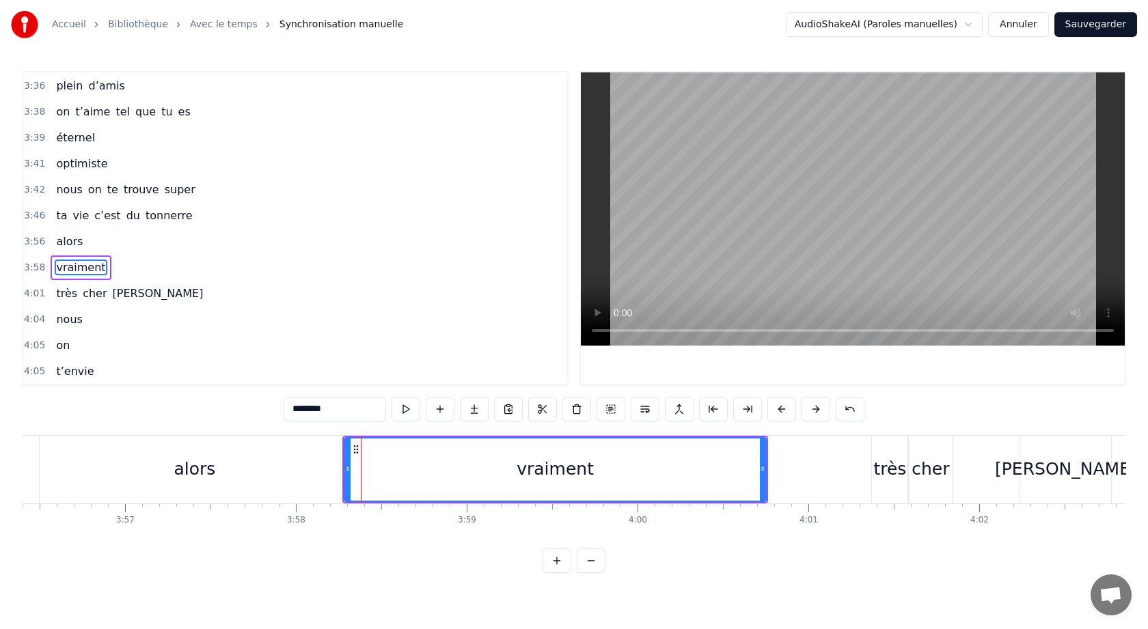
click at [329, 475] on div "alors" at bounding box center [195, 470] width 310 height 68
type input "*****"
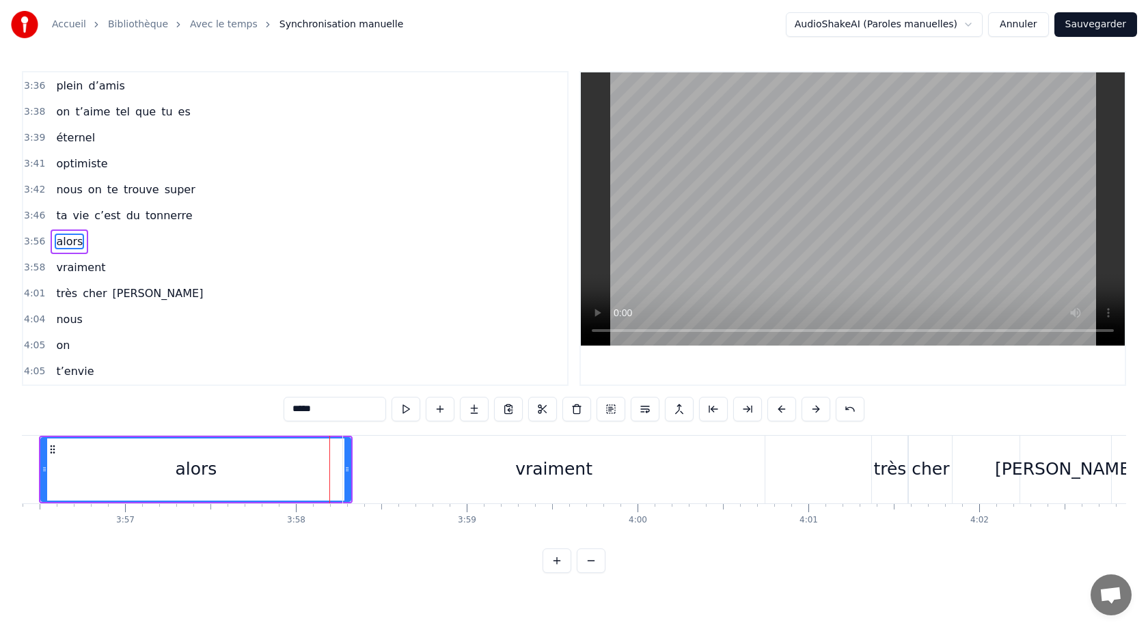
drag, startPoint x: 348, startPoint y: 471, endPoint x: 331, endPoint y: 471, distance: 17.1
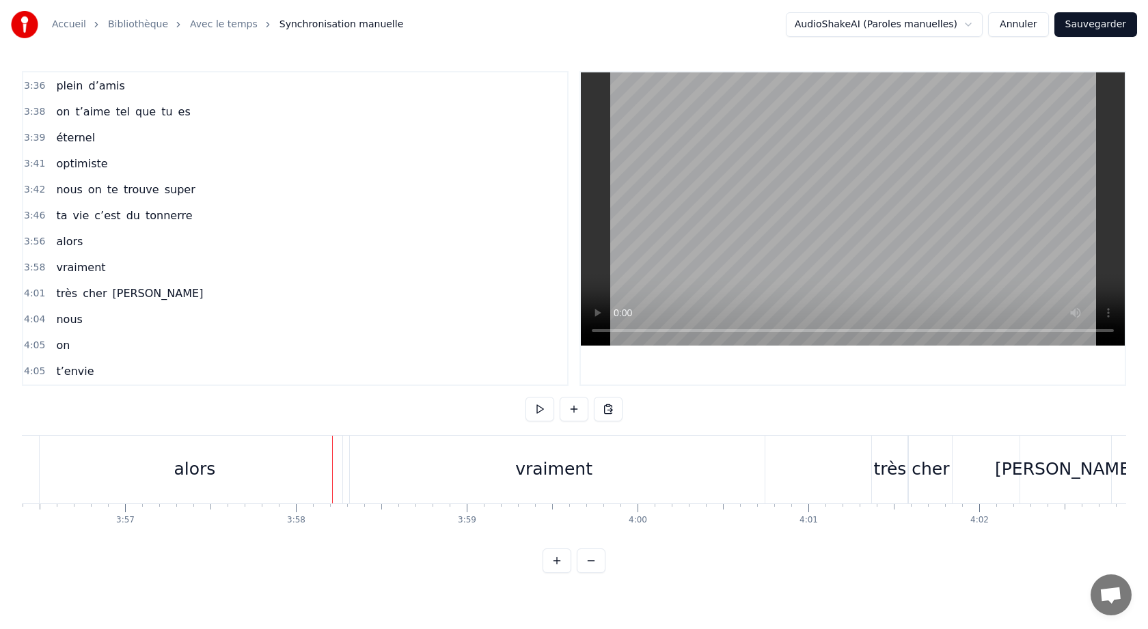
click at [316, 469] on div "alors" at bounding box center [195, 470] width 310 height 68
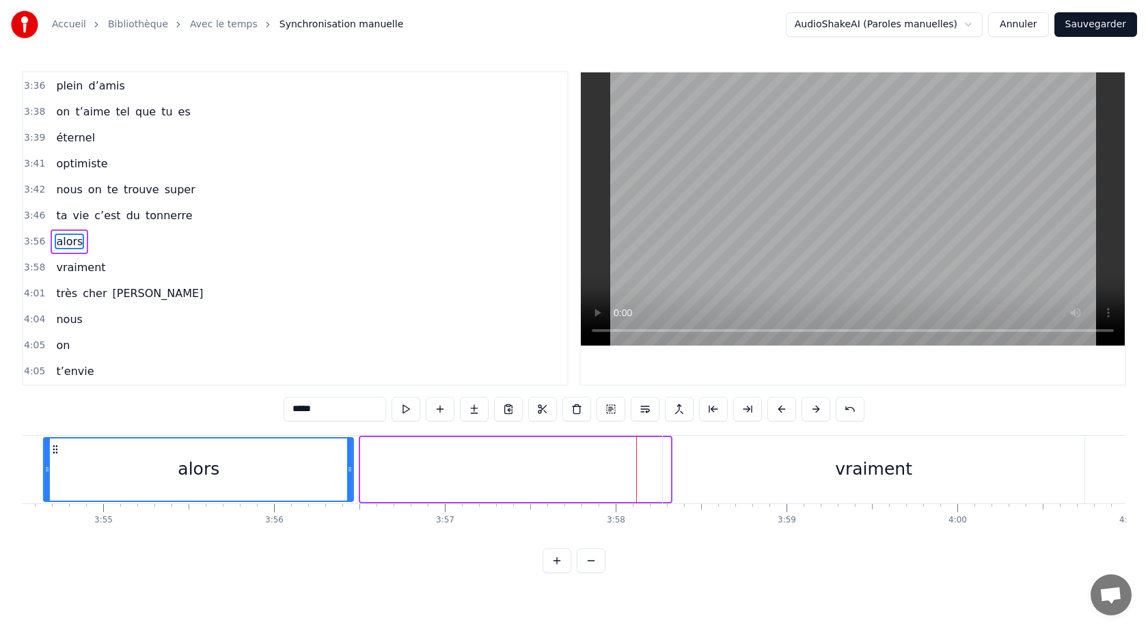
scroll to position [0, 40022]
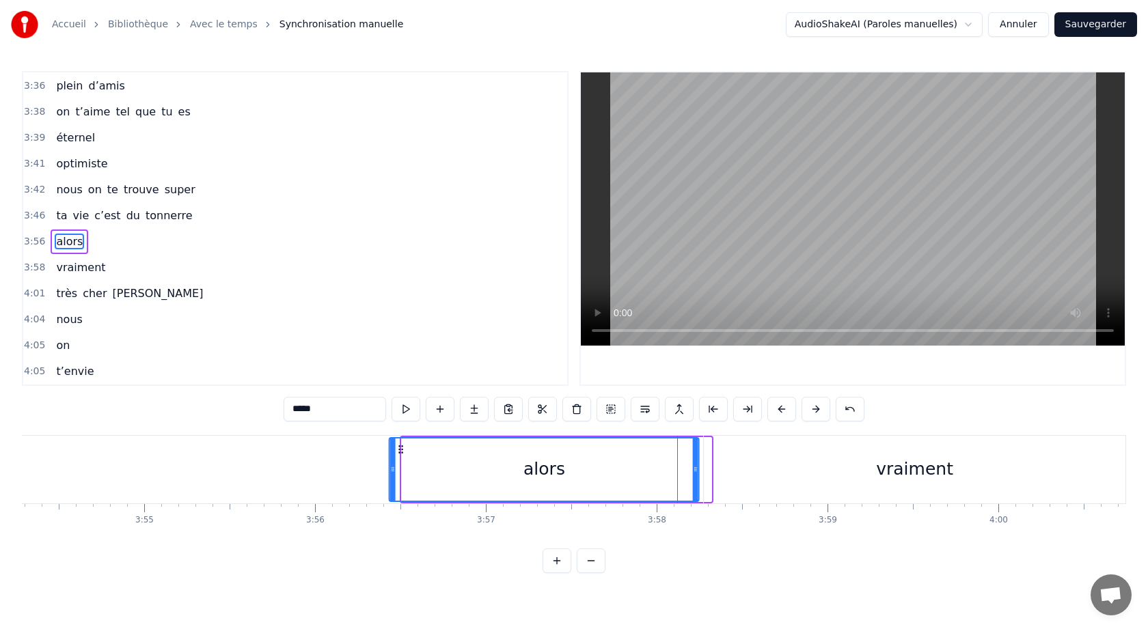
drag, startPoint x: 51, startPoint y: 448, endPoint x: 400, endPoint y: 452, distance: 348.5
click at [400, 452] on icon at bounding box center [401, 449] width 11 height 11
drag, startPoint x: 698, startPoint y: 470, endPoint x: 685, endPoint y: 473, distance: 13.3
click at [685, 473] on div "alors" at bounding box center [544, 469] width 311 height 65
click at [754, 473] on div "vraiment" at bounding box center [915, 470] width 422 height 68
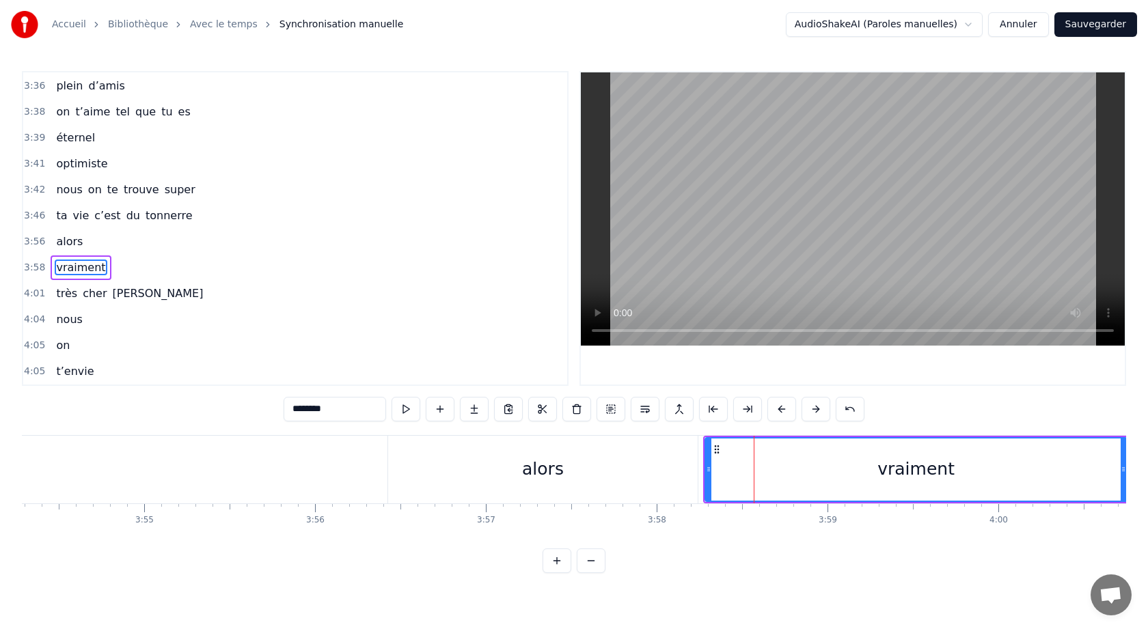
click at [689, 478] on div "alors" at bounding box center [543, 470] width 310 height 68
type input "*****"
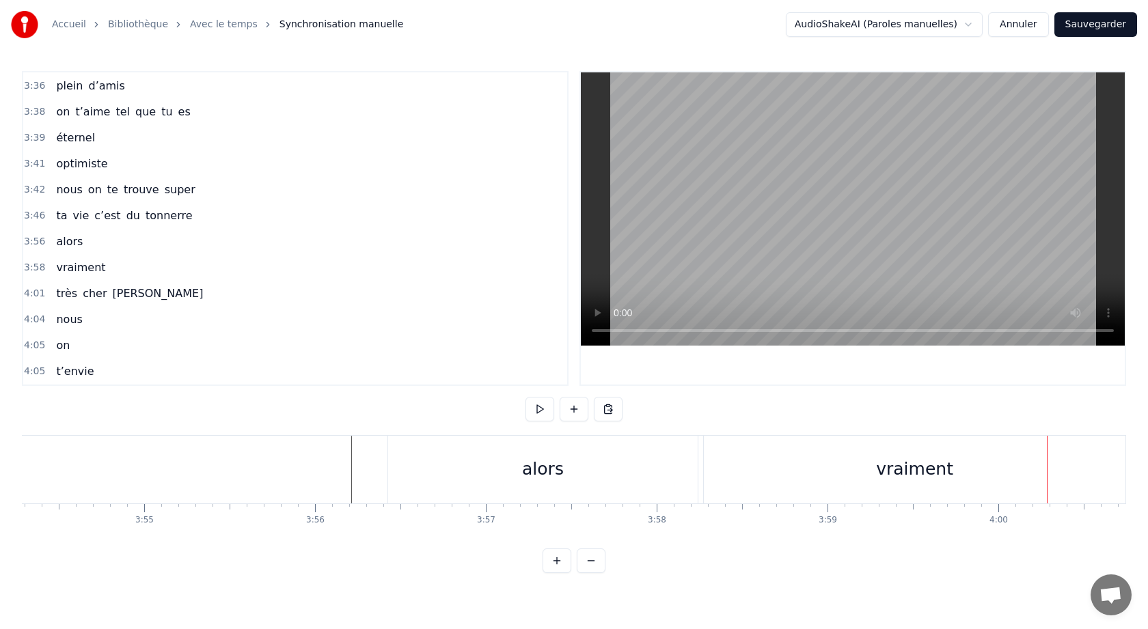
click at [932, 477] on div "vraiment" at bounding box center [914, 469] width 77 height 26
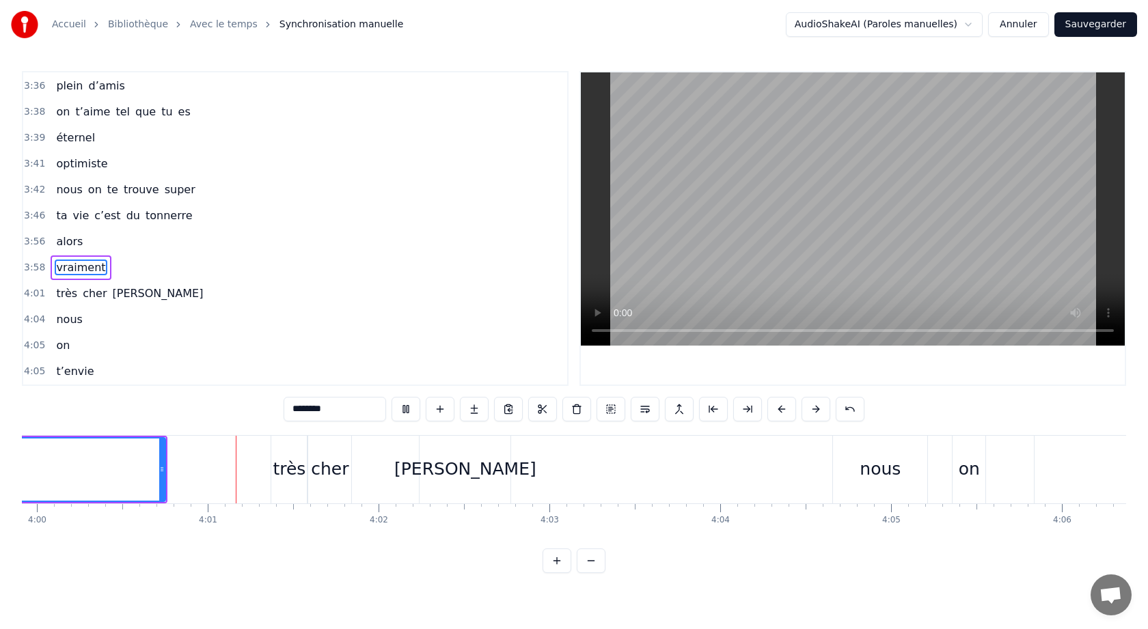
scroll to position [0, 41001]
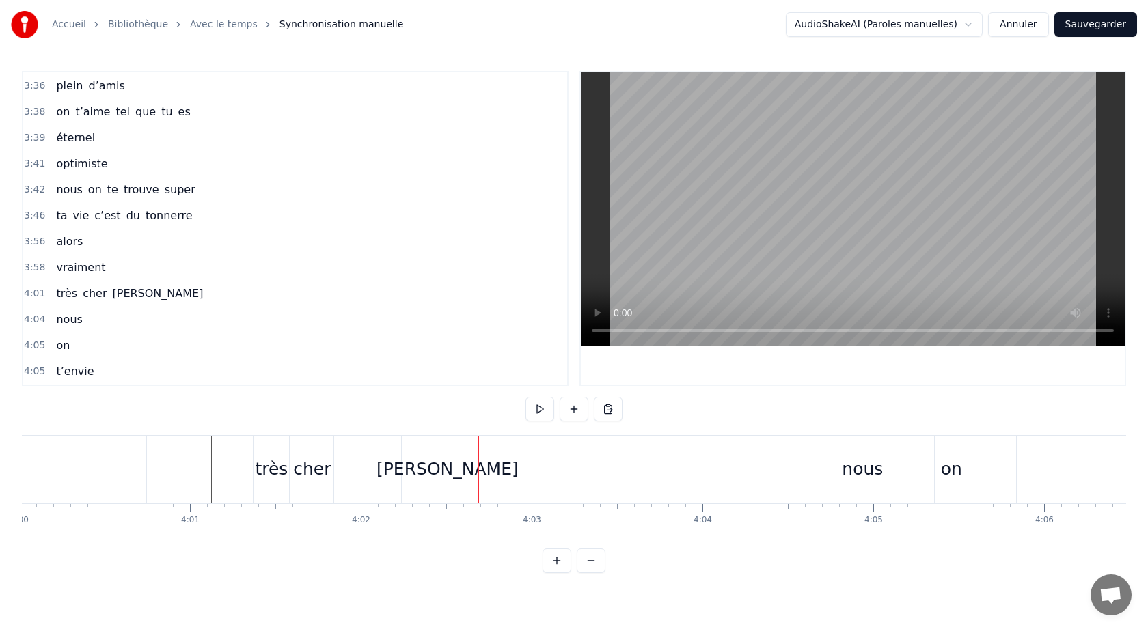
click at [313, 499] on div "cher" at bounding box center [311, 470] width 43 height 68
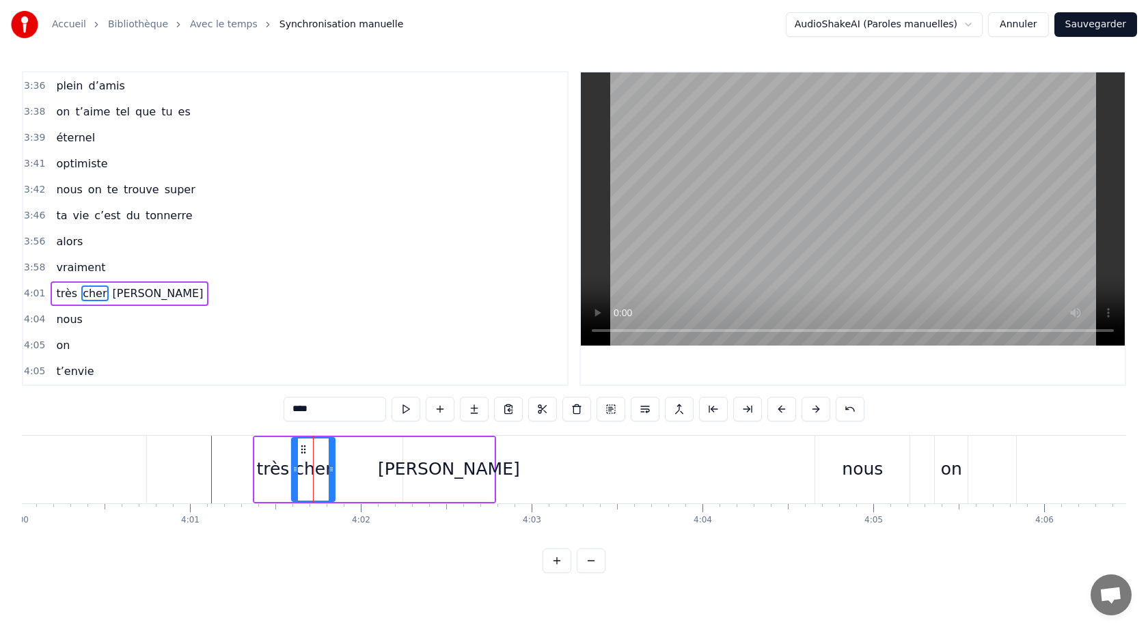
click at [444, 468] on div "[PERSON_NAME]" at bounding box center [449, 469] width 142 height 26
type input "*******"
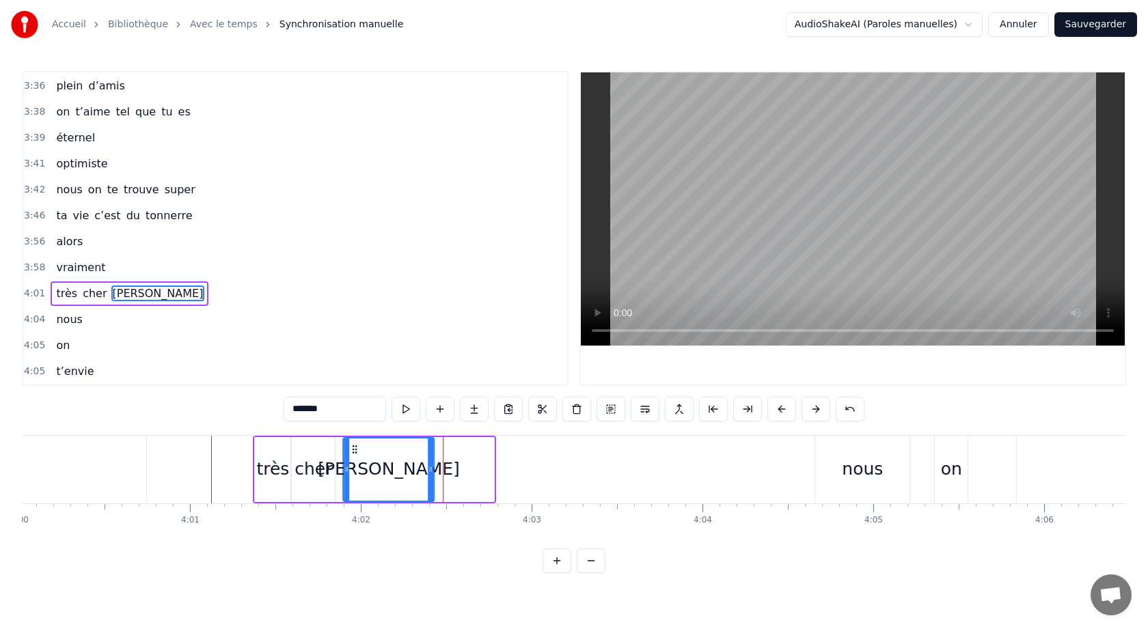
drag, startPoint x: 415, startPoint y: 452, endPoint x: 355, endPoint y: 461, distance: 60.9
click at [355, 460] on div "[PERSON_NAME]" at bounding box center [389, 470] width 90 height 62
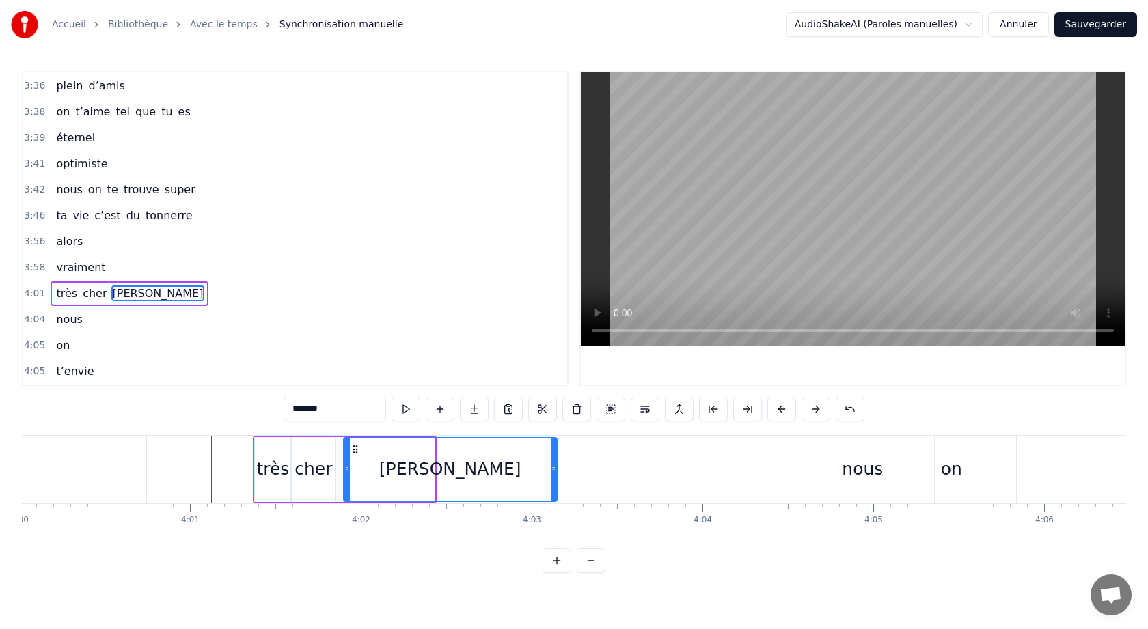
drag, startPoint x: 430, startPoint y: 469, endPoint x: 544, endPoint y: 478, distance: 113.8
click at [551, 476] on div at bounding box center [553, 470] width 5 height 62
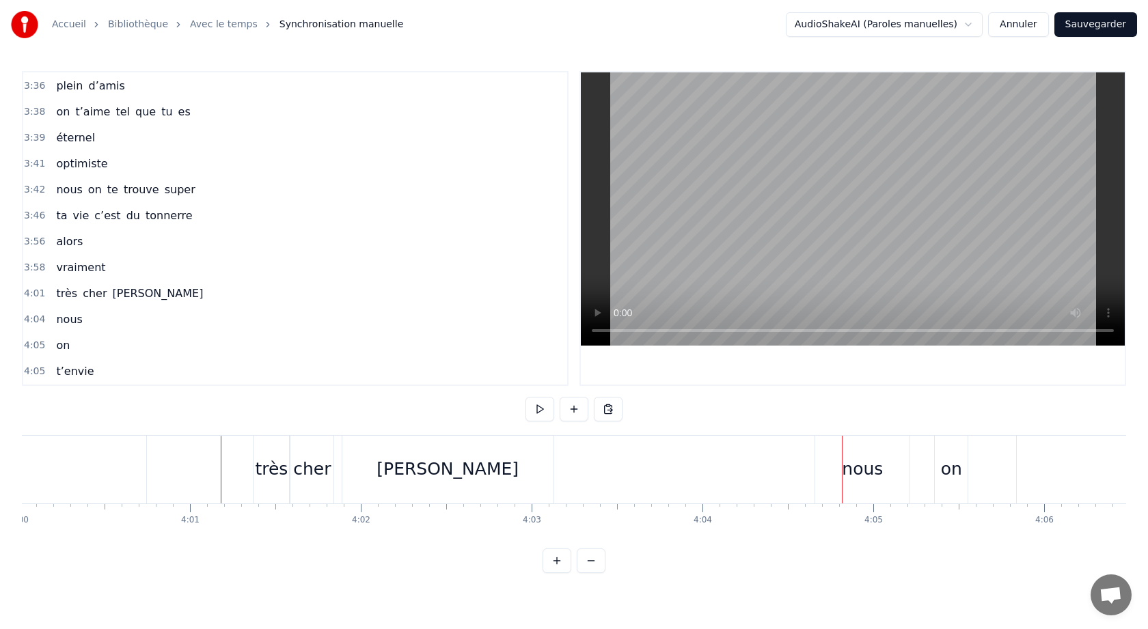
click at [856, 466] on div "nous" at bounding box center [862, 469] width 41 height 26
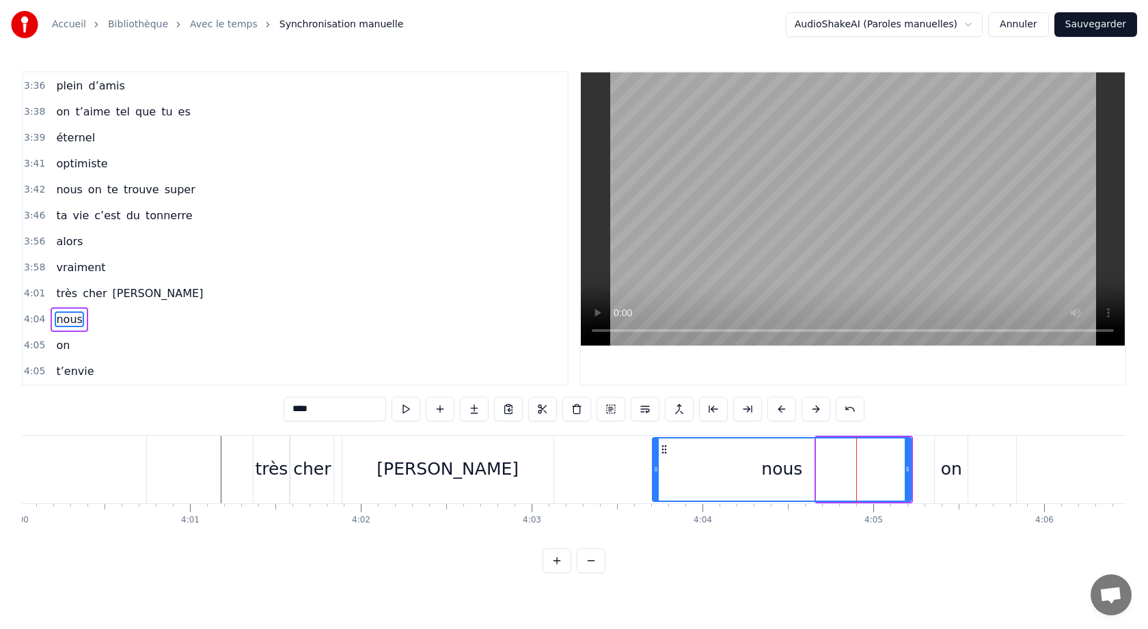
drag, startPoint x: 819, startPoint y: 469, endPoint x: 655, endPoint y: 496, distance: 166.1
click at [655, 496] on div at bounding box center [655, 470] width 5 height 62
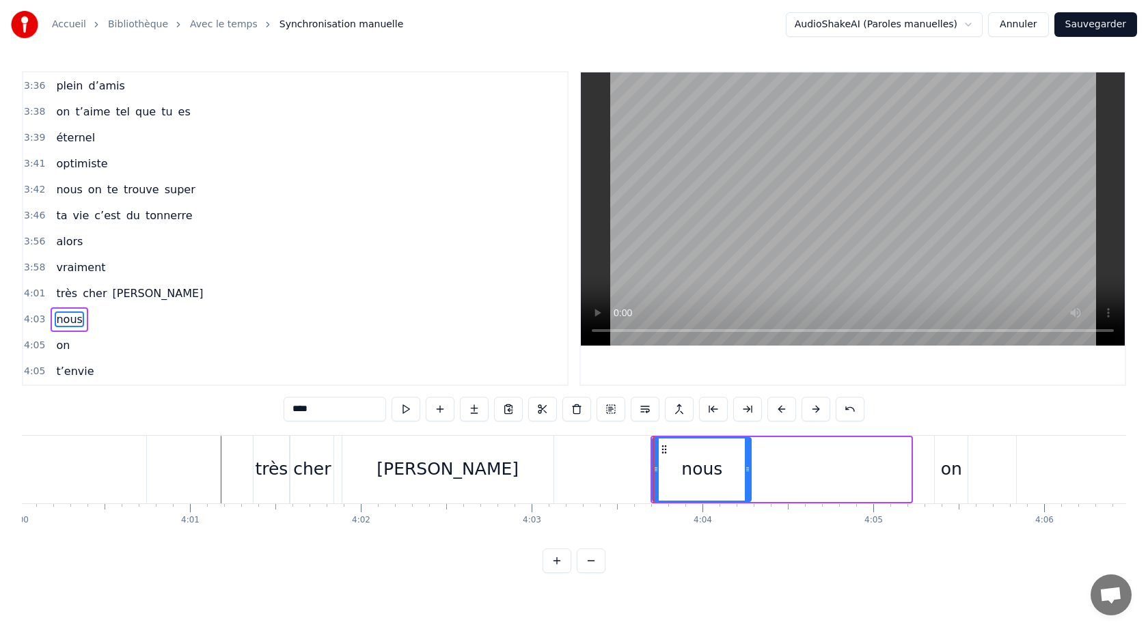
drag, startPoint x: 908, startPoint y: 472, endPoint x: 748, endPoint y: 489, distance: 160.8
click at [748, 489] on div at bounding box center [747, 470] width 5 height 62
click at [944, 477] on div "on" at bounding box center [951, 469] width 21 height 26
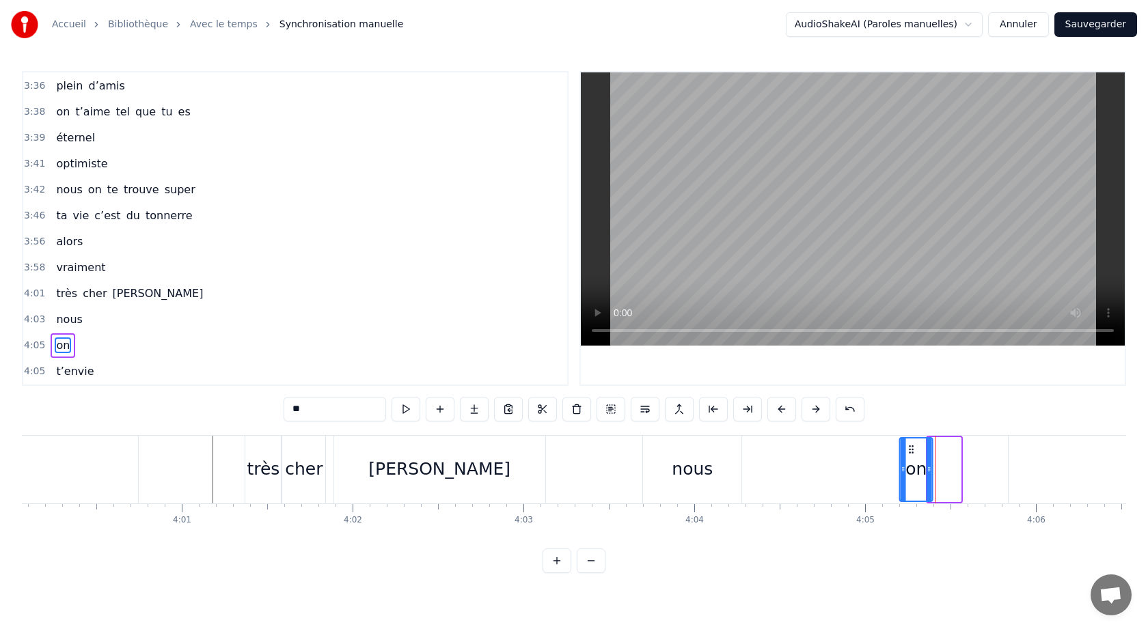
scroll to position [0, 41010]
drag, startPoint x: 947, startPoint y: 451, endPoint x: 750, endPoint y: 467, distance: 198.2
click at [750, 466] on div "on" at bounding box center [757, 470] width 31 height 62
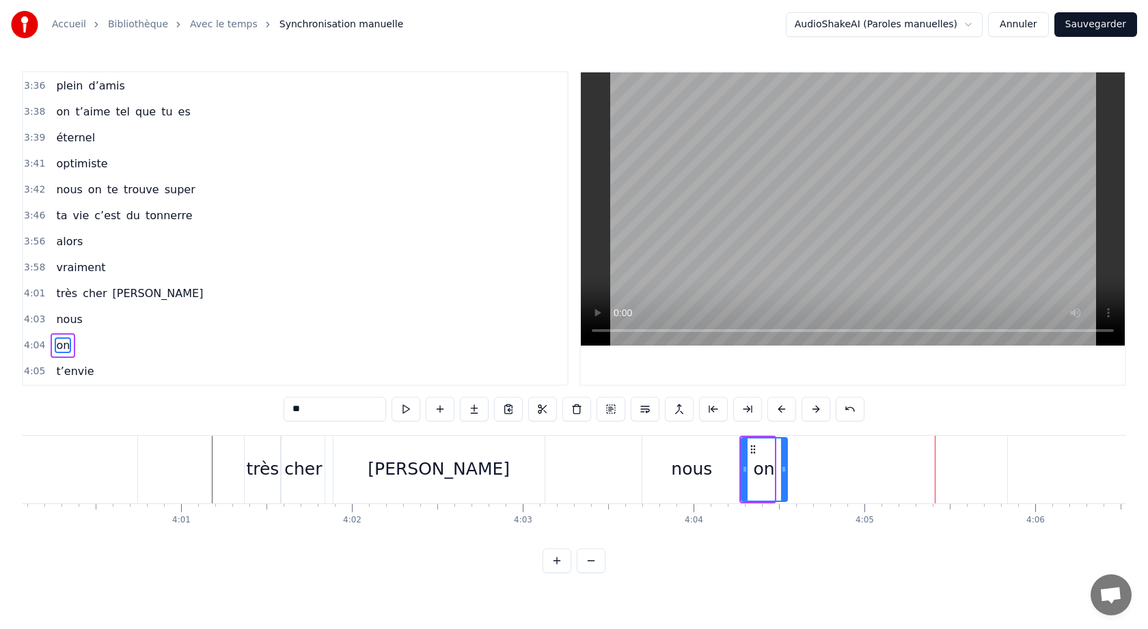
drag, startPoint x: 772, startPoint y: 476, endPoint x: 786, endPoint y: 476, distance: 13.7
click at [786, 476] on div at bounding box center [783, 470] width 5 height 62
type input "*******"
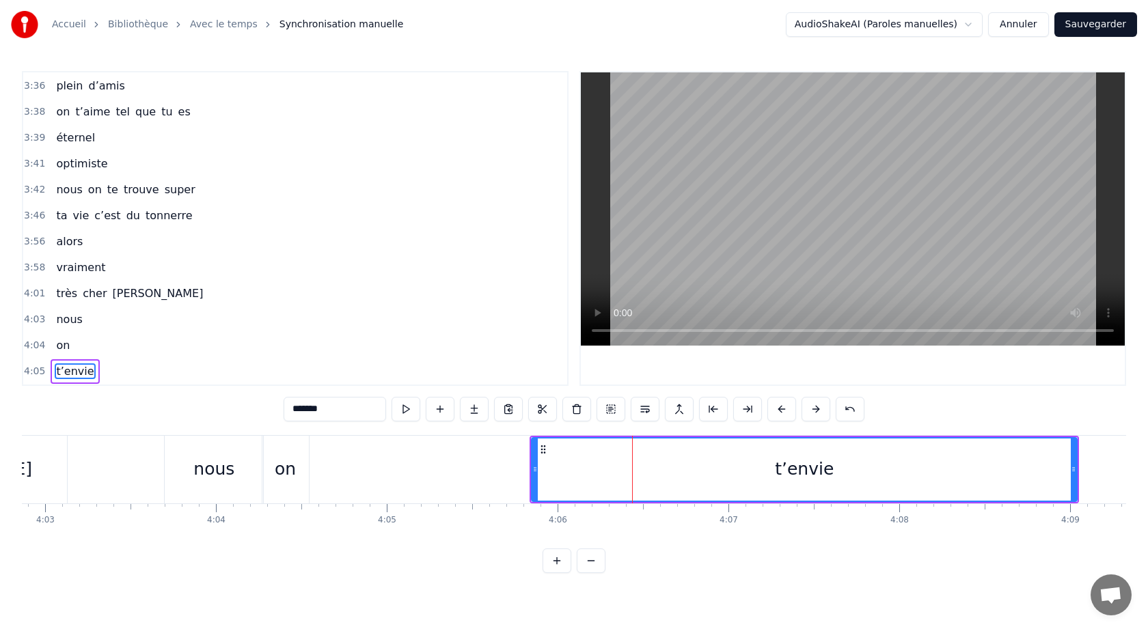
scroll to position [0, 41391]
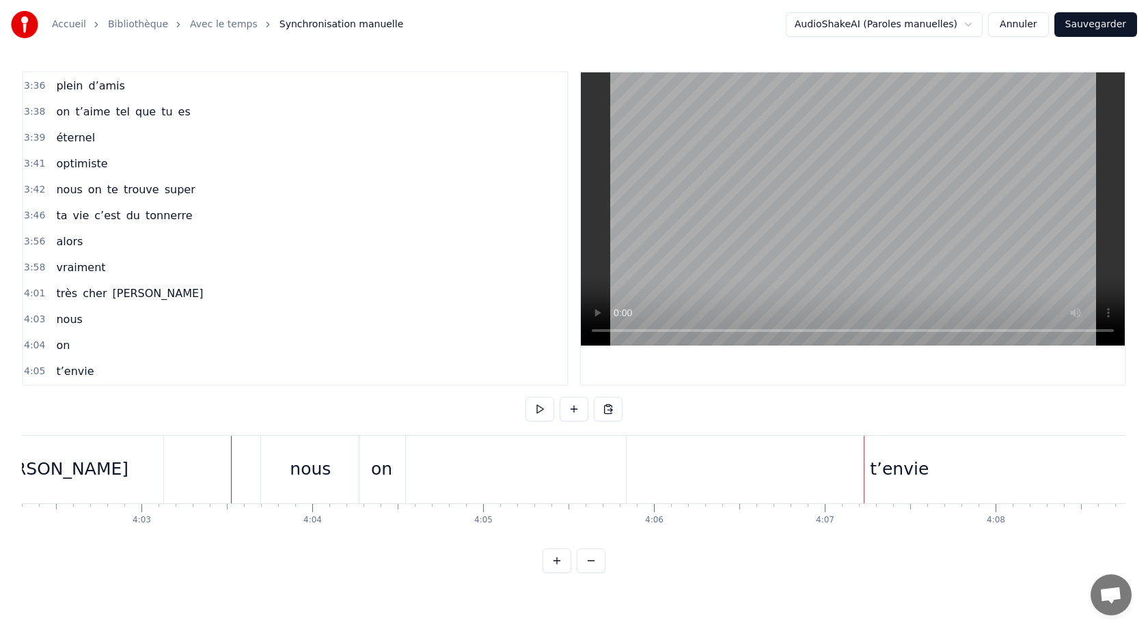
click at [671, 474] on div "t’envie" at bounding box center [899, 470] width 545 height 68
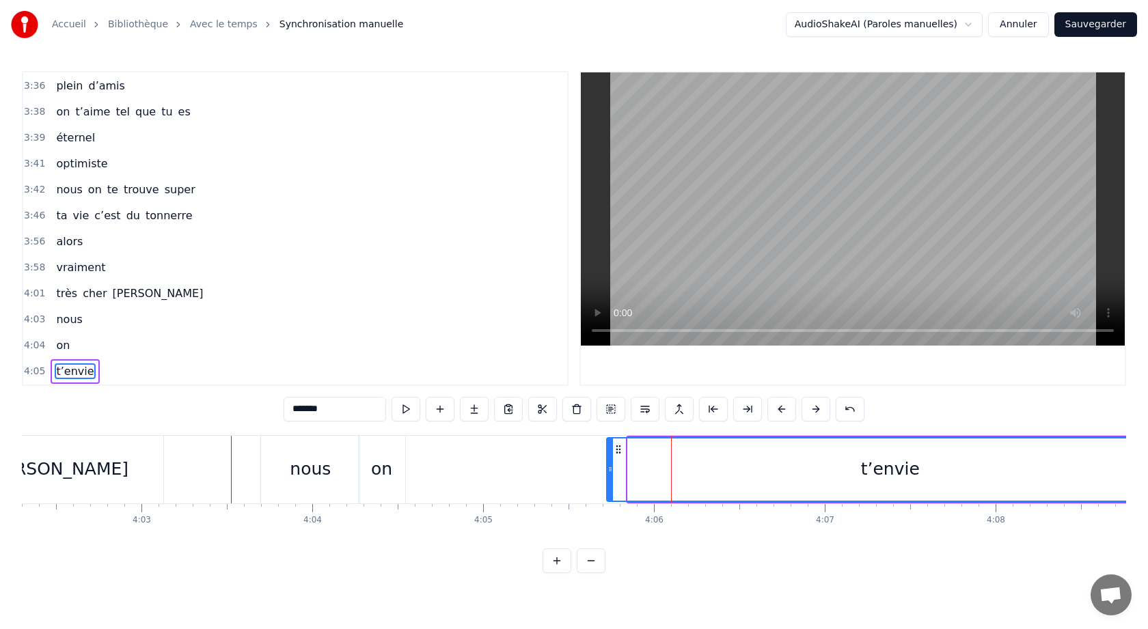
drag, startPoint x: 631, startPoint y: 469, endPoint x: 607, endPoint y: 471, distance: 24.1
click at [608, 471] on icon at bounding box center [609, 469] width 5 height 11
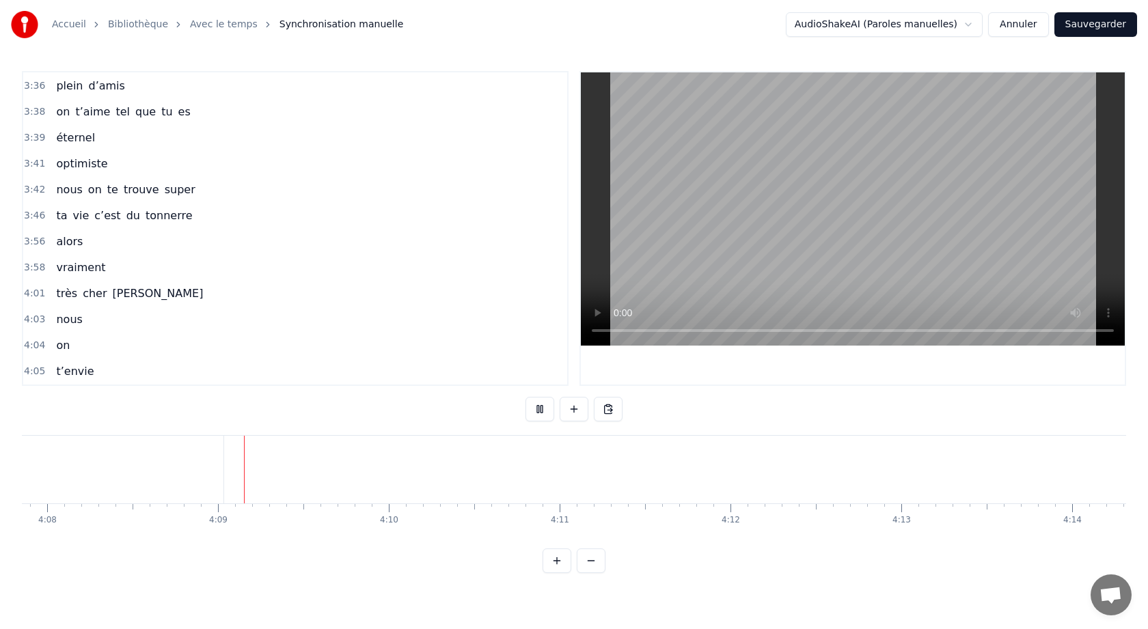
scroll to position [0, 42397]
click at [633, 352] on div at bounding box center [853, 228] width 544 height 312
click at [398, 464] on div "nous" at bounding box center [386, 469] width 41 height 26
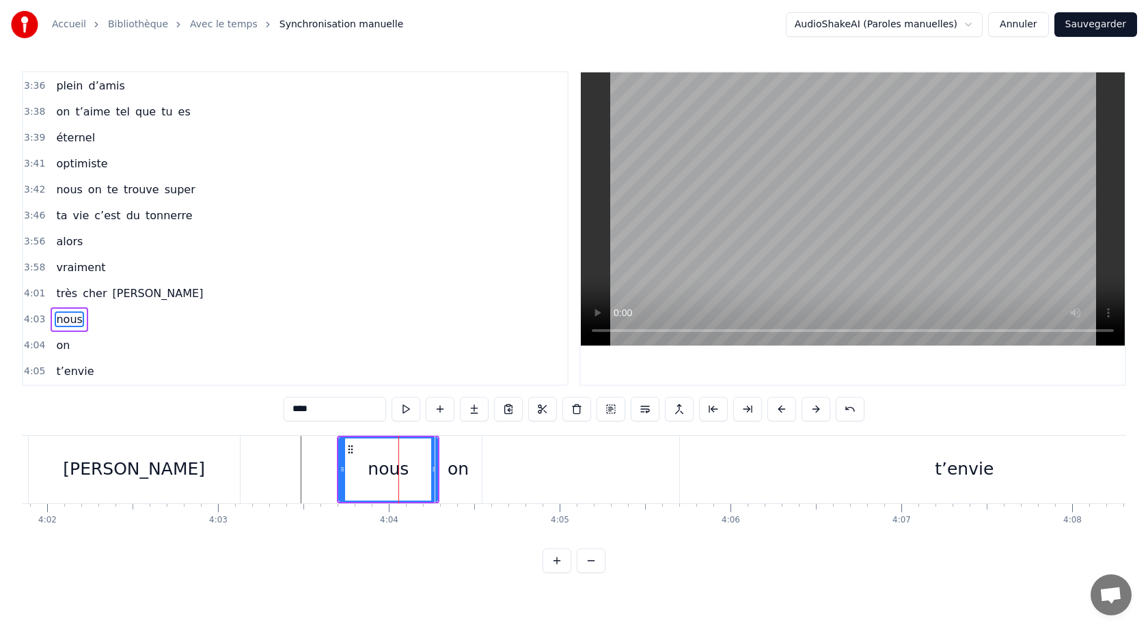
click at [454, 469] on div "on" at bounding box center [458, 469] width 21 height 26
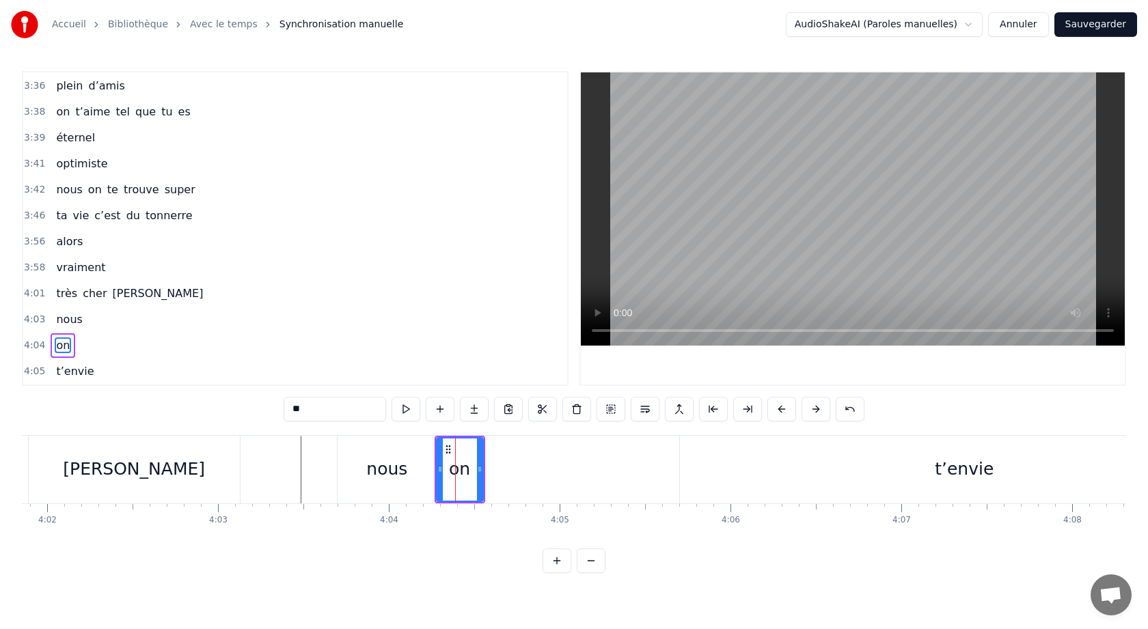
click at [400, 473] on div "nous" at bounding box center [386, 469] width 41 height 26
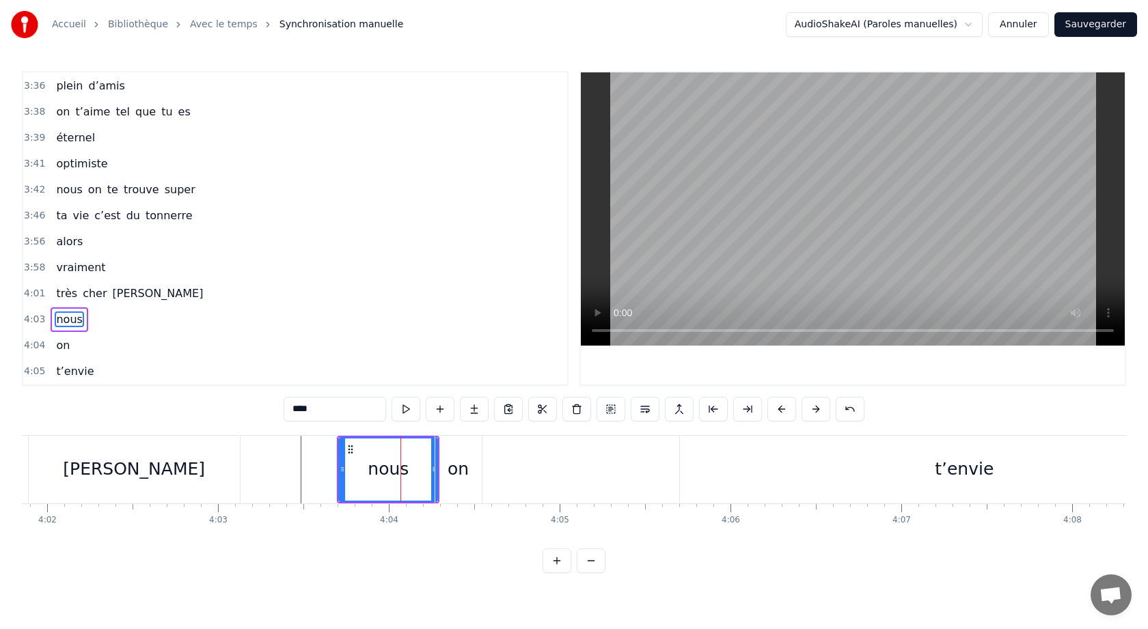
click at [448, 478] on div "on" at bounding box center [458, 470] width 46 height 68
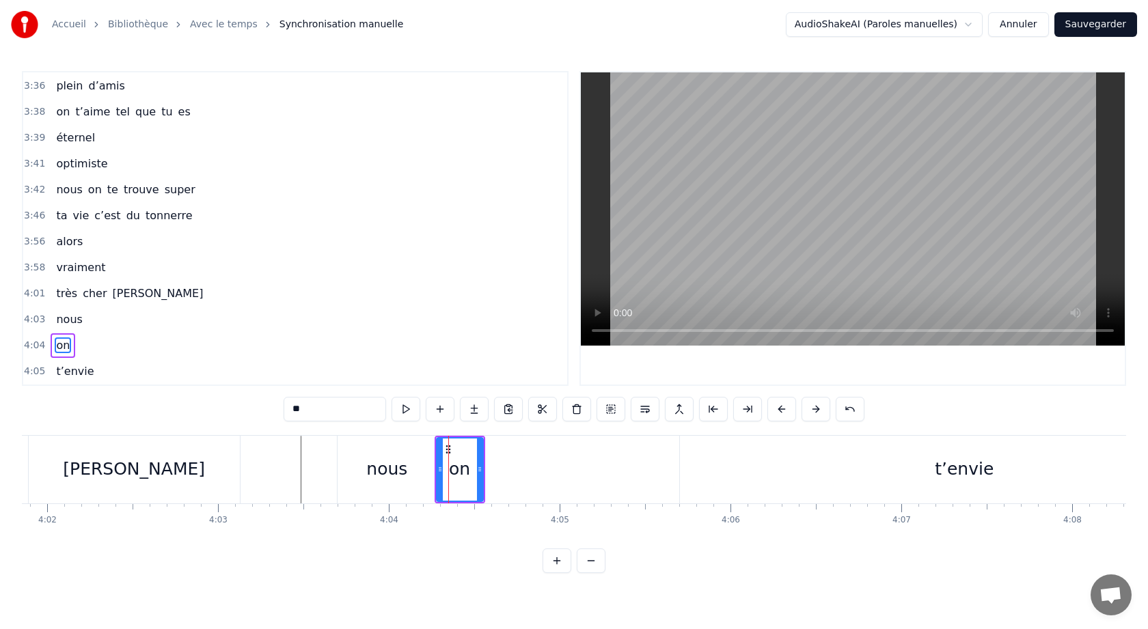
click at [419, 471] on div "nous" at bounding box center [387, 470] width 98 height 68
type input "****"
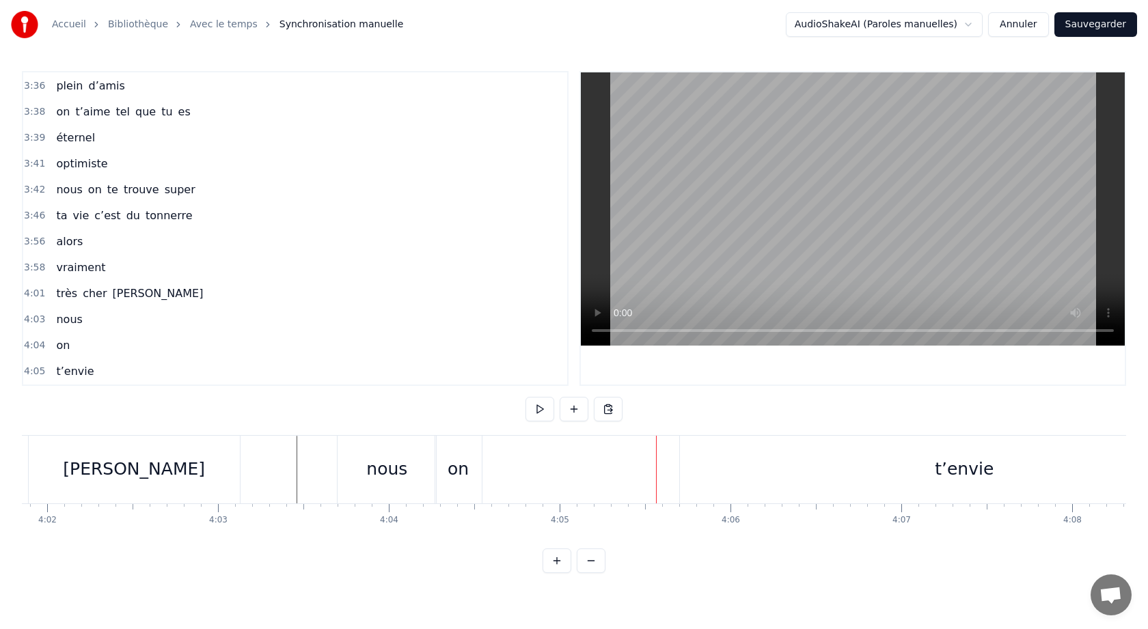
click at [450, 474] on div "on" at bounding box center [458, 469] width 21 height 26
click at [423, 483] on div "nous" at bounding box center [387, 470] width 98 height 68
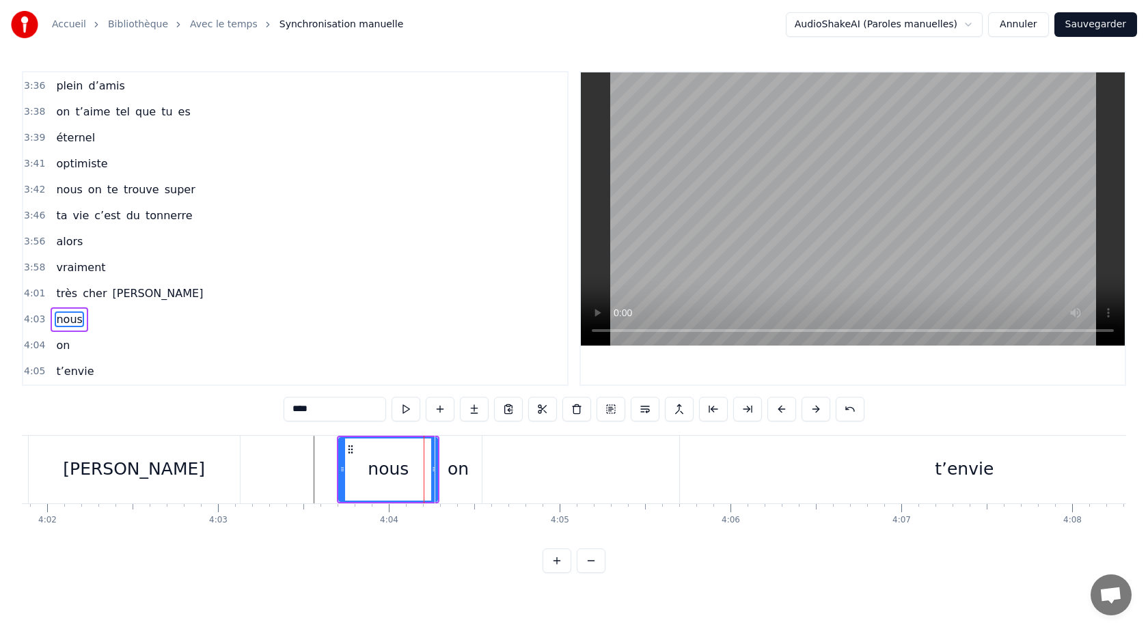
click at [456, 475] on div "on" at bounding box center [458, 469] width 21 height 26
type input "**"
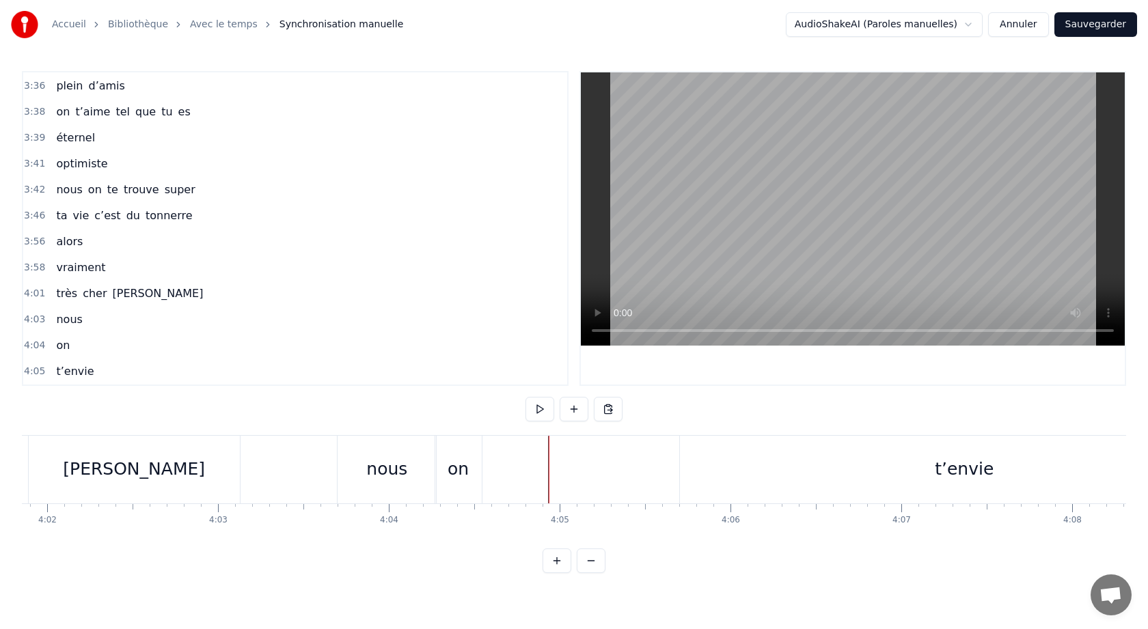
click at [470, 474] on div "on" at bounding box center [458, 470] width 46 height 68
drag, startPoint x: 447, startPoint y: 449, endPoint x: 469, endPoint y: 456, distance: 23.8
click at [759, 479] on div "t’envie" at bounding box center [964, 470] width 569 height 68
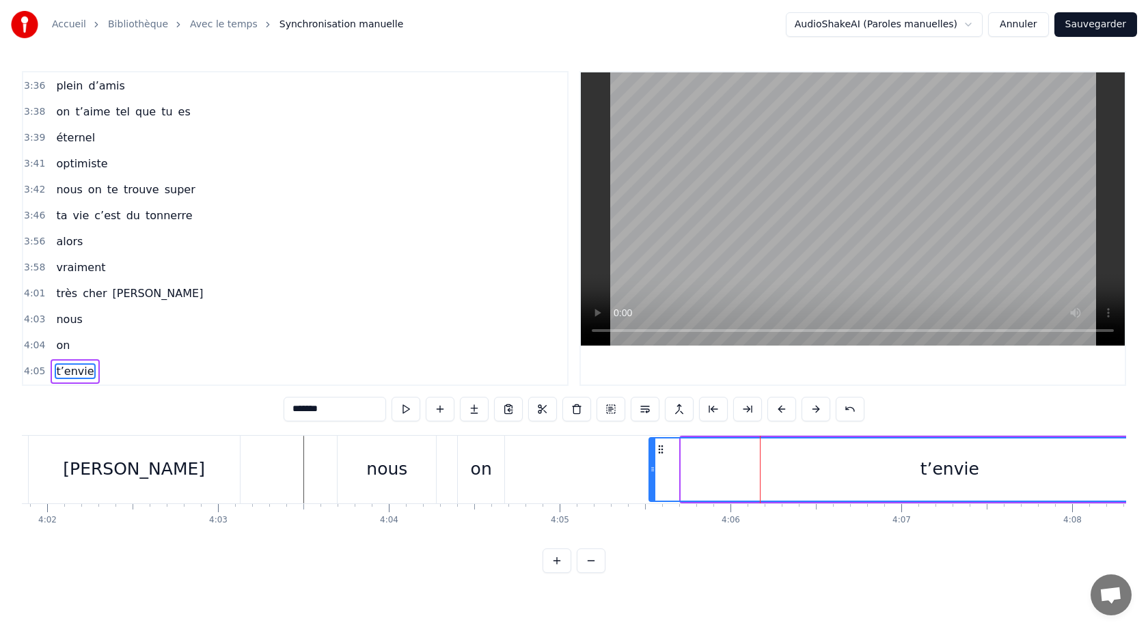
drag, startPoint x: 684, startPoint y: 472, endPoint x: 648, endPoint y: 478, distance: 36.1
click at [650, 477] on div at bounding box center [652, 470] width 5 height 62
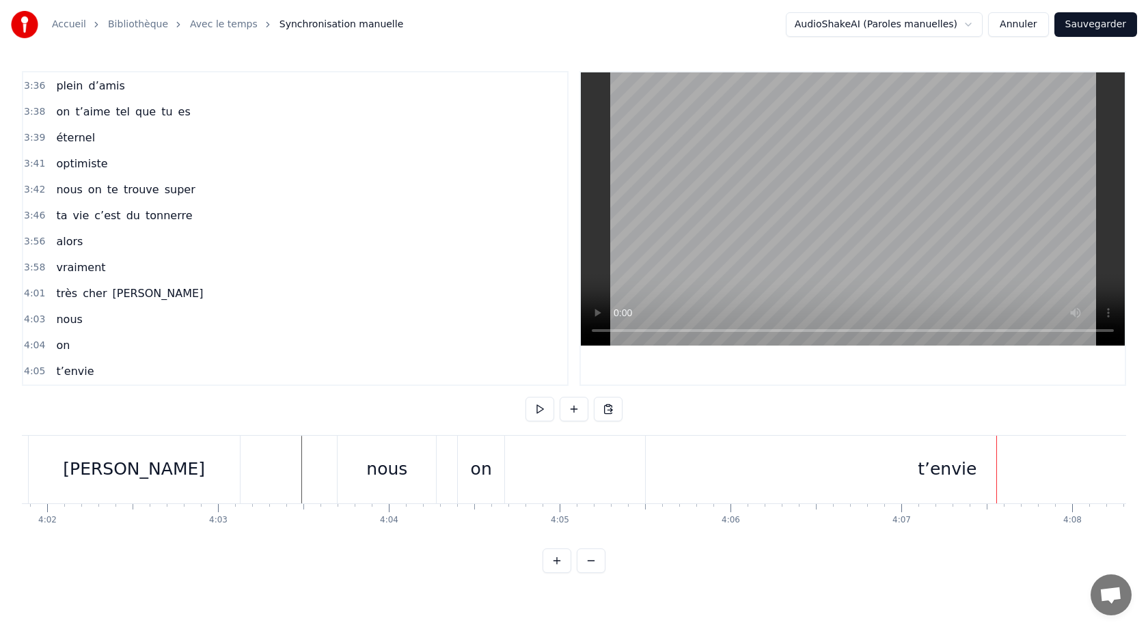
click at [751, 467] on div "t’envie" at bounding box center [947, 470] width 603 height 68
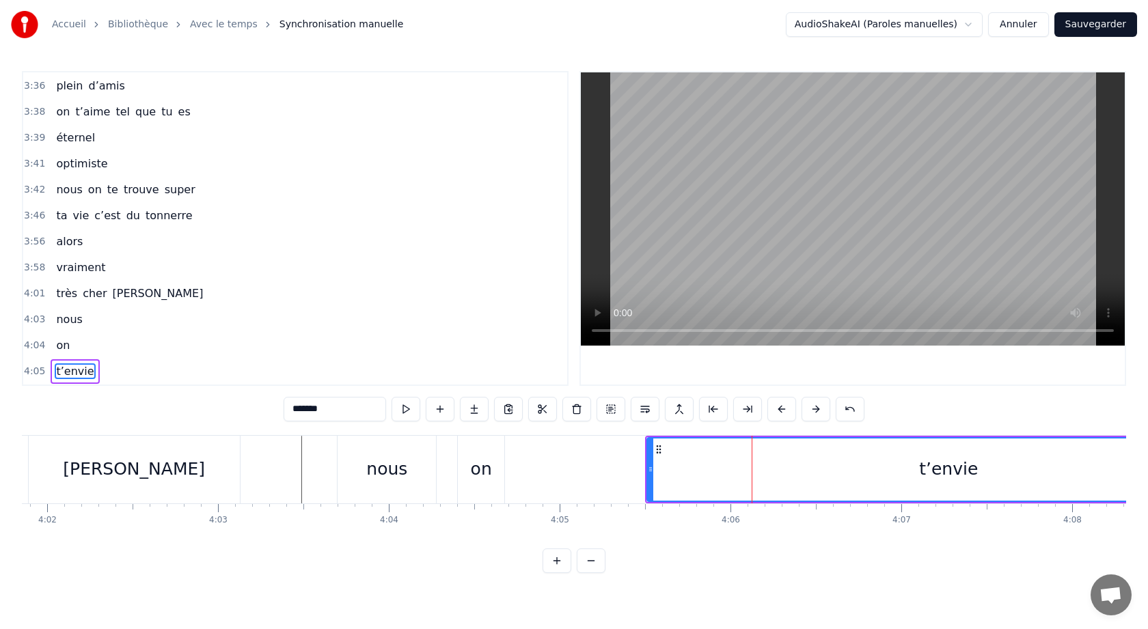
click at [398, 469] on div "nous" at bounding box center [386, 469] width 41 height 26
type input "****"
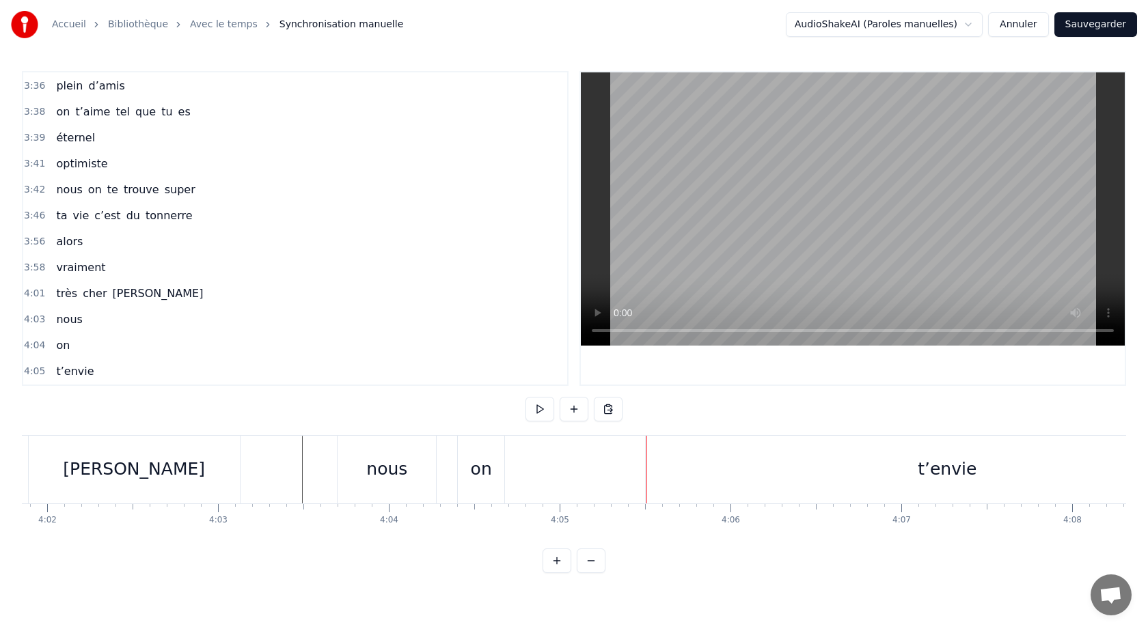
click at [482, 478] on div "on" at bounding box center [481, 469] width 21 height 26
click at [484, 473] on div "on" at bounding box center [481, 469] width 21 height 26
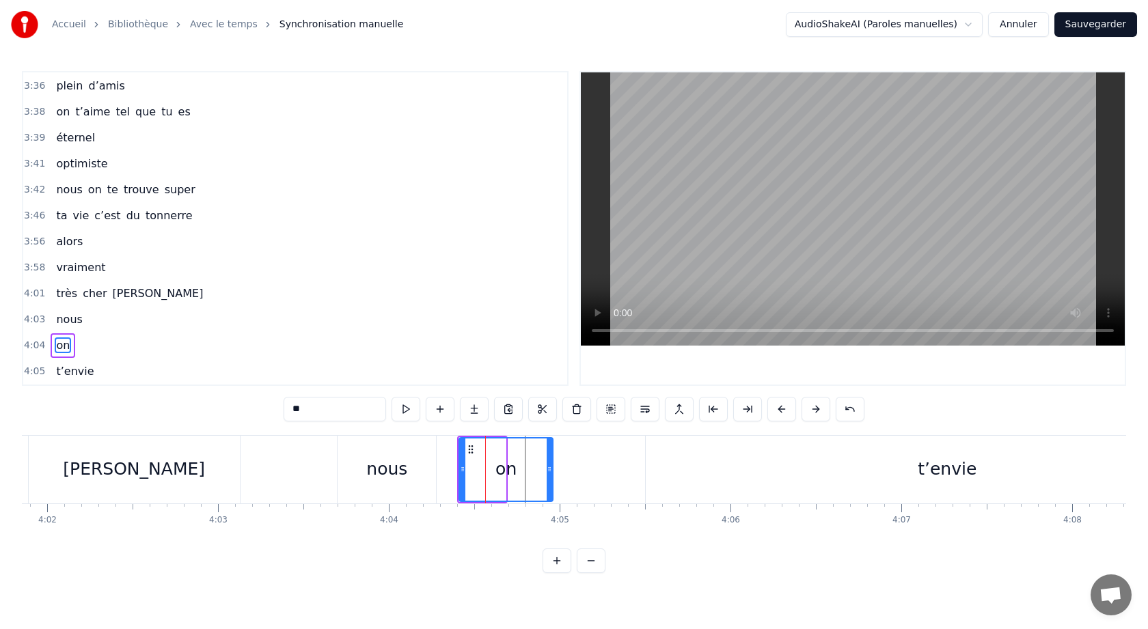
drag, startPoint x: 502, startPoint y: 473, endPoint x: 547, endPoint y: 476, distance: 45.2
click at [549, 476] on div at bounding box center [549, 470] width 5 height 62
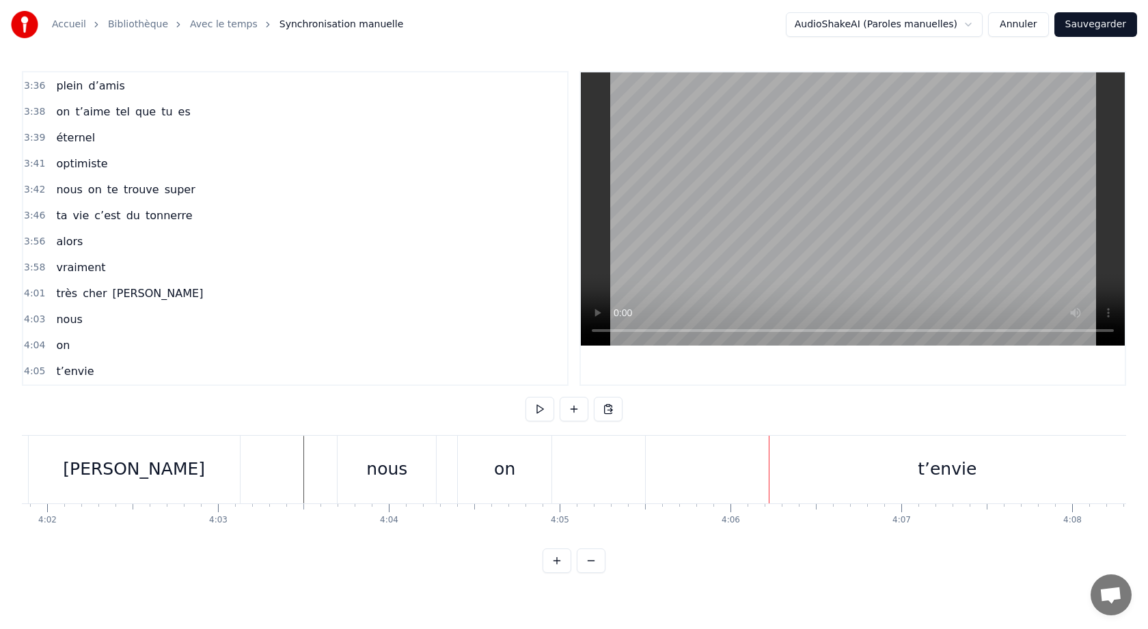
click at [687, 461] on div "t’envie" at bounding box center [947, 470] width 603 height 68
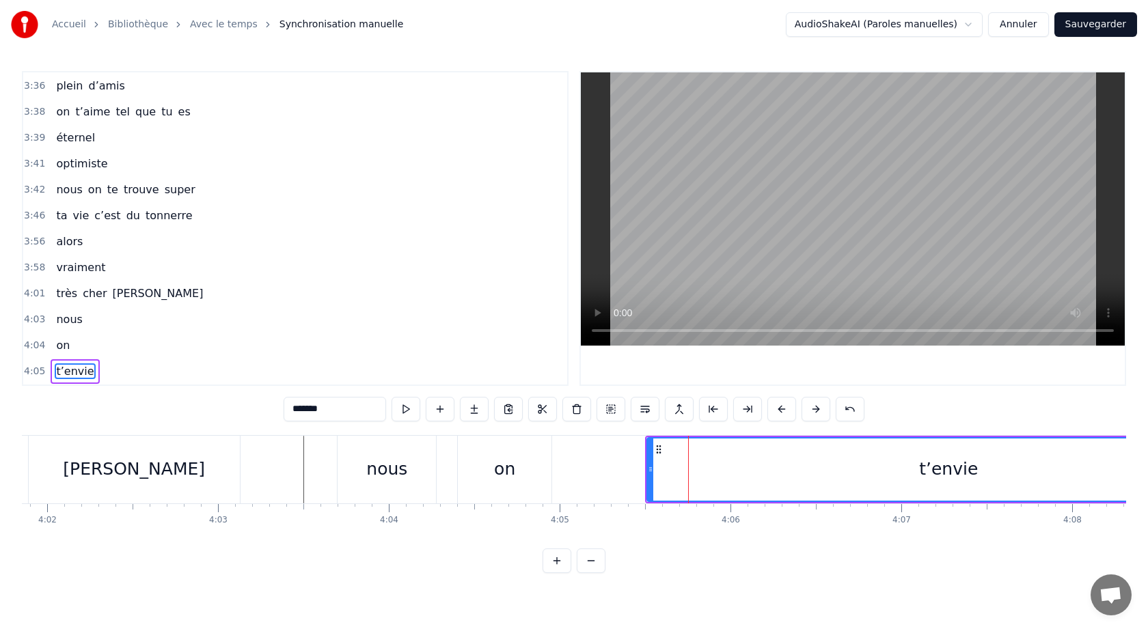
click at [504, 469] on div "on" at bounding box center [504, 469] width 21 height 26
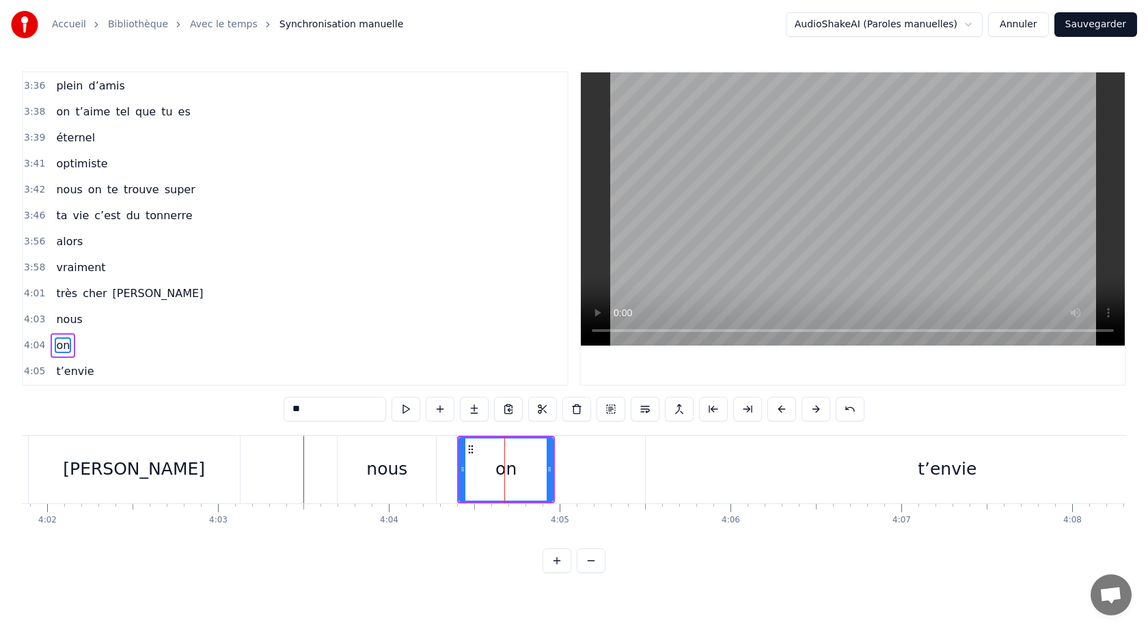
click at [645, 472] on div "t’envie" at bounding box center [947, 470] width 604 height 68
type input "*******"
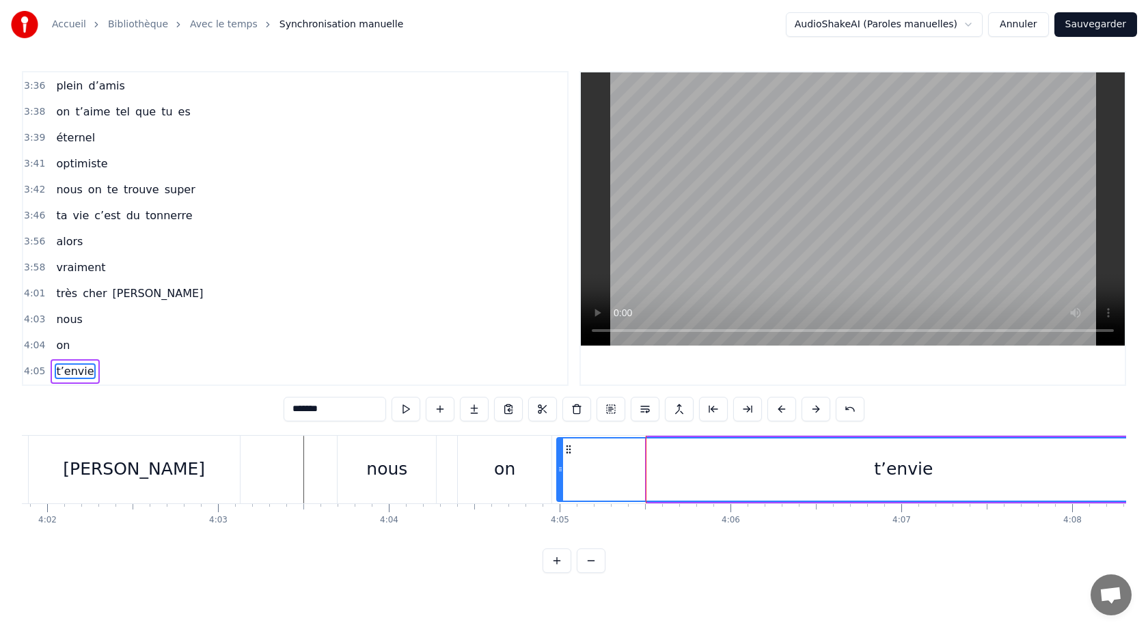
drag, startPoint x: 651, startPoint y: 471, endPoint x: 561, endPoint y: 477, distance: 90.4
click at [561, 477] on div at bounding box center [560, 470] width 5 height 62
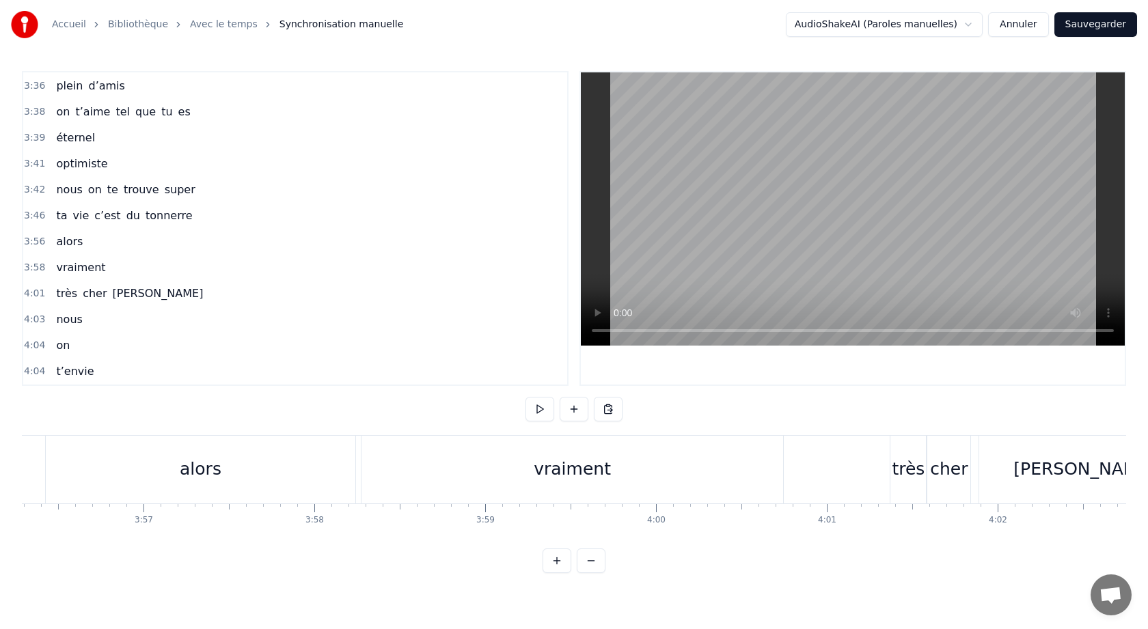
scroll to position [0, 40349]
click at [441, 475] on div "vraiment" at bounding box center [588, 470] width 422 height 68
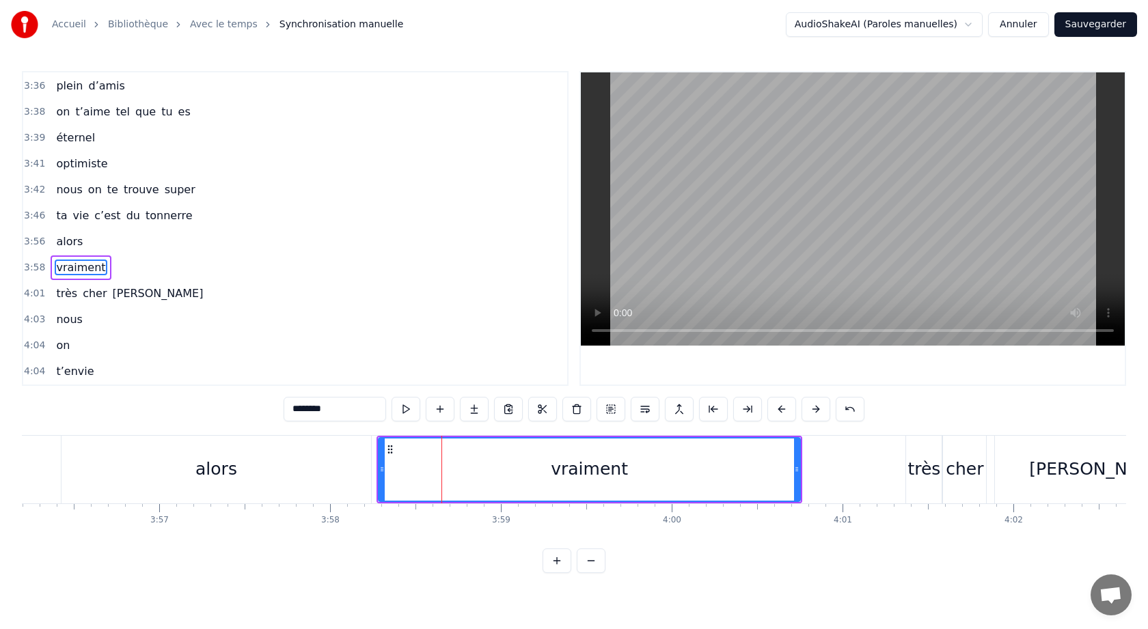
click at [374, 450] on div "alors" at bounding box center [218, 470] width 314 height 68
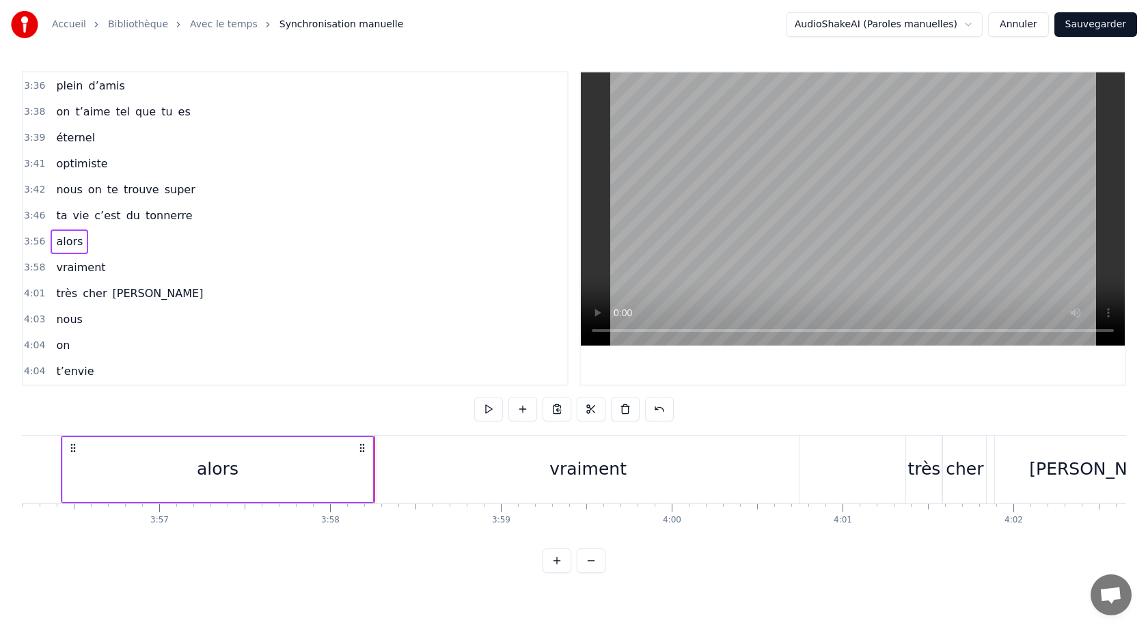
click at [355, 426] on div "0:05 Avec [PERSON_NAME] 0:10 y’a vraiment rien qui 0:12 réussit 0:13 pour noyer…" at bounding box center [574, 322] width 1104 height 502
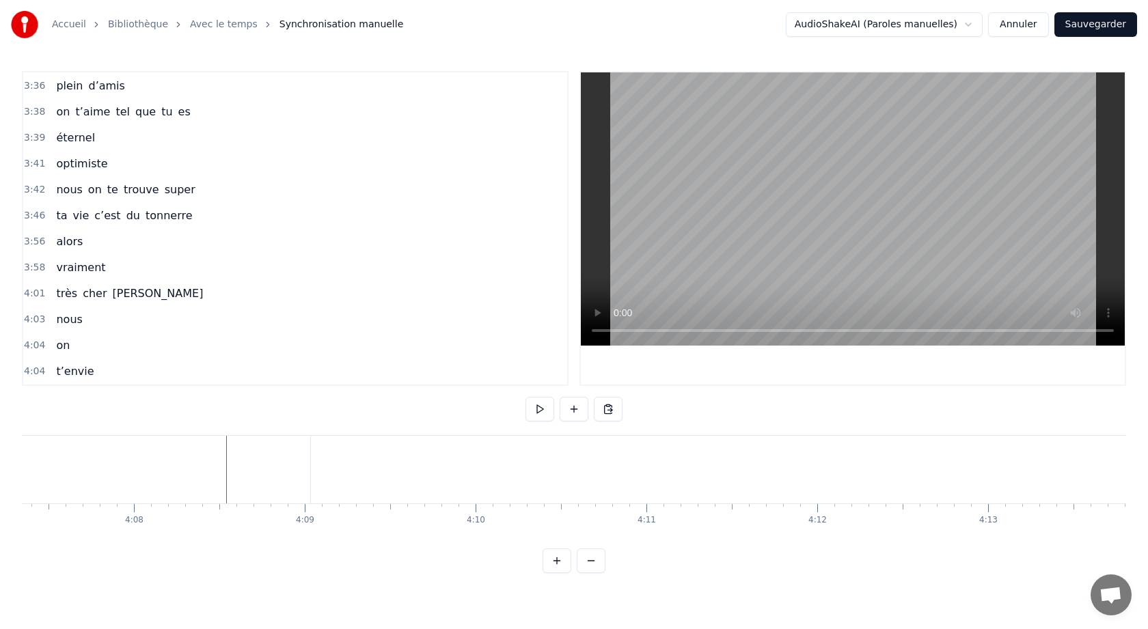
scroll to position [0, 42309]
click at [370, 585] on html "Accueil Bibliothèque Avec le temps Synchronisation manuelle AudioShakeAI (Parol…" at bounding box center [574, 297] width 1148 height 595
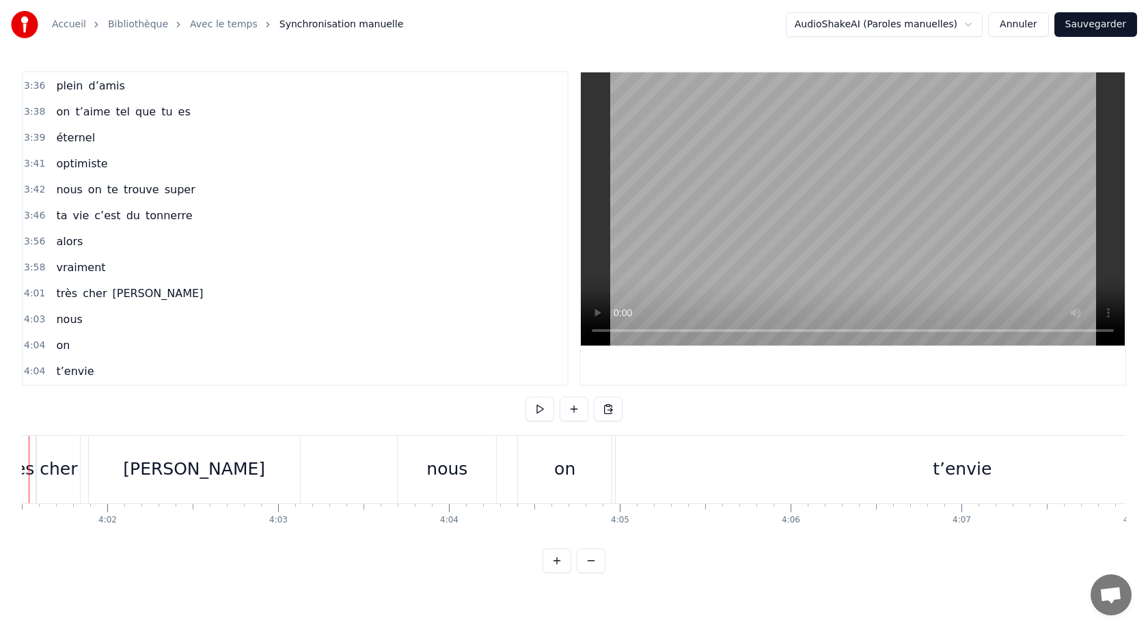
scroll to position [0, 41193]
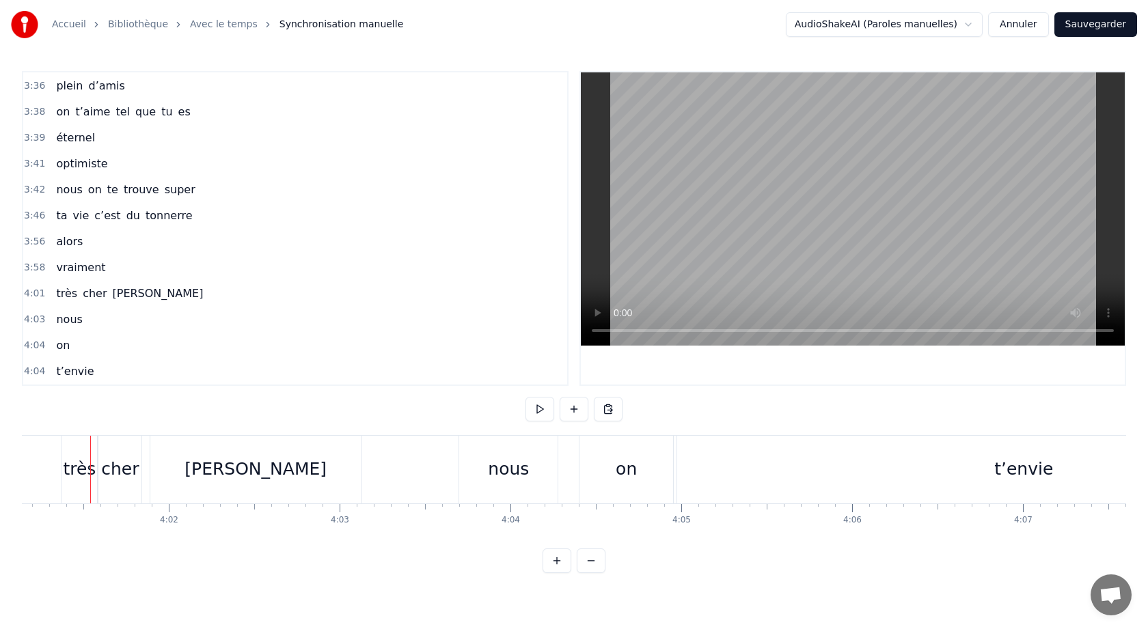
click at [346, 484] on div "[PERSON_NAME]" at bounding box center [255, 470] width 211 height 68
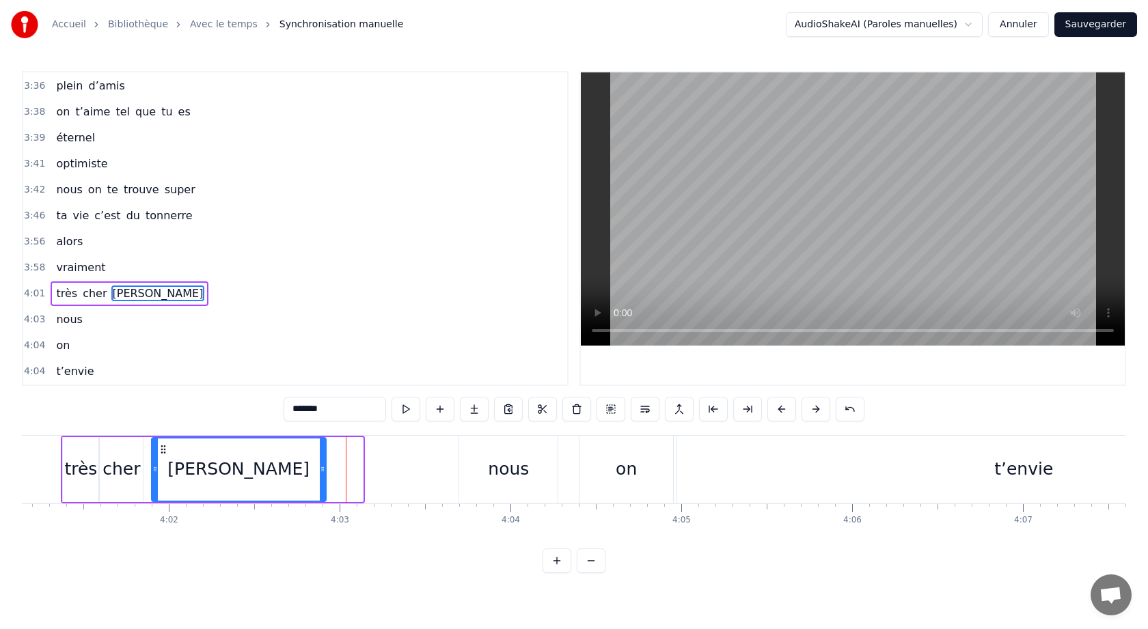
drag, startPoint x: 359, startPoint y: 475, endPoint x: 318, endPoint y: 482, distance: 42.2
click at [320, 479] on div at bounding box center [322, 470] width 5 height 62
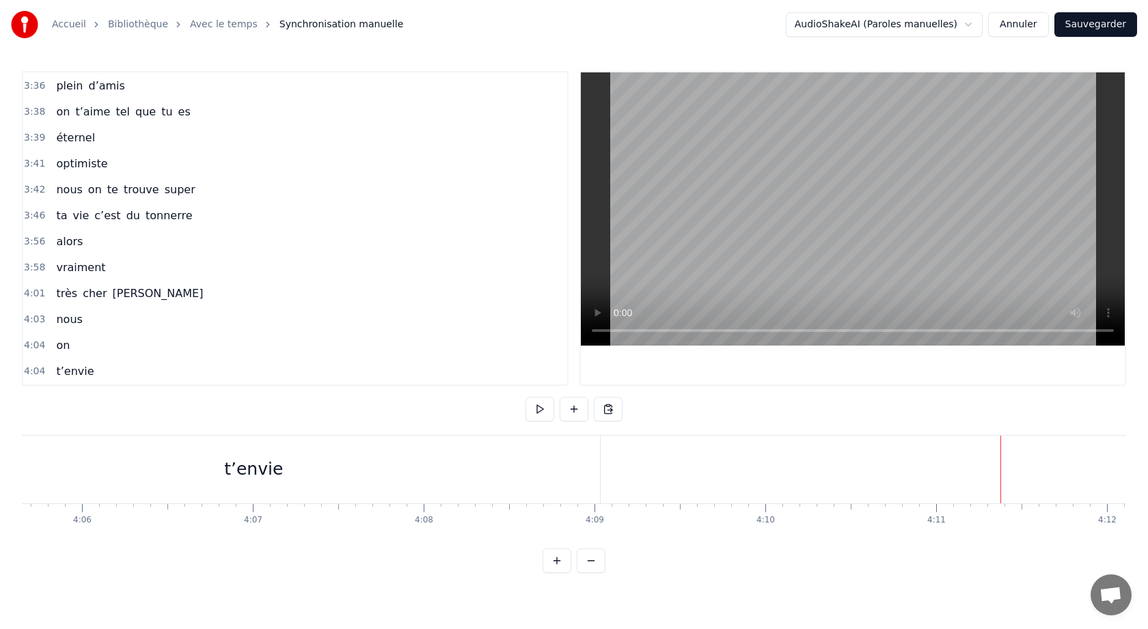
scroll to position [0, 41916]
click at [305, 475] on div "t’envie" at bounding box center [300, 469] width 59 height 26
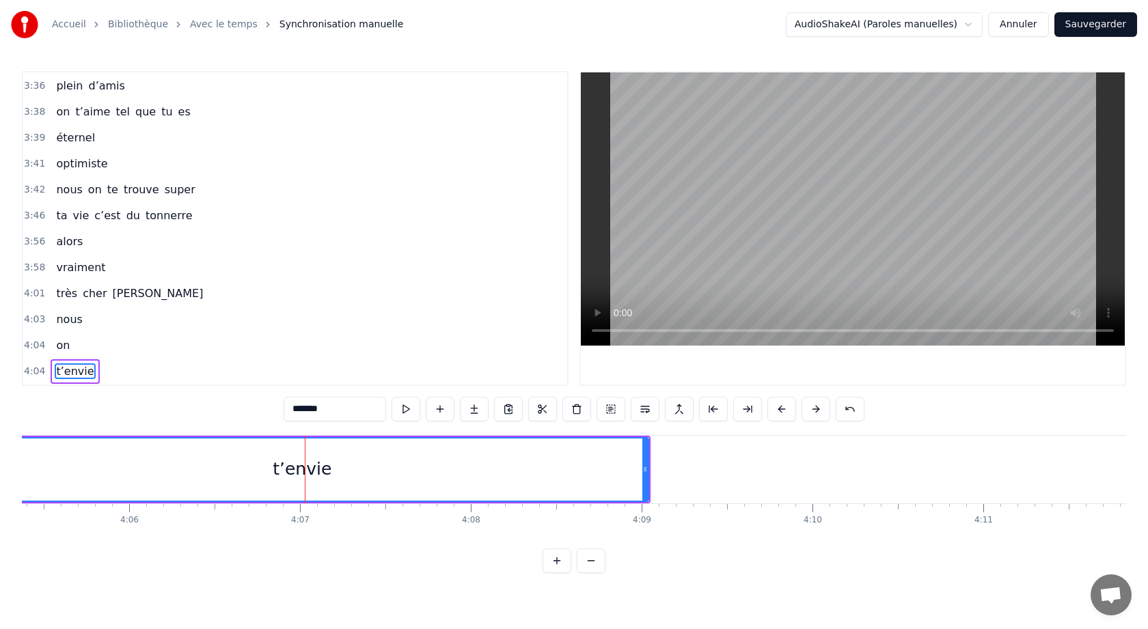
click at [74, 375] on span "t’envie" at bounding box center [75, 372] width 40 height 16
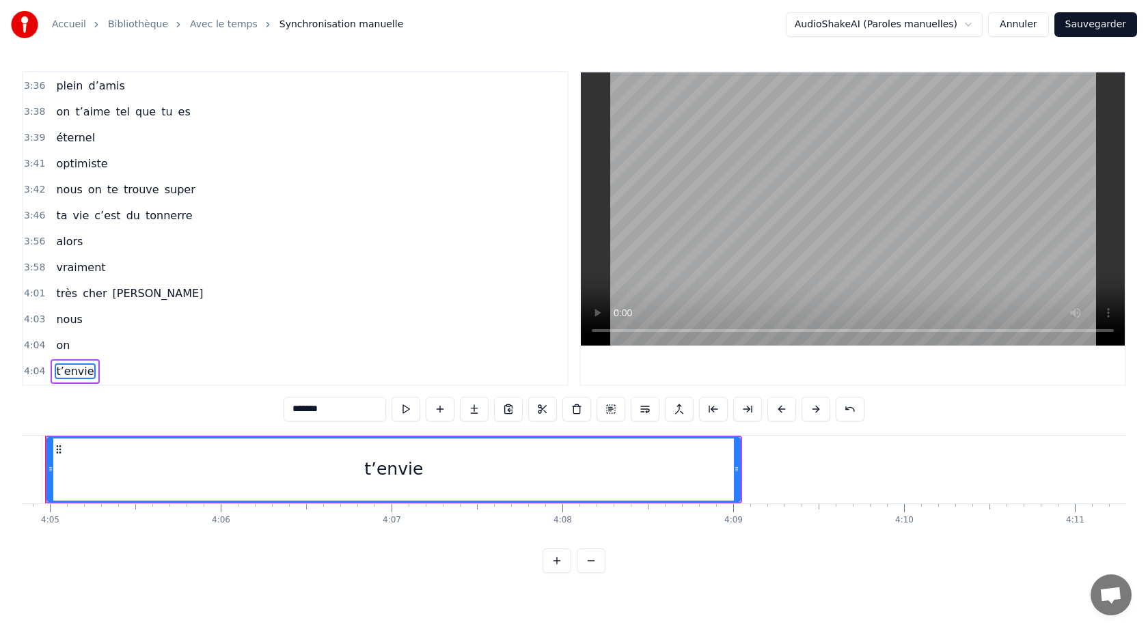
scroll to position [0, 41780]
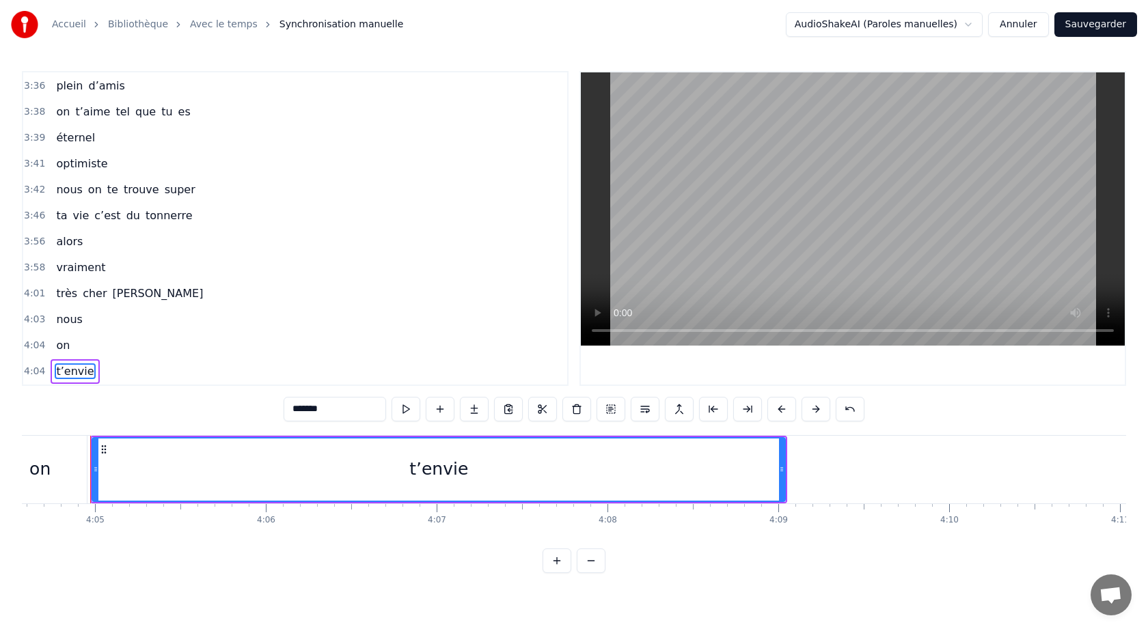
click at [69, 371] on span "t’envie" at bounding box center [75, 372] width 40 height 16
click at [74, 371] on span "t’envie" at bounding box center [75, 372] width 40 height 16
click at [70, 367] on span "t’envie" at bounding box center [75, 372] width 40 height 16
click at [81, 375] on span "t’envie" at bounding box center [75, 372] width 40 height 16
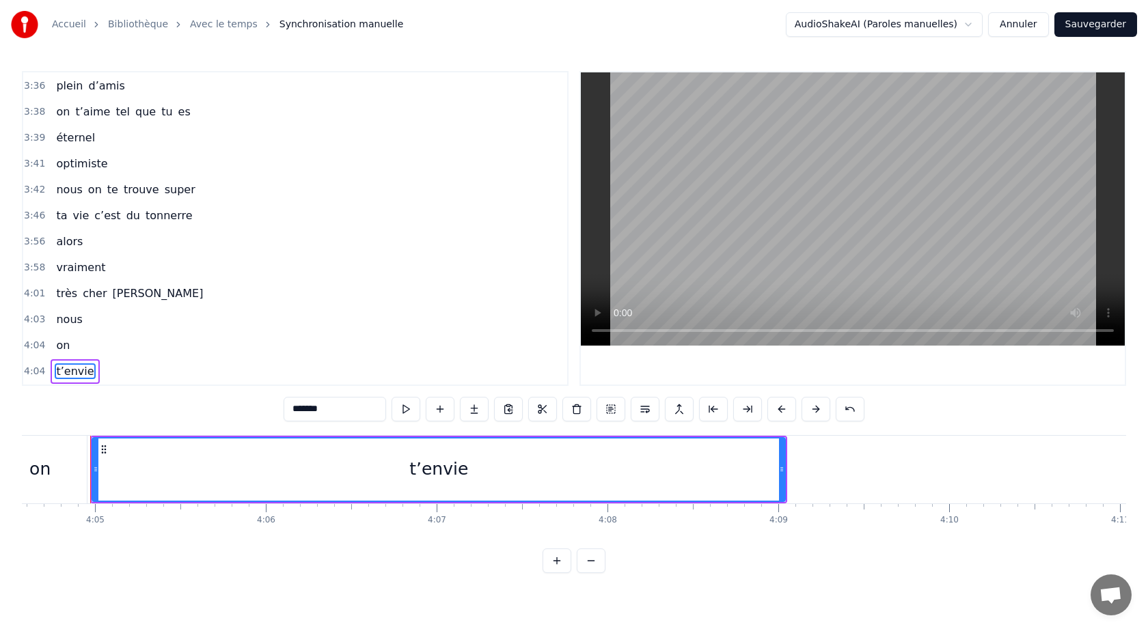
click at [72, 370] on span "t’envie" at bounding box center [75, 372] width 40 height 16
click at [308, 411] on input "*******" at bounding box center [335, 409] width 102 height 25
click at [311, 411] on input "********" at bounding box center [335, 409] width 102 height 25
click at [312, 409] on input "*********" at bounding box center [335, 409] width 102 height 25
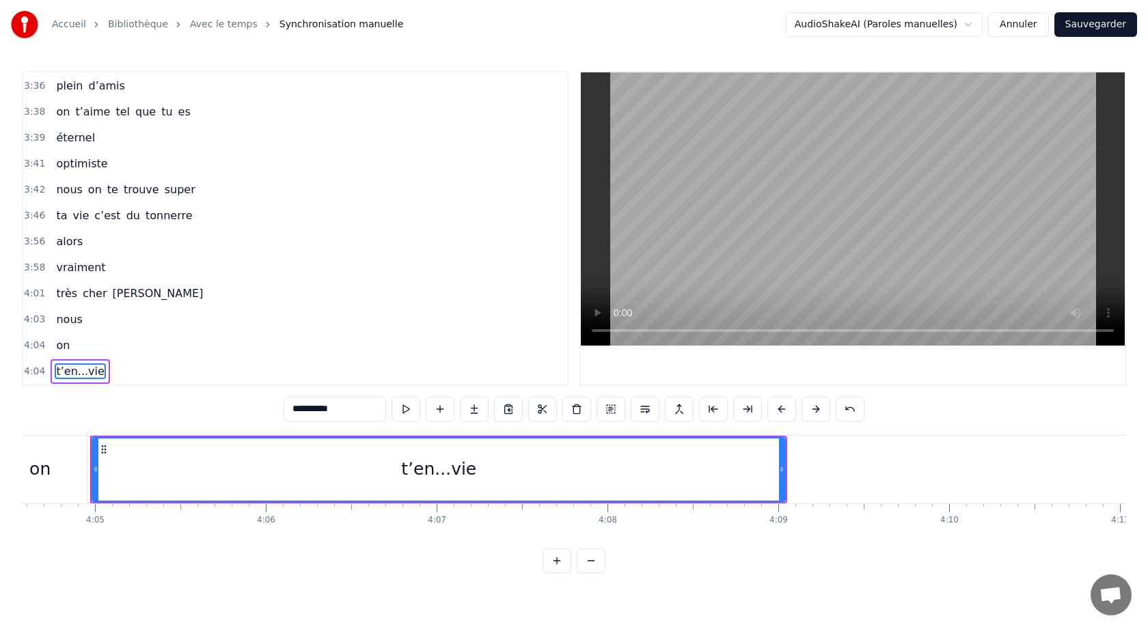
click at [314, 410] on input "**********" at bounding box center [335, 409] width 102 height 25
type input "**********"
click at [184, 357] on div "4:04 on" at bounding box center [295, 346] width 544 height 26
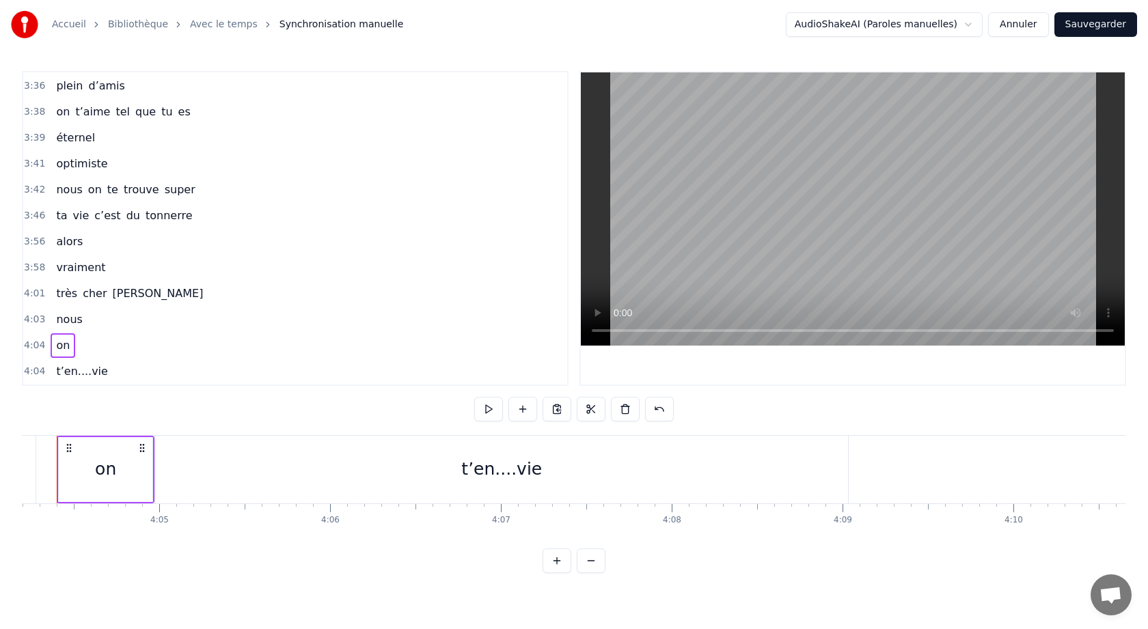
scroll to position [0, 41682]
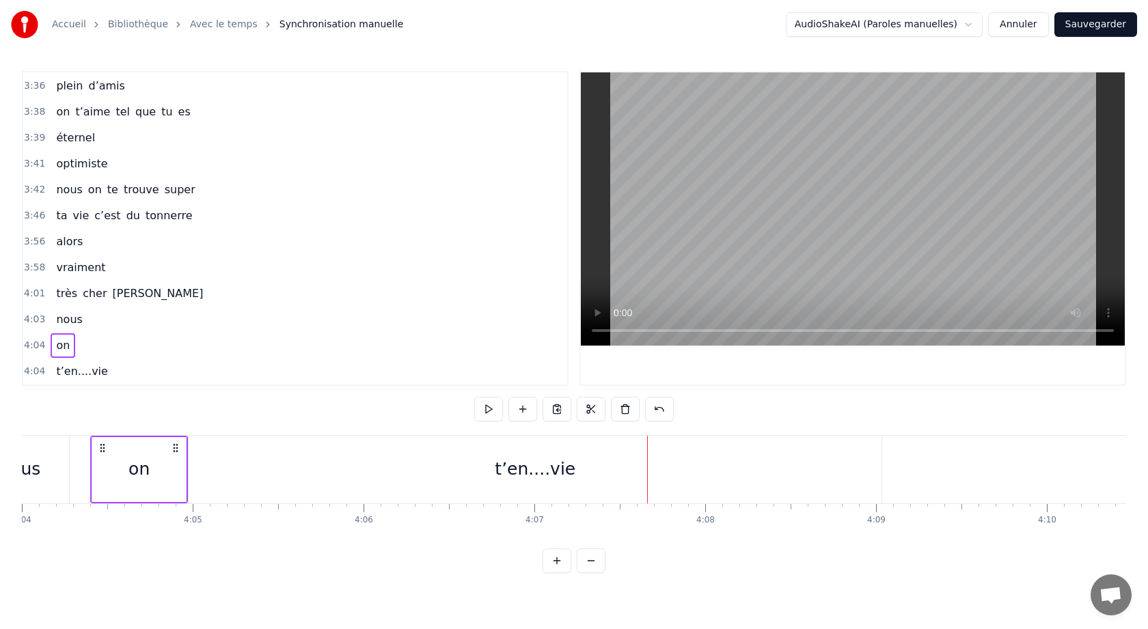
click at [536, 463] on div "t’en....vie" at bounding box center [535, 469] width 81 height 26
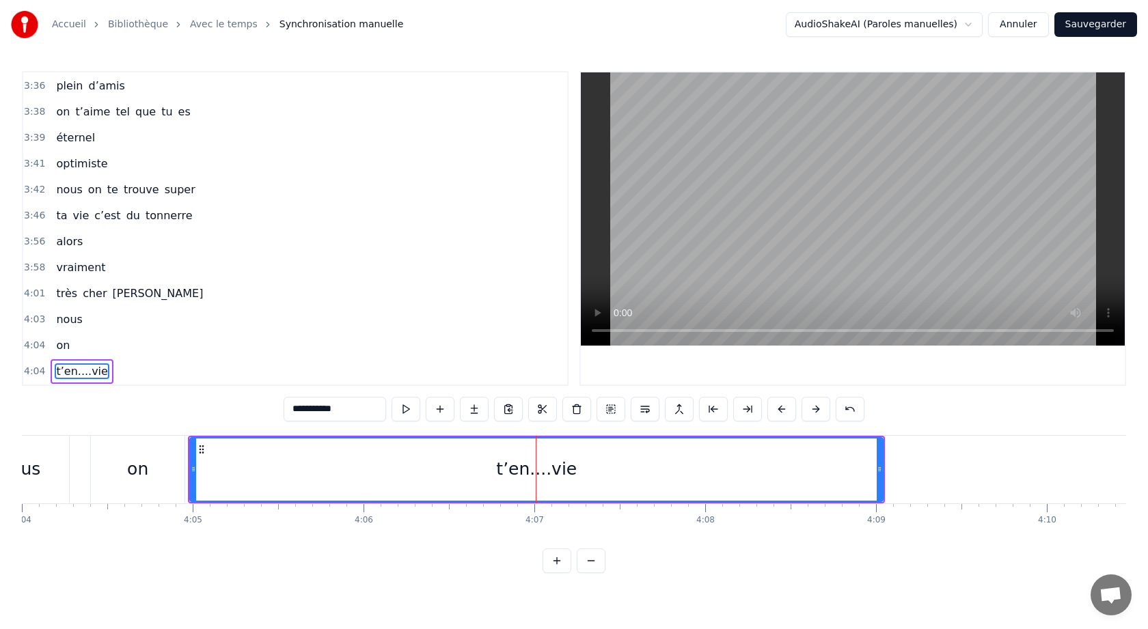
click at [323, 412] on input "**********" at bounding box center [335, 409] width 102 height 25
click at [313, 413] on input "**********" at bounding box center [335, 409] width 102 height 25
click at [223, 415] on div "0:05 Avec [PERSON_NAME] 0:10 y’a vraiment rien qui 0:12 réussit 0:13 pour noyer…" at bounding box center [574, 322] width 1104 height 502
click at [177, 406] on div "0:05 Avec [PERSON_NAME] 0:10 y’a vraiment rien qui 0:12 réussit 0:13 pour noyer…" at bounding box center [574, 322] width 1104 height 502
click at [128, 407] on div "0:05 Avec [PERSON_NAME] 0:10 y’a vraiment rien qui 0:12 réussit 0:13 pour noyer…" at bounding box center [574, 322] width 1104 height 502
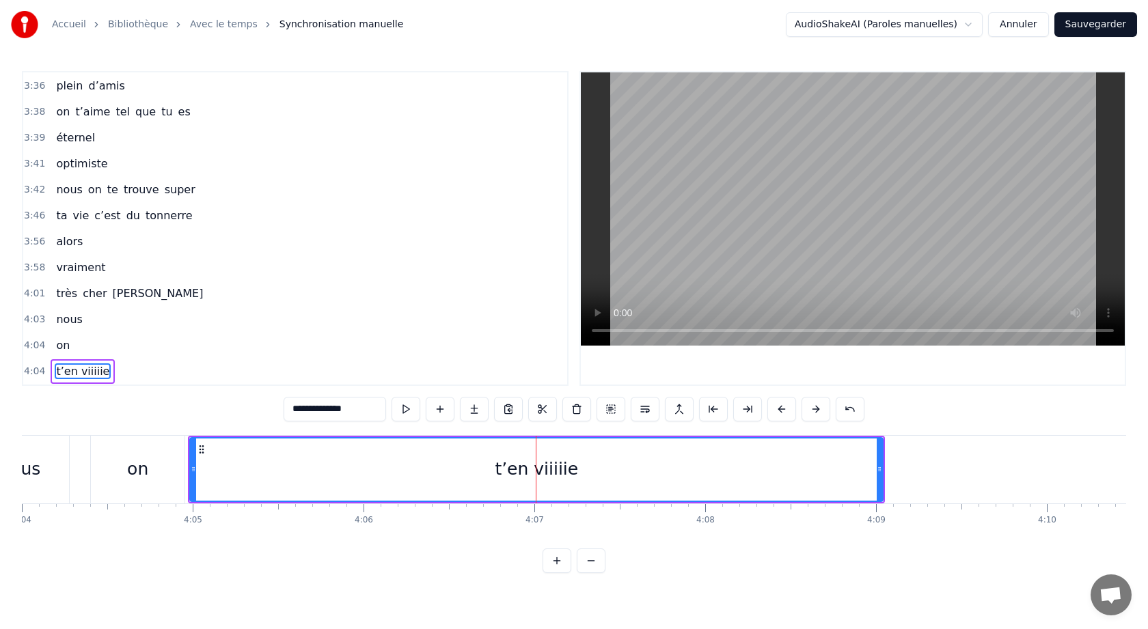
click at [112, 455] on div "on" at bounding box center [138, 470] width 94 height 68
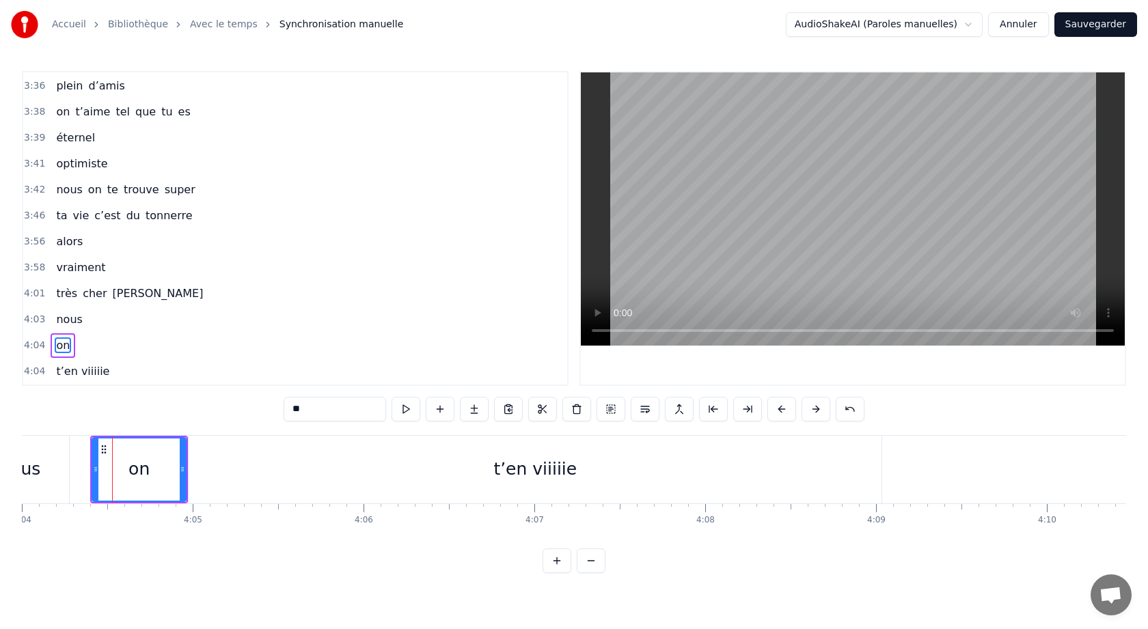
click at [83, 415] on div "0:05 Avec [PERSON_NAME] 0:10 y’a vraiment rien qui 0:12 réussit 0:13 pour noyer…" at bounding box center [574, 322] width 1104 height 502
click at [68, 463] on div "nous" at bounding box center [20, 470] width 100 height 68
type input "****"
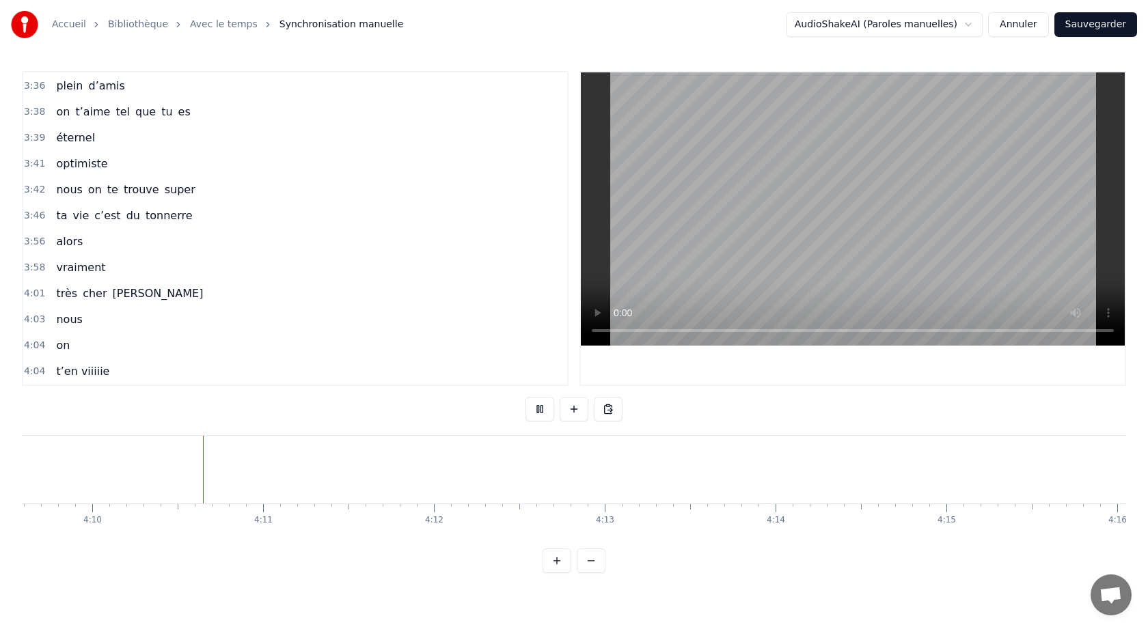
scroll to position [0, 42637]
click at [81, 370] on span "t’en viiiiie" at bounding box center [83, 372] width 56 height 16
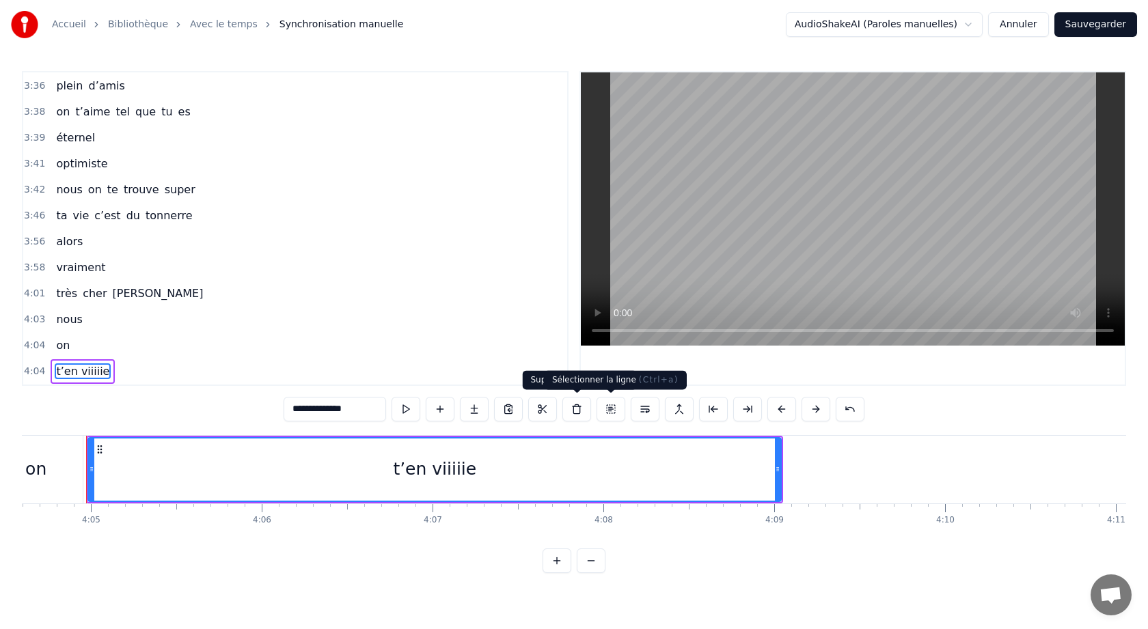
scroll to position [0, 41780]
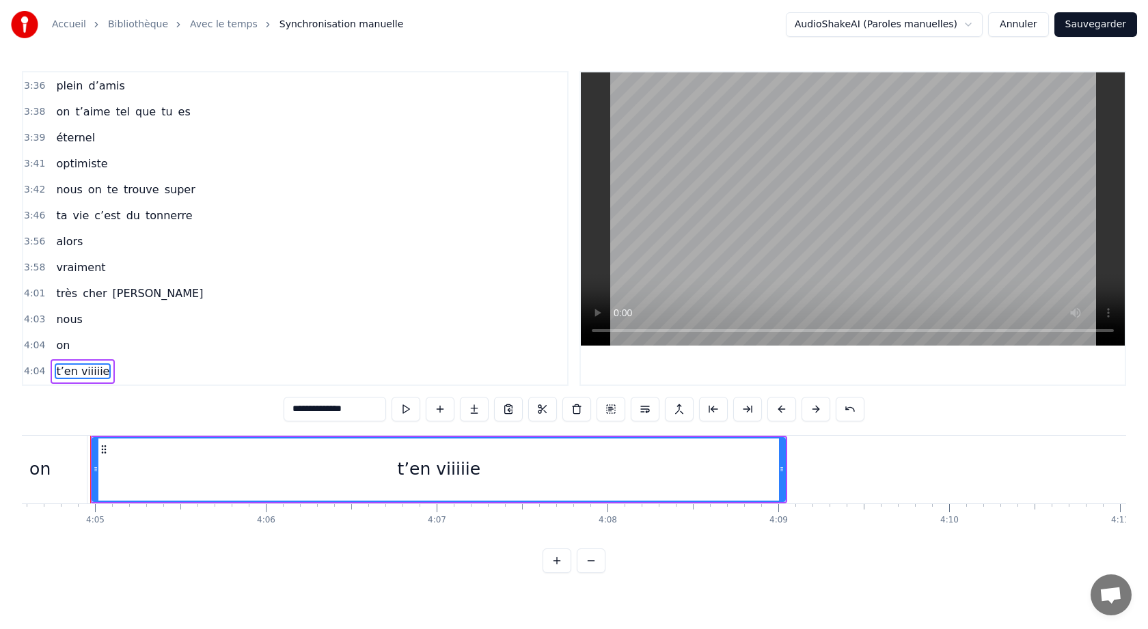
click at [75, 372] on span "t’en viiiiie" at bounding box center [83, 372] width 56 height 16
click at [79, 372] on span "t’en viiiiie" at bounding box center [83, 372] width 56 height 16
click at [316, 409] on input "**********" at bounding box center [335, 409] width 102 height 25
click at [314, 411] on input "**********" at bounding box center [335, 409] width 102 height 25
click at [73, 453] on div "on" at bounding box center [40, 470] width 94 height 68
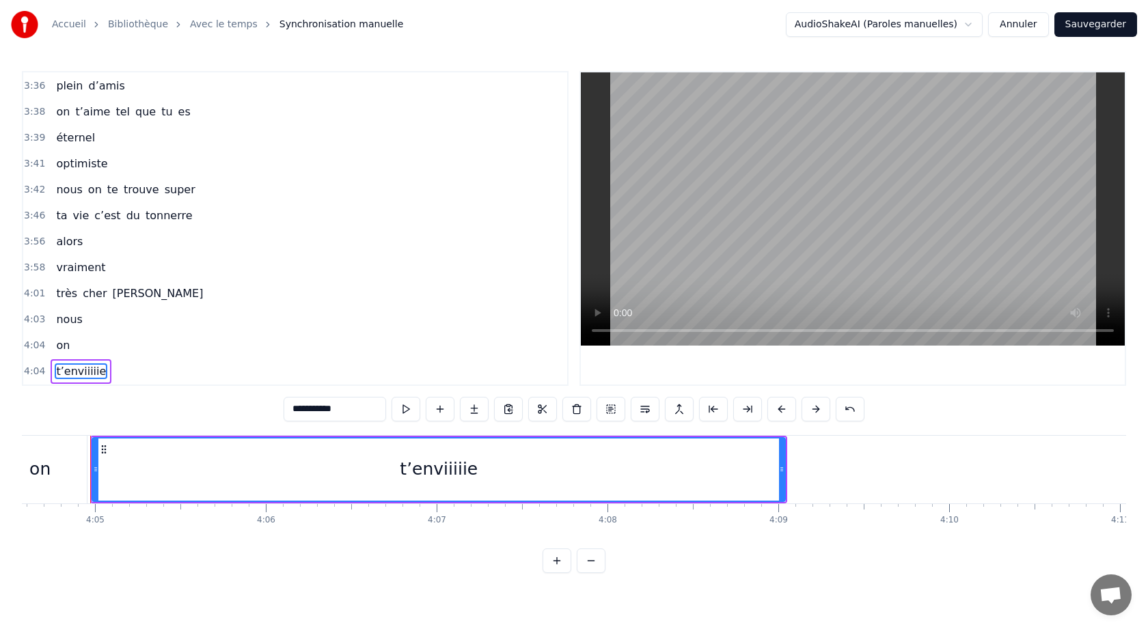
type input "**"
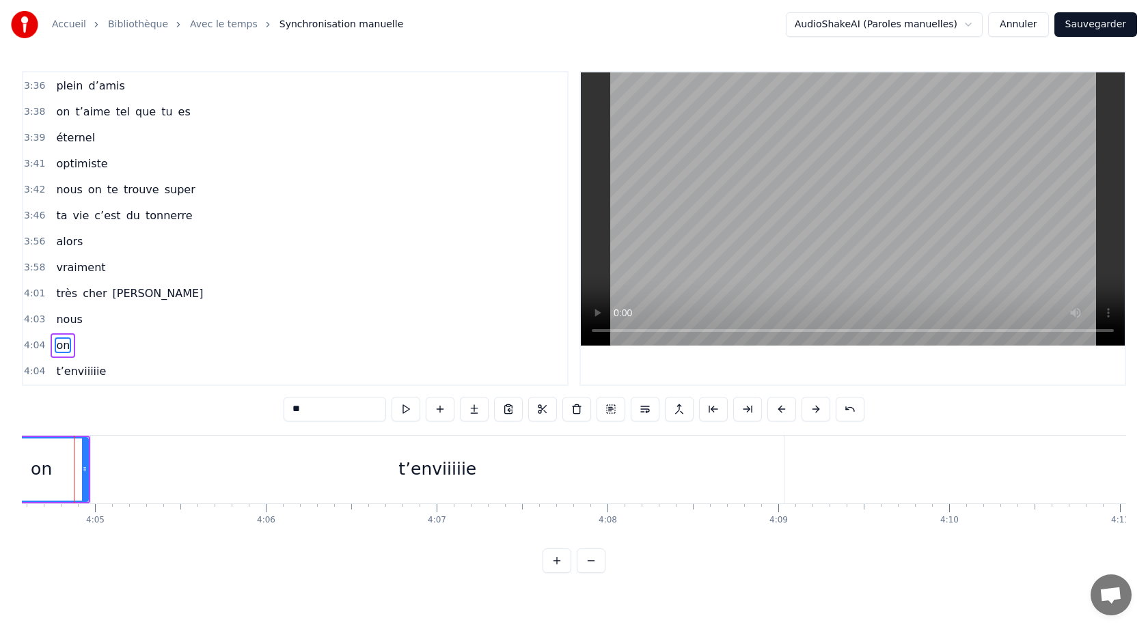
scroll to position [0, 41763]
click at [52, 416] on div "0:05 Avec [PERSON_NAME] 0:10 y’a vraiment rien qui 0:12 réussit 0:13 pour noyer…" at bounding box center [574, 322] width 1104 height 502
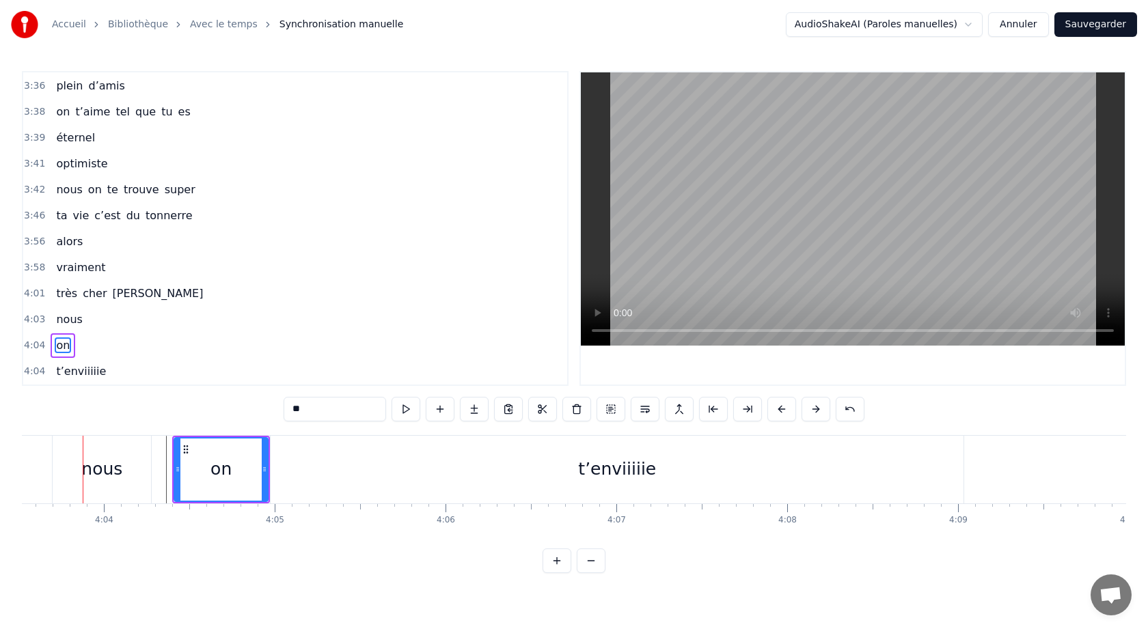
scroll to position [0, 41592]
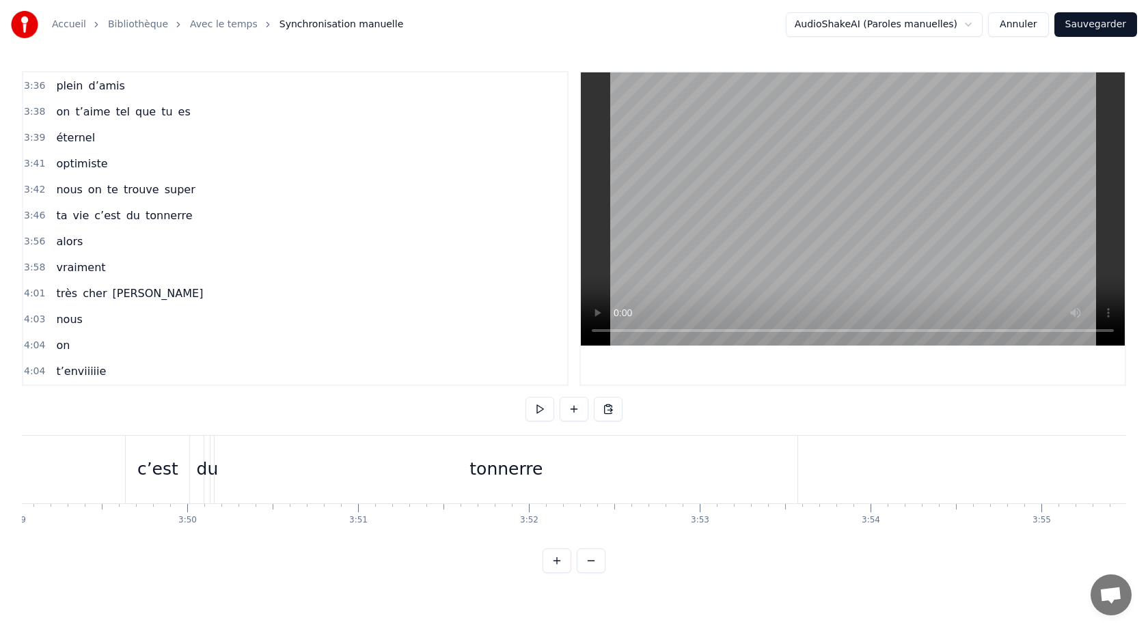
scroll to position [0, 39126]
click at [409, 462] on div "tonnerre" at bounding box center [505, 470] width 583 height 68
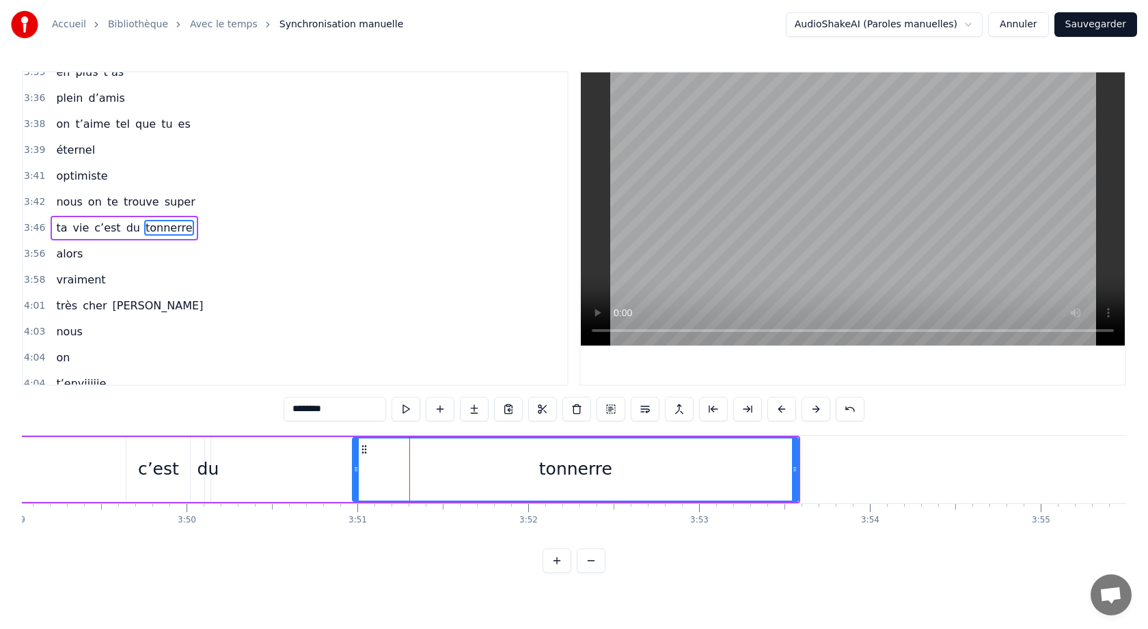
drag, startPoint x: 218, startPoint y: 471, endPoint x: 329, endPoint y: 475, distance: 111.5
click at [353, 476] on div at bounding box center [355, 470] width 5 height 62
click at [211, 469] on div "du" at bounding box center [208, 469] width 22 height 26
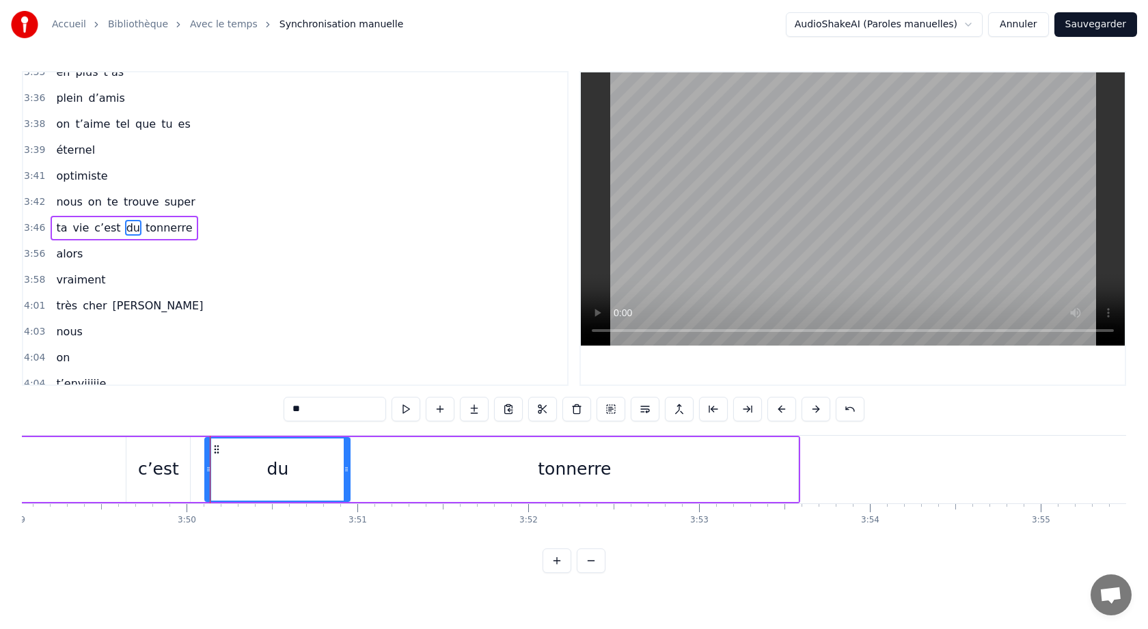
drag, startPoint x: 208, startPoint y: 468, endPoint x: 348, endPoint y: 475, distance: 139.6
click at [348, 475] on div at bounding box center [346, 470] width 5 height 62
drag, startPoint x: 208, startPoint y: 469, endPoint x: 251, endPoint y: 479, distance: 43.4
click at [269, 478] on div at bounding box center [271, 470] width 5 height 62
click at [177, 478] on div "c’est" at bounding box center [158, 469] width 64 height 65
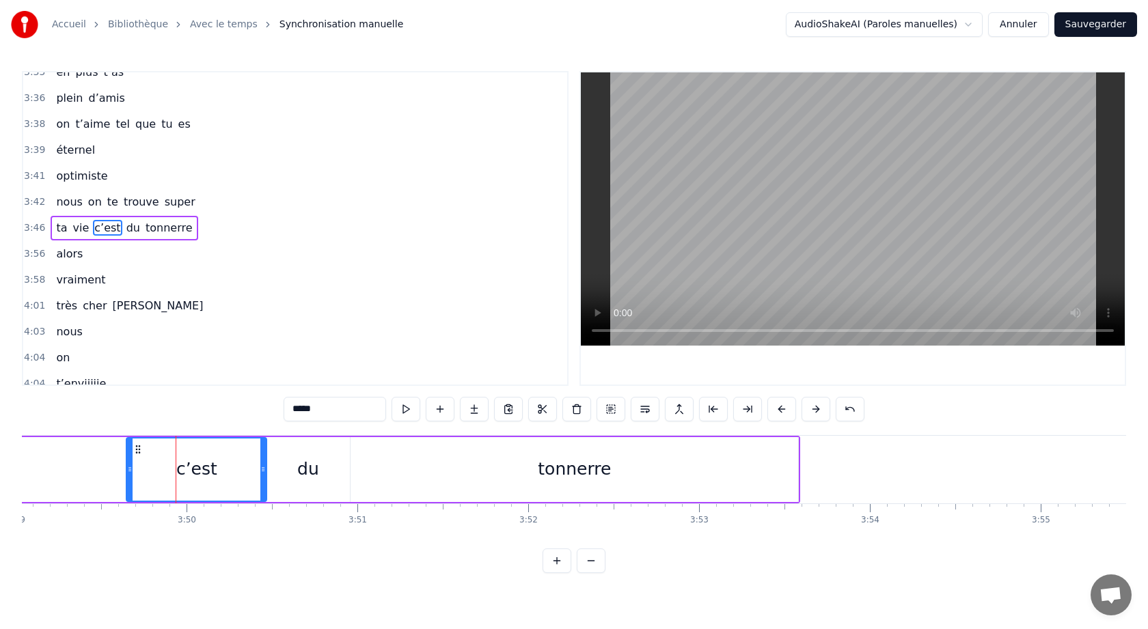
drag, startPoint x: 187, startPoint y: 472, endPoint x: 261, endPoint y: 480, distance: 74.2
click at [262, 479] on div at bounding box center [262, 470] width 5 height 62
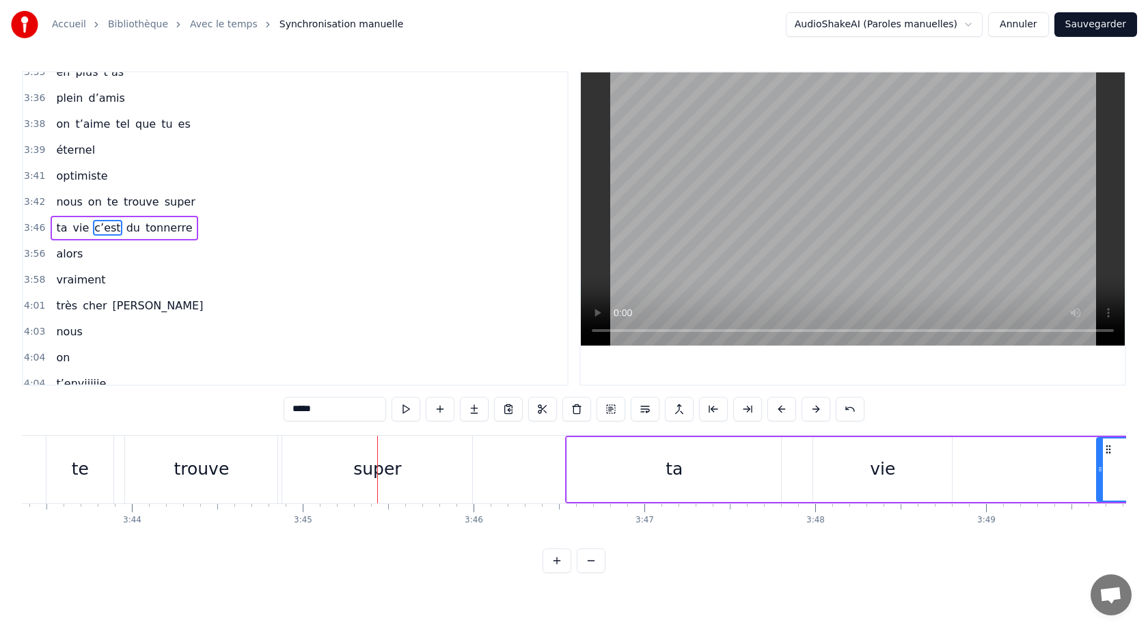
scroll to position [0, 38183]
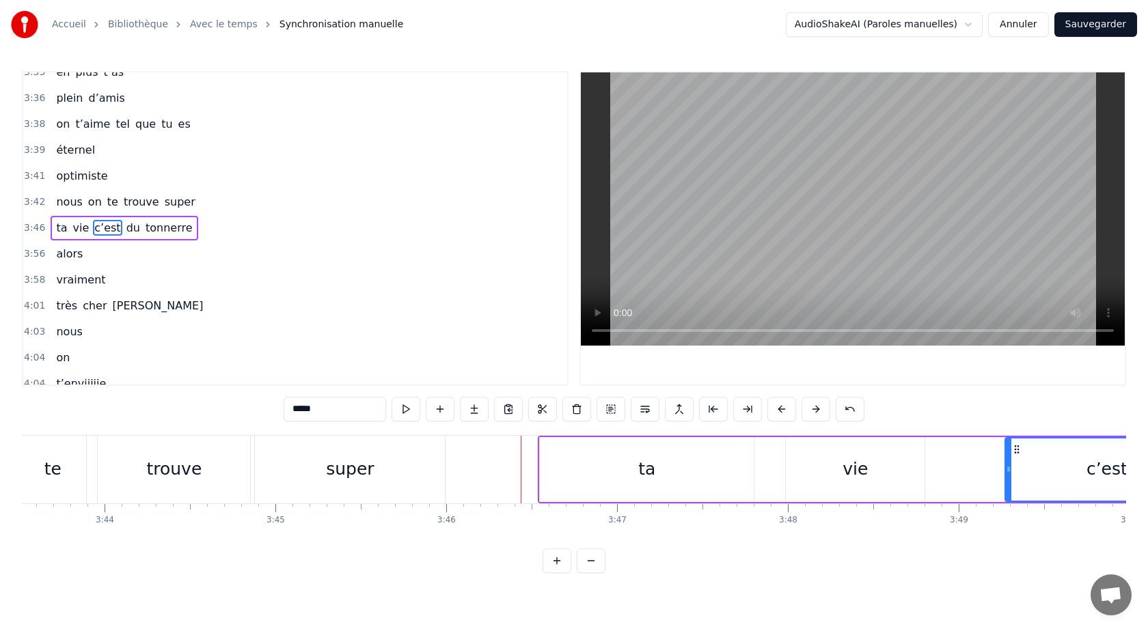
drag, startPoint x: 1073, startPoint y: 469, endPoint x: 1009, endPoint y: 476, distance: 64.6
click at [1009, 476] on div at bounding box center [1008, 470] width 5 height 62
click at [918, 474] on div "vie" at bounding box center [855, 469] width 139 height 65
type input "***"
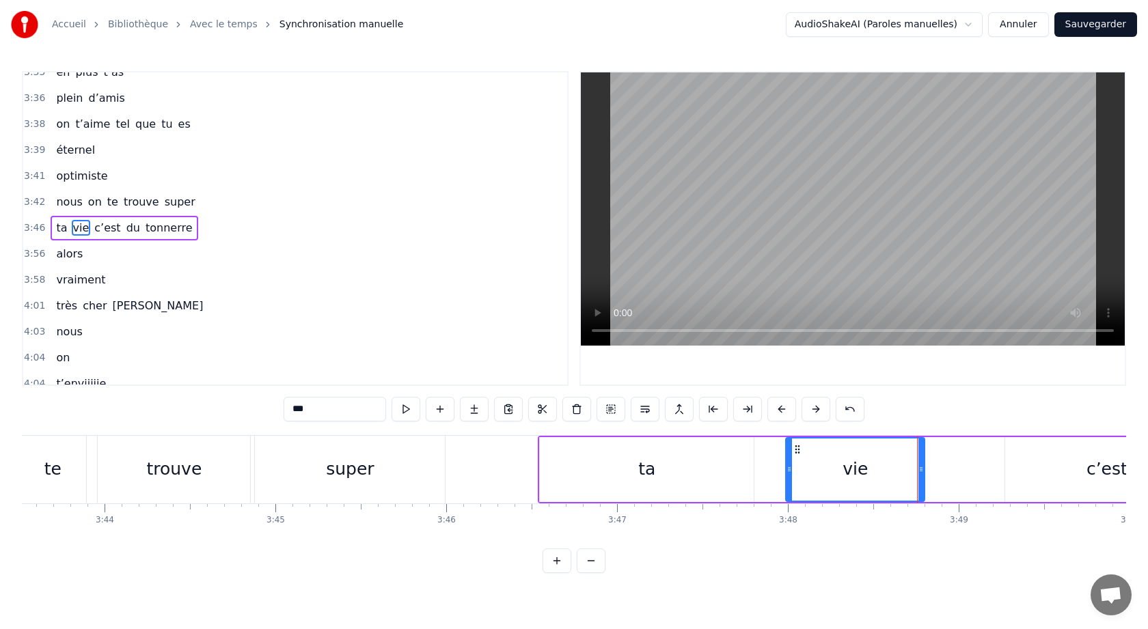
click at [946, 473] on div "ta vie c’est du tonnerre" at bounding box center [1140, 470] width 1205 height 68
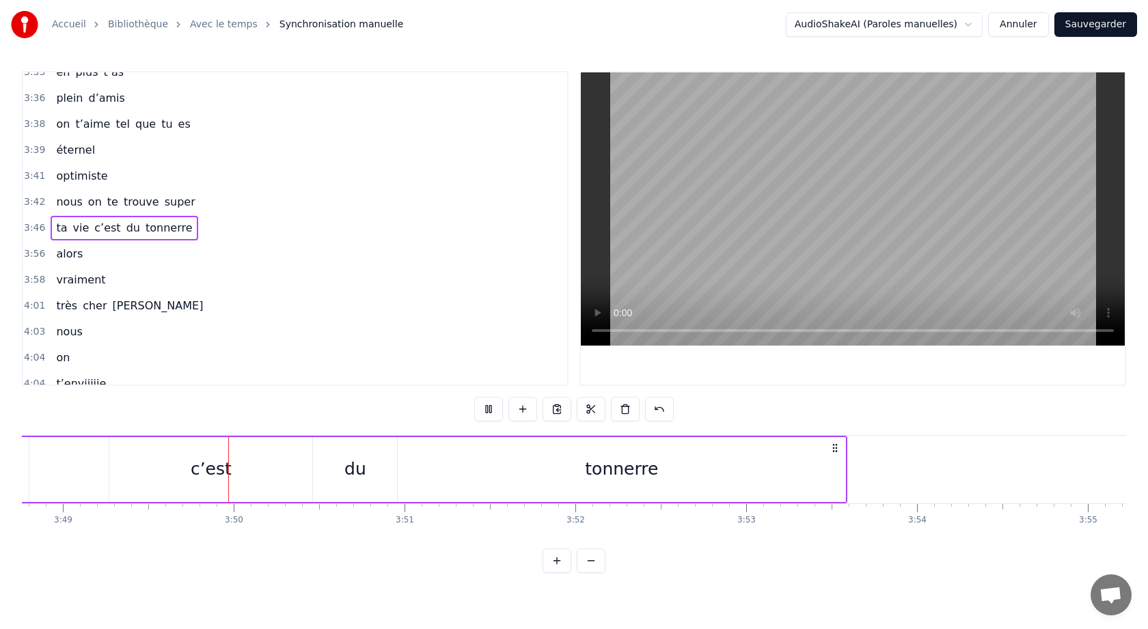
scroll to position [0, 39096]
click at [100, 206] on div "nous on te trouve super" at bounding box center [126, 202] width 150 height 25
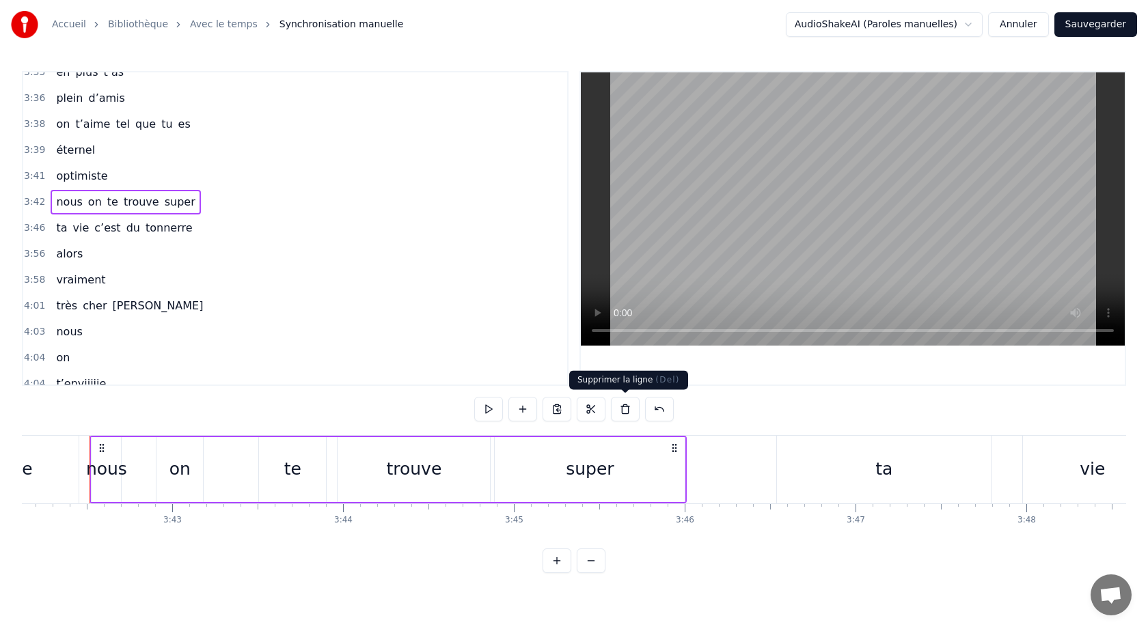
scroll to position [0, 37943]
click at [856, 472] on div "ta" at bounding box center [885, 470] width 214 height 68
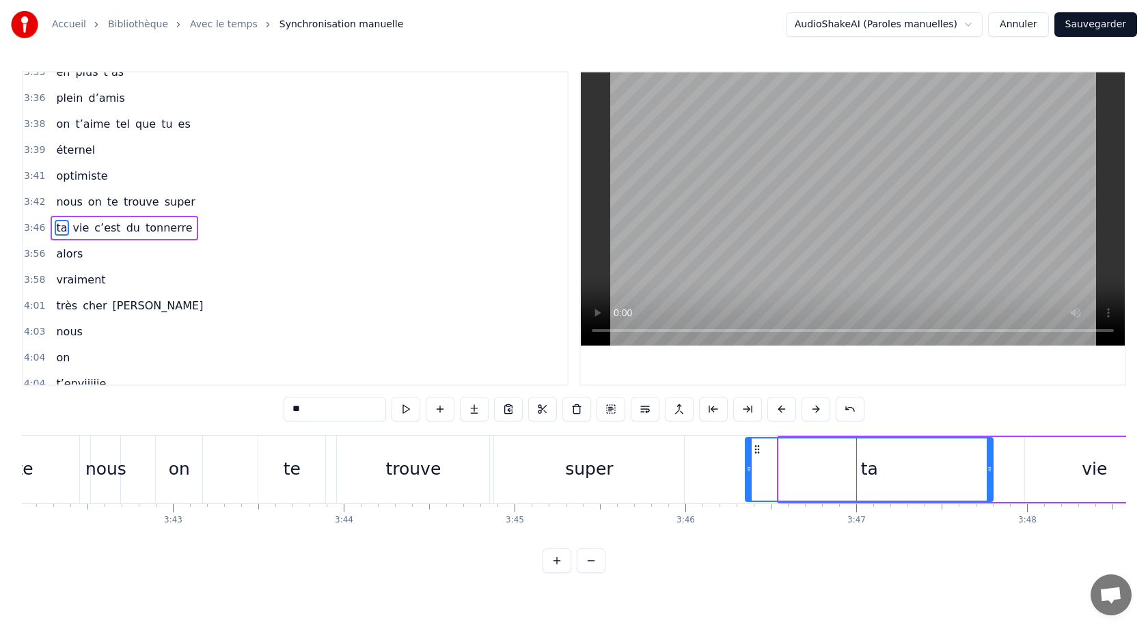
drag, startPoint x: 781, startPoint y: 470, endPoint x: 748, endPoint y: 471, distance: 33.5
click at [748, 471] on icon at bounding box center [748, 469] width 5 height 11
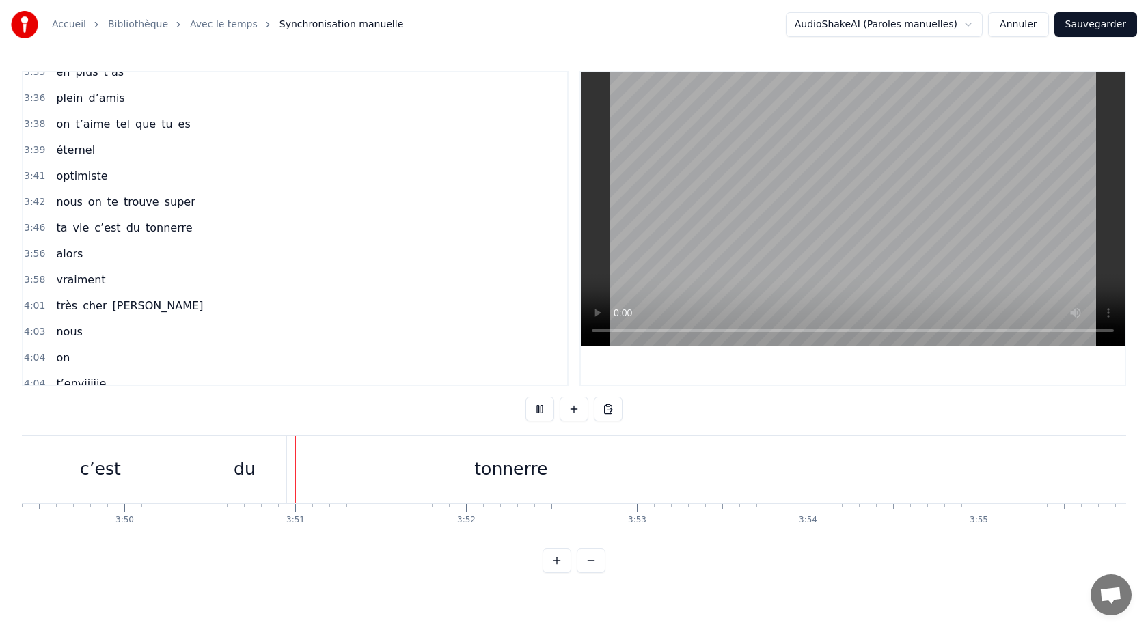
scroll to position [0, 39280]
click at [200, 442] on div "tonnerre" at bounding box center [419, 470] width 448 height 68
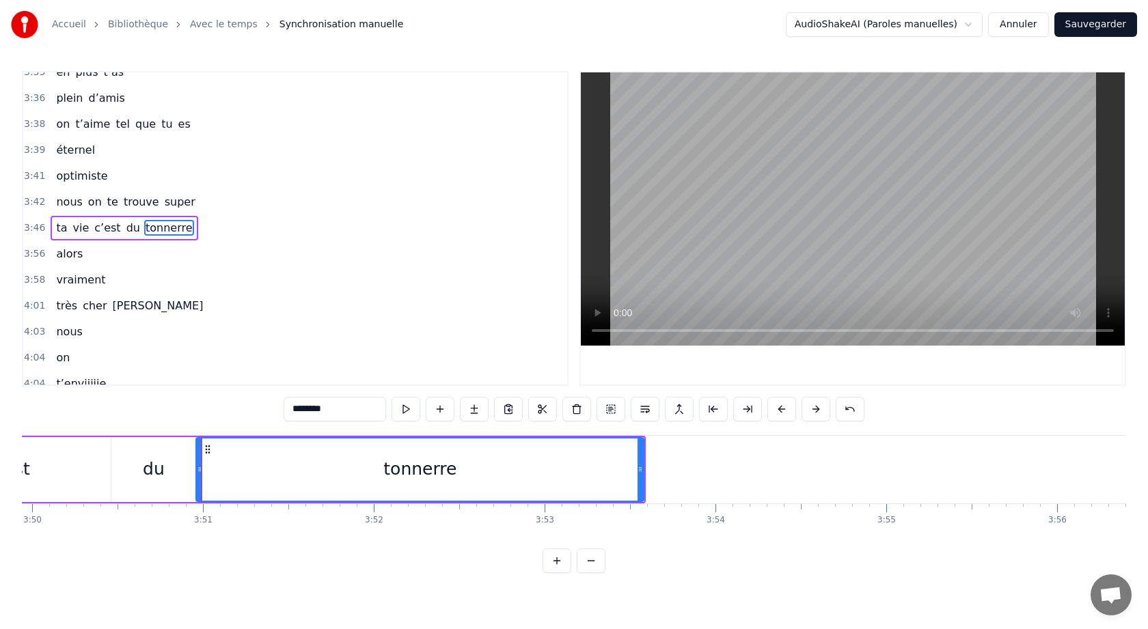
click at [151, 456] on div "du" at bounding box center [153, 469] width 84 height 65
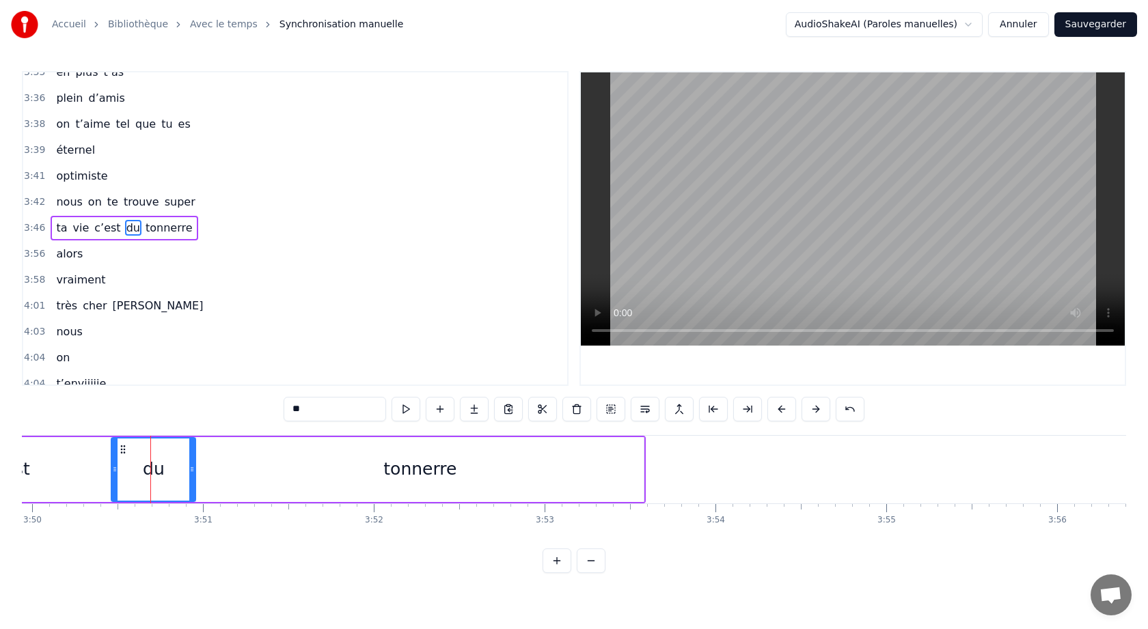
click at [233, 453] on div "tonnerre" at bounding box center [420, 469] width 448 height 65
type input "********"
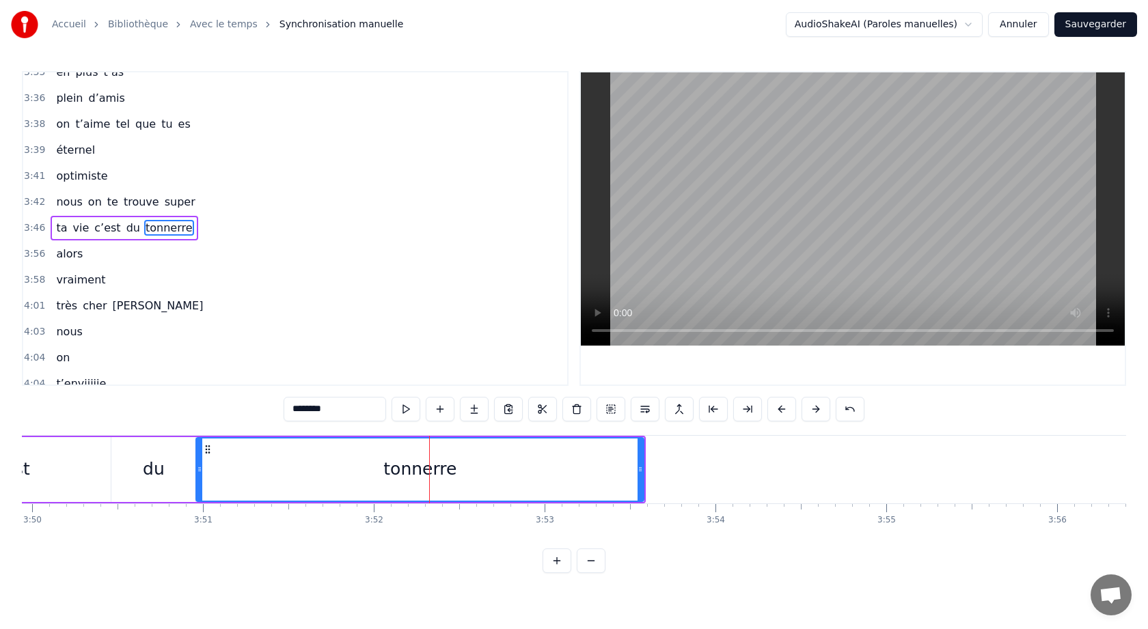
click at [104, 182] on div "optimiste" at bounding box center [82, 176] width 62 height 25
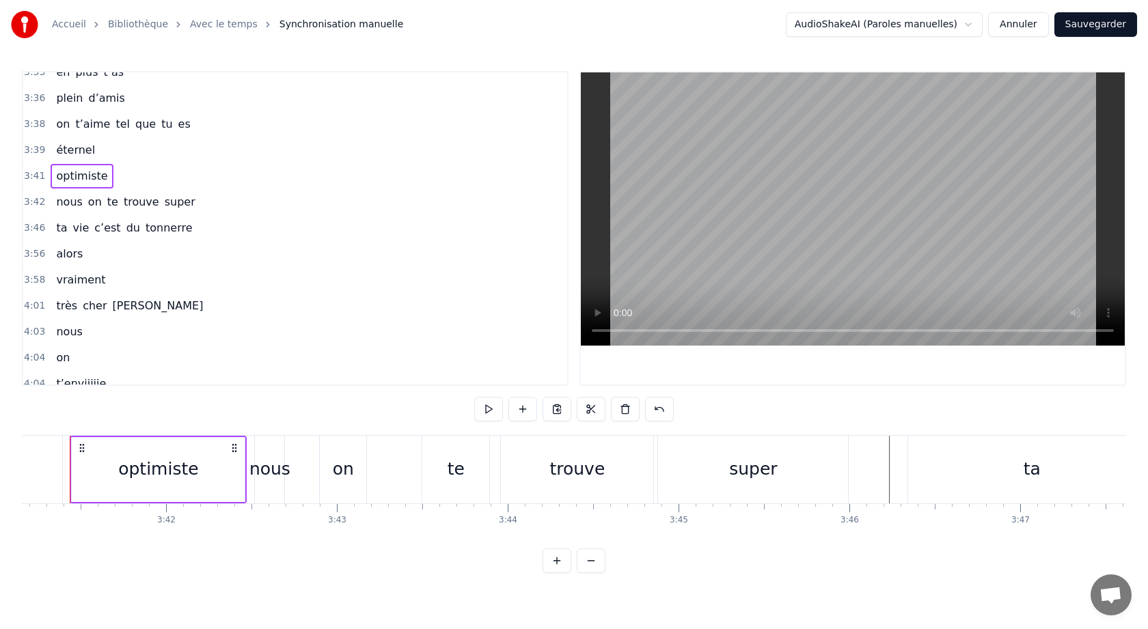
scroll to position [0, 37759]
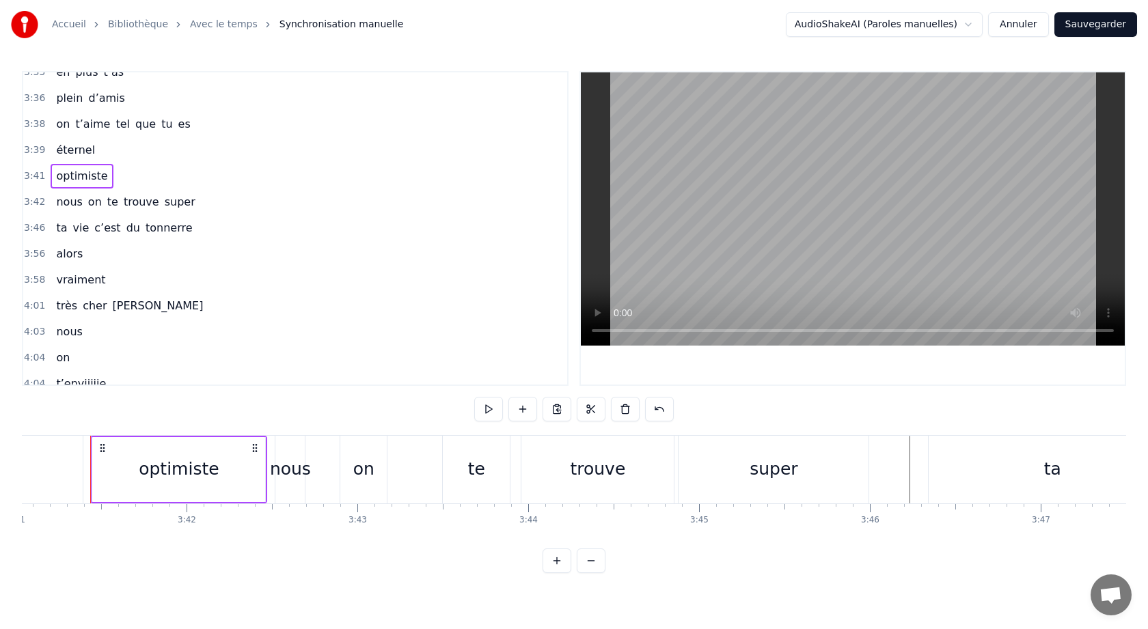
click at [150, 204] on div "nous on te trouve super" at bounding box center [126, 202] width 150 height 25
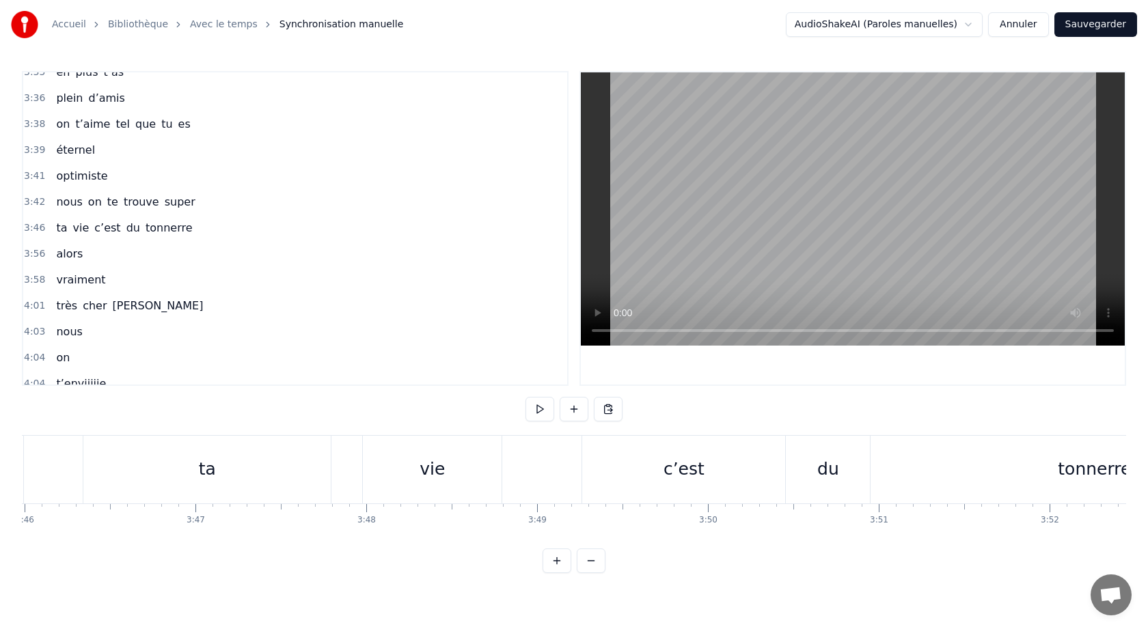
scroll to position [0, 38601]
click at [458, 452] on div "vie" at bounding box center [435, 470] width 139 height 68
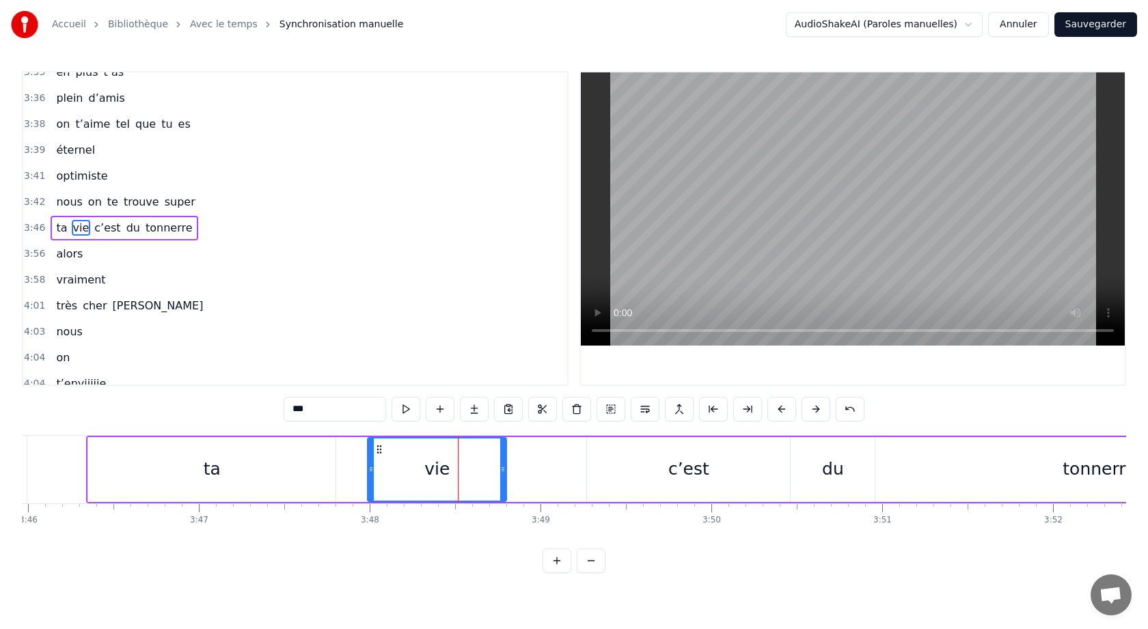
click at [771, 477] on div "c’est" at bounding box center [688, 469] width 203 height 65
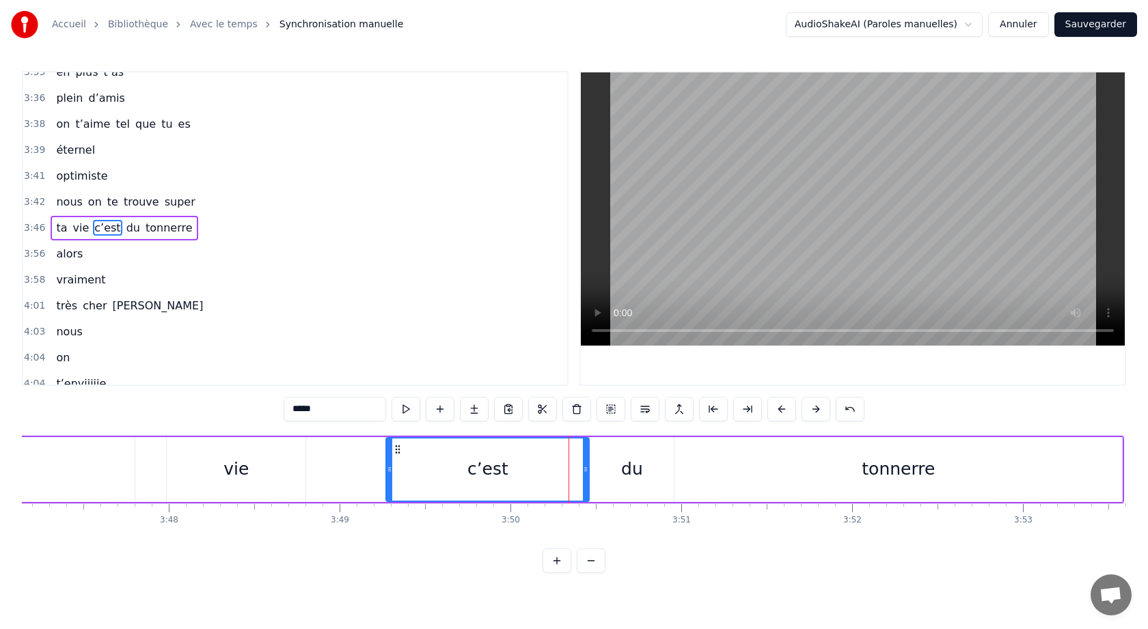
scroll to position [0, 38805]
click at [616, 471] on div "du" at bounding box center [628, 469] width 84 height 65
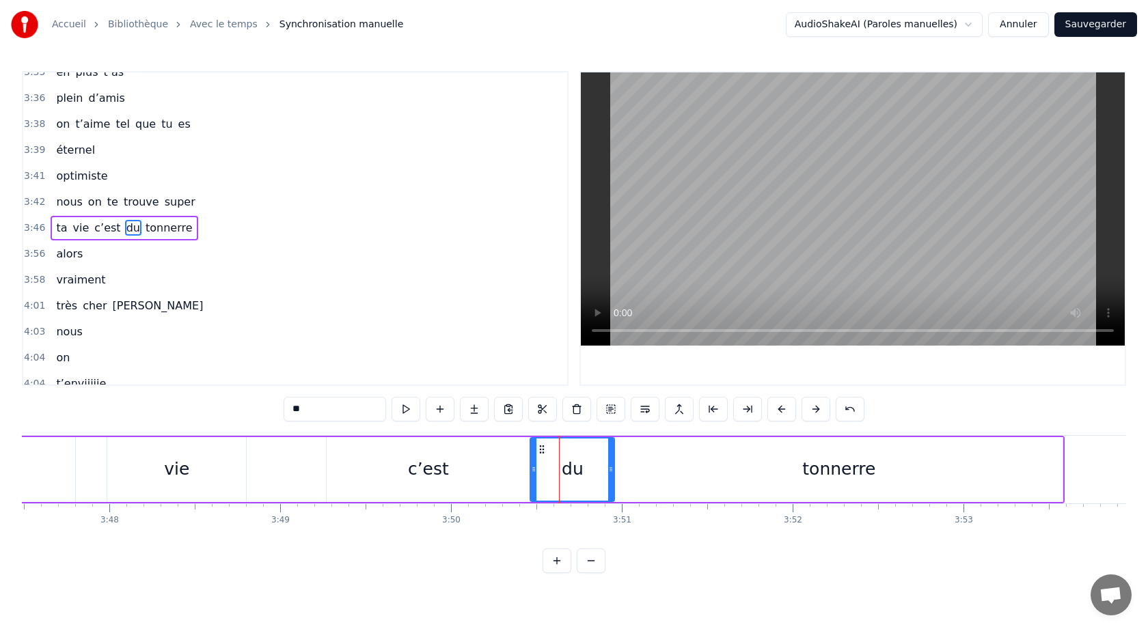
scroll to position [0, 38863]
drag, startPoint x: 611, startPoint y: 469, endPoint x: 720, endPoint y: 479, distance: 109.1
click at [720, 479] on div at bounding box center [718, 470] width 5 height 62
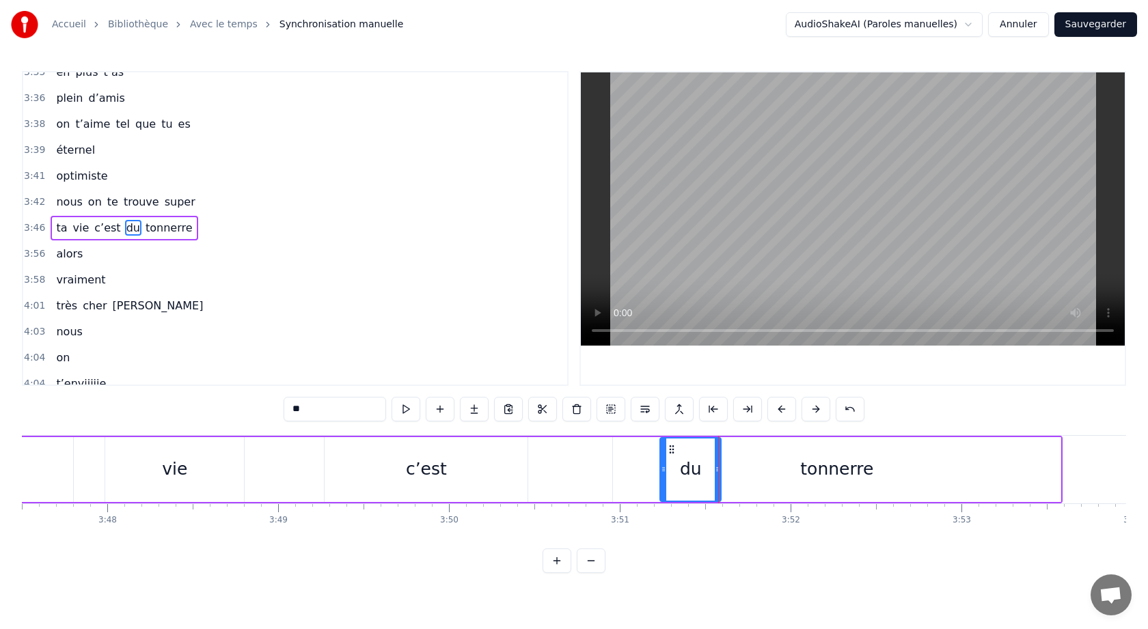
drag, startPoint x: 531, startPoint y: 468, endPoint x: 663, endPoint y: 485, distance: 133.0
click at [484, 487] on div "c’est" at bounding box center [426, 469] width 203 height 65
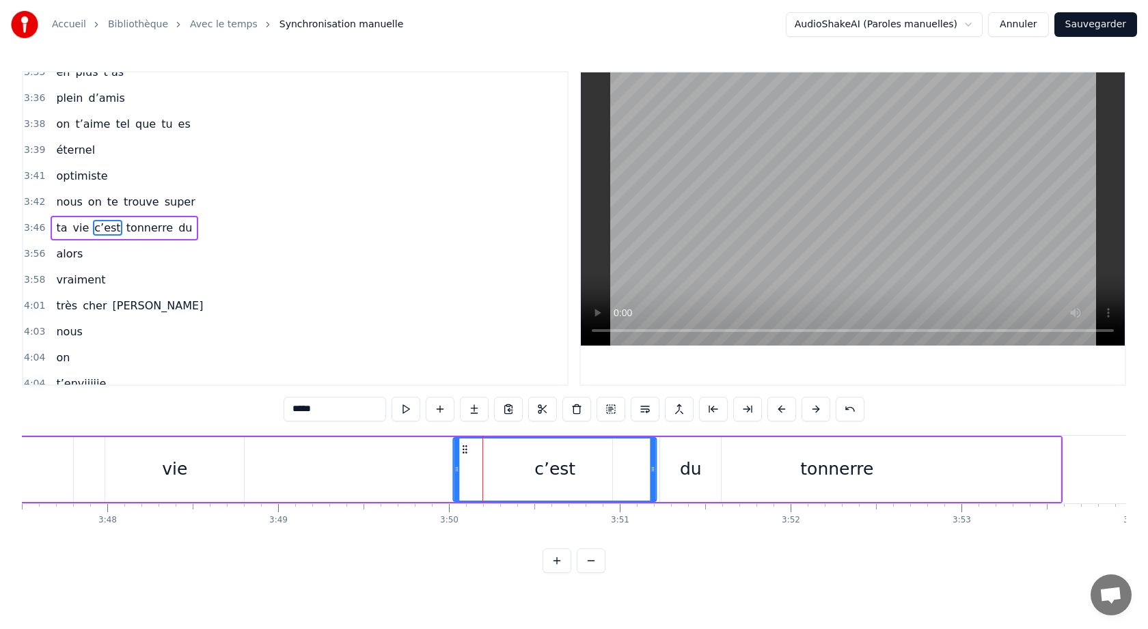
drag, startPoint x: 338, startPoint y: 446, endPoint x: 466, endPoint y: 453, distance: 128.7
click at [466, 453] on icon at bounding box center [465, 449] width 11 height 11
click at [131, 475] on div "vie" at bounding box center [174, 469] width 139 height 65
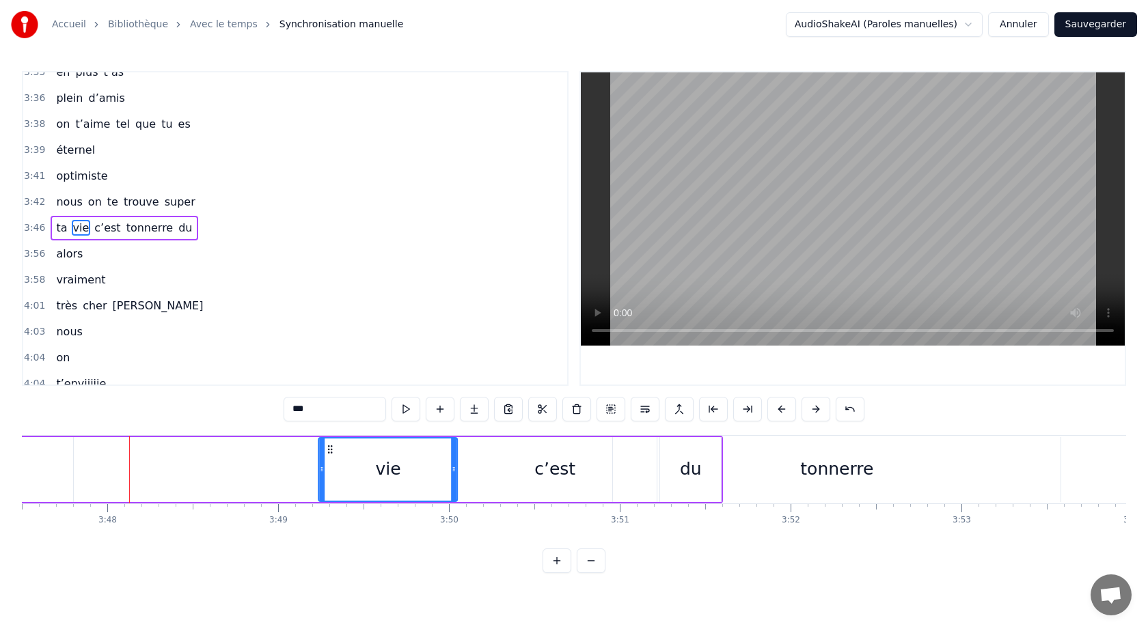
drag, startPoint x: 118, startPoint y: 450, endPoint x: 322, endPoint y: 476, distance: 206.0
click at [324, 476] on div "vie" at bounding box center [388, 470] width 137 height 62
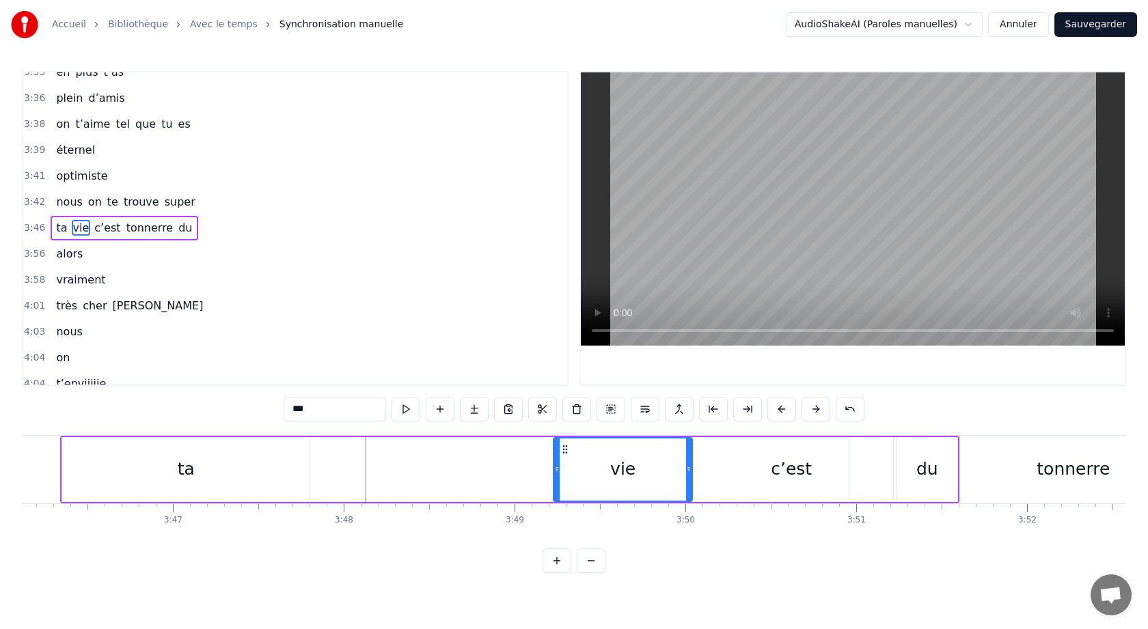
scroll to position [0, 38609]
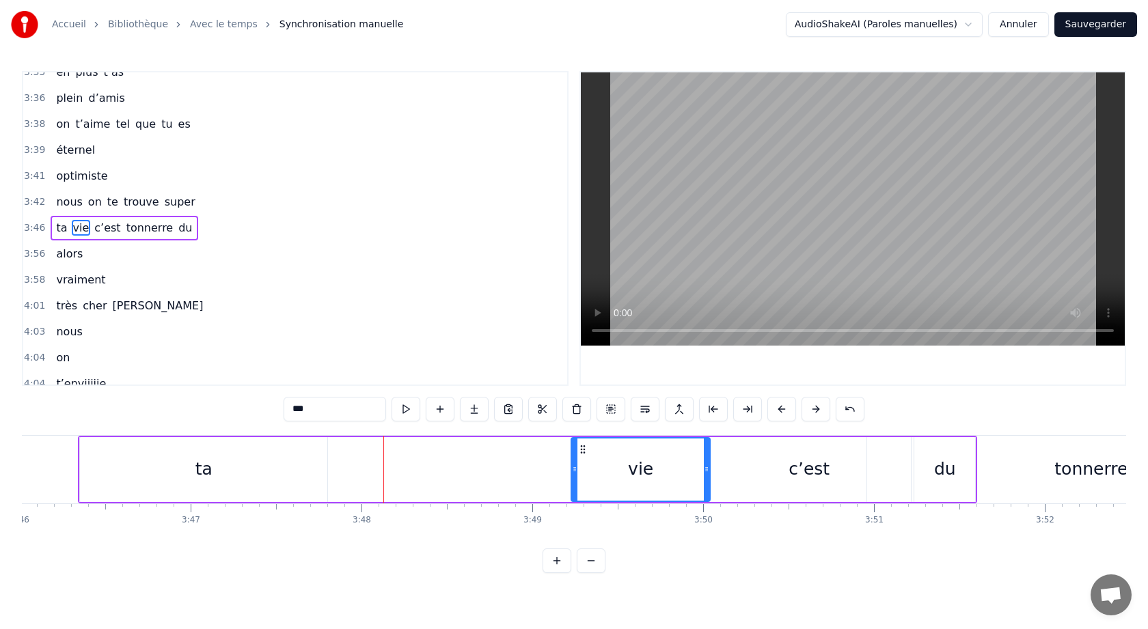
click at [81, 466] on div "ta" at bounding box center [203, 469] width 247 height 65
type input "**"
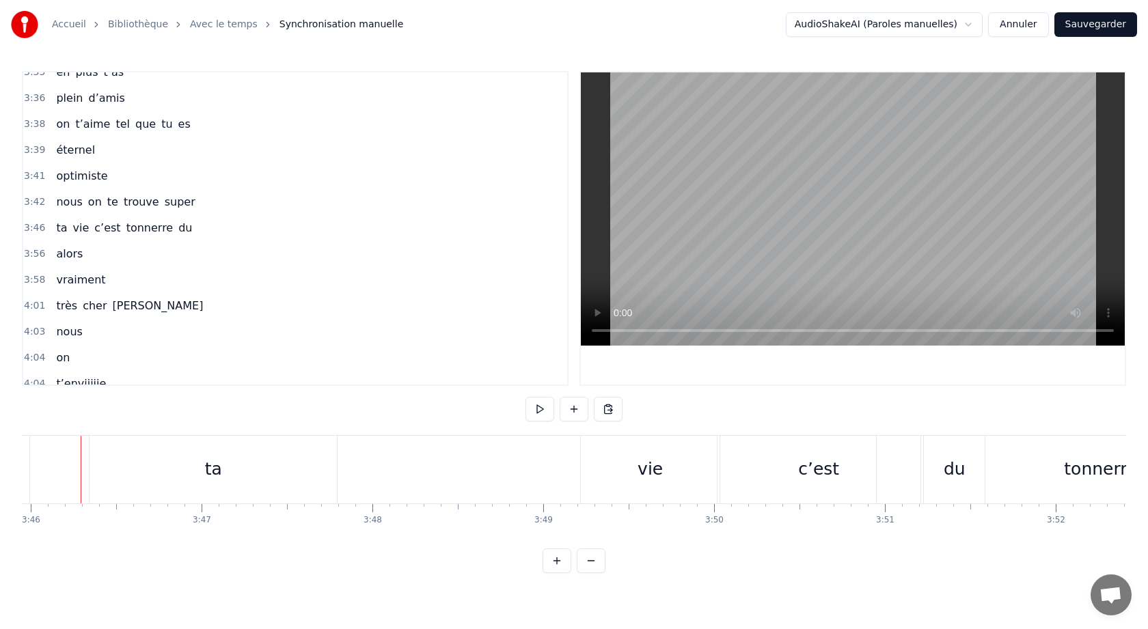
scroll to position [0, 38589]
click at [108, 471] on div "ta" at bounding box center [222, 470] width 247 height 68
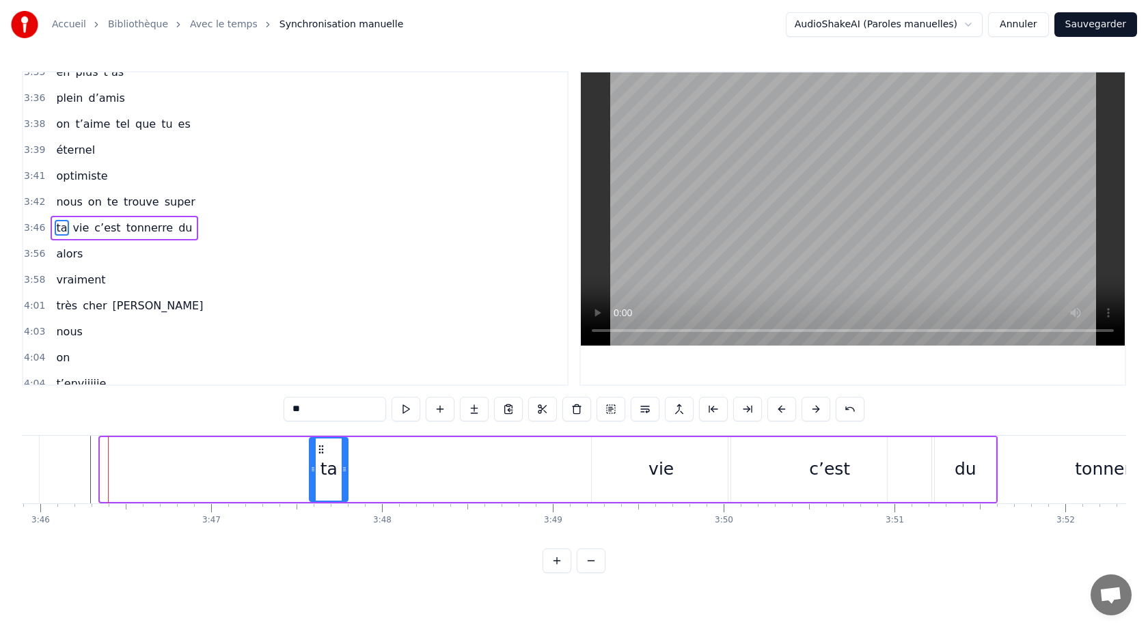
drag, startPoint x: 103, startPoint y: 471, endPoint x: 310, endPoint y: 487, distance: 207.6
click at [312, 487] on div at bounding box center [312, 470] width 5 height 62
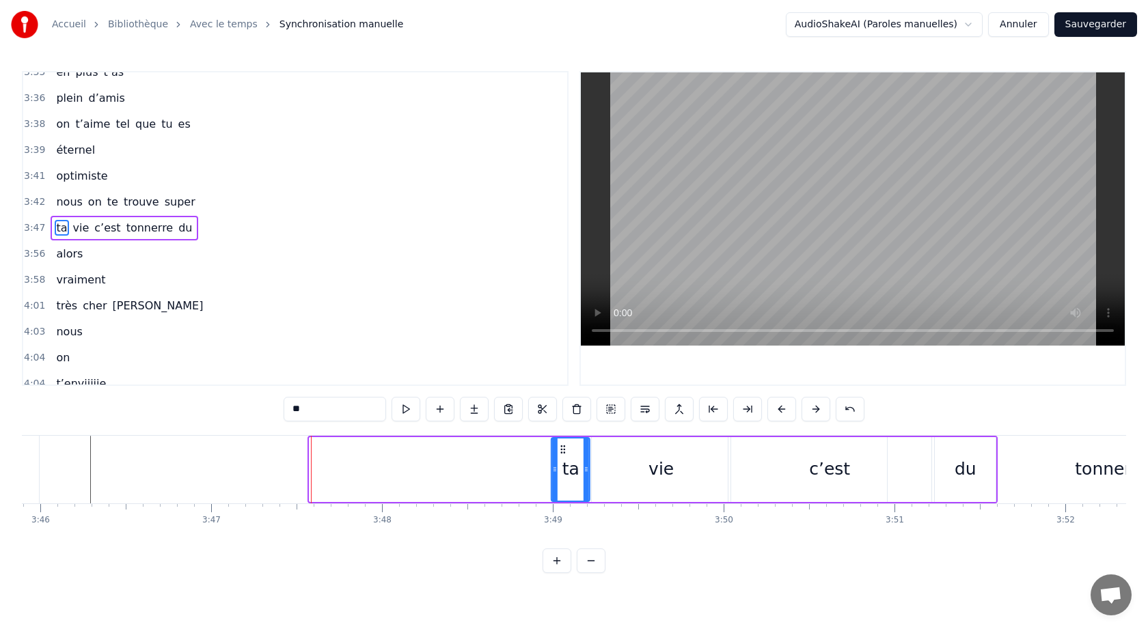
drag, startPoint x: 320, startPoint y: 451, endPoint x: 562, endPoint y: 478, distance: 243.4
click at [562, 478] on div "ta" at bounding box center [570, 470] width 37 height 62
click at [597, 478] on div "vie" at bounding box center [661, 469] width 139 height 65
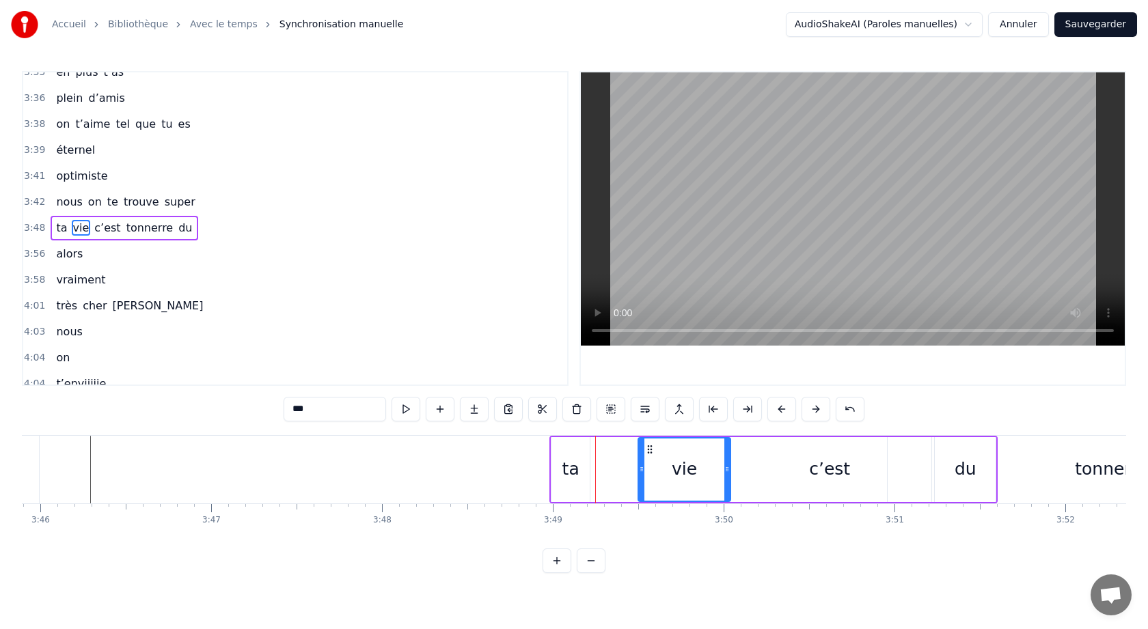
drag, startPoint x: 594, startPoint y: 471, endPoint x: 642, endPoint y: 474, distance: 47.3
click at [642, 474] on icon at bounding box center [641, 469] width 5 height 11
click at [569, 471] on div "ta" at bounding box center [570, 469] width 17 height 26
type input "**"
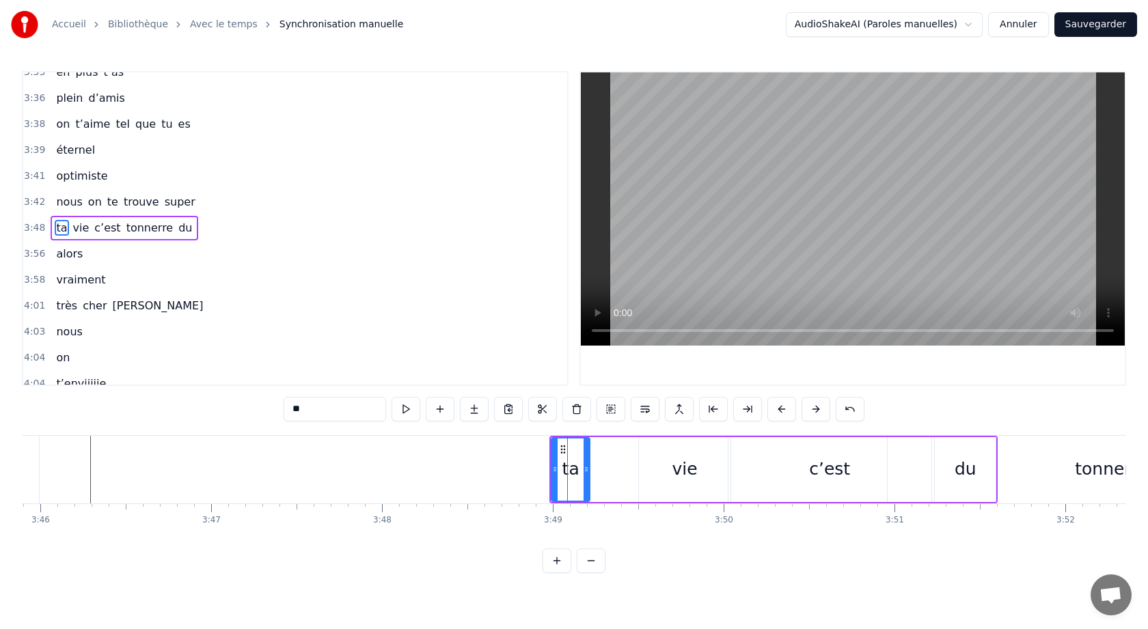
drag, startPoint x: 569, startPoint y: 471, endPoint x: 594, endPoint y: 471, distance: 26.0
click at [596, 471] on div "ta vie c’est tonnerre du" at bounding box center [773, 470] width 448 height 68
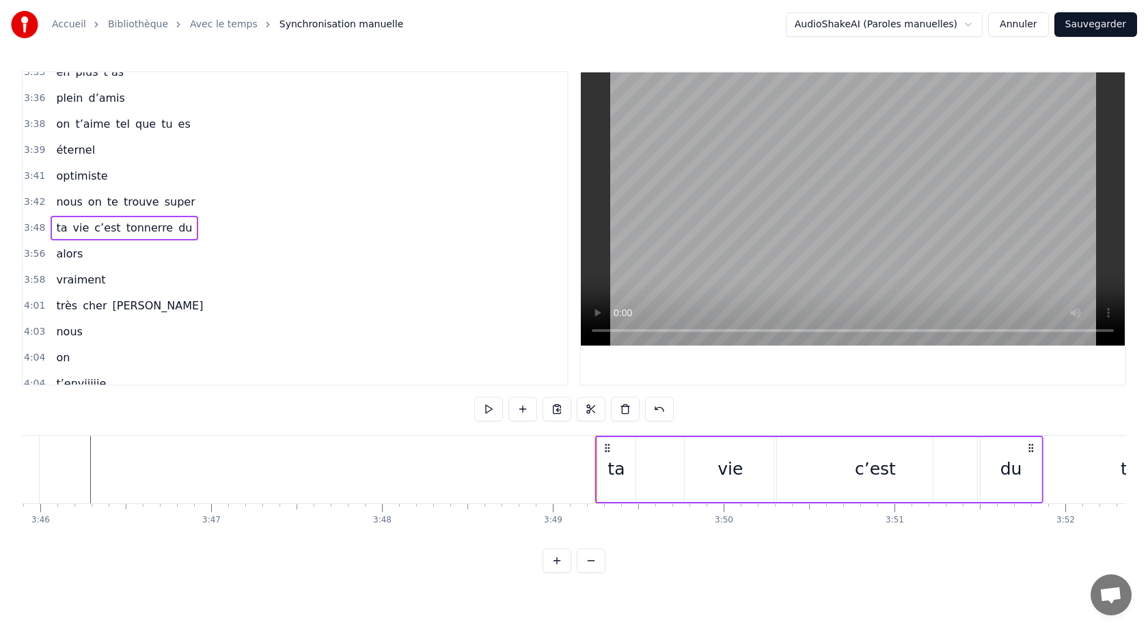
drag, startPoint x: 561, startPoint y: 451, endPoint x: 607, endPoint y: 452, distance: 45.8
click at [607, 452] on icon at bounding box center [607, 448] width 11 height 11
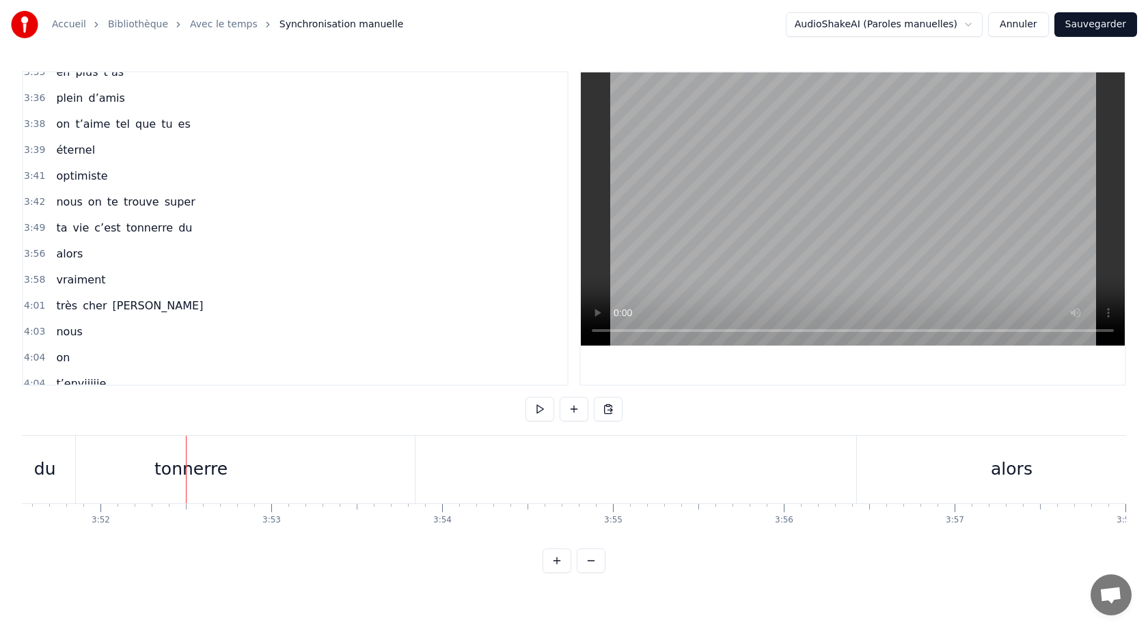
scroll to position [0, 39563]
